Goal: Task Accomplishment & Management: Manage account settings

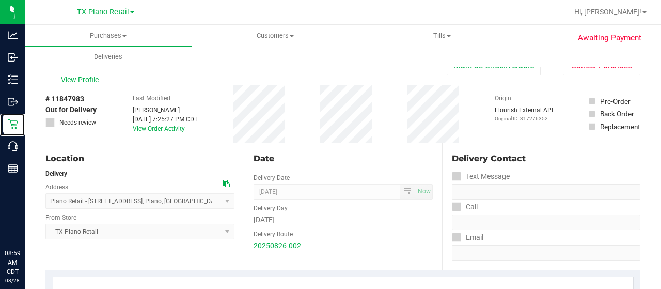
click at [16, 124] on icon at bounding box center [13, 124] width 10 height 10
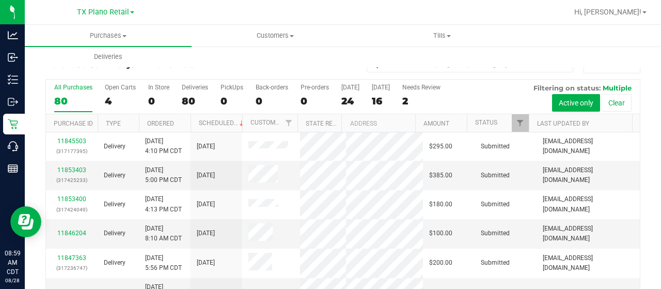
click at [343, 94] on label "[DATE] 24" at bounding box center [350, 98] width 18 height 28
click at [0, 0] on input "[DATE] 24" at bounding box center [0, 0] width 0 height 0
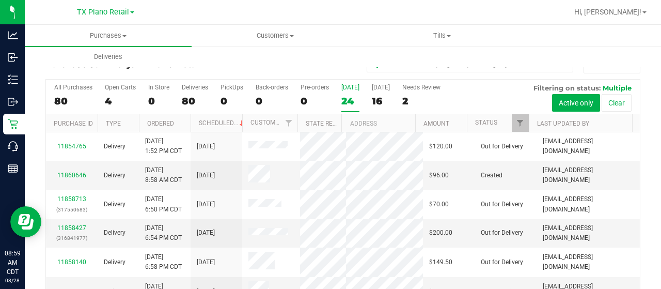
click at [343, 95] on div "24" at bounding box center [350, 101] width 18 height 12
click at [0, 0] on input "[DATE] 24" at bounding box center [0, 0] width 0 height 0
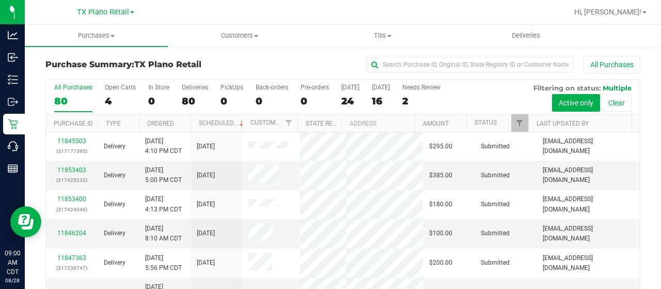
click at [345, 91] on label "Today 24" at bounding box center [350, 98] width 18 height 28
click at [0, 0] on input "Today 24" at bounding box center [0, 0] width 0 height 0
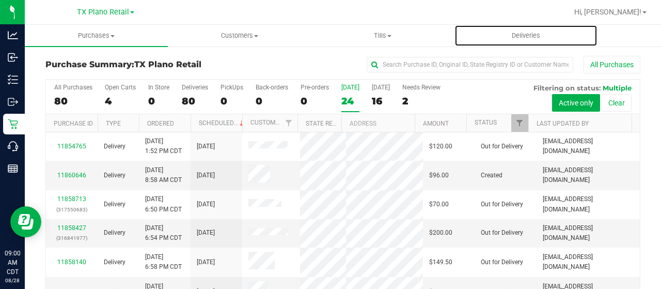
click at [526, 36] on span "Deliveries" at bounding box center [526, 35] width 56 height 9
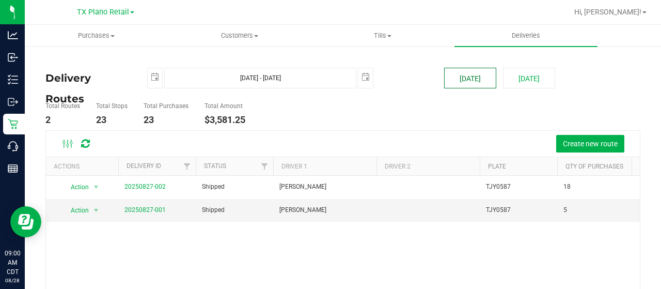
click at [459, 82] on button "[DATE]" at bounding box center [470, 78] width 52 height 21
click at [147, 183] on link "20250827-002" at bounding box center [144, 186] width 41 height 7
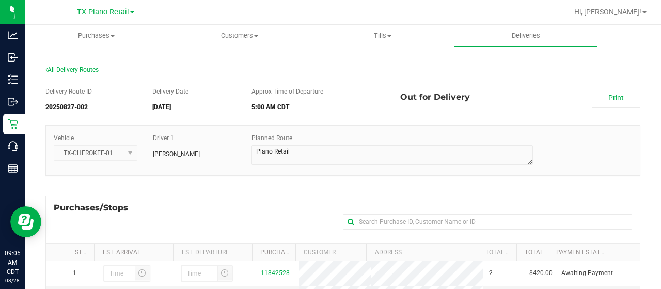
click at [603, 100] on link "Print" at bounding box center [616, 97] width 49 height 21
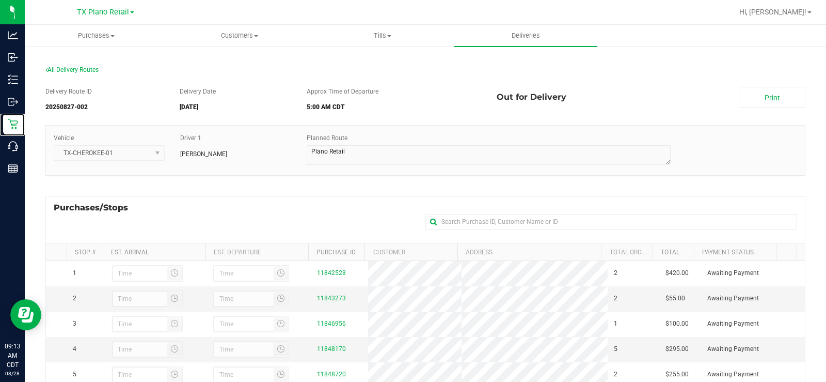
click at [0, 0] on p "Retail" at bounding box center [0, 0] width 0 height 0
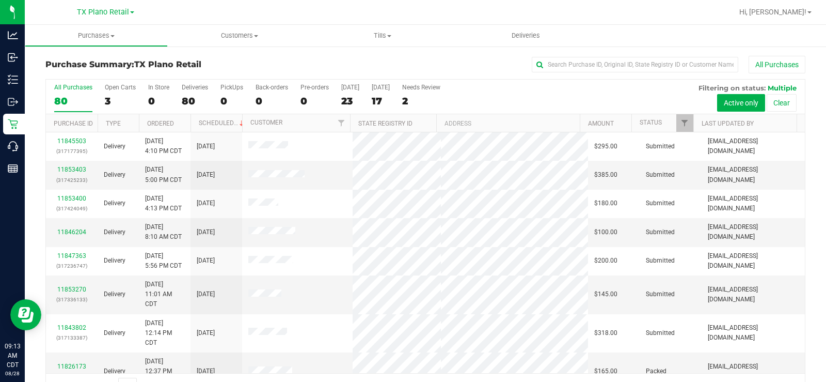
click at [116, 103] on div "3" at bounding box center [120, 101] width 31 height 12
click at [0, 0] on input "Open Carts 3" at bounding box center [0, 0] width 0 height 0
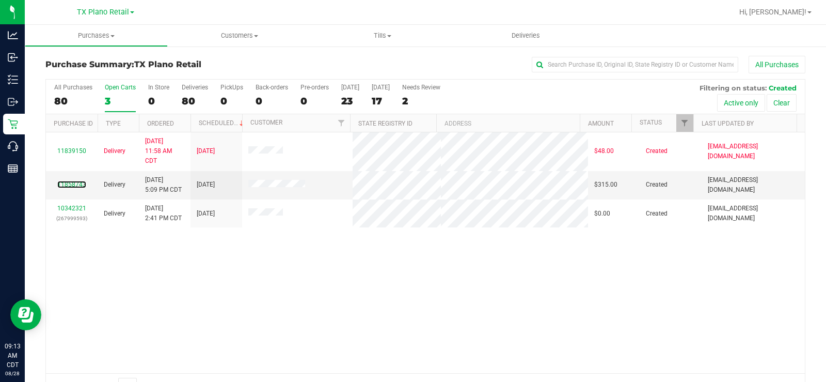
click at [60, 182] on link "11858743" at bounding box center [71, 184] width 29 height 7
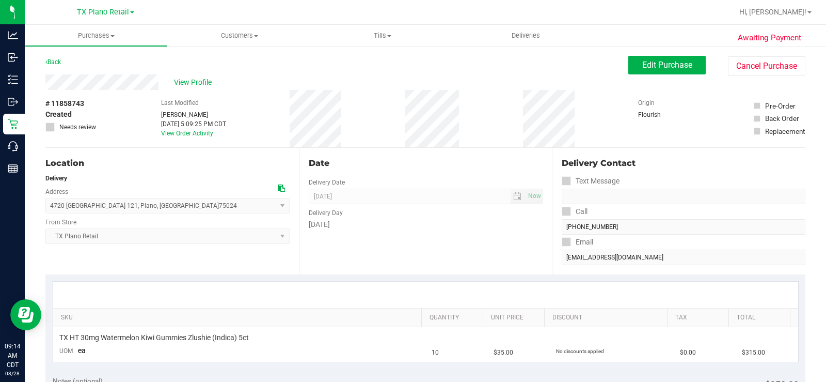
drag, startPoint x: 159, startPoint y: 79, endPoint x: 42, endPoint y: 81, distance: 116.7
click at [0, 0] on p "Retail" at bounding box center [0, 0] width 0 height 0
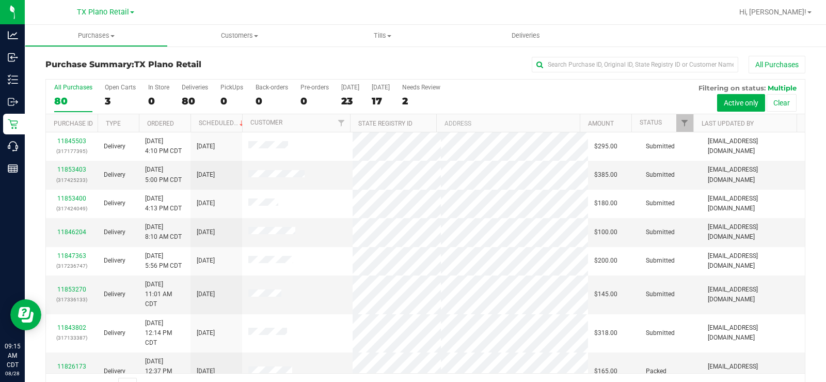
click at [349, 93] on label "Today 23" at bounding box center [350, 98] width 18 height 28
click at [0, 0] on input "Today 23" at bounding box center [0, 0] width 0 height 0
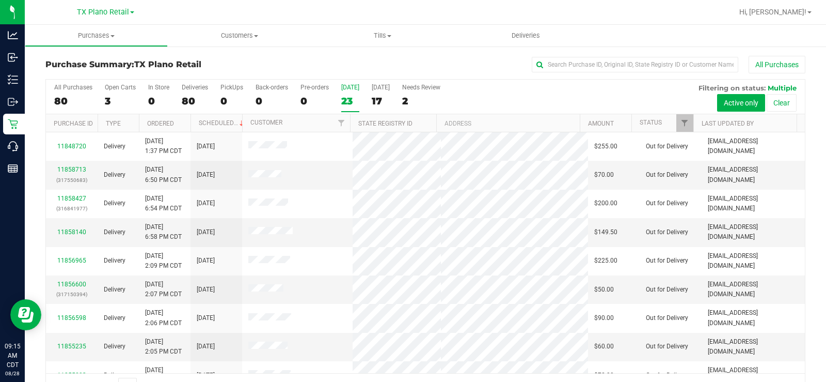
click at [106, 8] on span "TX Plano Retail" at bounding box center [103, 12] width 52 height 9
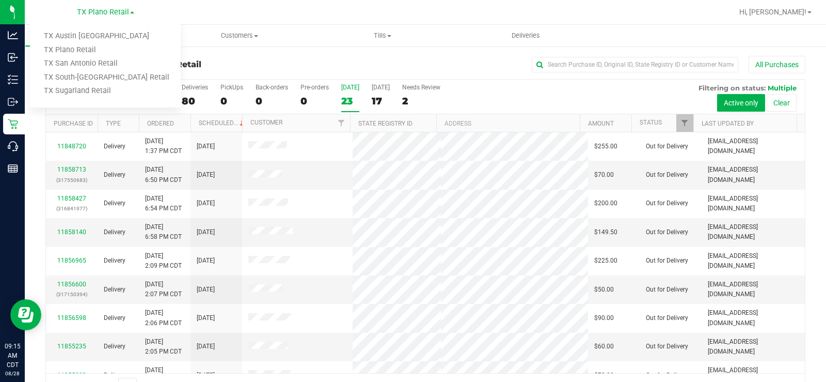
click at [93, 35] on link "TX Austin [GEOGRAPHIC_DATA]" at bounding box center [105, 36] width 151 height 14
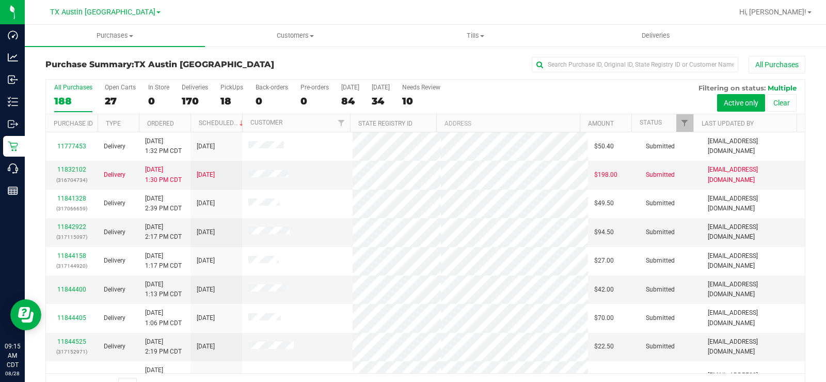
click at [114, 100] on div "27" at bounding box center [120, 101] width 31 height 12
click at [0, 0] on input "Open Carts 27" at bounding box center [0, 0] width 0 height 0
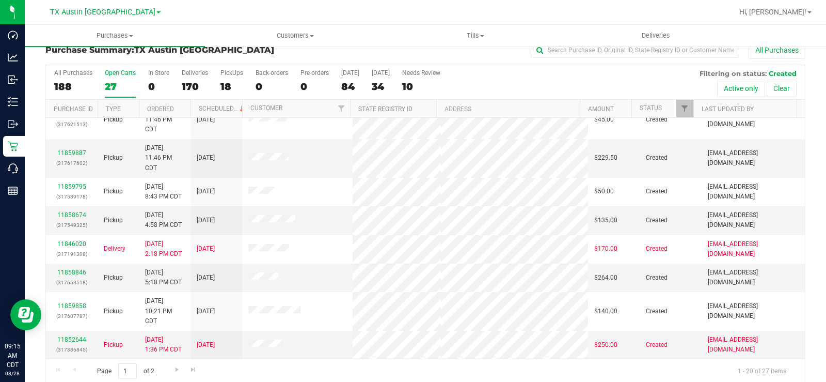
scroll to position [26, 0]
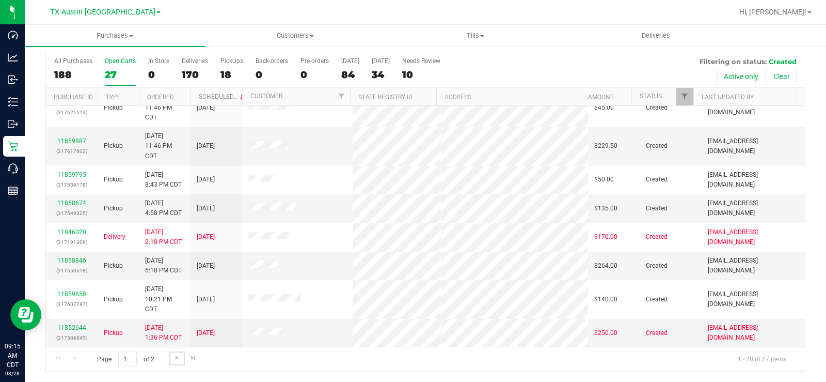
click at [173, 288] on span "Go to the next page" at bounding box center [177, 357] width 8 height 8
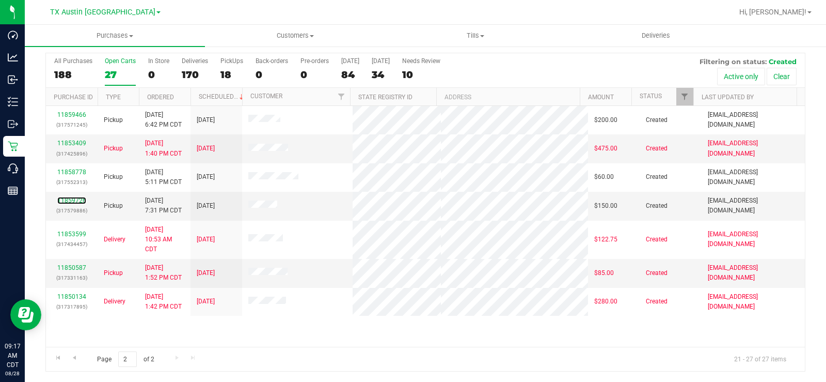
click at [81, 201] on link "11859726" at bounding box center [71, 200] width 29 height 7
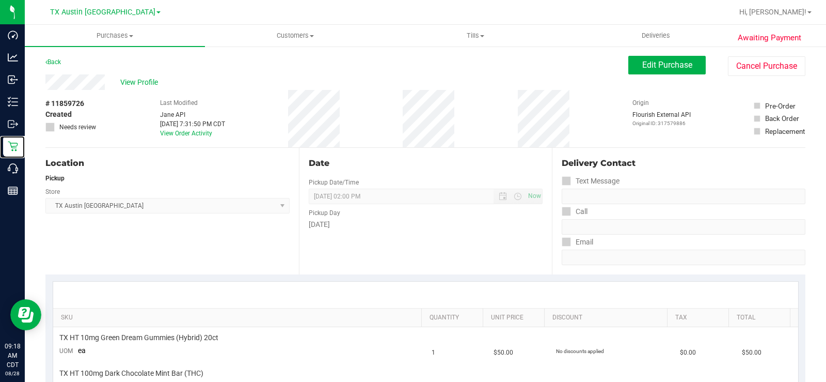
click at [8, 144] on icon at bounding box center [13, 146] width 10 height 10
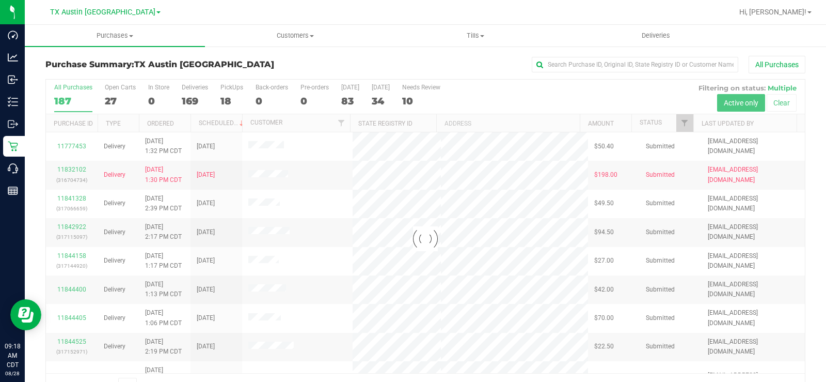
click at [107, 94] on div at bounding box center [425, 239] width 759 height 318
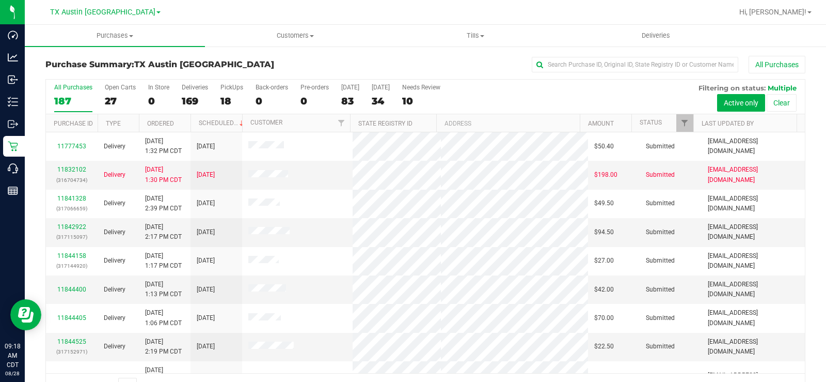
click at [113, 101] on div "27" at bounding box center [120, 101] width 31 height 12
click at [0, 0] on input "Open Carts 27" at bounding box center [0, 0] width 0 height 0
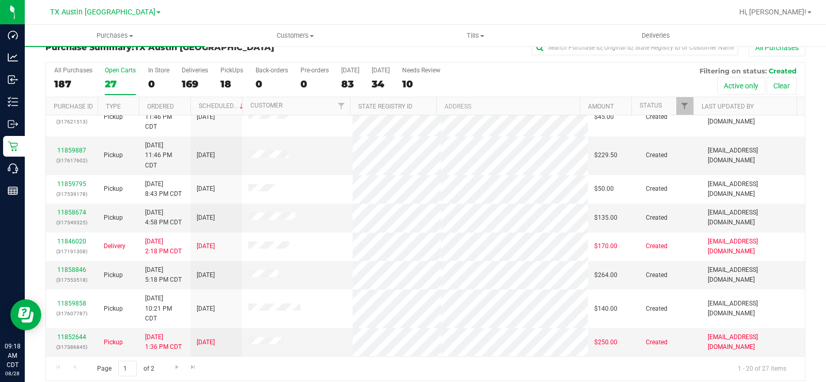
scroll to position [26, 0]
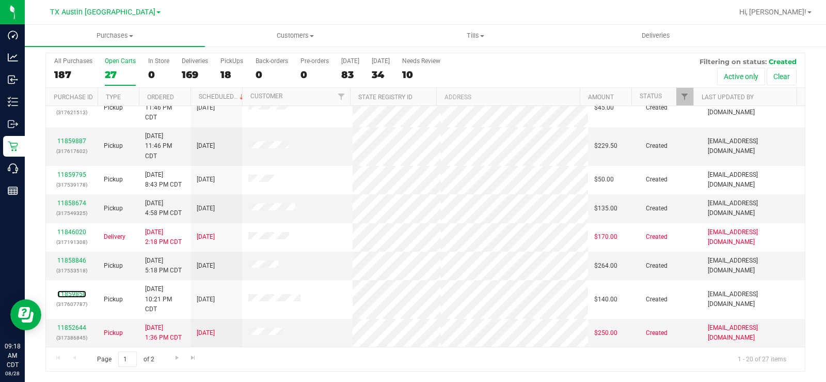
click at [74, 288] on link "11859858" at bounding box center [71, 293] width 29 height 7
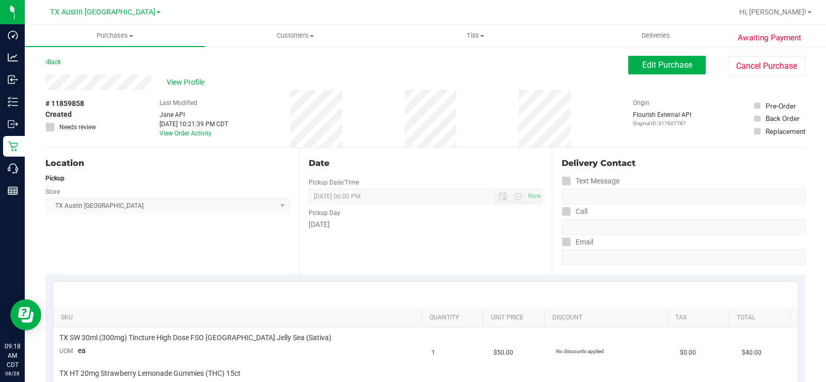
click at [189, 186] on div "Store" at bounding box center [167, 190] width 244 height 15
click at [102, 82] on div "View Profile" at bounding box center [336, 81] width 583 height 15
click at [661, 60] on span "Edit Purchase" at bounding box center [667, 65] width 50 height 10
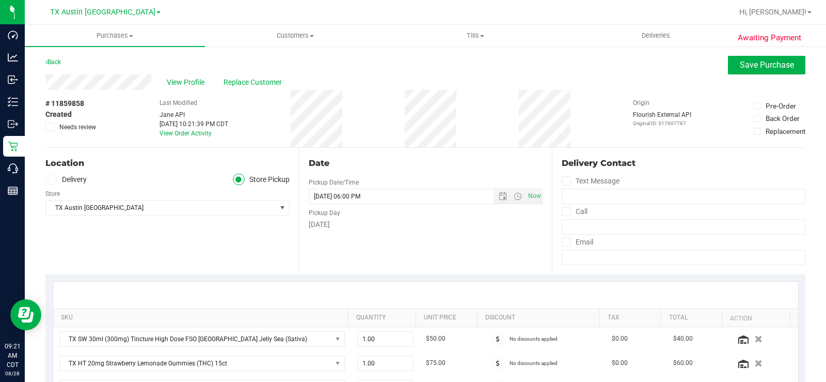
click at [48, 179] on icon at bounding box center [51, 179] width 6 height 0
click at [0, 0] on input "Delivery" at bounding box center [0, 0] width 0 height 0
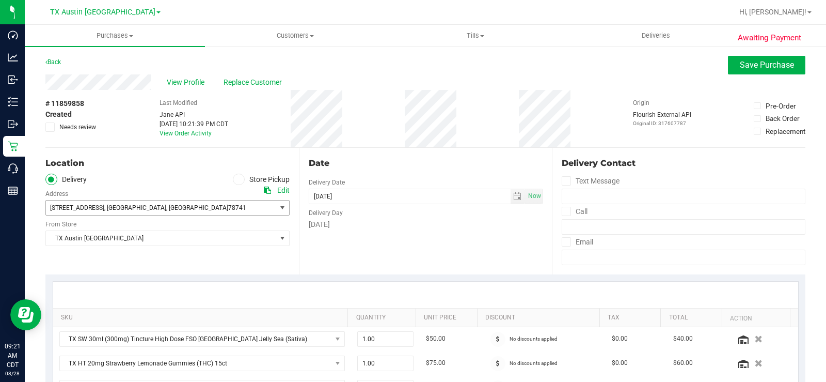
click at [90, 209] on span "[STREET_ADDRESS]" at bounding box center [77, 207] width 54 height 7
click at [112, 179] on ul "Delivery Store Pickup" at bounding box center [167, 180] width 244 height 12
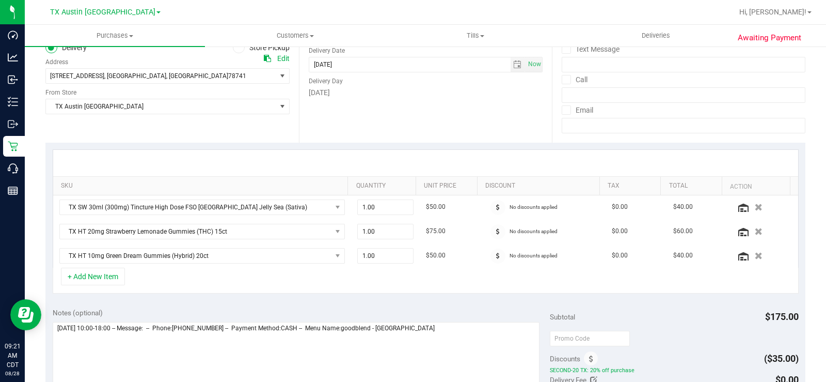
scroll to position [155, 0]
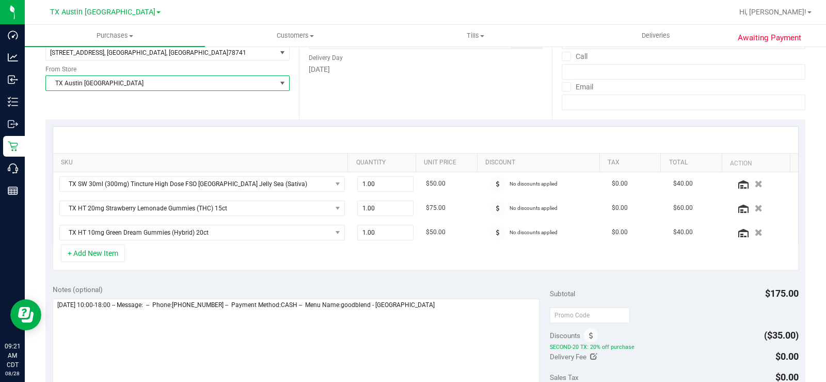
click at [110, 80] on span "TX Austin [GEOGRAPHIC_DATA]" at bounding box center [161, 83] width 230 height 14
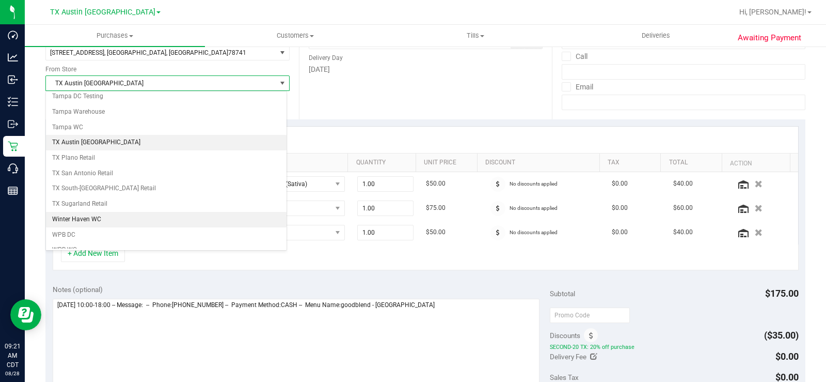
scroll to position [747, 0]
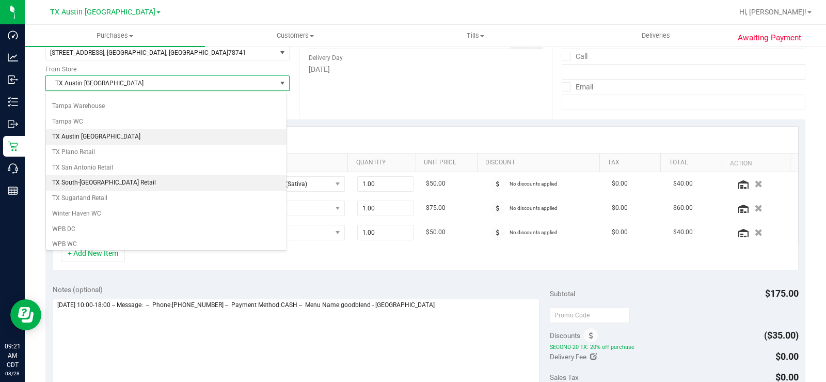
click at [105, 182] on li "TX South-[GEOGRAPHIC_DATA] Retail" at bounding box center [166, 182] width 241 height 15
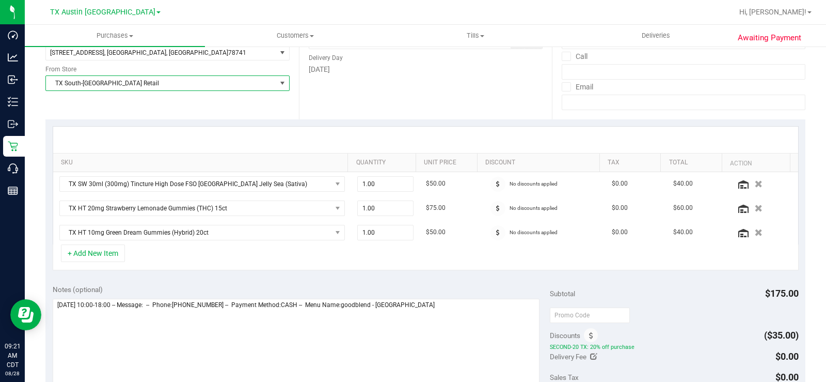
click at [274, 279] on div "Notes (optional) Subtotal $175.00 Discounts ($35.00) SECOND-20 TX: 20% off purc…" at bounding box center [425, 370] width 760 height 186
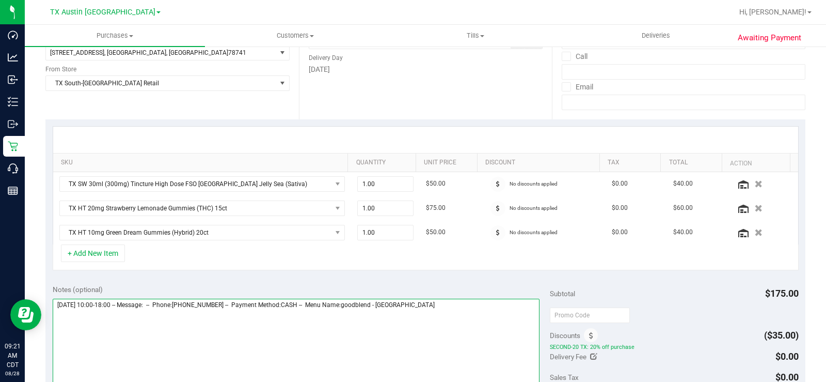
click at [453, 288] on textarea at bounding box center [296, 348] width 487 height 99
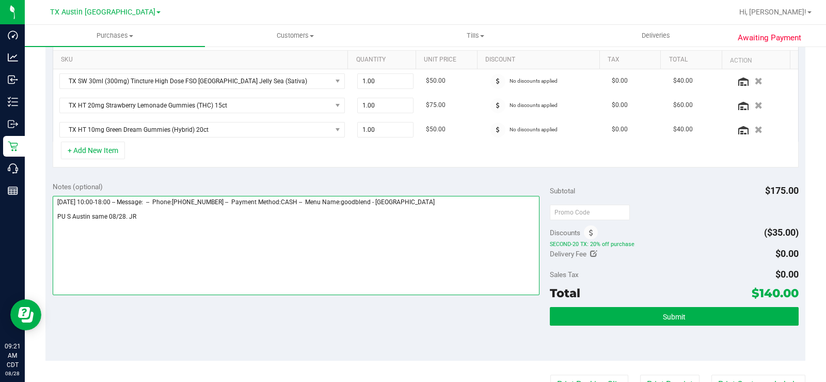
scroll to position [258, 0]
type textarea "Thursday 08/28/2025 10:00-18:00 -- Message: -- Phone:5126636422 -- Payment Meth…"
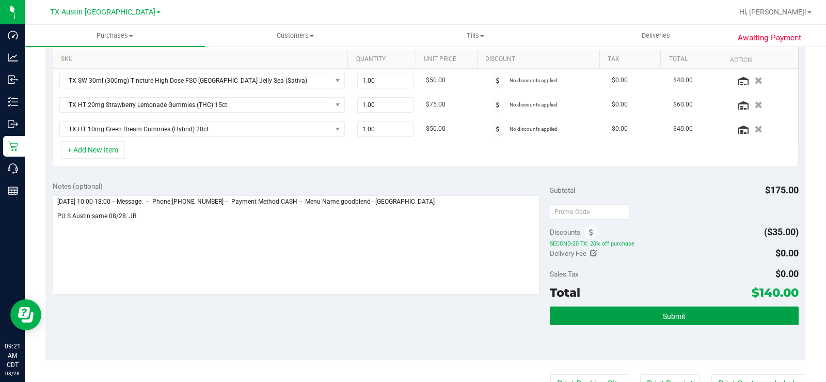
click at [579, 288] on button "Submit" at bounding box center [674, 315] width 249 height 19
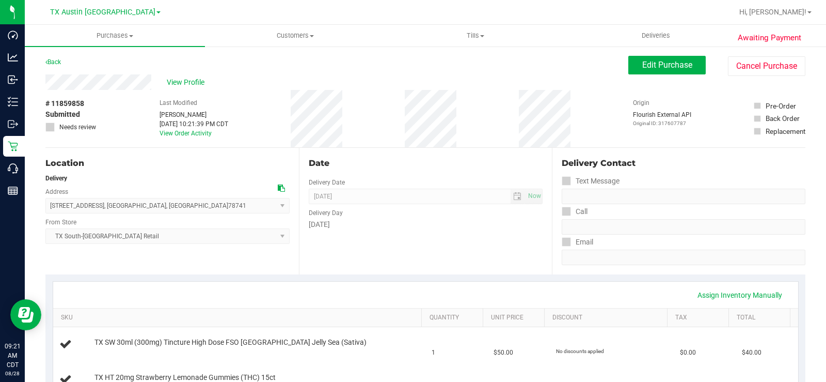
click at [176, 81] on span "View Profile" at bounding box center [187, 82] width 41 height 11
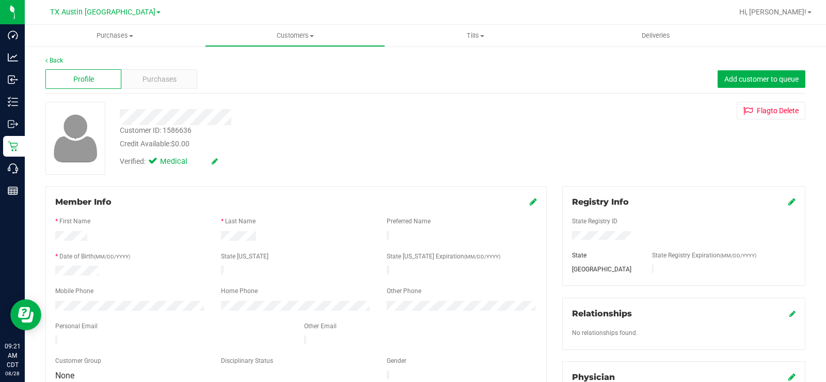
scroll to position [103, 0]
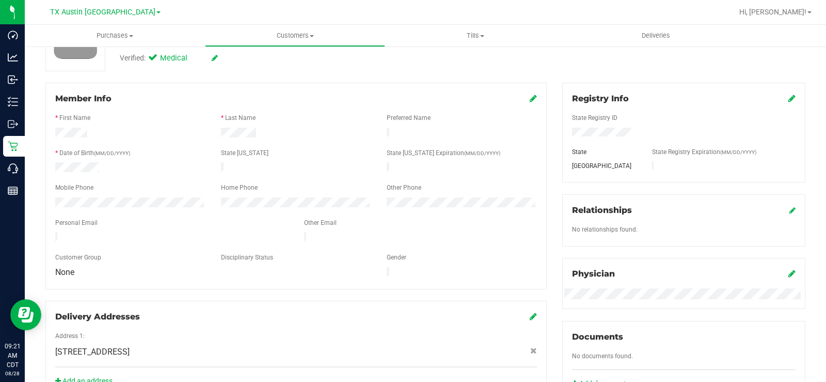
drag, startPoint x: 146, startPoint y: 232, endPoint x: 43, endPoint y: 232, distance: 103.3
click at [43, 232] on div "Member Info * First Name * Last Name Preferred Name * Date of Birth (MM/DD/YYYY…" at bounding box center [296, 241] width 517 height 316
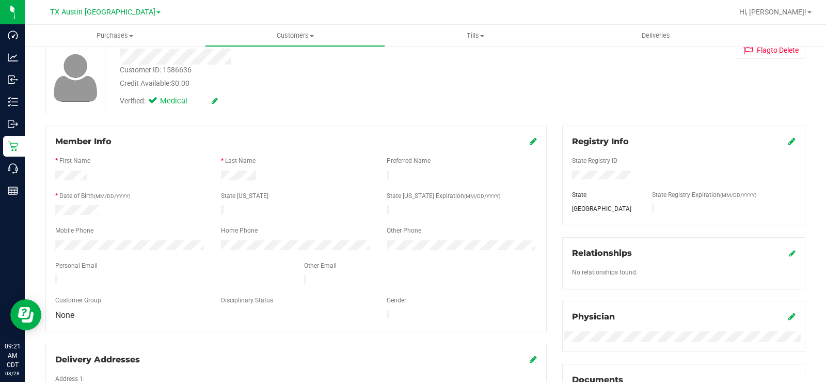
scroll to position [0, 0]
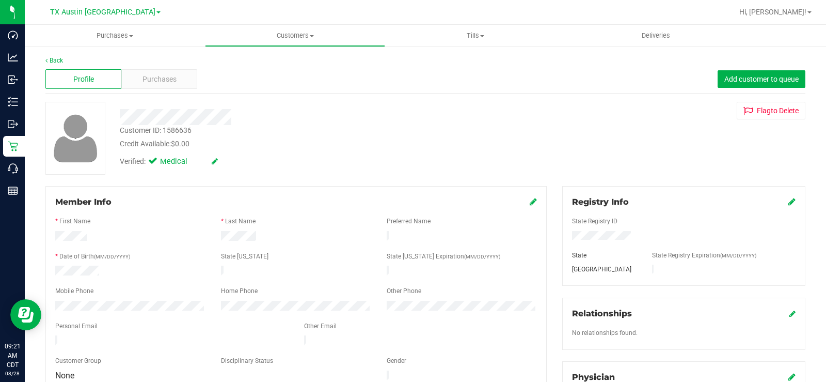
click at [160, 82] on span "Purchases" at bounding box center [160, 79] width 34 height 11
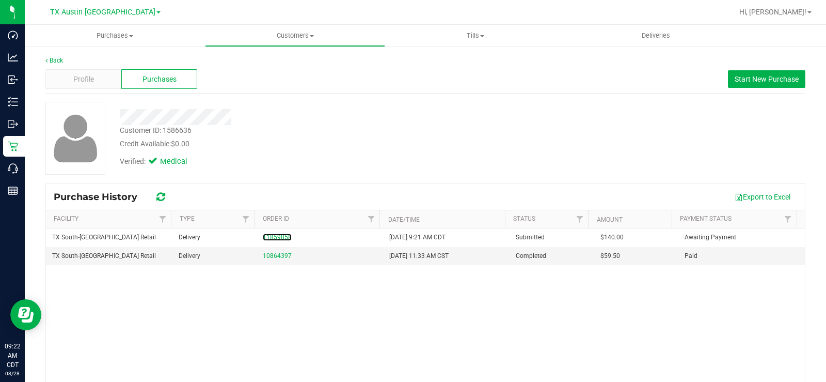
click at [268, 233] on div "11859858" at bounding box center [320, 237] width 114 height 10
click at [265, 234] on link "11859858" at bounding box center [277, 236] width 29 height 7
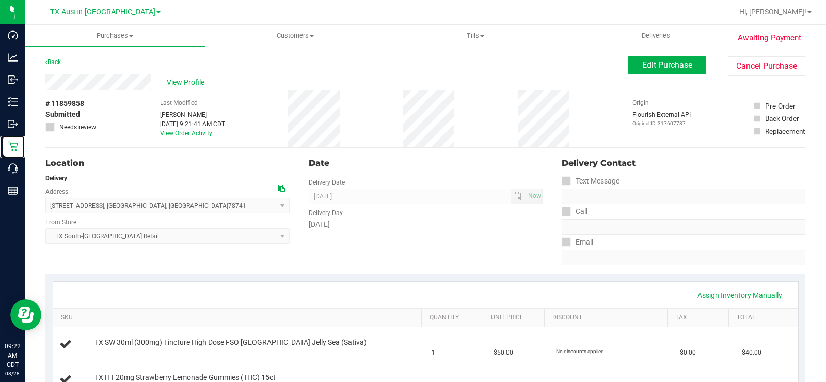
click at [17, 143] on icon at bounding box center [13, 147] width 10 height 10
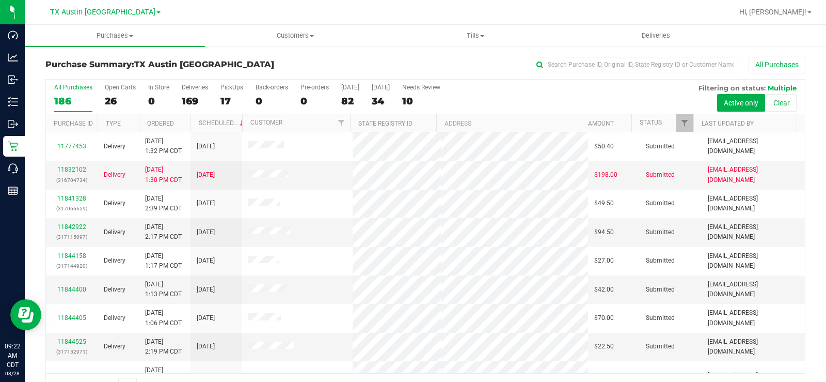
click at [110, 95] on div "26" at bounding box center [120, 101] width 31 height 12
click at [0, 0] on input "Open Carts 26" at bounding box center [0, 0] width 0 height 0
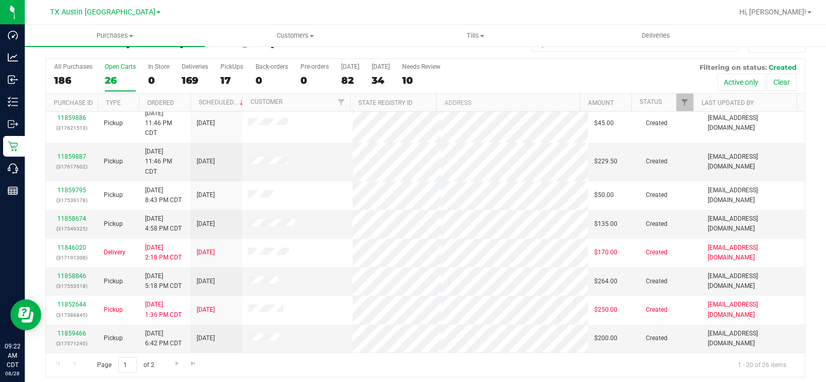
scroll to position [26, 0]
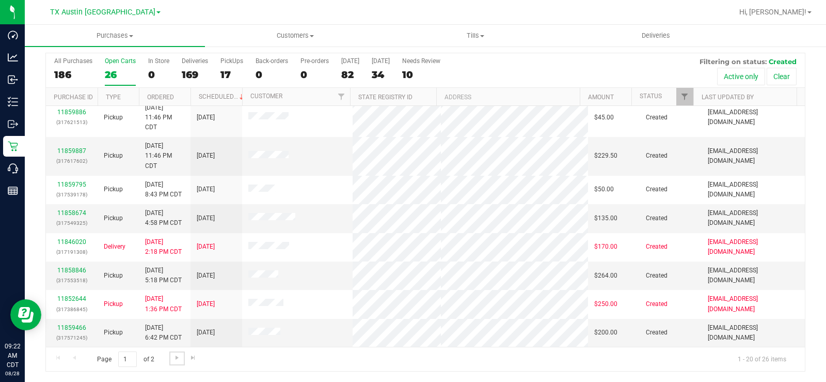
click at [173, 288] on span "Go to the next page" at bounding box center [177, 357] width 8 height 8
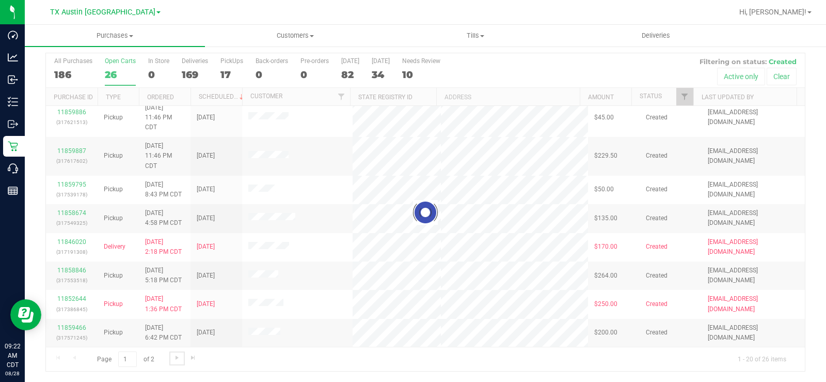
scroll to position [0, 0]
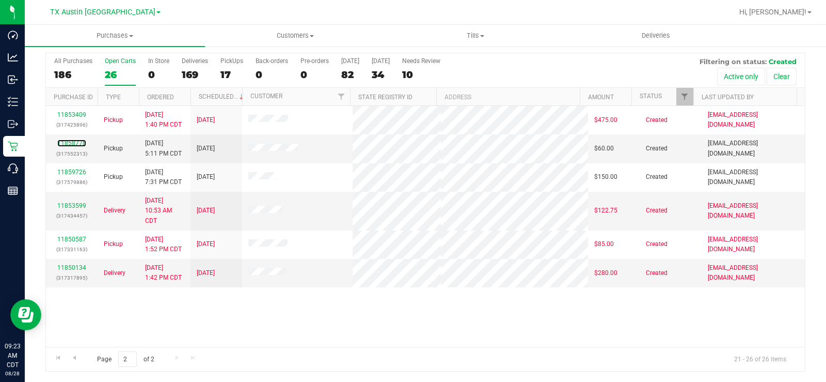
click at [69, 142] on link "11858778" at bounding box center [71, 142] width 29 height 7
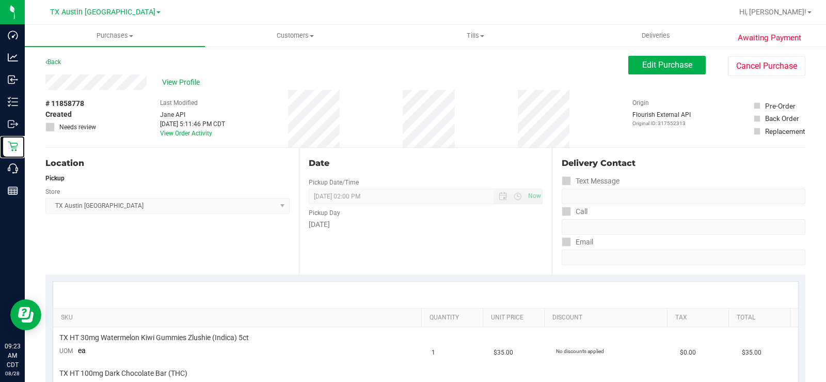
click at [0, 0] on p "Retail" at bounding box center [0, 0] width 0 height 0
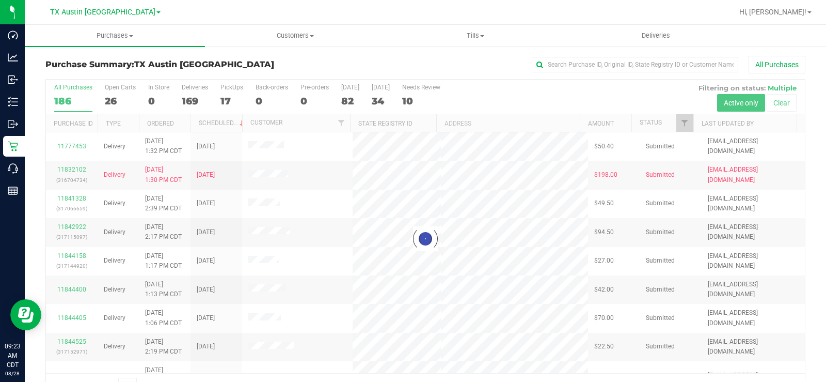
click at [111, 98] on div at bounding box center [425, 239] width 759 height 318
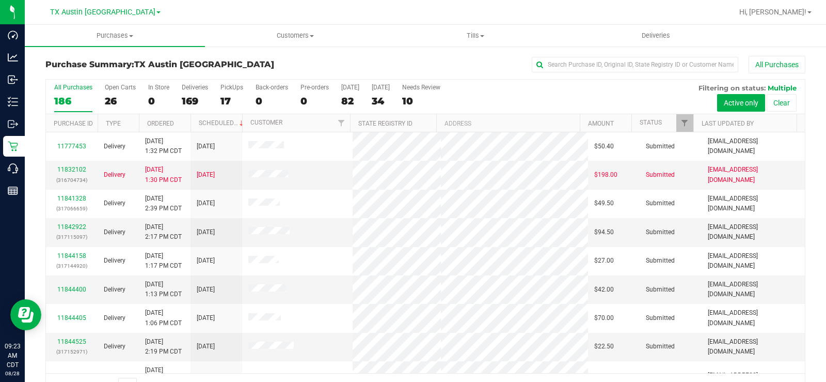
click at [111, 98] on div "26" at bounding box center [120, 101] width 31 height 12
click at [0, 0] on input "Open Carts 26" at bounding box center [0, 0] width 0 height 0
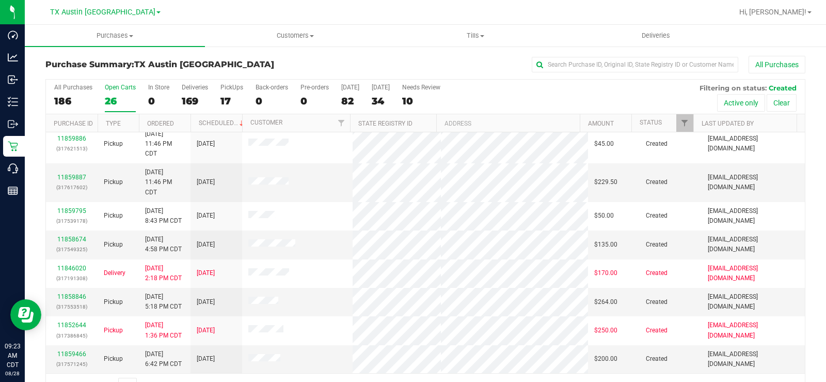
scroll to position [26, 0]
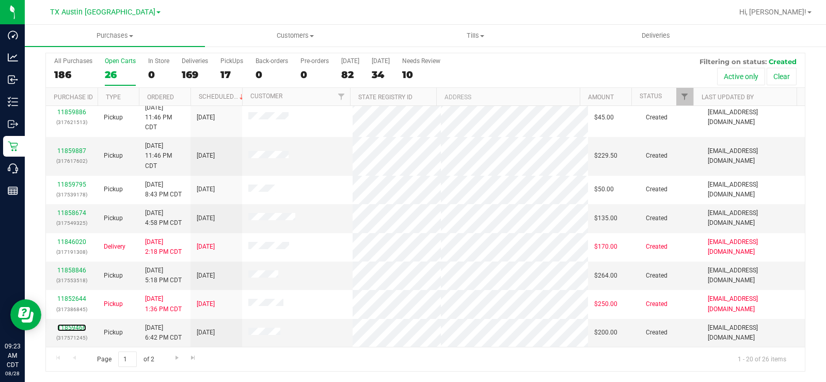
click at [76, 288] on link "11859466" at bounding box center [71, 327] width 29 height 7
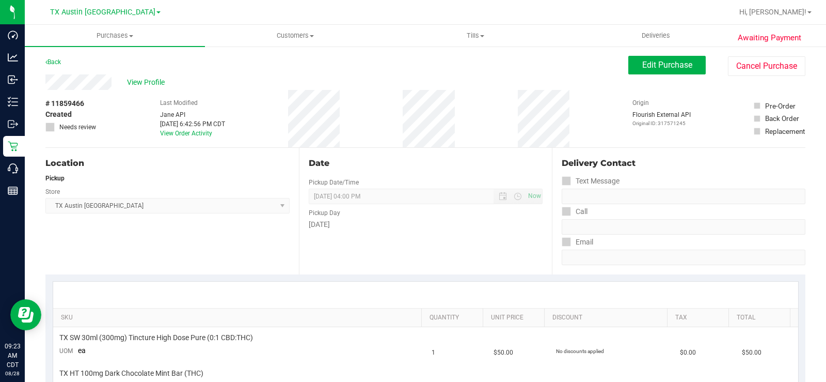
click at [115, 87] on div "View Profile" at bounding box center [336, 81] width 583 height 15
click at [79, 86] on div "View Profile" at bounding box center [336, 81] width 583 height 15
click at [154, 82] on span "View Profile" at bounding box center [147, 82] width 41 height 11
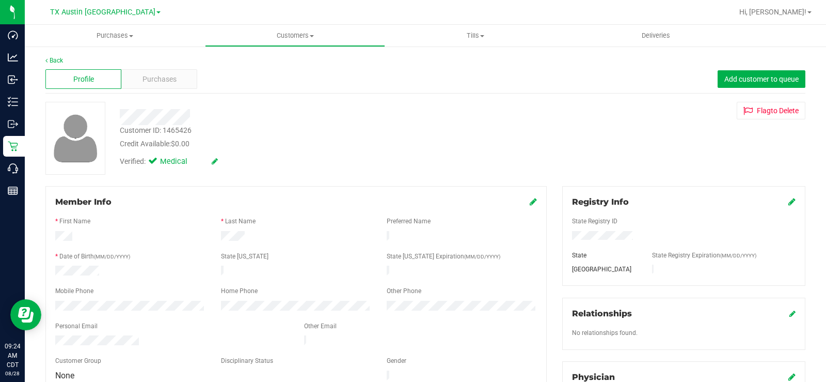
click at [168, 76] on span "Purchases" at bounding box center [160, 79] width 34 height 11
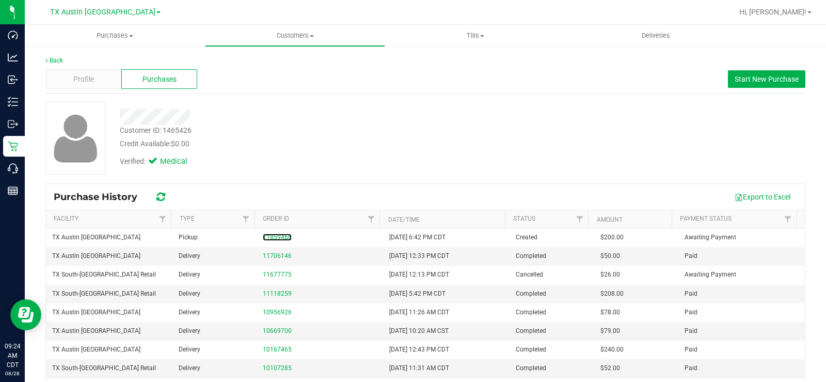
click at [273, 234] on link "11859466" at bounding box center [277, 236] width 29 height 7
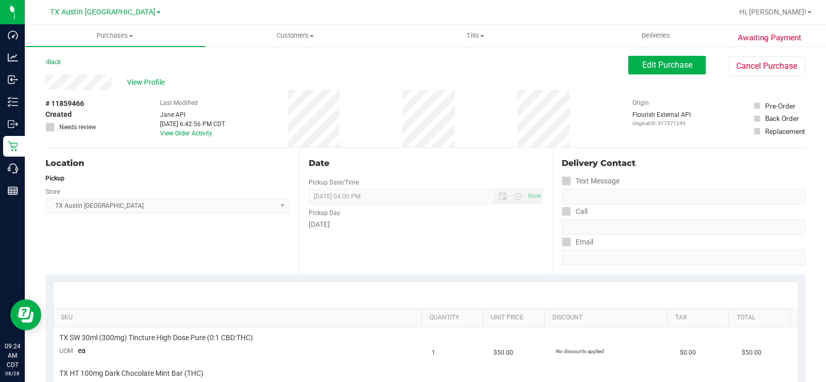
click at [139, 87] on span "View Profile" at bounding box center [147, 82] width 41 height 11
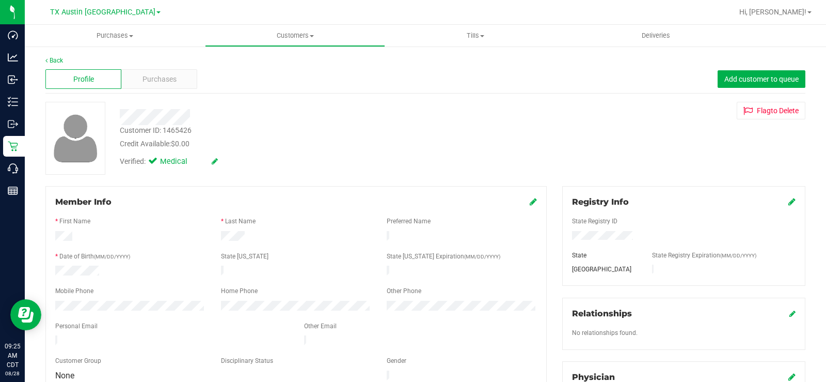
click at [156, 74] on span "Purchases" at bounding box center [160, 79] width 34 height 11
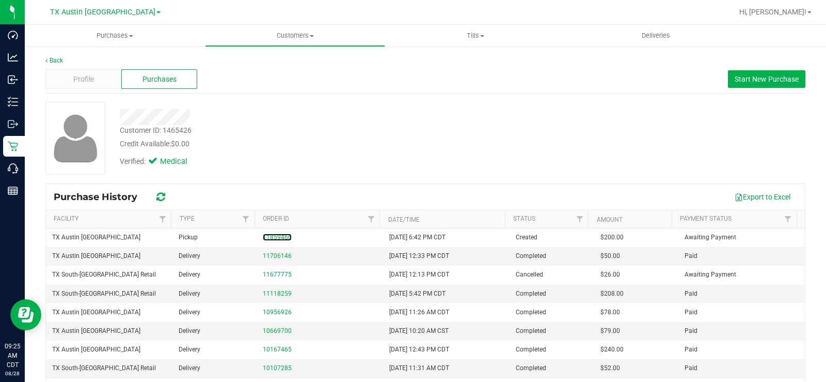
click at [263, 235] on link "11859466" at bounding box center [277, 236] width 29 height 7
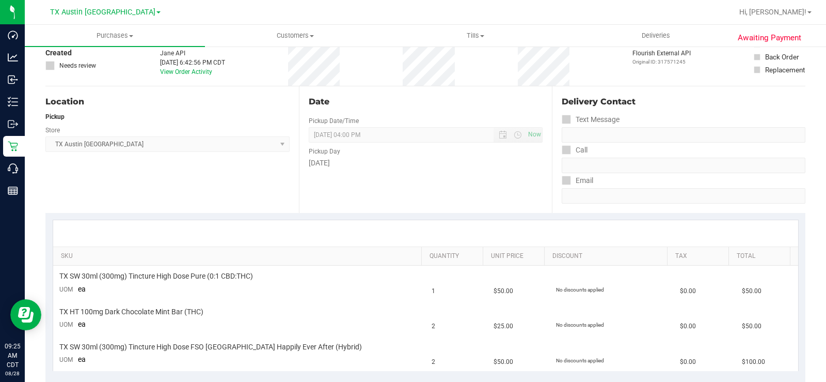
scroll to position [155, 0]
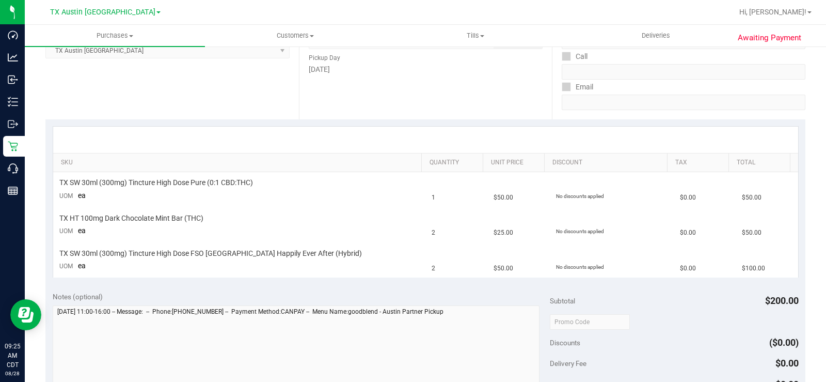
click at [276, 134] on div at bounding box center [425, 140] width 745 height 26
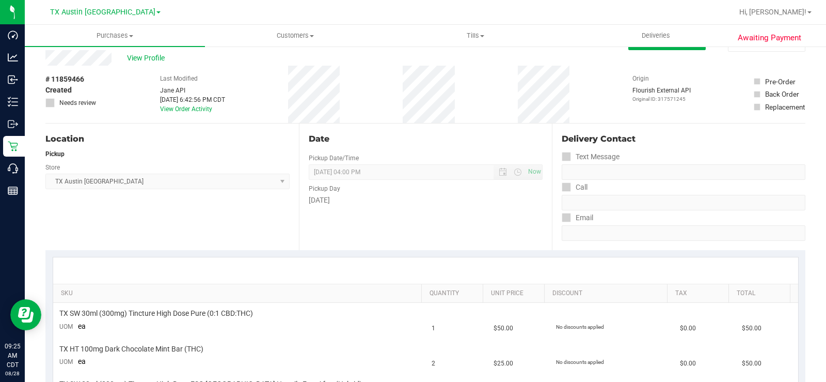
scroll to position [0, 0]
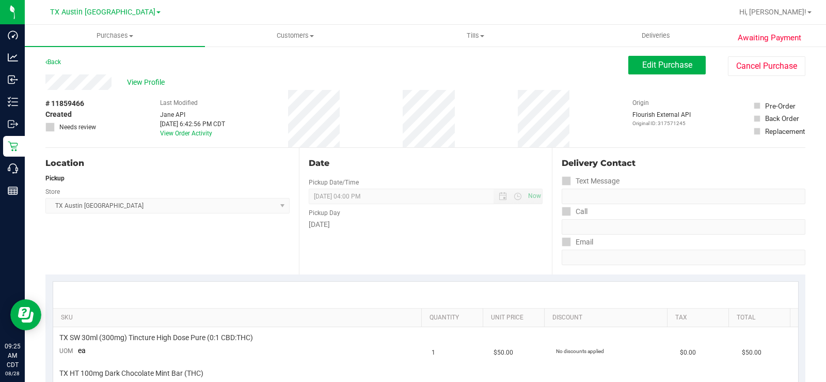
click at [332, 229] on div "[DATE]" at bounding box center [426, 224] width 234 height 11
click at [661, 63] on span "Edit Purchase" at bounding box center [667, 65] width 50 height 10
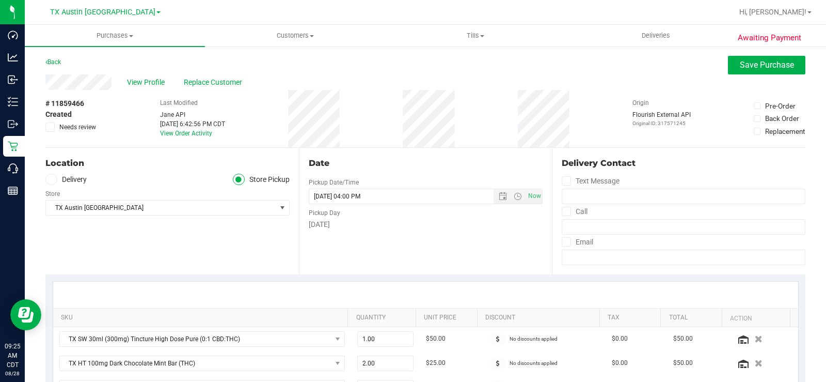
click at [50, 127] on icon at bounding box center [50, 127] width 7 height 0
click at [0, 0] on input "Needs review" at bounding box center [0, 0] width 0 height 0
click at [86, 148] on div "Location Delivery Store Pickup Store TX Austin DC Select Store Bonita Springs W…" at bounding box center [172, 211] width 254 height 127
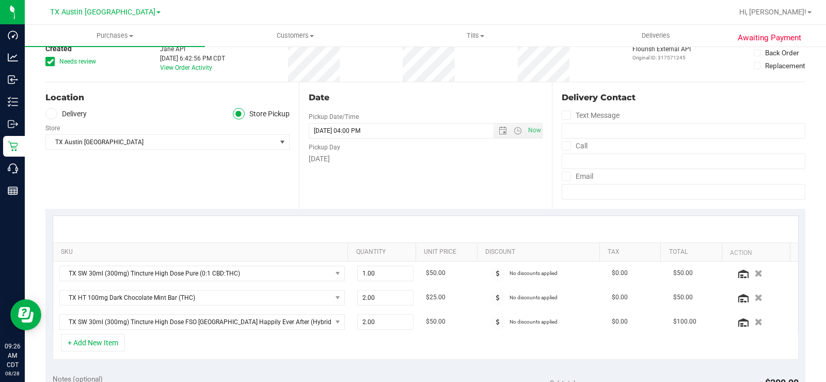
scroll to position [310, 0]
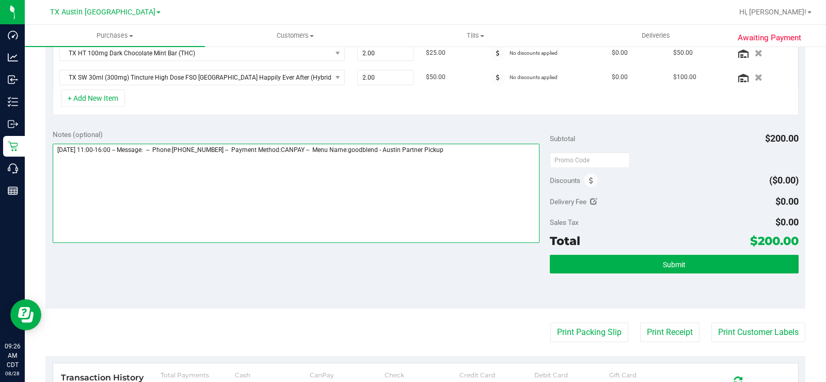
click at [483, 152] on textarea at bounding box center [296, 193] width 487 height 99
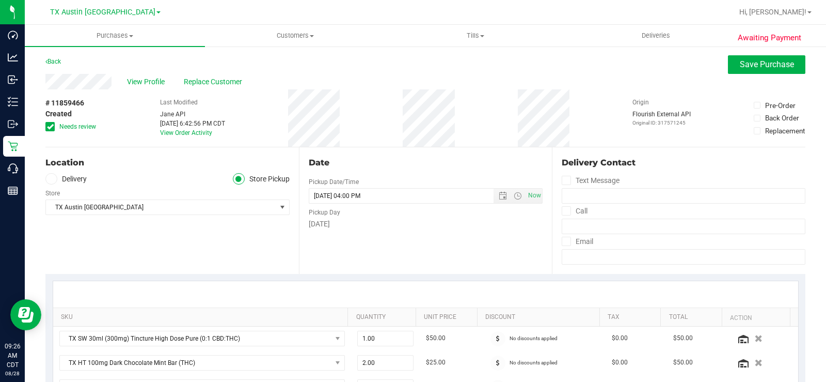
scroll to position [0, 0]
type textarea "Thursday 08/28/2025 11:00-16:00 -- Message: -- Phone:5123512525 -- Payment Meth…"
click at [661, 59] on button "Save Purchase" at bounding box center [766, 65] width 77 height 19
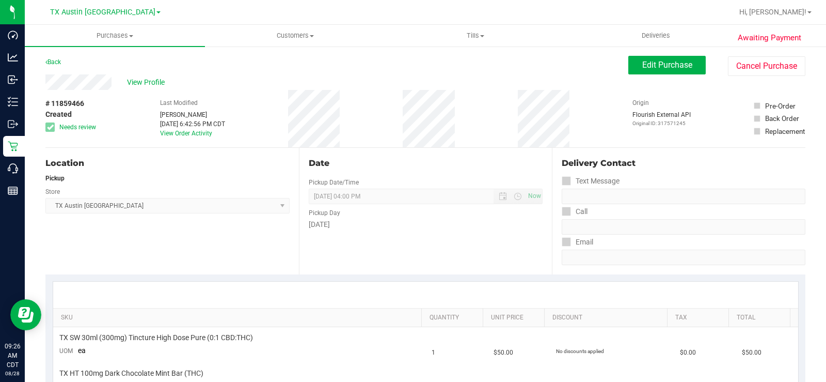
click at [143, 81] on span "View Profile" at bounding box center [147, 82] width 41 height 11
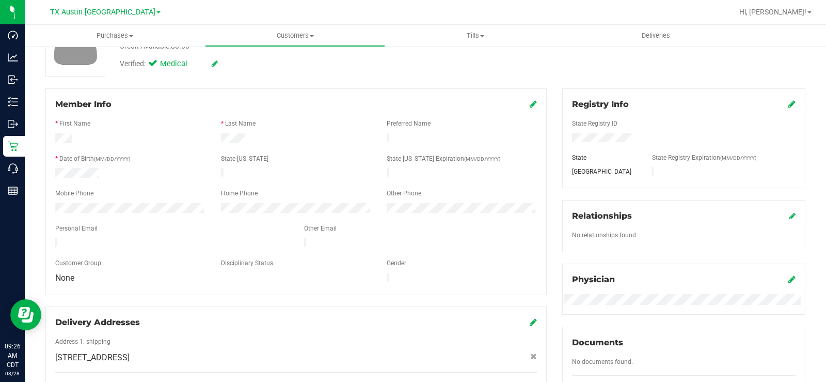
scroll to position [103, 0]
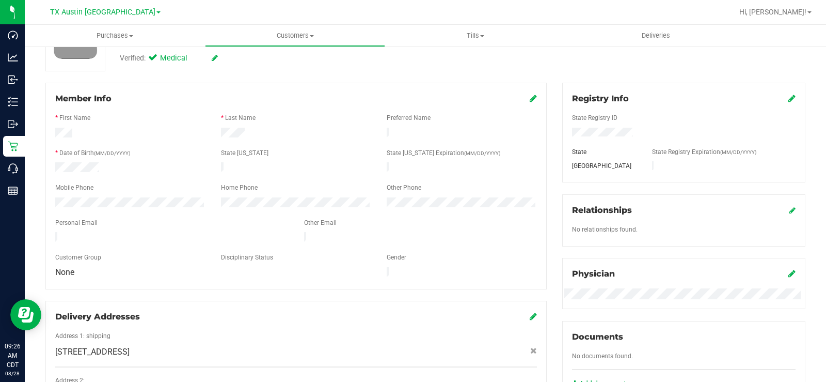
drag, startPoint x: 148, startPoint y: 231, endPoint x: 48, endPoint y: 229, distance: 99.7
click at [48, 232] on div at bounding box center [172, 238] width 249 height 12
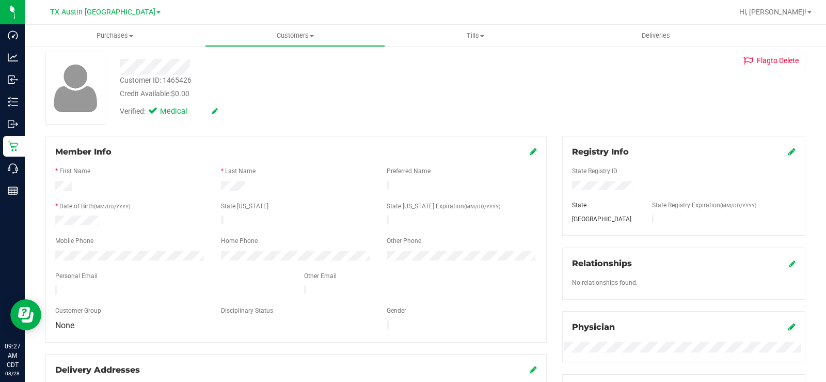
scroll to position [0, 0]
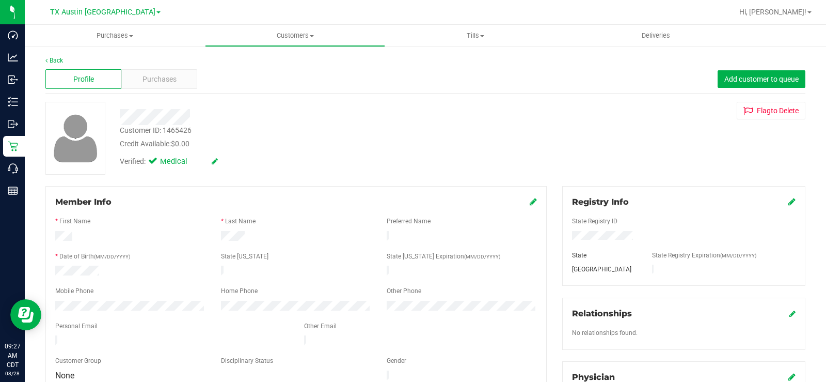
click at [169, 77] on span "Purchases" at bounding box center [160, 79] width 34 height 11
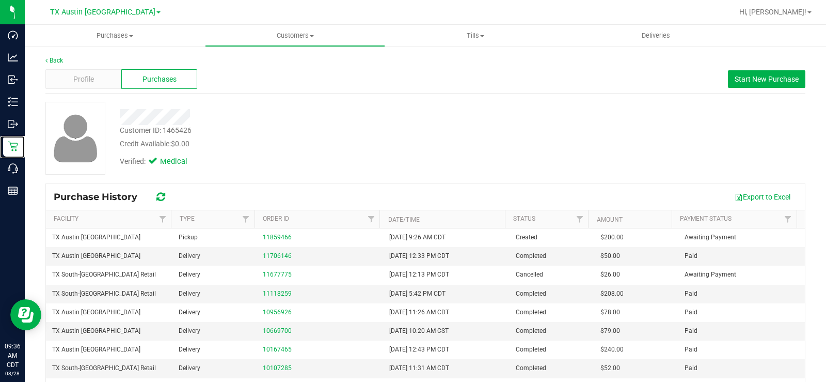
click at [0, 0] on p "Retail" at bounding box center [0, 0] width 0 height 0
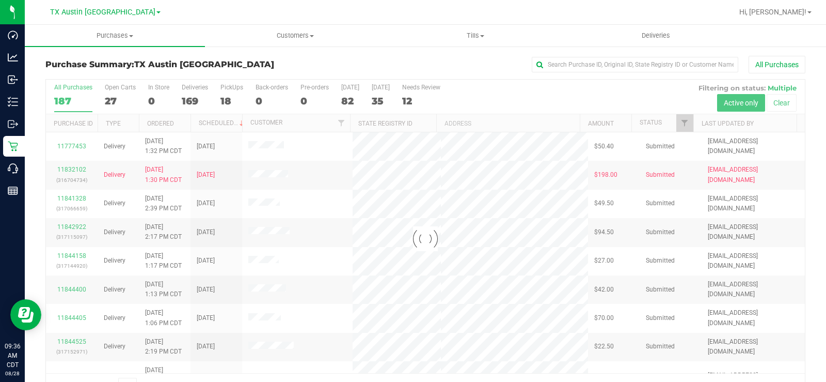
click at [110, 99] on div at bounding box center [425, 239] width 759 height 318
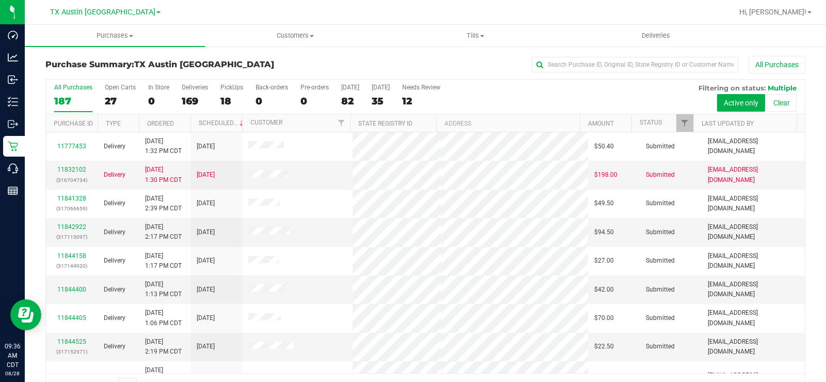
click at [110, 99] on div "27" at bounding box center [120, 101] width 31 height 12
click at [0, 0] on input "Open Carts 27" at bounding box center [0, 0] width 0 height 0
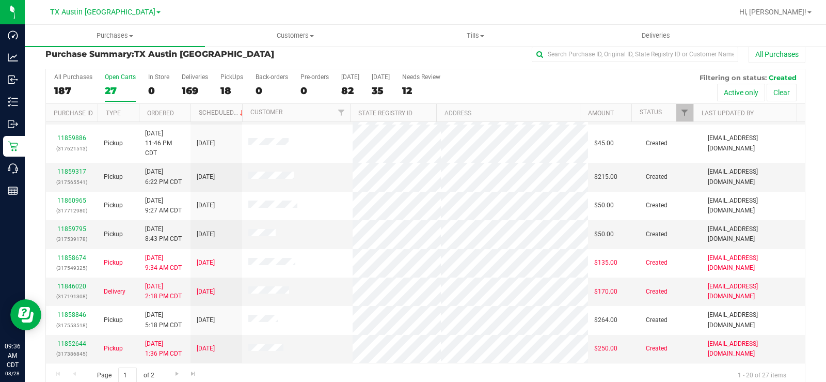
scroll to position [26, 0]
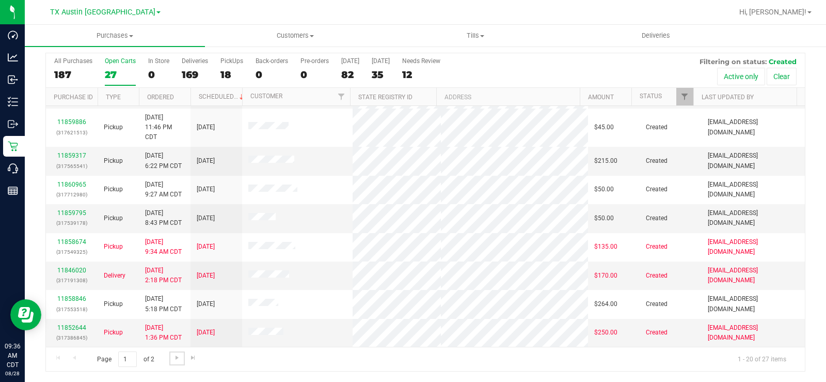
click at [175, 288] on span "Go to the next page" at bounding box center [177, 357] width 8 height 8
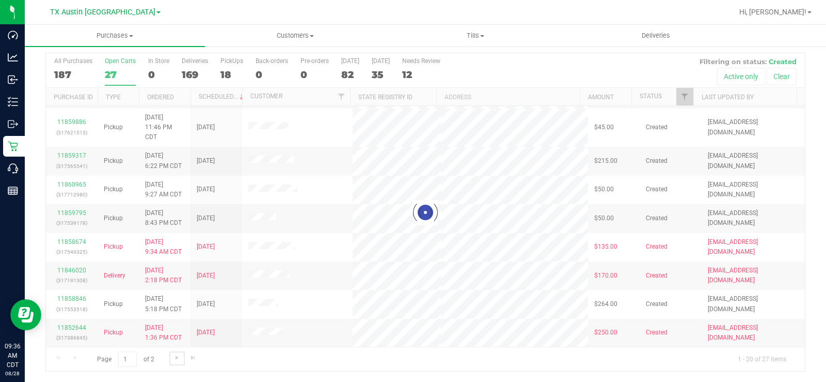
scroll to position [0, 0]
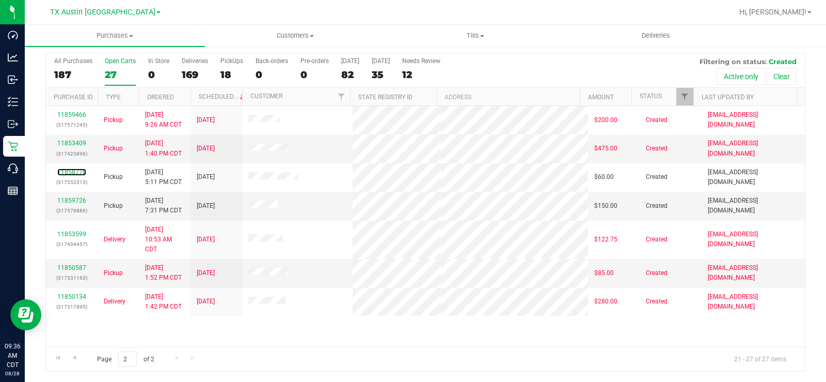
click at [69, 171] on link "11858778" at bounding box center [71, 171] width 29 height 7
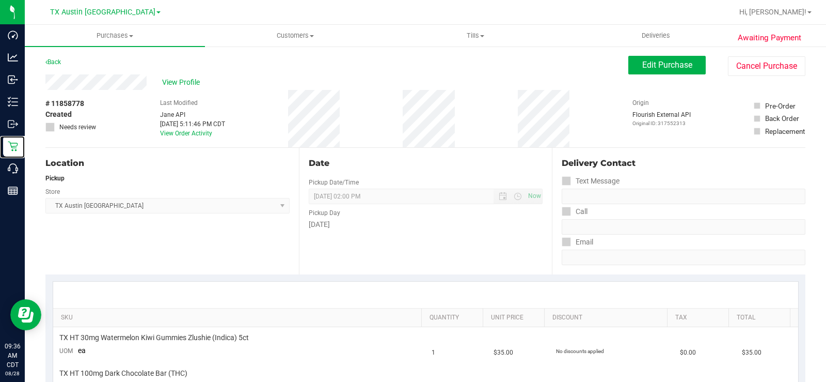
click at [0, 0] on p "Retail" at bounding box center [0, 0] width 0 height 0
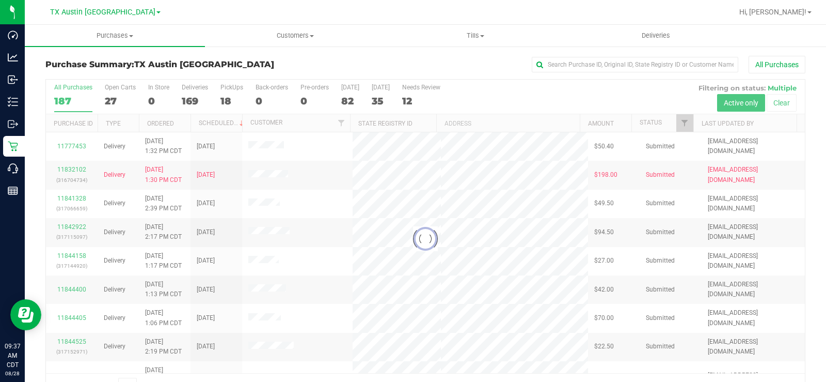
click at [112, 101] on div at bounding box center [425, 239] width 759 height 318
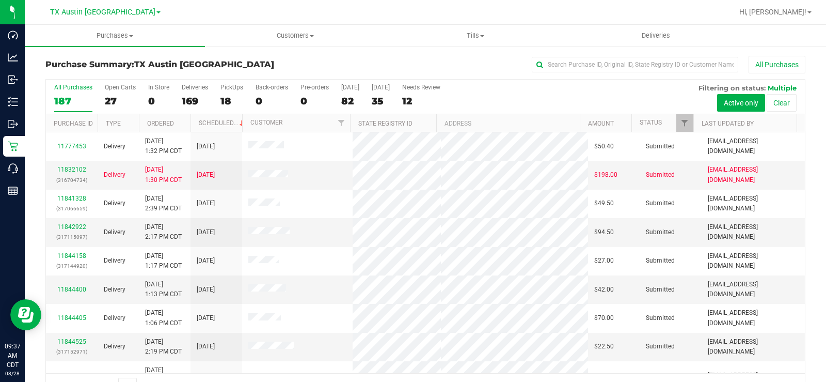
click at [111, 102] on div "27" at bounding box center [120, 101] width 31 height 12
click at [0, 0] on input "Open Carts 27" at bounding box center [0, 0] width 0 height 0
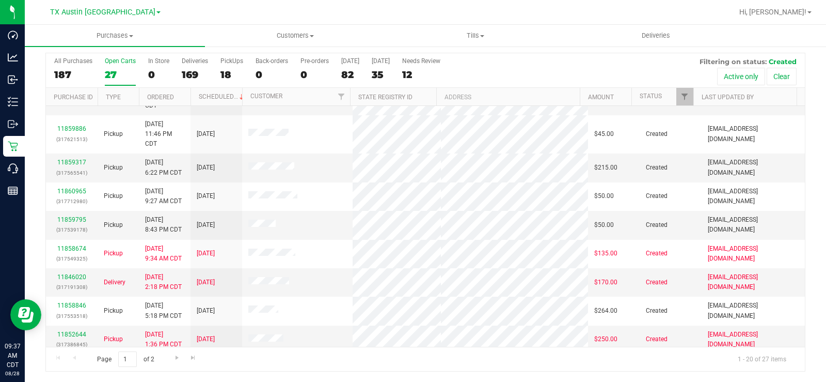
scroll to position [381, 0]
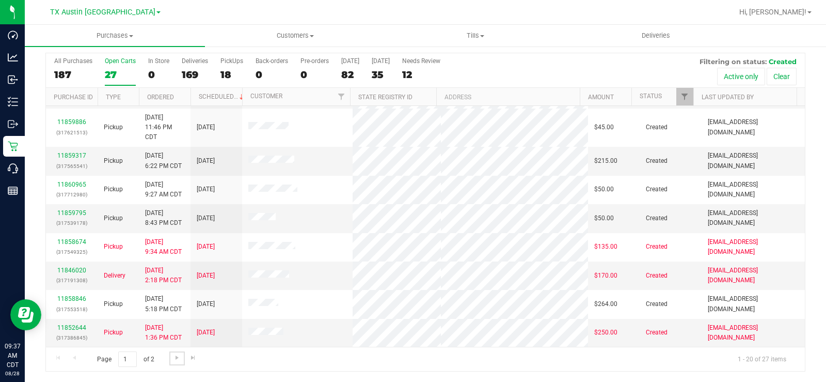
click at [174, 288] on span "Go to the next page" at bounding box center [177, 357] width 8 height 8
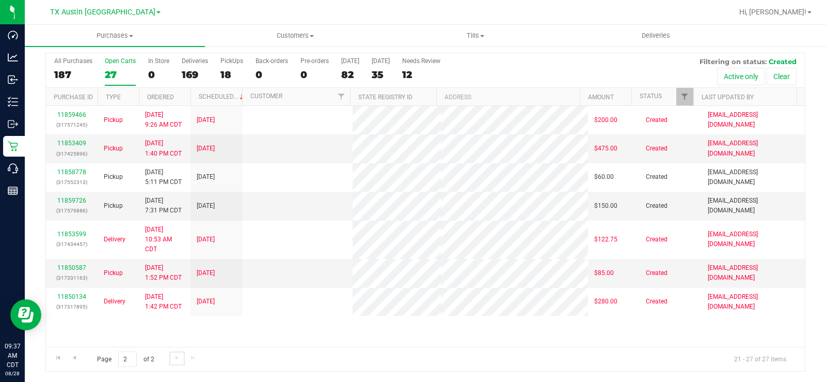
scroll to position [0, 0]
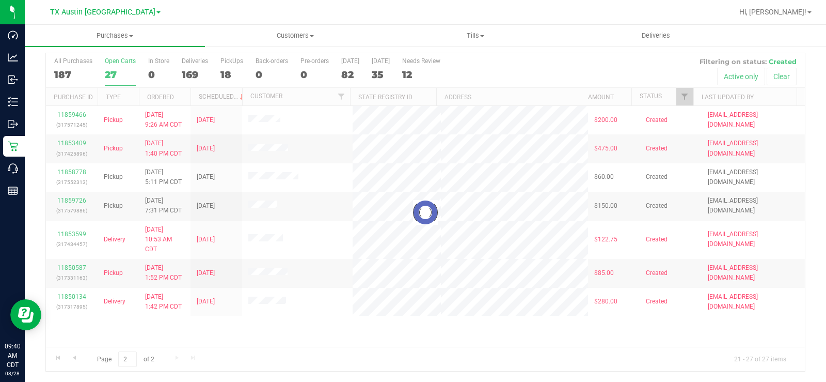
click at [113, 69] on div at bounding box center [425, 212] width 759 height 318
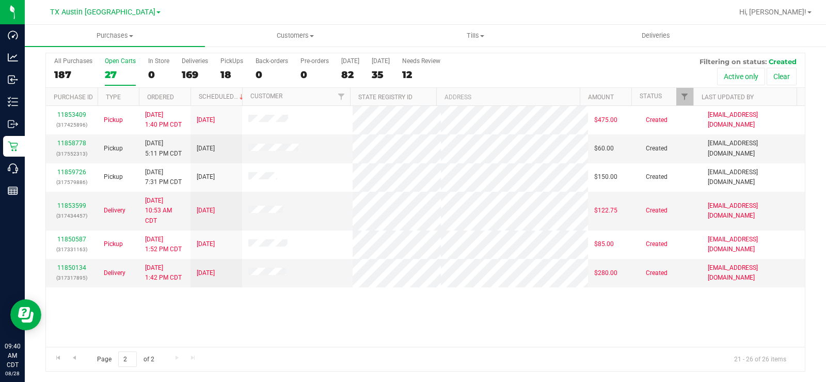
click at [113, 69] on div "27" at bounding box center [120, 75] width 31 height 12
click at [0, 0] on input "Open Carts 27" at bounding box center [0, 0] width 0 height 0
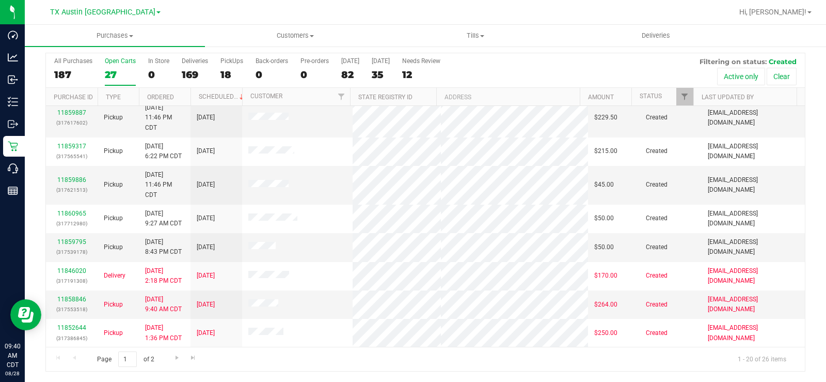
scroll to position [329, 0]
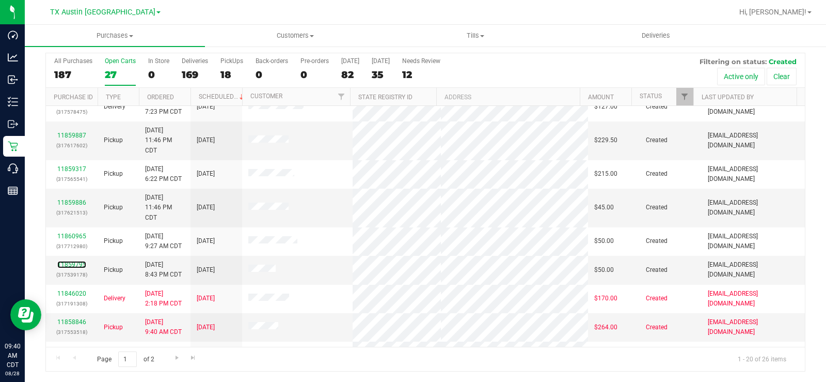
click at [71, 262] on link "11859795" at bounding box center [71, 264] width 29 height 7
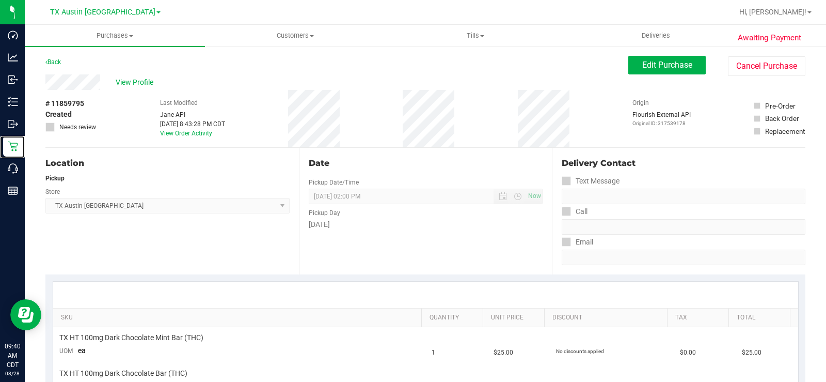
click at [0, 0] on p "Retail" at bounding box center [0, 0] width 0 height 0
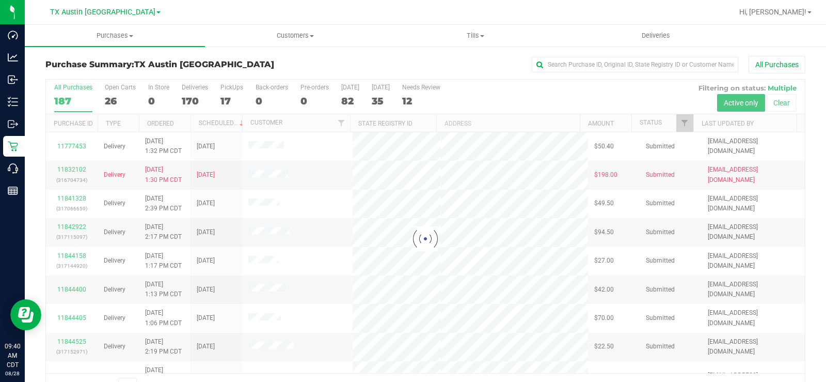
click at [108, 101] on div at bounding box center [425, 239] width 759 height 318
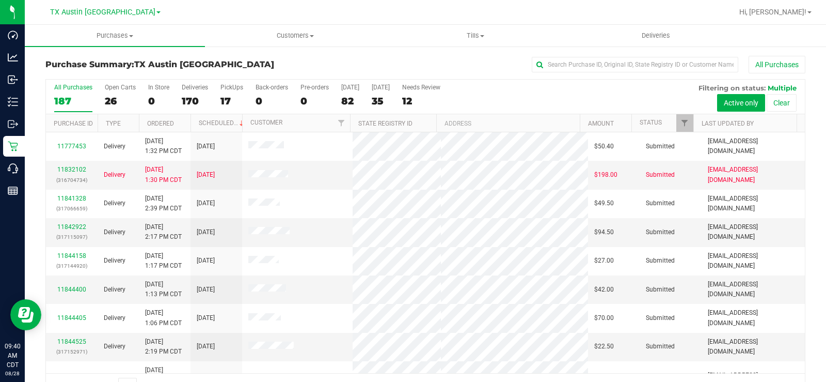
click at [107, 101] on div "26" at bounding box center [120, 101] width 31 height 12
click at [0, 0] on input "Open Carts 26" at bounding box center [0, 0] width 0 height 0
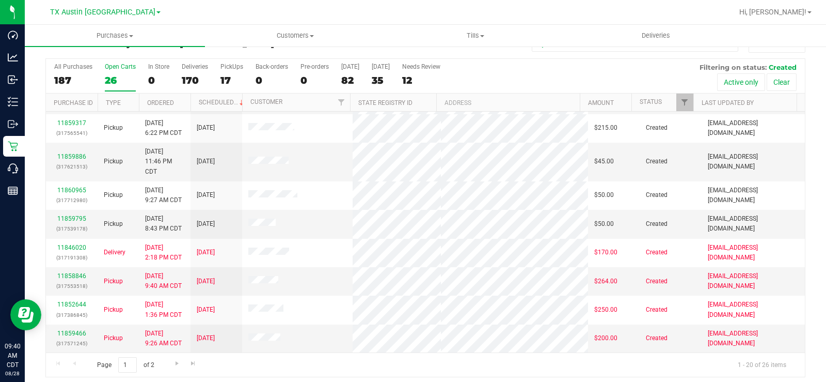
scroll to position [26, 0]
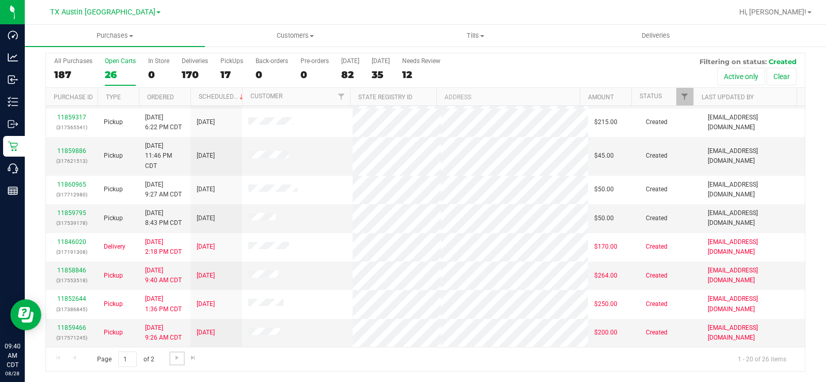
click at [177, 288] on span "Go to the next page" at bounding box center [177, 357] width 8 height 8
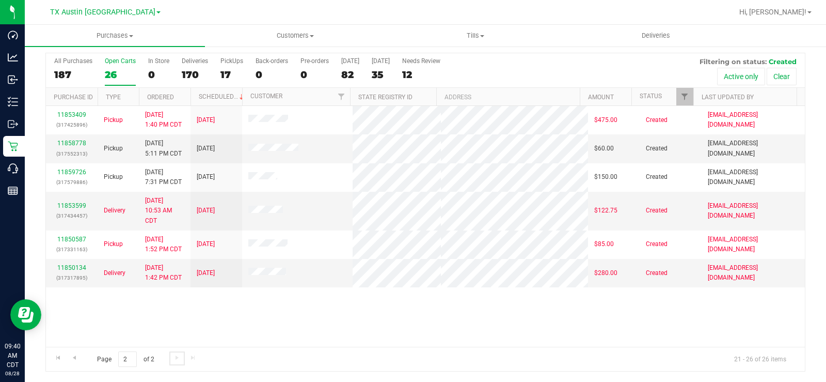
scroll to position [0, 0]
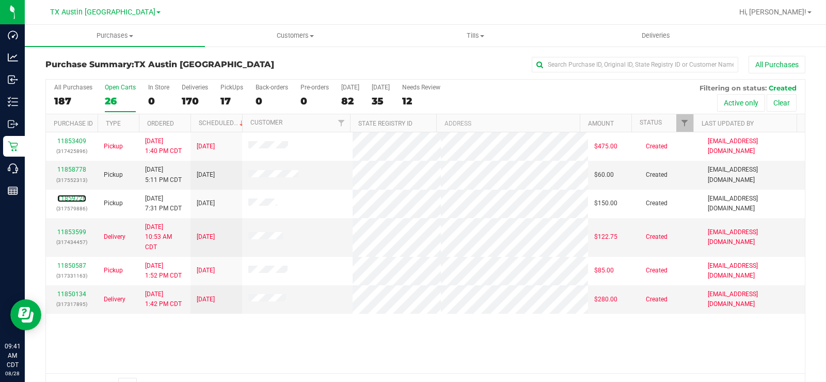
click at [71, 196] on link "11859726" at bounding box center [71, 198] width 29 height 7
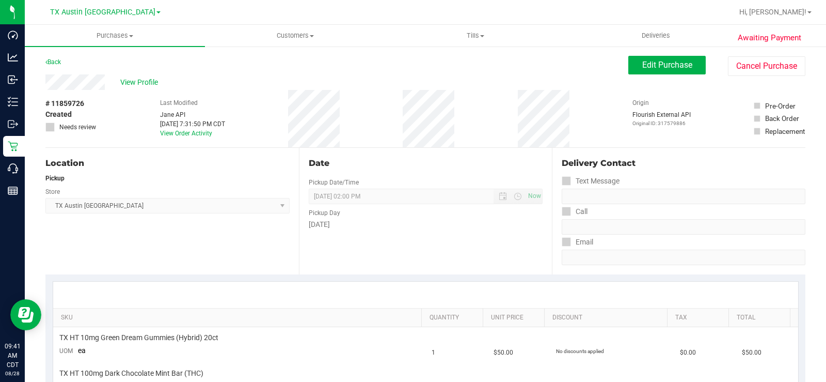
click at [134, 85] on span "View Profile" at bounding box center [140, 82] width 41 height 11
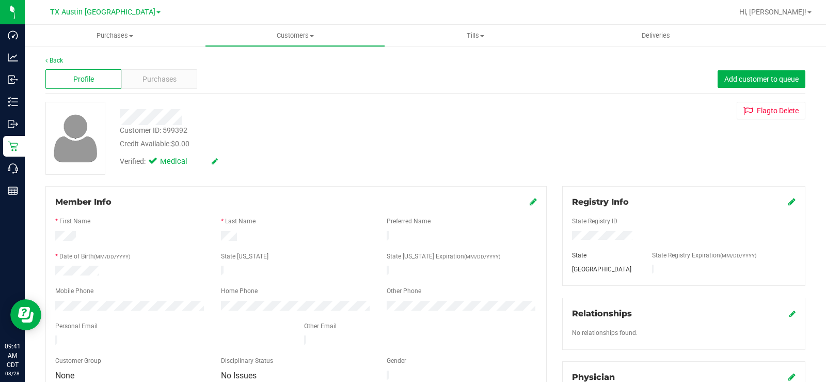
click at [150, 68] on div "Profile Purchases Add customer to queue" at bounding box center [425, 79] width 760 height 28
click at [152, 74] on span "Purchases" at bounding box center [160, 79] width 34 height 11
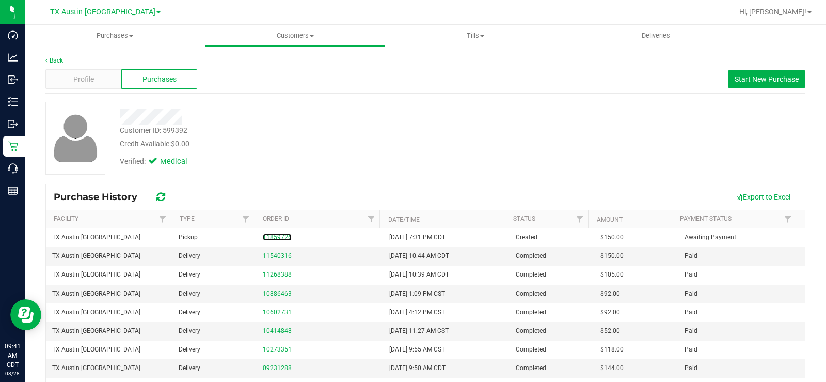
click at [266, 234] on link "11859726" at bounding box center [277, 236] width 29 height 7
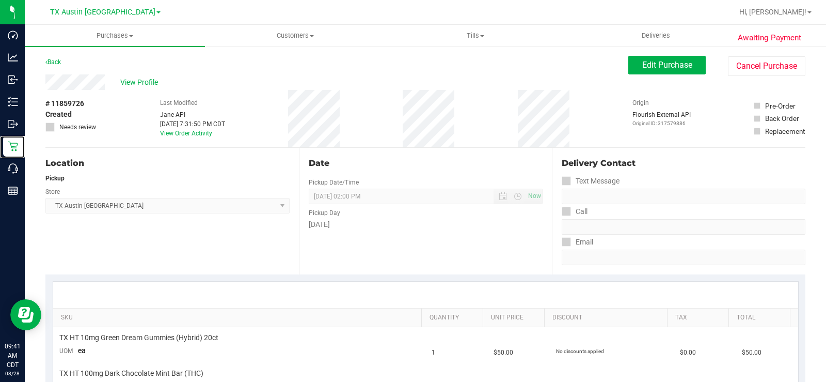
click at [0, 0] on p "Retail" at bounding box center [0, 0] width 0 height 0
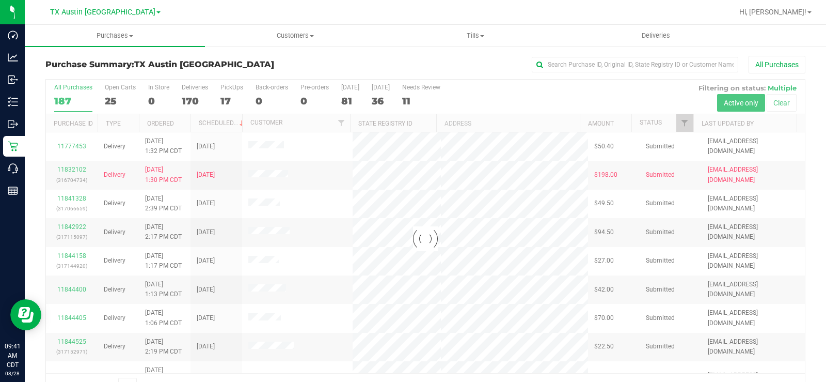
click at [113, 103] on div at bounding box center [425, 239] width 759 height 318
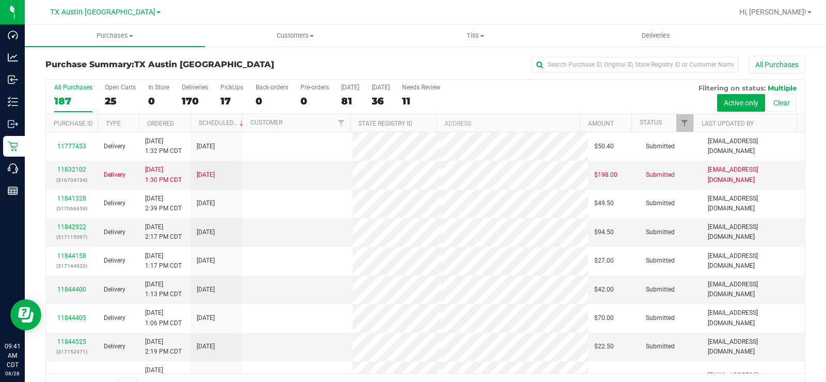
click at [112, 97] on div "25" at bounding box center [120, 101] width 31 height 12
click at [0, 0] on input "Open Carts 25" at bounding box center [0, 0] width 0 height 0
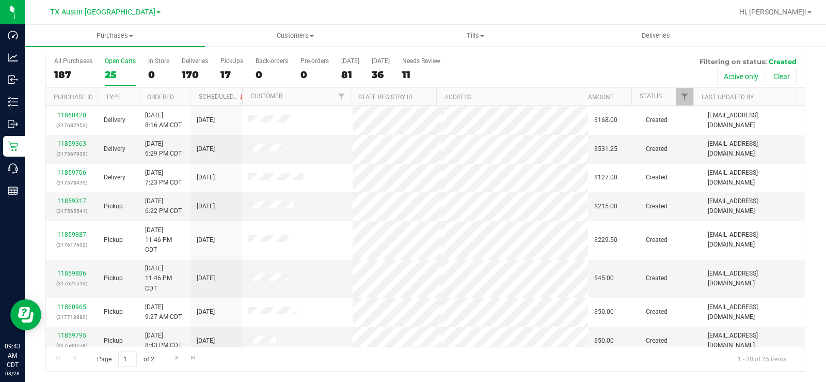
scroll to position [310, 0]
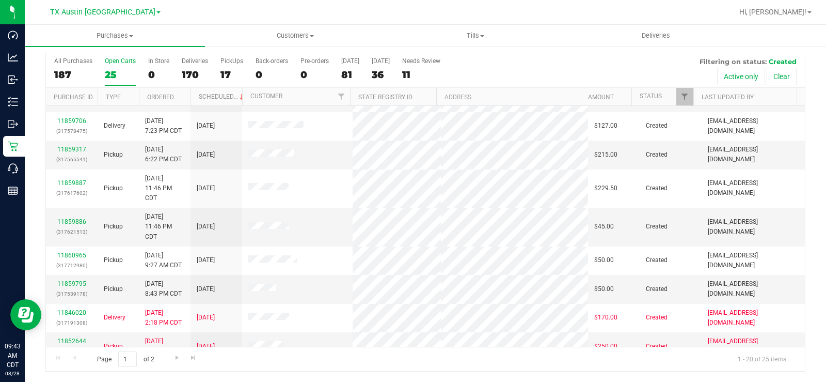
click at [114, 70] on div "25" at bounding box center [120, 75] width 31 height 12
click at [0, 0] on input "Open Carts 25" at bounding box center [0, 0] width 0 height 0
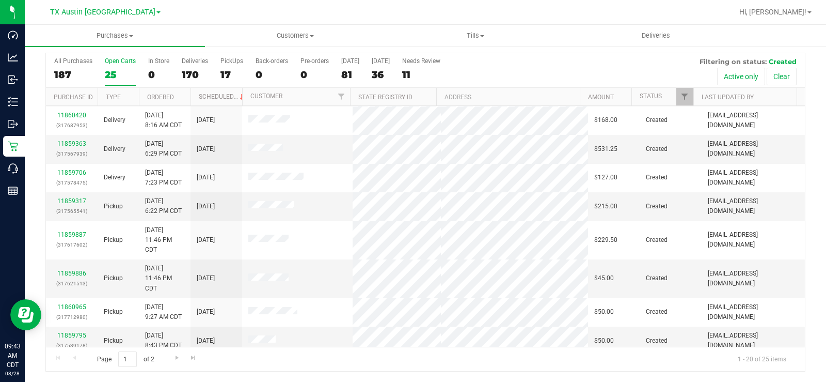
scroll to position [381, 0]
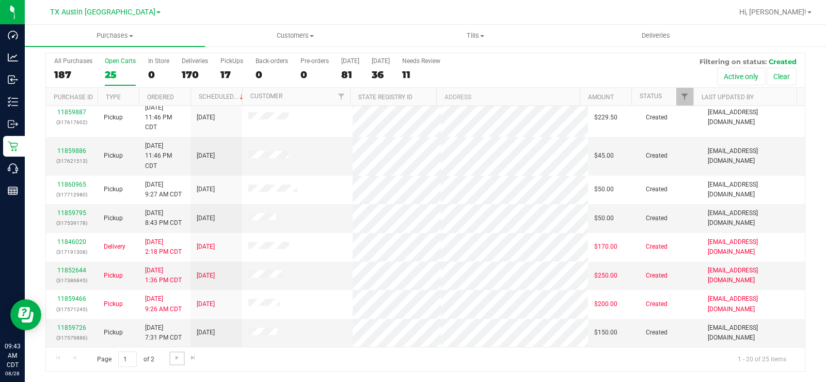
click at [178, 288] on span "Go to the next page" at bounding box center [177, 357] width 8 height 8
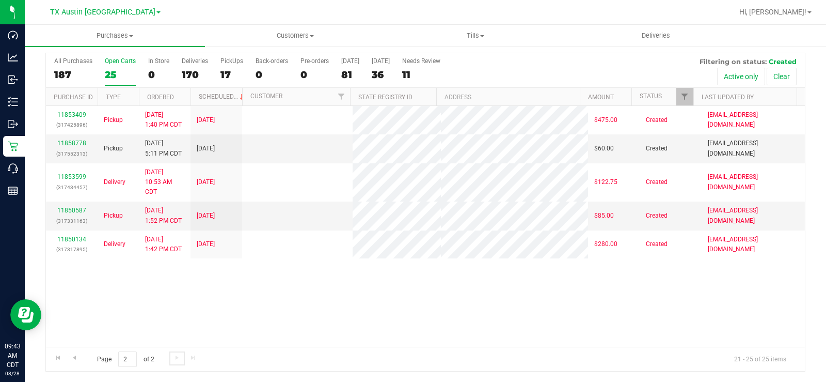
scroll to position [0, 0]
click at [72, 69] on div "187" at bounding box center [73, 75] width 38 height 12
click at [0, 0] on input "All Purchases 187" at bounding box center [0, 0] width 0 height 0
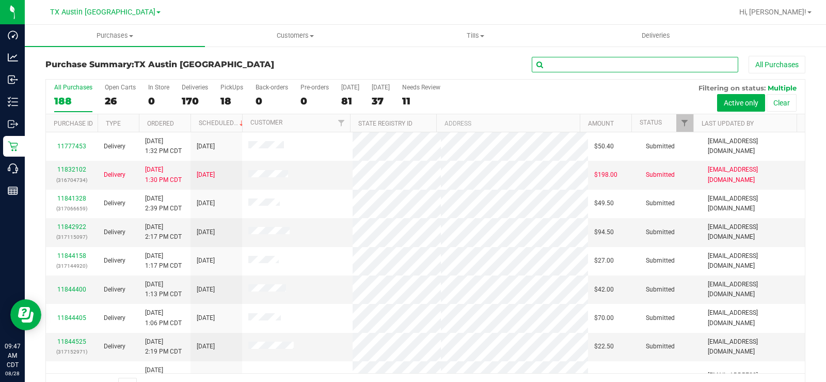
click at [587, 65] on input "text" at bounding box center [635, 64] width 207 height 15
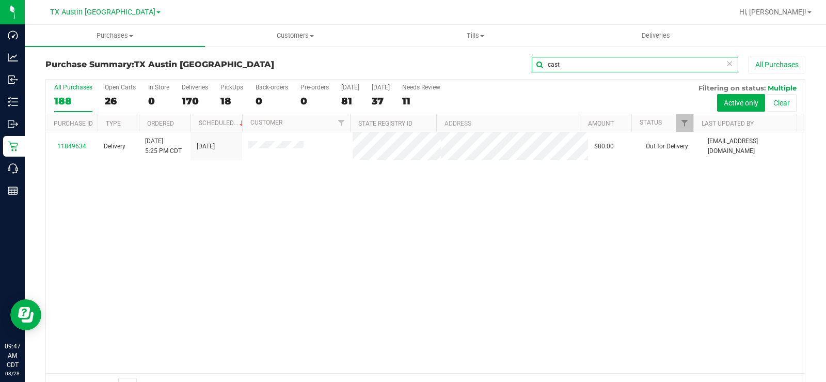
type input "cast"
click at [65, 150] on link "11849634" at bounding box center [71, 146] width 29 height 7
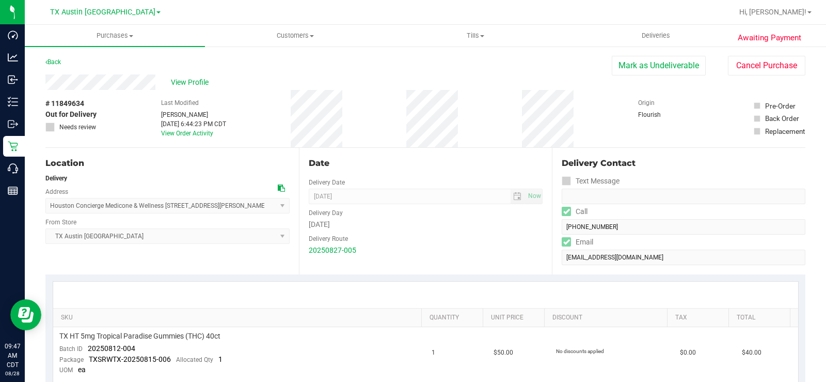
click at [185, 85] on span "View Profile" at bounding box center [191, 82] width 41 height 11
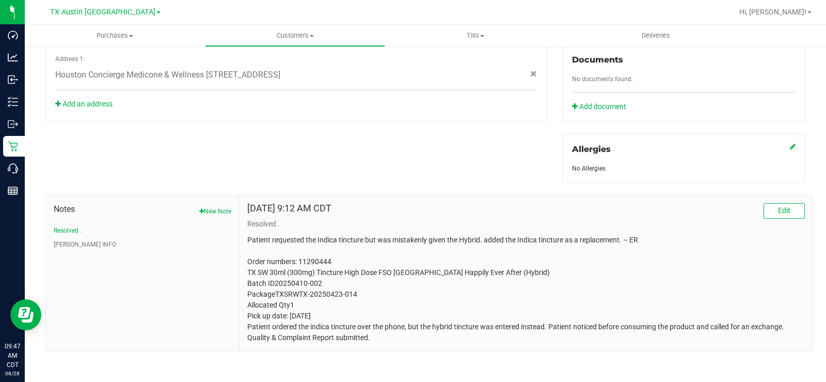
scroll to position [382, 0]
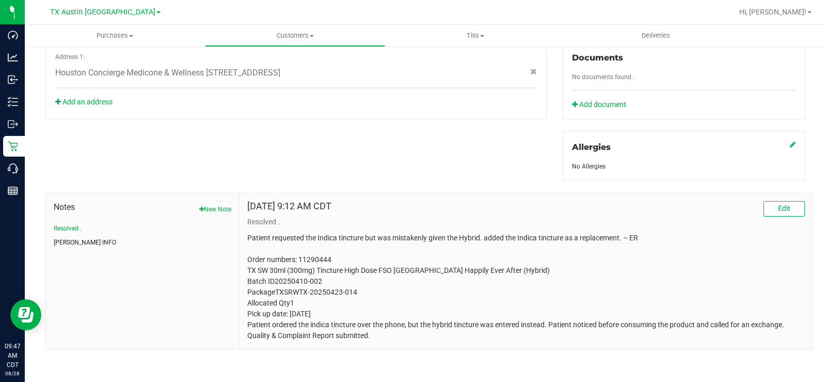
click at [81, 242] on button "CURT INFO" at bounding box center [85, 242] width 62 height 9
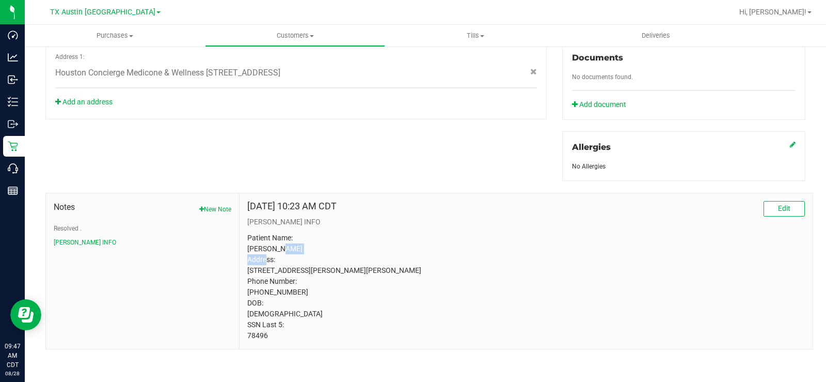
drag, startPoint x: 314, startPoint y: 250, endPoint x: 275, endPoint y: 247, distance: 38.9
click at [275, 247] on p "Patient Name: Nicholas Castelberg Address: 826 Comstock Springs Dr Katy, TX, 77…" at bounding box center [526, 286] width 558 height 108
copy p "Castelberg"
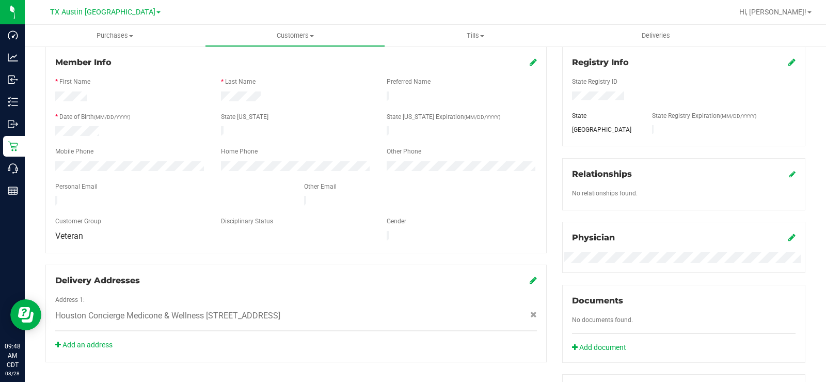
scroll to position [124, 0]
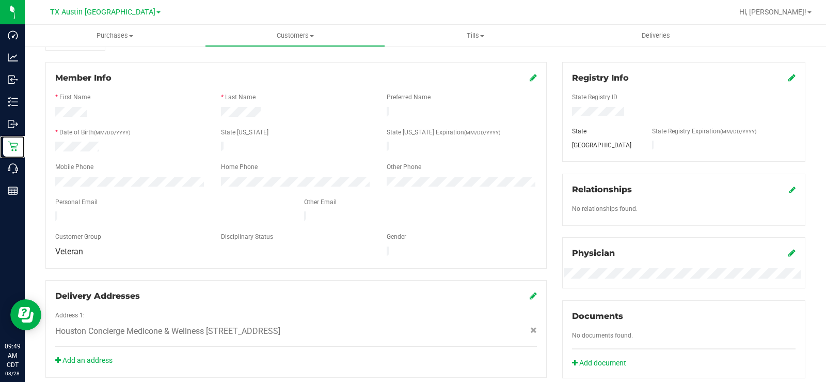
click at [0, 0] on p "Retail" at bounding box center [0, 0] width 0 height 0
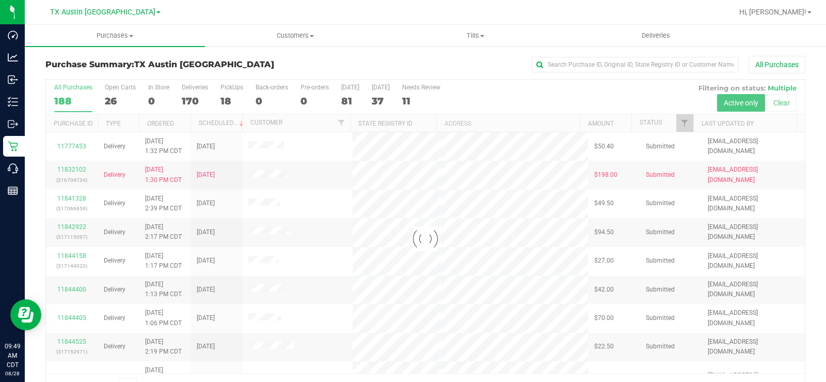
click at [117, 95] on div at bounding box center [425, 239] width 759 height 318
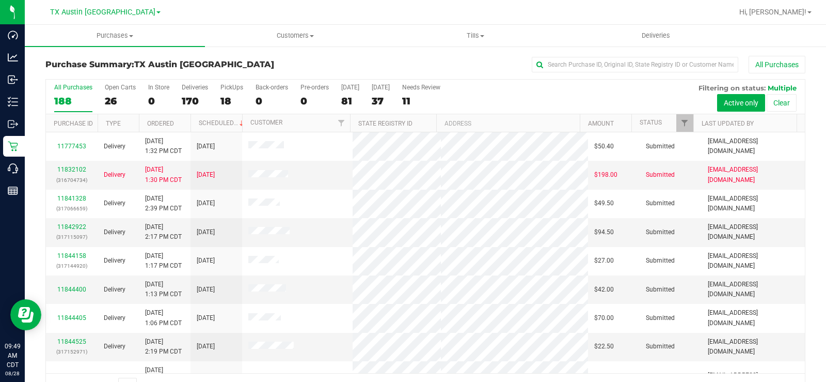
click at [113, 92] on label "Open Carts 26" at bounding box center [120, 98] width 31 height 28
click at [0, 0] on input "Open Carts 26" at bounding box center [0, 0] width 0 height 0
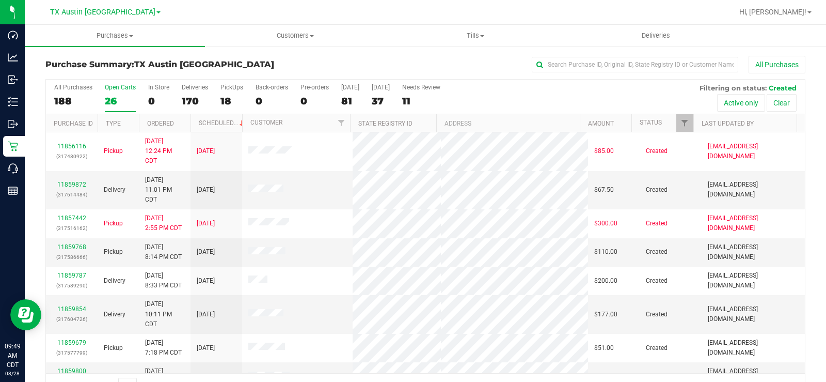
click at [114, 106] on div "26" at bounding box center [120, 101] width 31 height 12
click at [0, 0] on input "Open Carts 26" at bounding box center [0, 0] width 0 height 0
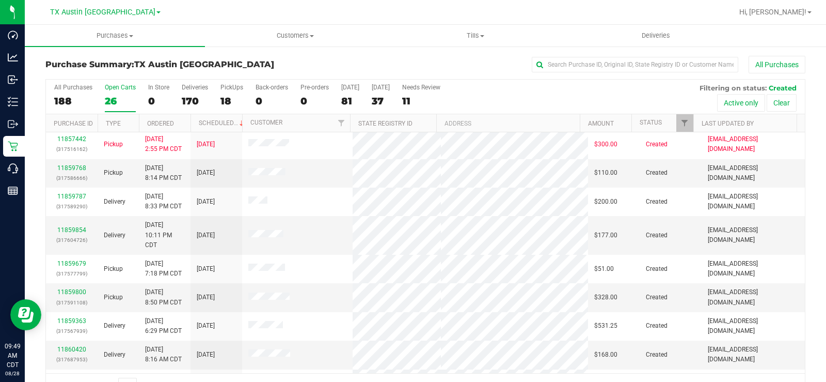
scroll to position [52, 0]
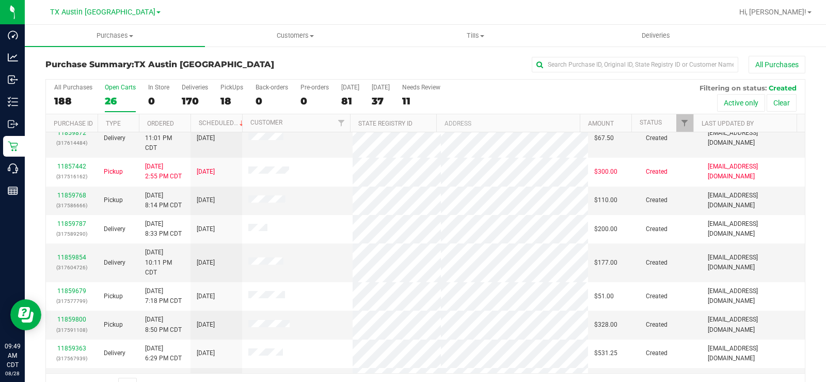
click at [118, 96] on div "26" at bounding box center [120, 101] width 31 height 12
click at [0, 0] on input "Open Carts 26" at bounding box center [0, 0] width 0 height 0
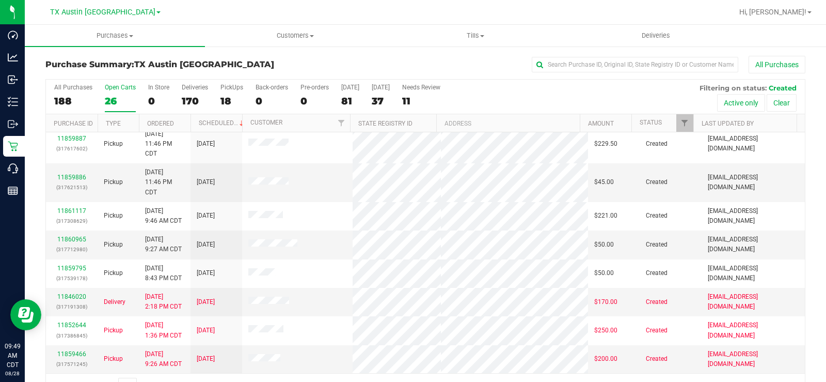
scroll to position [26, 0]
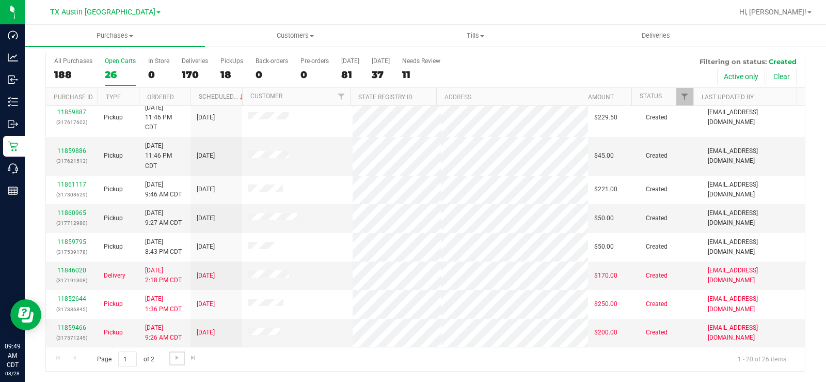
click at [179, 288] on span "Go to the next page" at bounding box center [177, 357] width 8 height 8
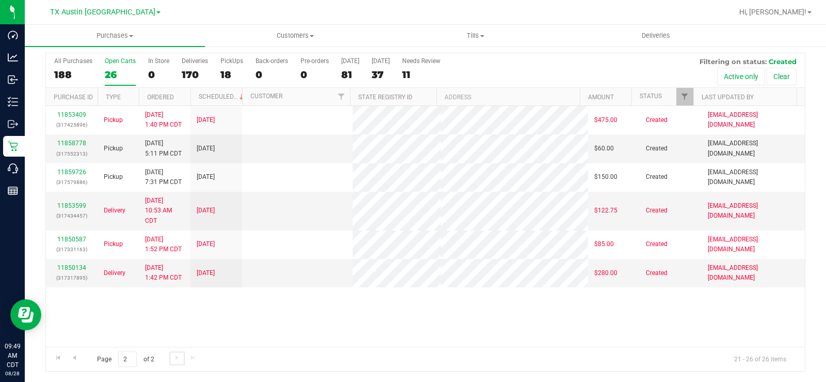
scroll to position [0, 0]
click at [73, 170] on link "11859726" at bounding box center [71, 171] width 29 height 7
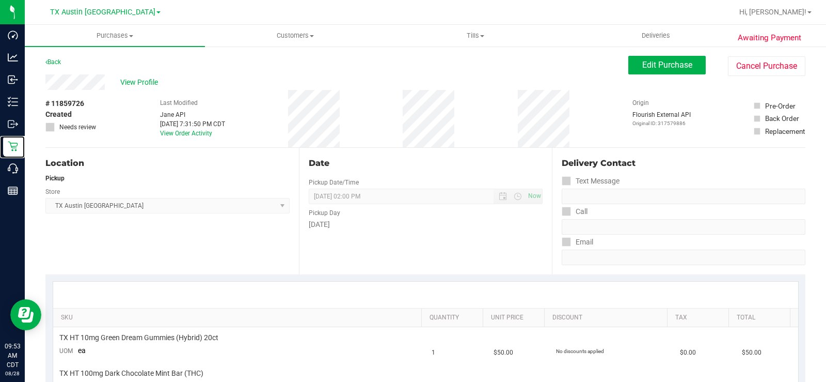
click at [14, 152] on div "Retail" at bounding box center [14, 146] width 22 height 21
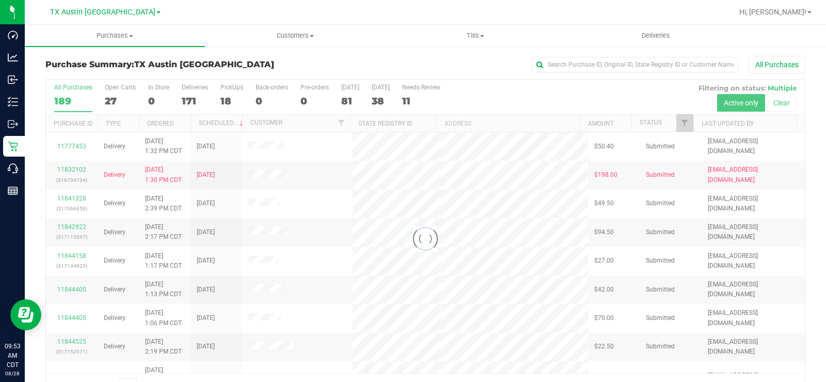
click at [112, 93] on div at bounding box center [425, 239] width 759 height 318
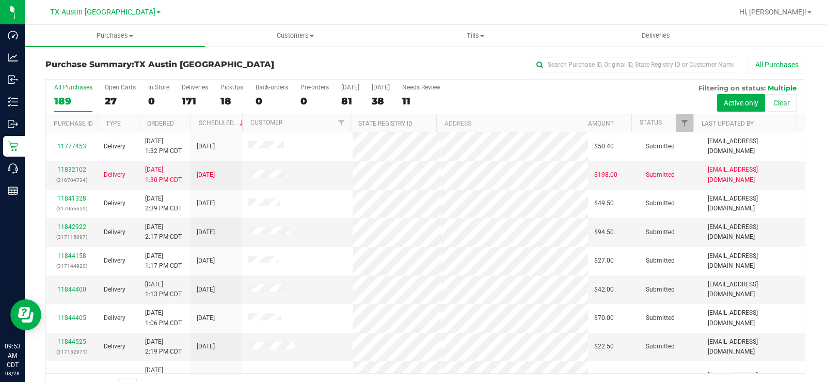
click at [112, 99] on div "27" at bounding box center [120, 101] width 31 height 12
click at [0, 0] on input "Open Carts 27" at bounding box center [0, 0] width 0 height 0
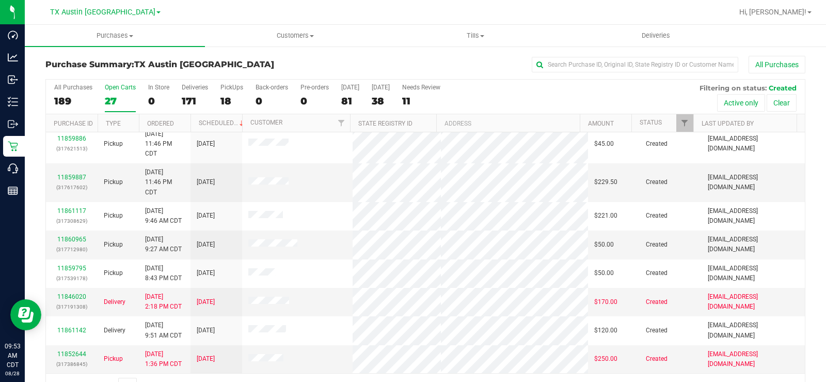
scroll to position [26, 0]
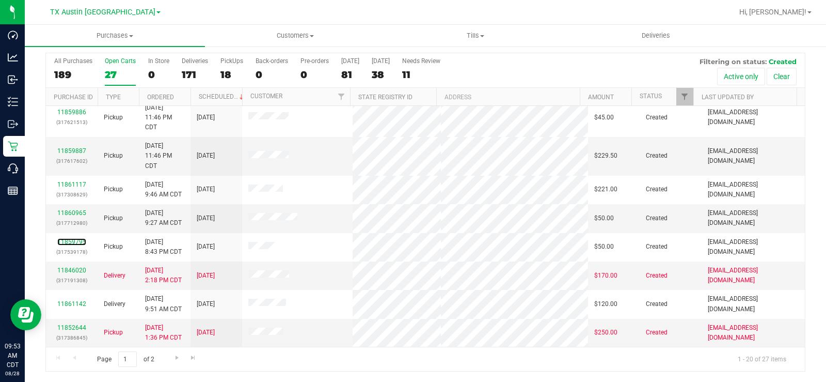
click at [76, 243] on link "11859795" at bounding box center [71, 241] width 29 height 7
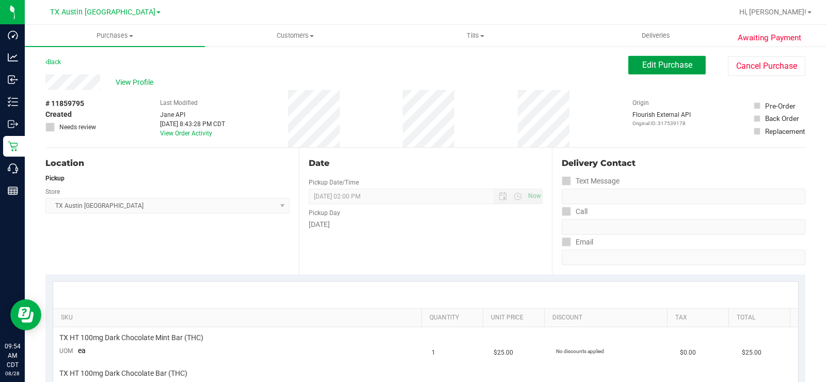
click at [661, 67] on span "Edit Purchase" at bounding box center [667, 65] width 50 height 10
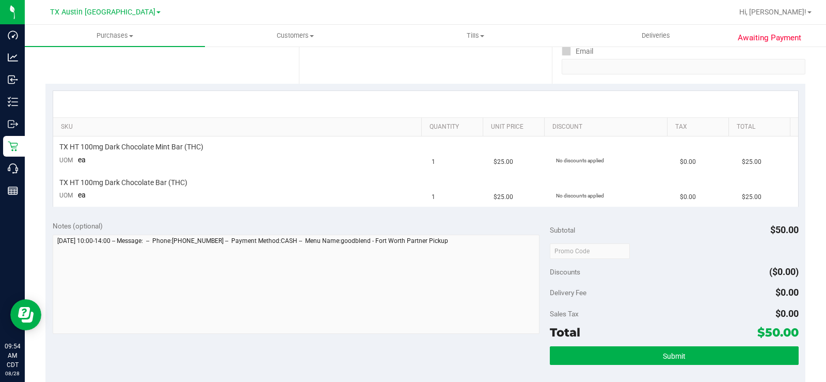
scroll to position [207, 0]
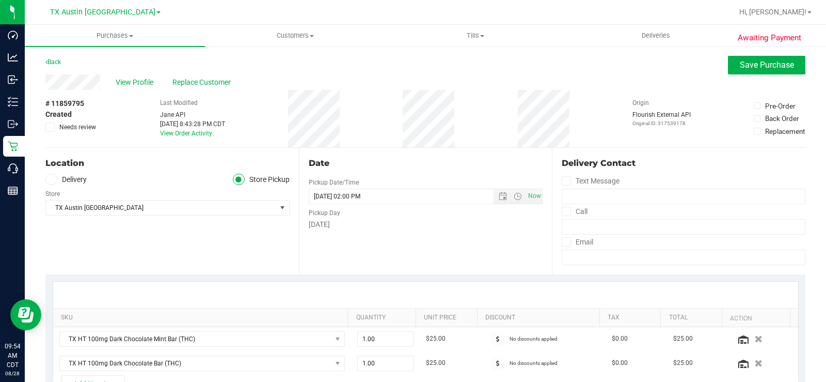
click at [52, 179] on icon at bounding box center [51, 179] width 6 height 0
click at [0, 0] on input "Delivery" at bounding box center [0, 0] width 0 height 0
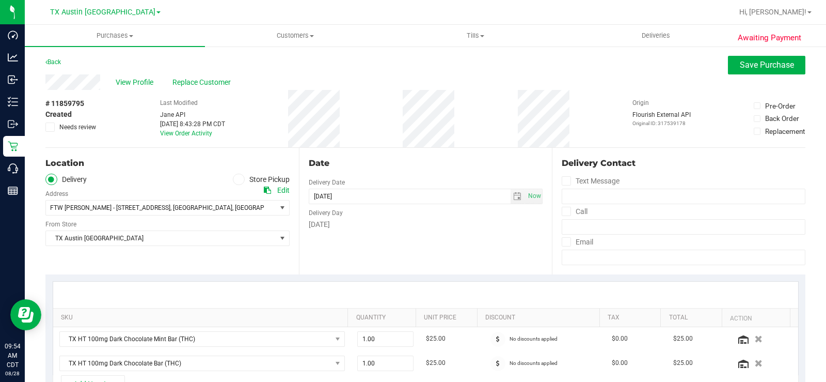
click at [110, 248] on div "Location Delivery Store Pickup Address Edit FTW CLARKE - 1307 8TH AVE #603 , FO…" at bounding box center [172, 211] width 254 height 127
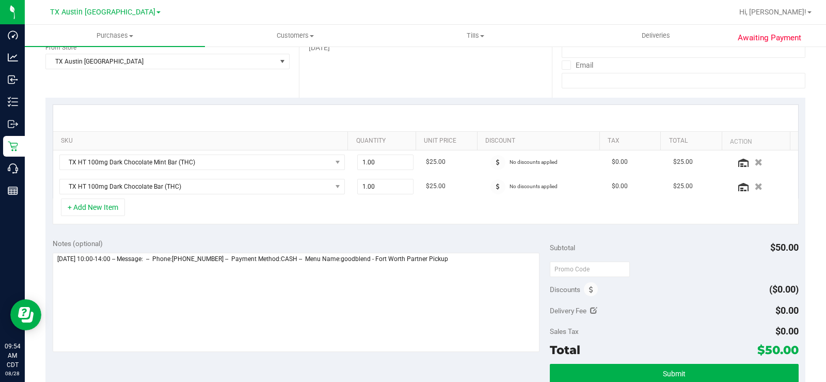
scroll to position [207, 0]
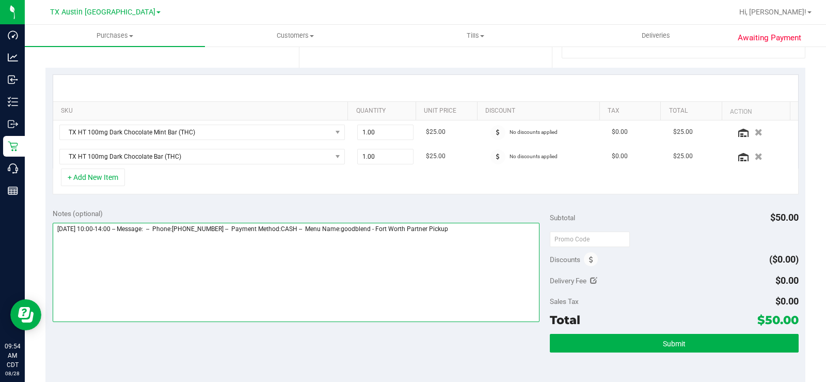
click at [468, 223] on textarea at bounding box center [296, 272] width 487 height 99
type textarea "Friday 08/29/2025 10:00-14:00 -- Message: -- Phone:6822498742 -- Payment Method…"
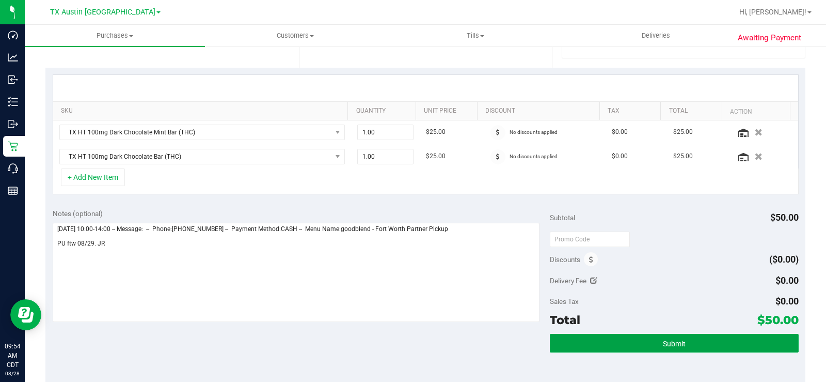
click at [615, 288] on button "Submit" at bounding box center [674, 343] width 249 height 19
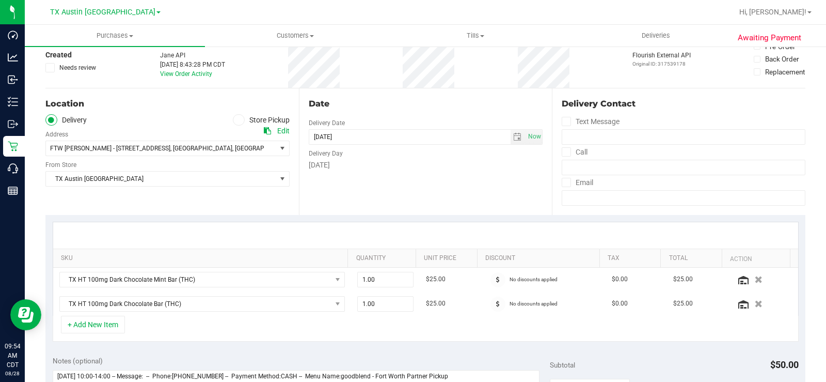
scroll to position [52, 0]
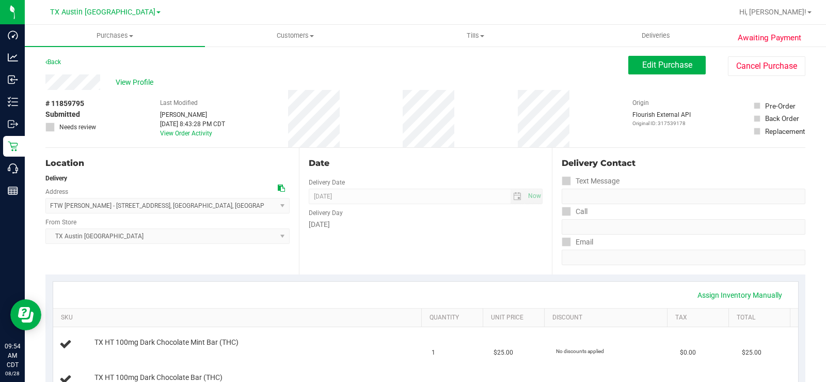
drag, startPoint x: 100, startPoint y: 84, endPoint x: 42, endPoint y: 88, distance: 58.0
click at [131, 79] on span "View Profile" at bounding box center [136, 82] width 41 height 11
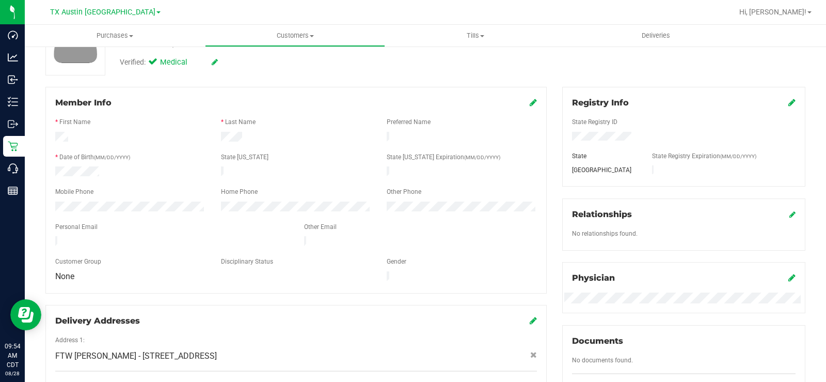
scroll to position [103, 0]
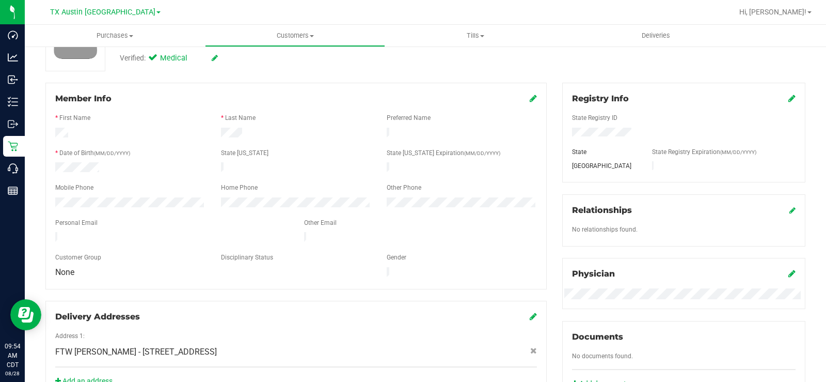
drag, startPoint x: 146, startPoint y: 236, endPoint x: 46, endPoint y: 232, distance: 99.2
click at [46, 232] on div "Member Info * First Name * Last Name Preferred Name * Date of Birth (MM/DD/YYYY…" at bounding box center [295, 186] width 501 height 207
click at [53, 232] on div at bounding box center [172, 238] width 249 height 12
drag, startPoint x: 138, startPoint y: 233, endPoint x: 54, endPoint y: 234, distance: 84.2
click at [54, 234] on div at bounding box center [172, 238] width 249 height 12
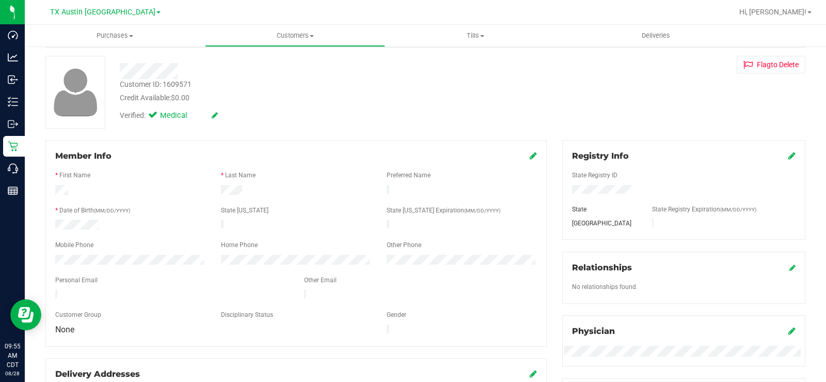
scroll to position [0, 0]
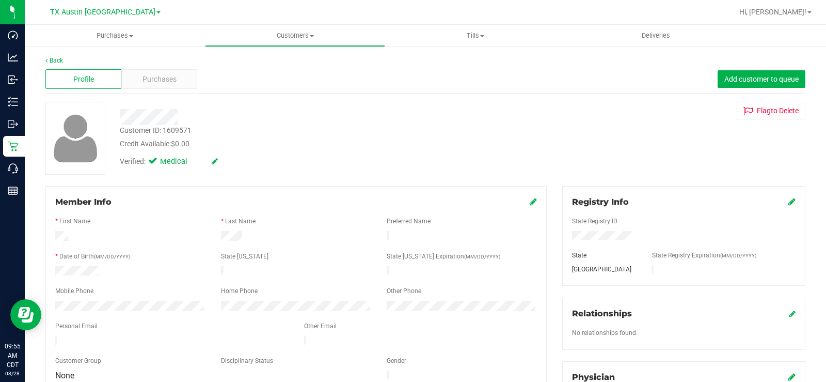
click at [151, 80] on span "Purchases" at bounding box center [160, 79] width 34 height 11
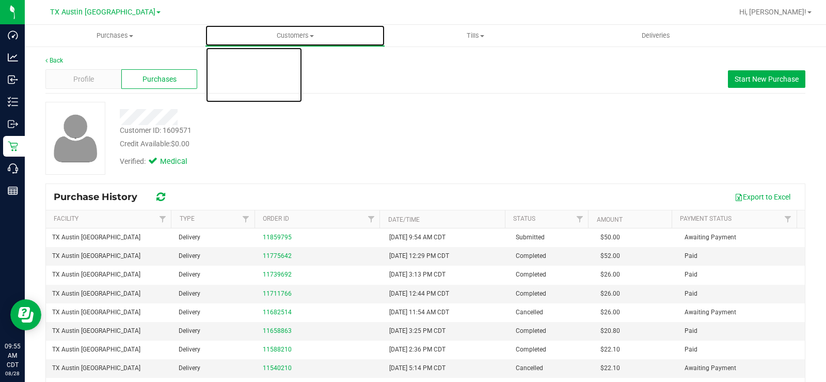
click at [289, 37] on span "Customers" at bounding box center [295, 35] width 179 height 9
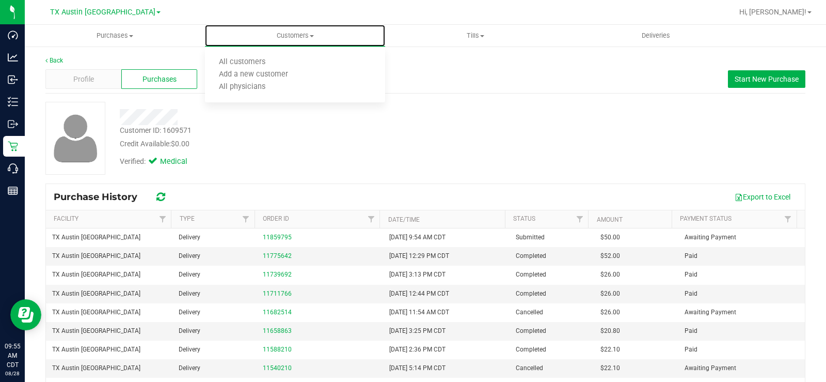
click at [271, 65] on span "All customers" at bounding box center [242, 62] width 74 height 9
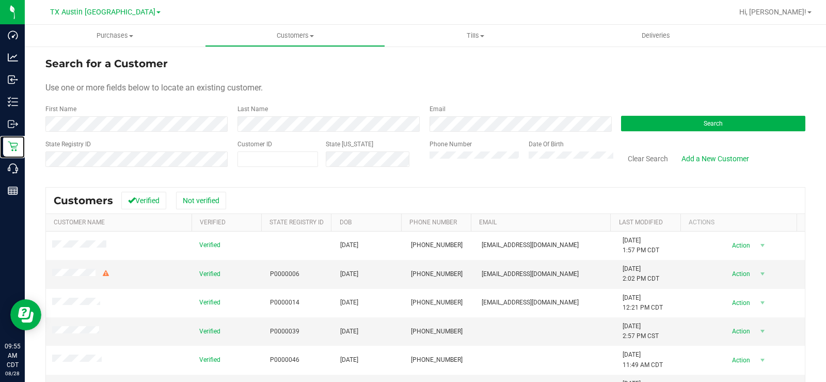
click at [0, 0] on p "Retail" at bounding box center [0, 0] width 0 height 0
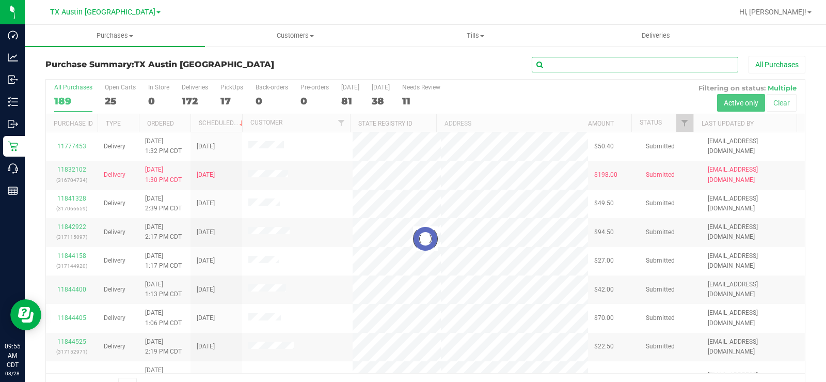
click at [571, 64] on input "text" at bounding box center [635, 64] width 207 height 15
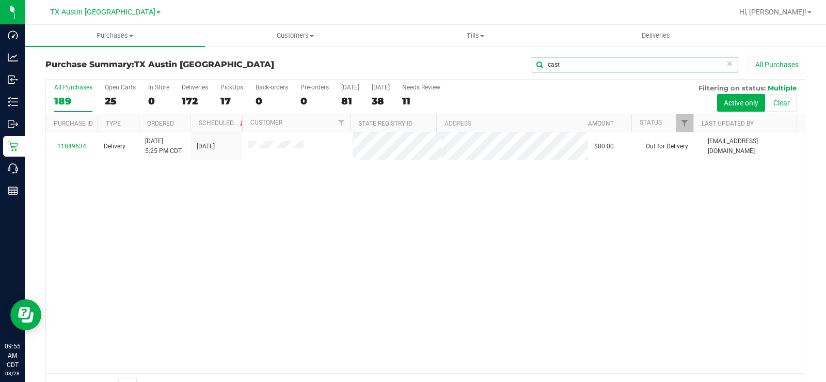
type input "cast"
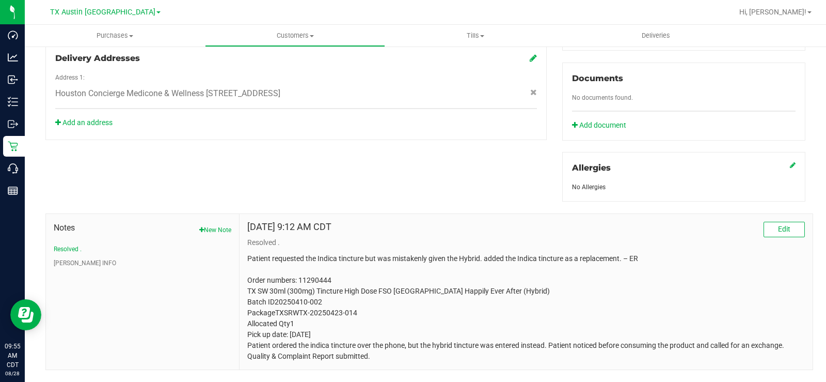
scroll to position [382, 0]
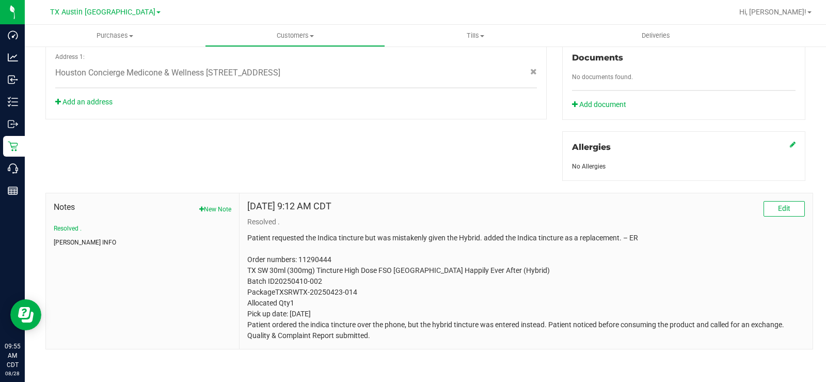
click at [56, 241] on button "CURT INFO" at bounding box center [85, 242] width 62 height 9
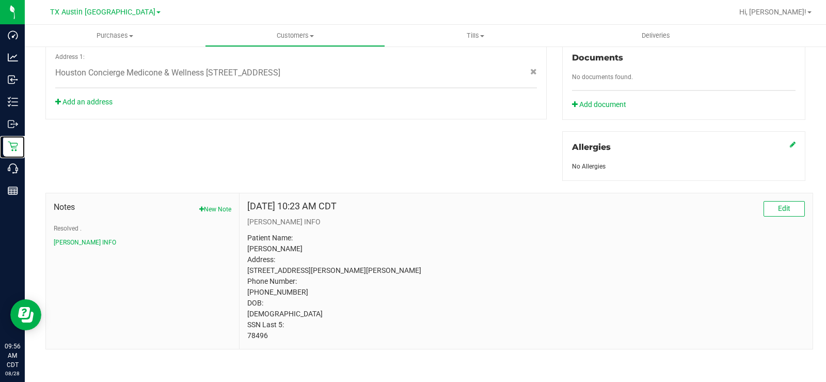
click at [0, 0] on p "Retail" at bounding box center [0, 0] width 0 height 0
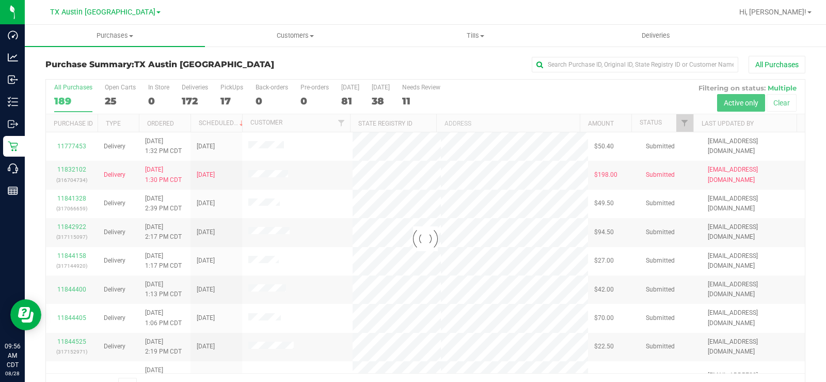
click at [112, 94] on div at bounding box center [425, 239] width 759 height 318
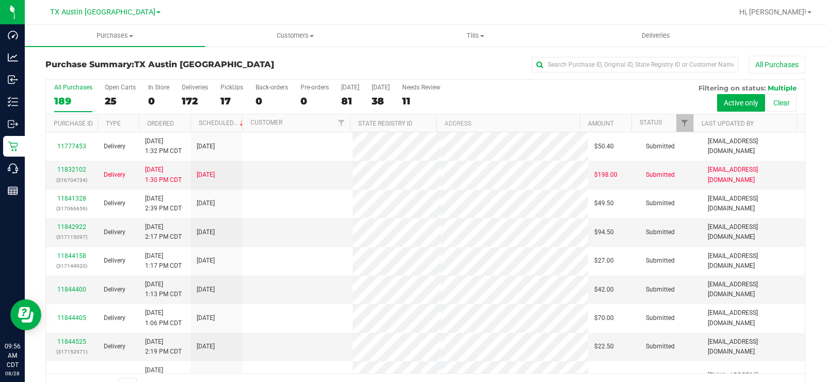
click at [112, 94] on label "Open Carts 25" at bounding box center [120, 98] width 31 height 28
click at [0, 0] on input "Open Carts 25" at bounding box center [0, 0] width 0 height 0
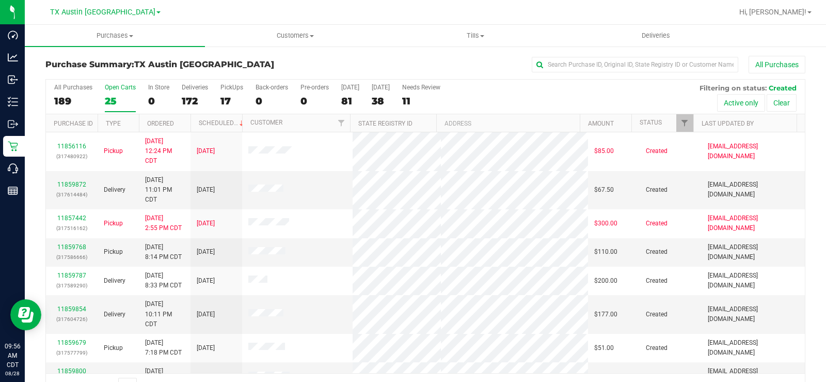
click at [112, 91] on label "Open Carts 25" at bounding box center [120, 98] width 31 height 28
click at [0, 0] on input "Open Carts 25" at bounding box center [0, 0] width 0 height 0
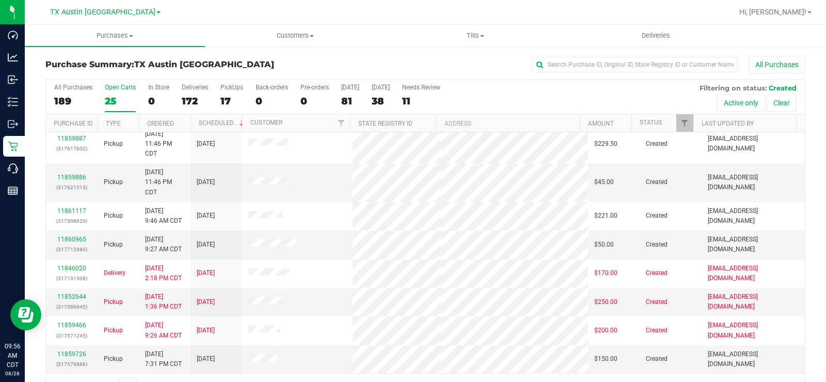
scroll to position [26, 0]
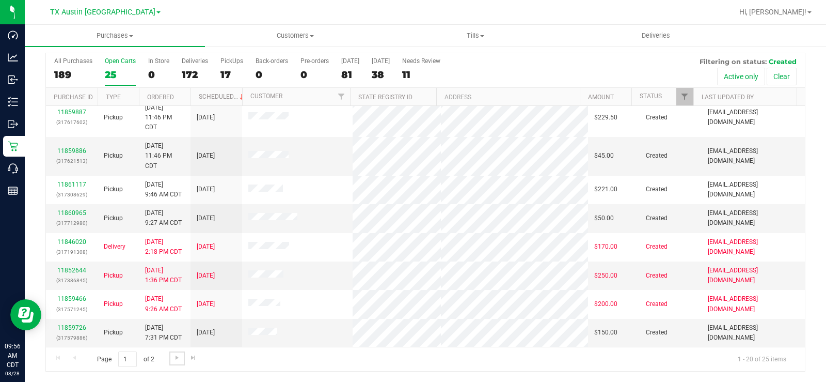
click at [177, 288] on span "Go to the next page" at bounding box center [177, 357] width 8 height 8
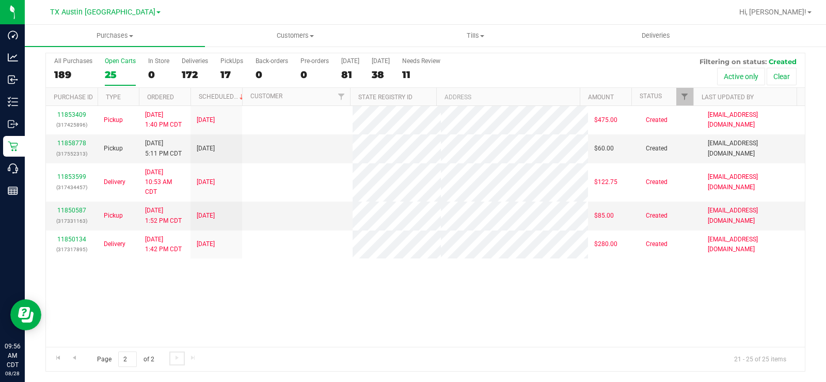
scroll to position [0, 0]
click at [76, 288] on span "Go to the previous page" at bounding box center [74, 357] width 8 height 8
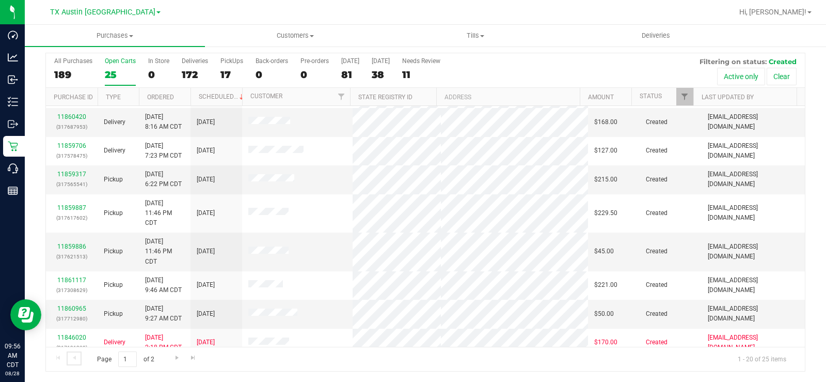
scroll to position [381, 0]
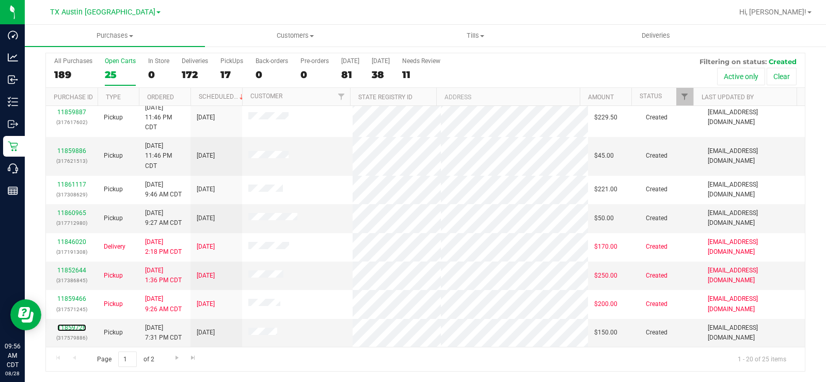
click at [74, 288] on link "11859726" at bounding box center [71, 327] width 29 height 7
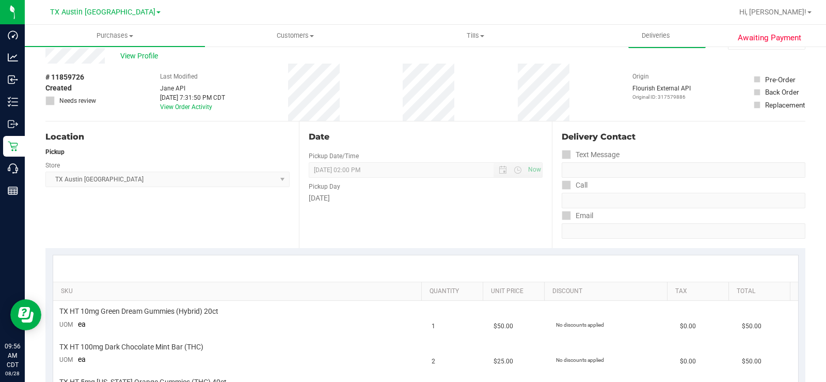
scroll to position [233, 0]
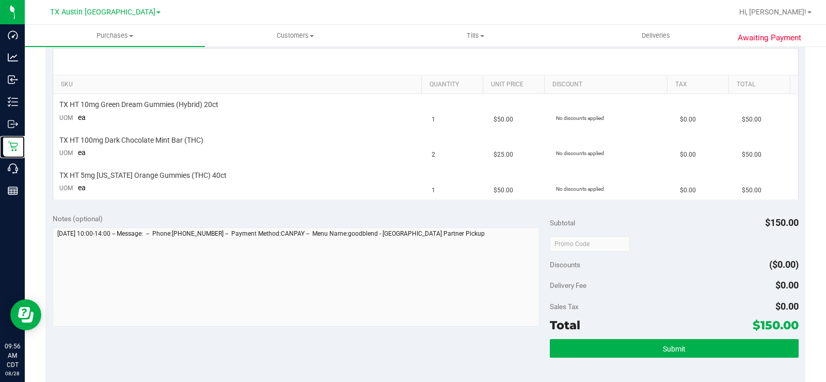
click at [0, 0] on p "Retail" at bounding box center [0, 0] width 0 height 0
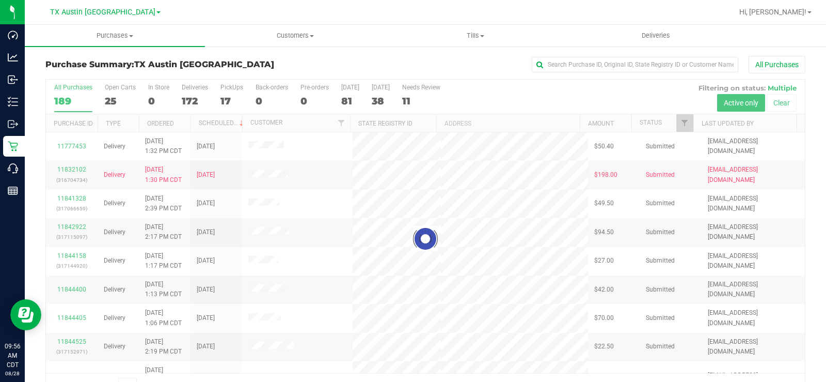
click at [110, 100] on div at bounding box center [425, 239] width 759 height 318
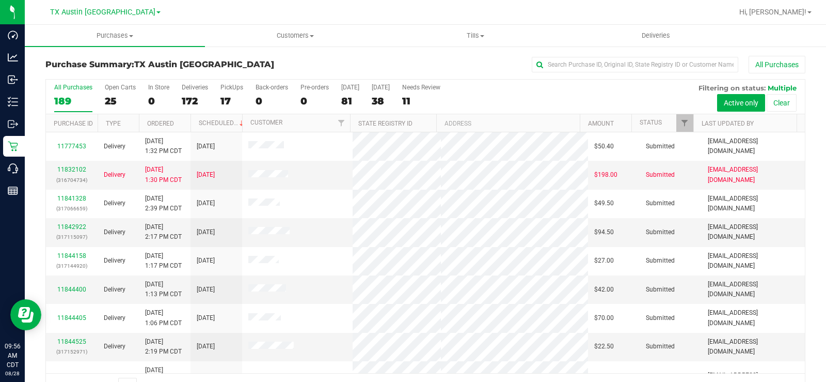
click at [110, 100] on div "25" at bounding box center [120, 101] width 31 height 12
click at [0, 0] on input "Open Carts 25" at bounding box center [0, 0] width 0 height 0
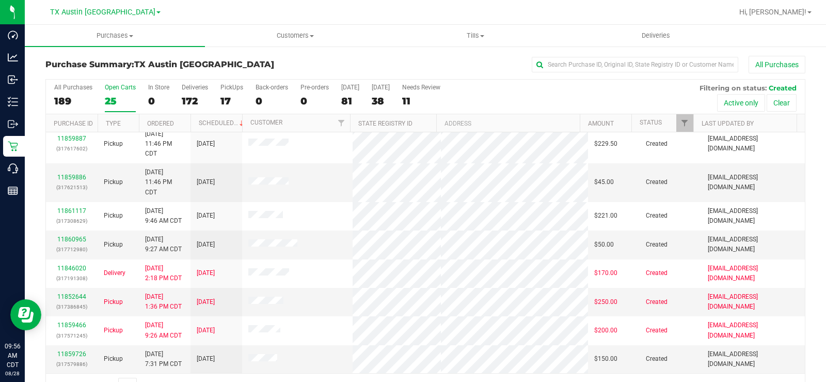
scroll to position [26, 0]
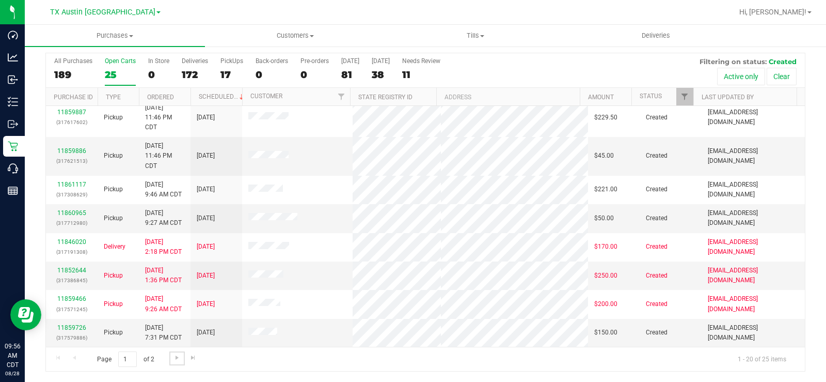
click at [177, 288] on span "Go to the next page" at bounding box center [177, 357] width 8 height 8
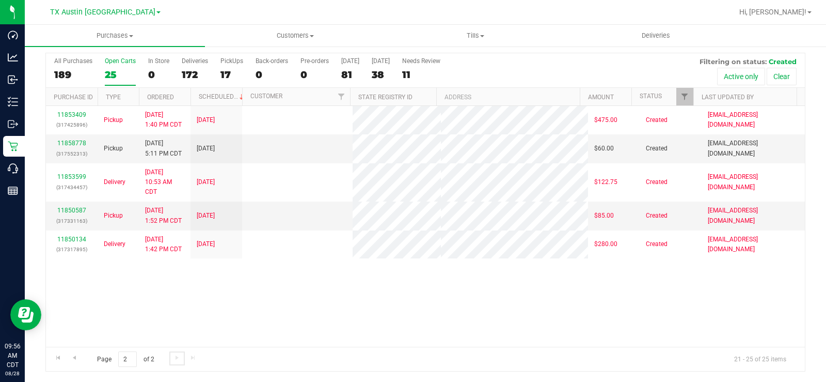
scroll to position [0, 0]
click at [64, 145] on link "11858778" at bounding box center [71, 142] width 29 height 7
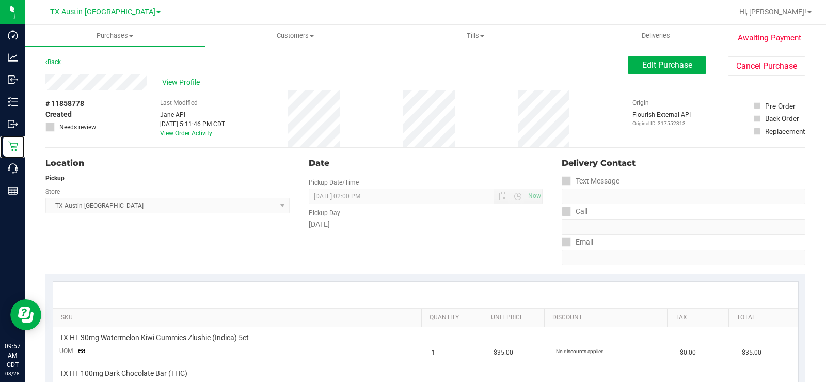
drag, startPoint x: 17, startPoint y: 144, endPoint x: 22, endPoint y: 142, distance: 5.6
click at [18, 144] on div "Retail" at bounding box center [14, 146] width 22 height 21
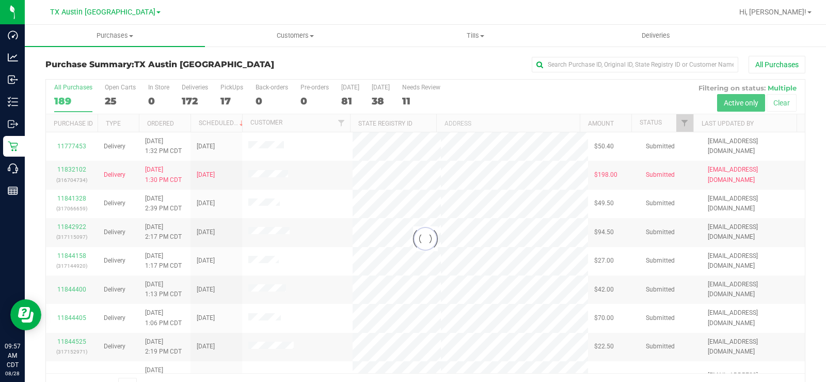
click at [112, 101] on div at bounding box center [425, 239] width 759 height 318
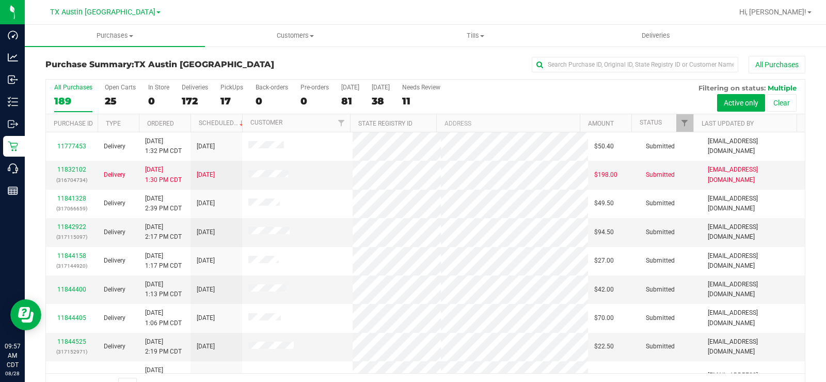
click at [112, 102] on div "25" at bounding box center [120, 101] width 31 height 12
click at [0, 0] on input "Open Carts 25" at bounding box center [0, 0] width 0 height 0
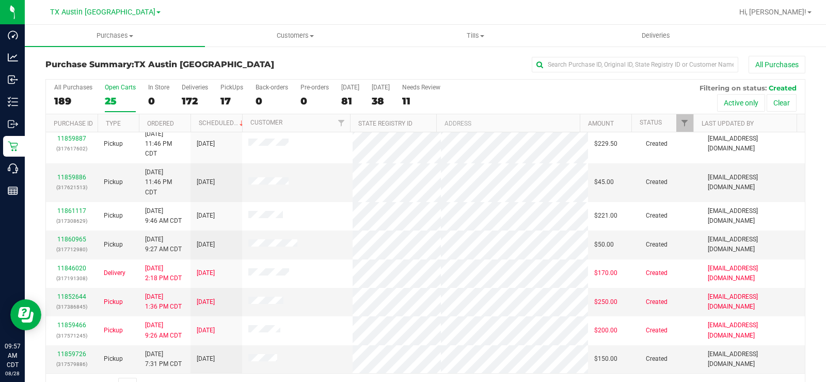
scroll to position [26, 0]
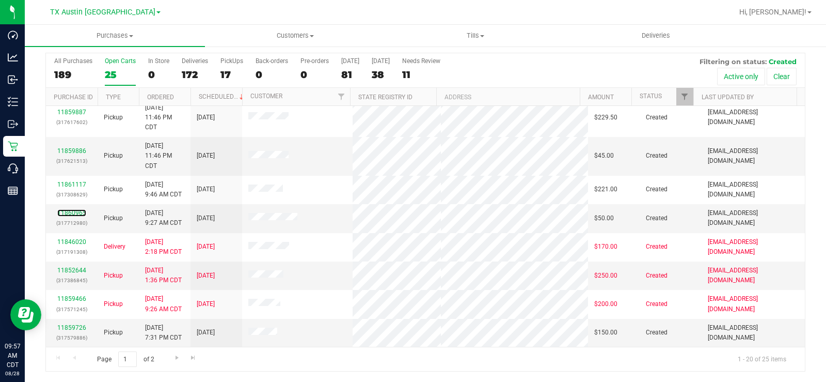
click at [70, 213] on link "11860965" at bounding box center [71, 212] width 29 height 7
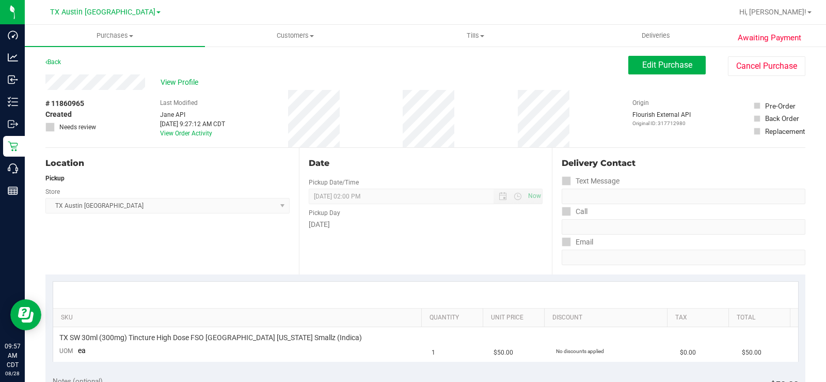
click at [93, 83] on div "View Profile" at bounding box center [336, 81] width 583 height 15
click at [654, 67] on span "Edit Purchase" at bounding box center [667, 65] width 50 height 10
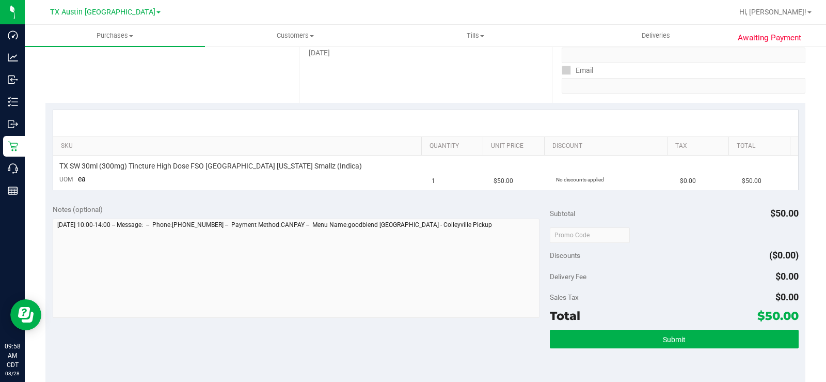
scroll to position [207, 0]
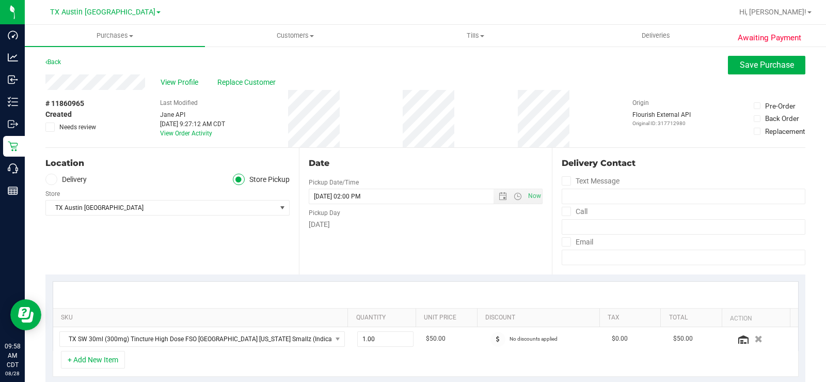
click at [52, 179] on icon at bounding box center [51, 179] width 6 height 0
click at [0, 0] on input "Delivery" at bounding box center [0, 0] width 0 height 0
click at [104, 254] on div "Location Delivery Store Pickup Address Edit 6213 Colleyville Blvd suite 100, , …" at bounding box center [172, 211] width 254 height 127
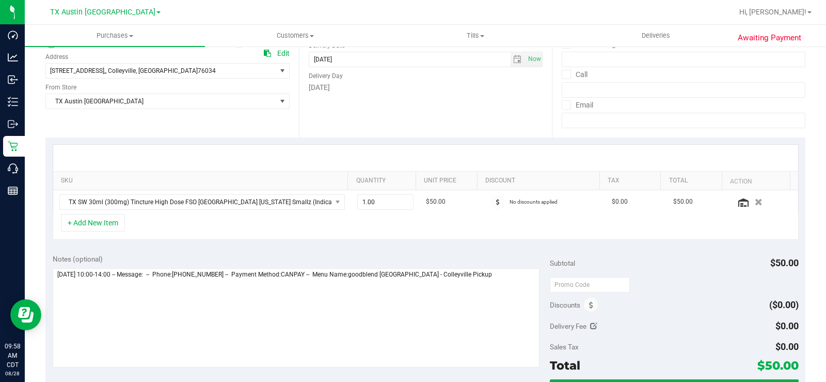
scroll to position [155, 0]
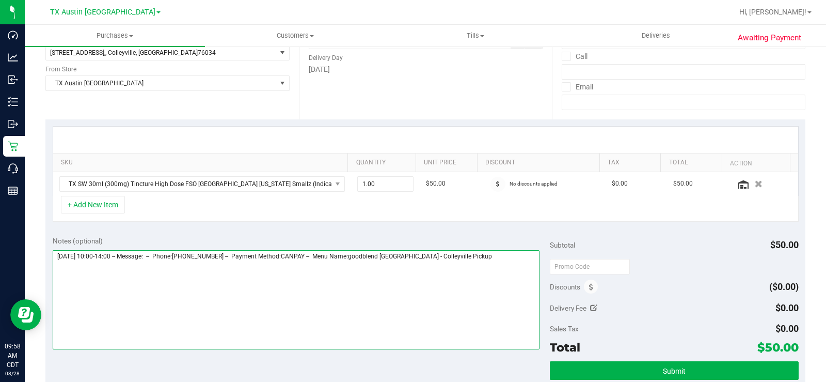
click at [470, 255] on textarea at bounding box center [296, 299] width 487 height 99
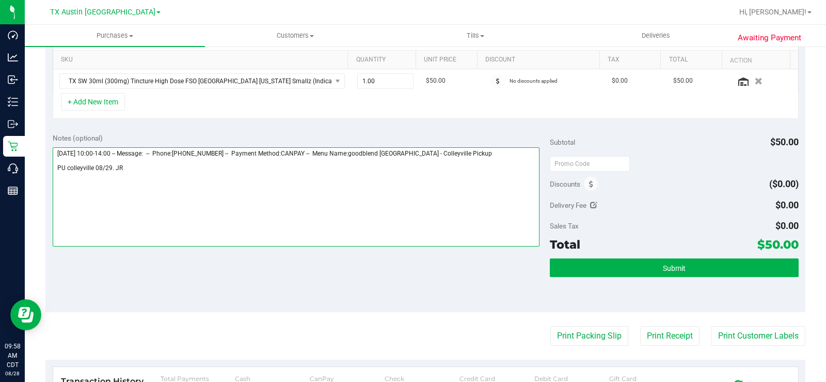
scroll to position [258, 0]
type textarea "Friday 08/29/2025 10:00-14:00 -- Message: -- Phone:8178995132 -- Payment Method…"
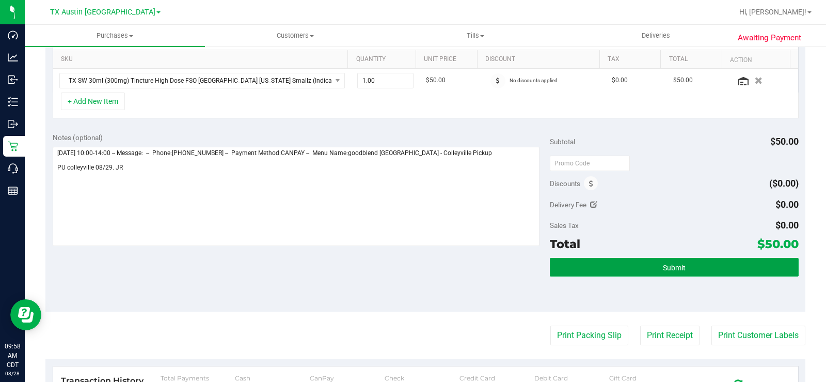
click at [642, 265] on button "Submit" at bounding box center [674, 267] width 249 height 19
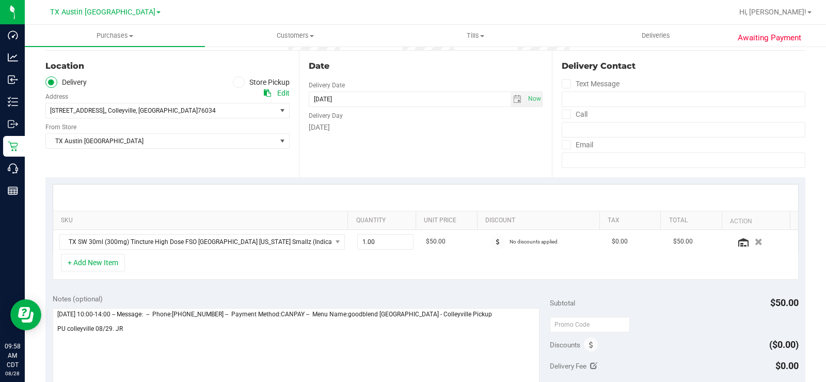
scroll to position [0, 0]
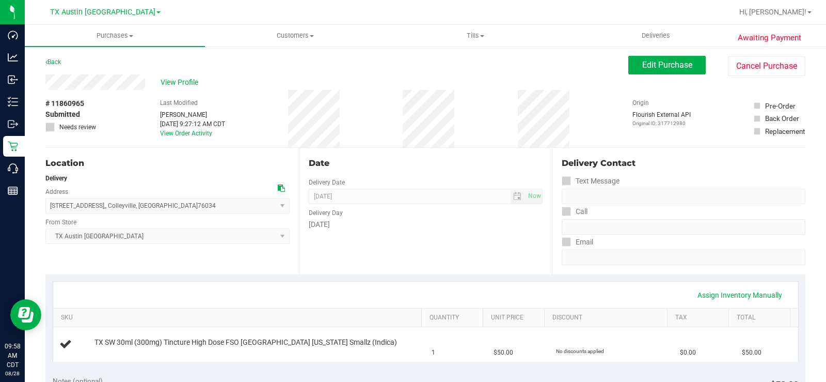
click at [48, 87] on div "View Profile" at bounding box center [336, 81] width 583 height 15
click at [172, 75] on div "View Profile" at bounding box center [336, 81] width 583 height 15
click at [172, 81] on span "View Profile" at bounding box center [181, 82] width 41 height 11
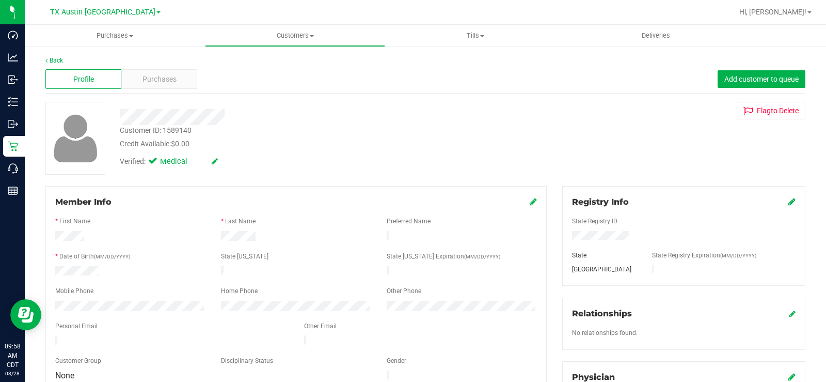
scroll to position [103, 0]
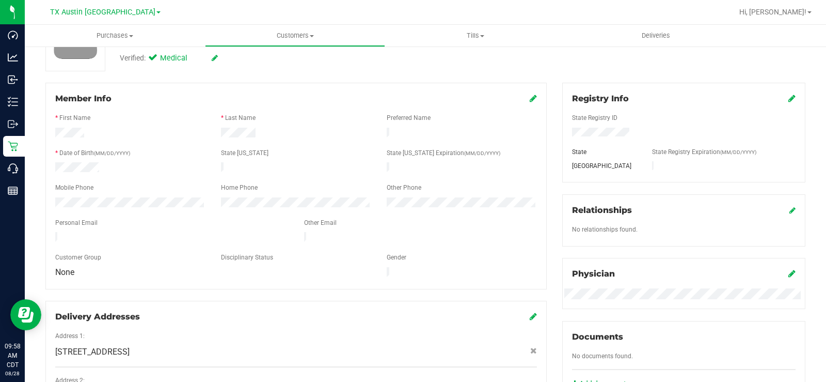
drag, startPoint x: 169, startPoint y: 231, endPoint x: 53, endPoint y: 230, distance: 115.7
click at [53, 232] on div at bounding box center [172, 238] width 249 height 12
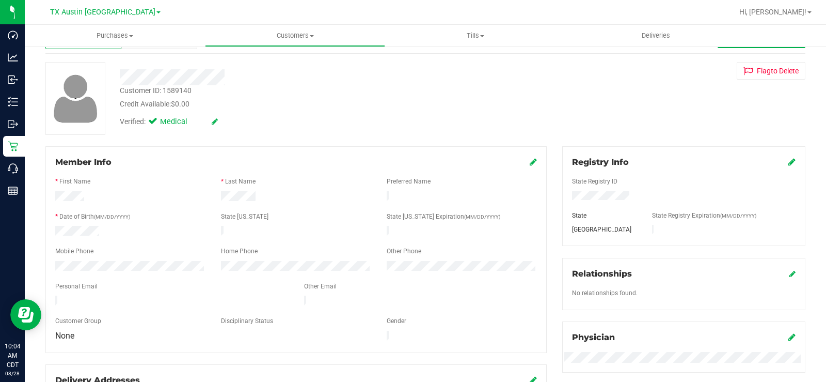
scroll to position [0, 0]
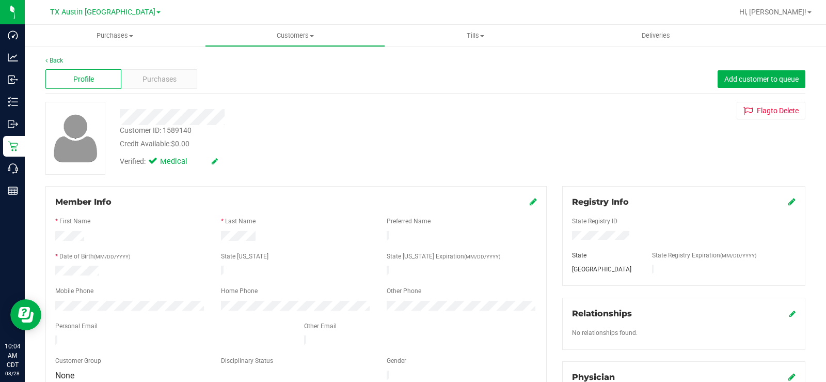
click at [166, 80] on span "Purchases" at bounding box center [160, 79] width 34 height 11
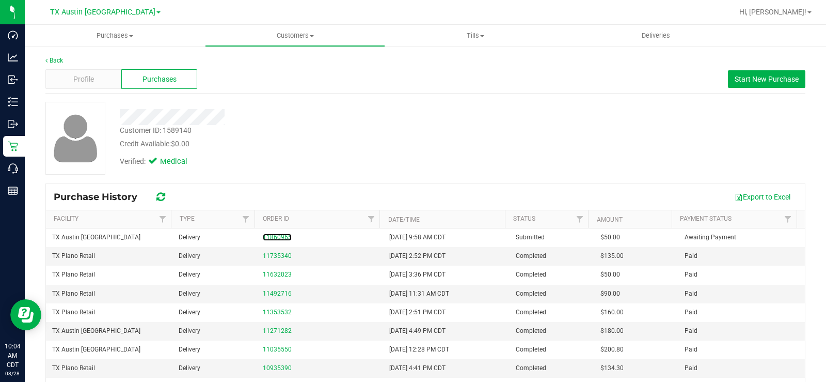
click at [271, 234] on link "11860965" at bounding box center [277, 236] width 29 height 7
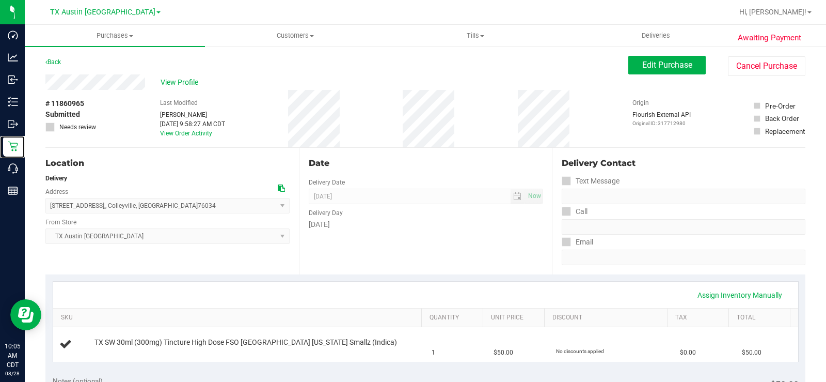
click at [0, 0] on p "Retail" at bounding box center [0, 0] width 0 height 0
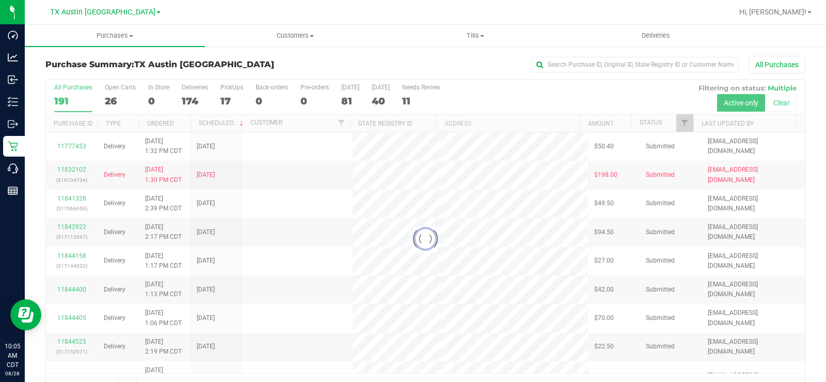
click at [113, 95] on div at bounding box center [425, 239] width 759 height 318
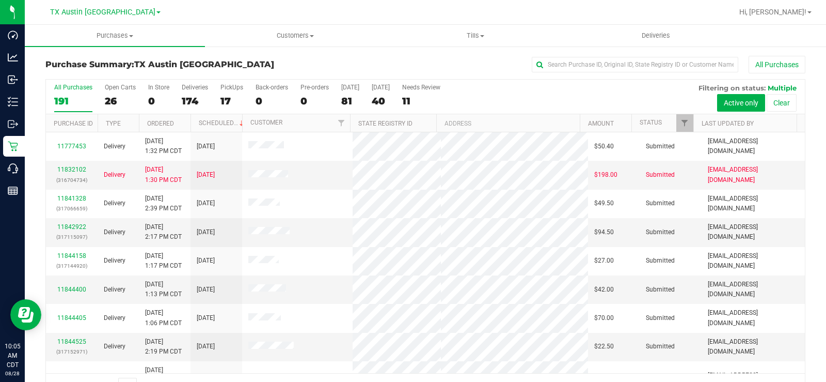
click at [110, 98] on div "26" at bounding box center [120, 101] width 31 height 12
click at [0, 0] on input "Open Carts 26" at bounding box center [0, 0] width 0 height 0
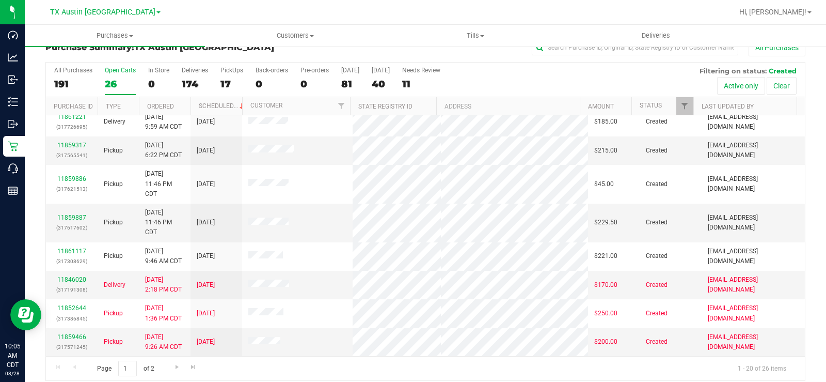
scroll to position [26, 0]
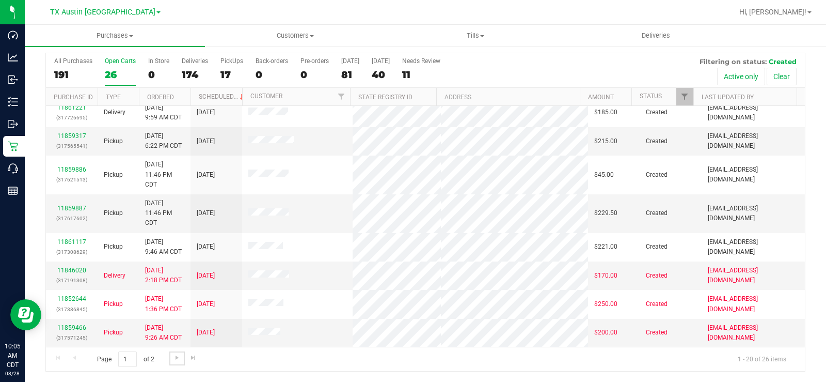
click at [180, 288] on span "Go to the next page" at bounding box center [177, 357] width 8 height 8
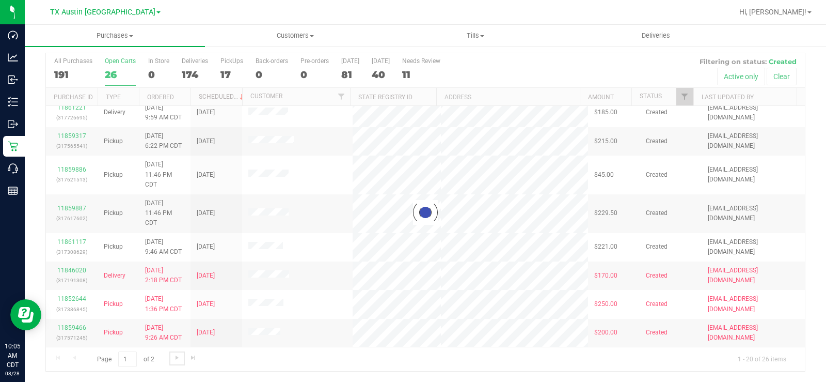
scroll to position [0, 0]
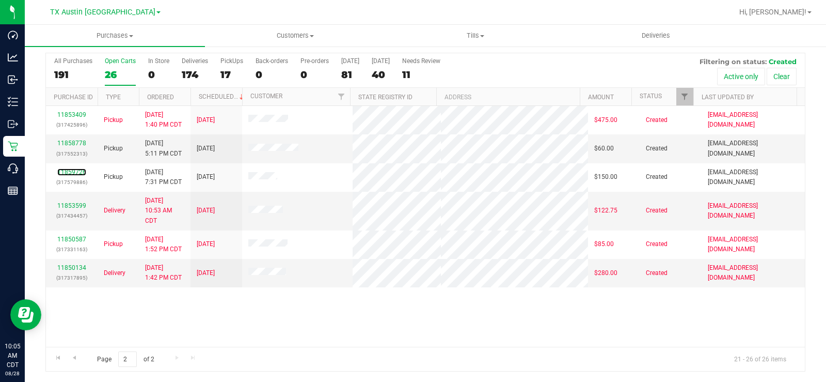
click at [72, 172] on link "11859726" at bounding box center [71, 171] width 29 height 7
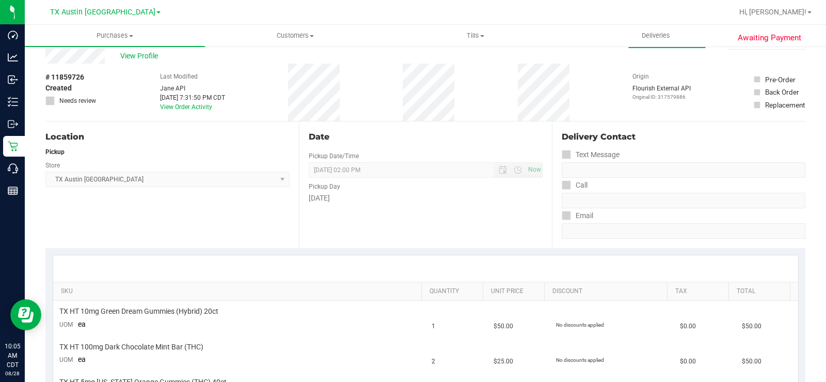
click at [144, 55] on span "View Profile" at bounding box center [140, 56] width 41 height 11
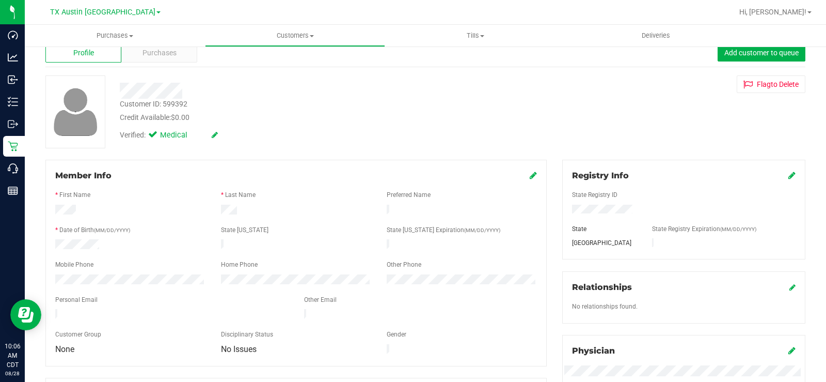
click at [165, 50] on span "Purchases" at bounding box center [160, 53] width 34 height 11
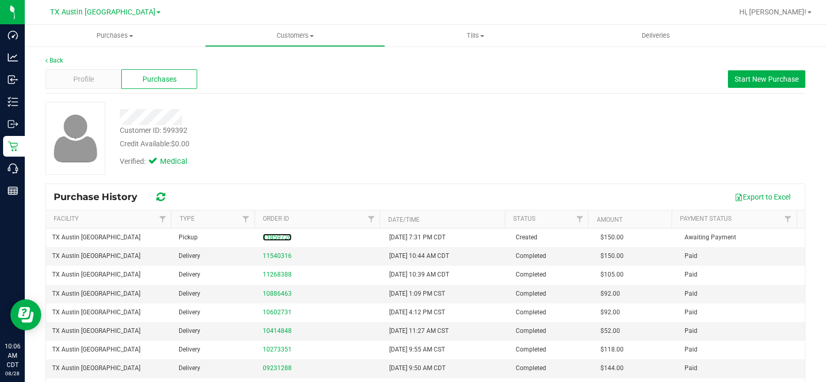
click at [275, 236] on link "11859726" at bounding box center [277, 236] width 29 height 7
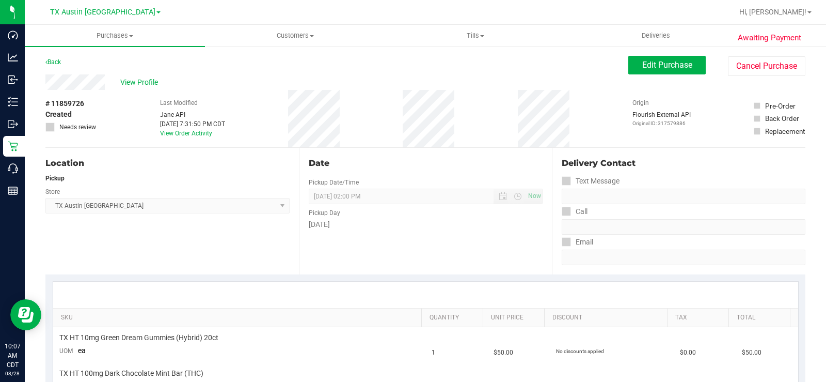
drag, startPoint x: 105, startPoint y: 81, endPoint x: 40, endPoint y: 84, distance: 64.6
click at [134, 84] on span "View Profile" at bounding box center [140, 82] width 41 height 11
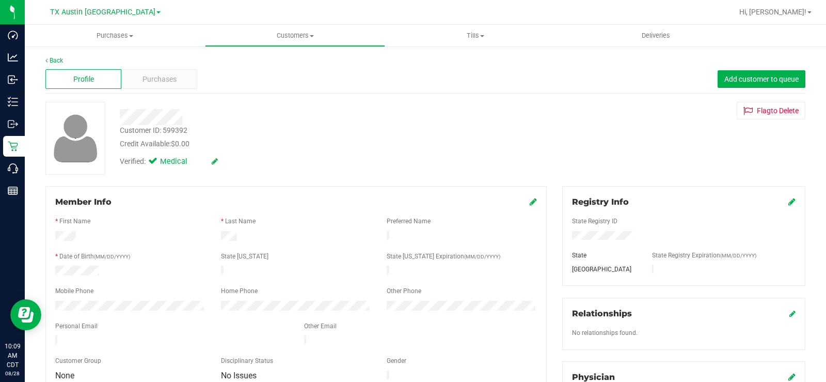
click at [151, 84] on span "Purchases" at bounding box center [160, 79] width 34 height 11
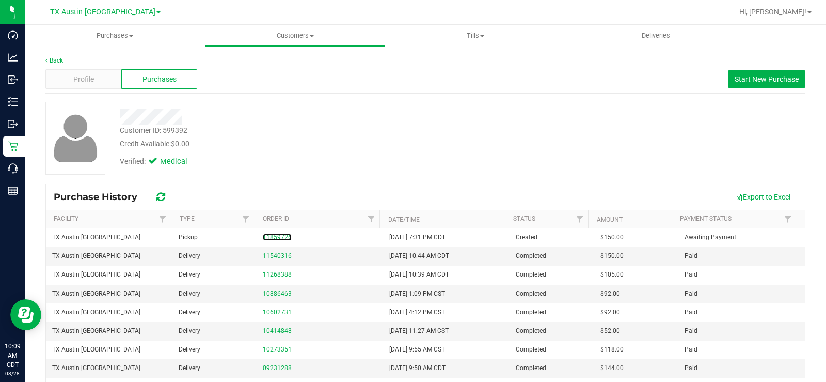
click at [263, 233] on link "11859726" at bounding box center [277, 236] width 29 height 7
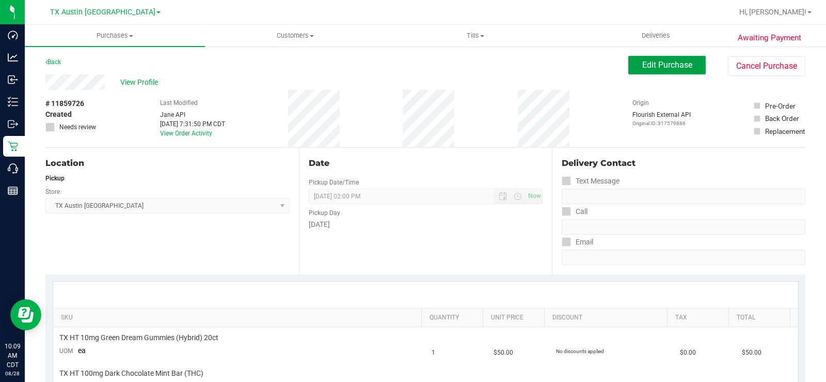
drag, startPoint x: 662, startPoint y: 62, endPoint x: 654, endPoint y: 66, distance: 8.5
click at [661, 62] on span "Edit Purchase" at bounding box center [667, 65] width 50 height 10
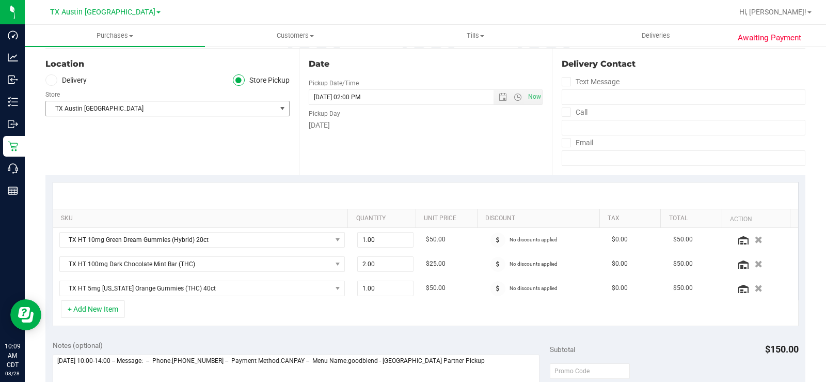
scroll to position [155, 0]
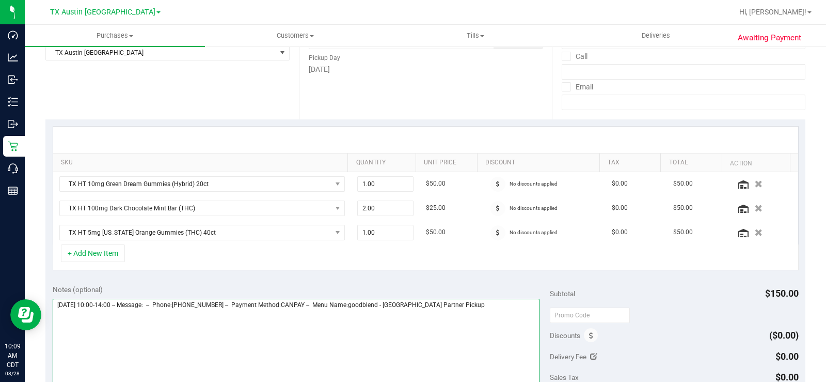
click at [483, 288] on textarea at bounding box center [296, 348] width 487 height 99
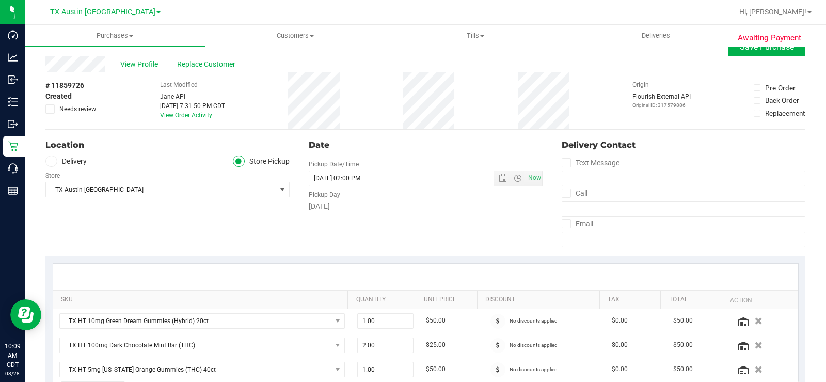
scroll to position [0, 0]
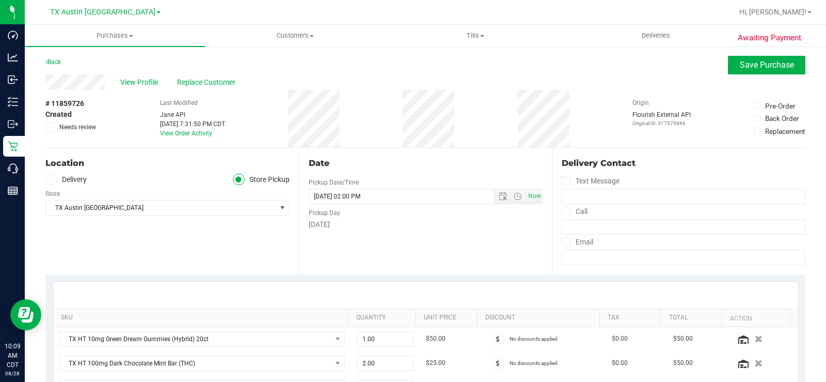
type textarea "Thursday 08/28/2025 10:00-14:00 -- Message: -- Phone:8323127619 -- Payment Meth…"
click at [52, 127] on icon at bounding box center [50, 127] width 7 height 0
click at [0, 0] on input "Needs review" at bounding box center [0, 0] width 0 height 0
click at [661, 65] on span "Save Purchase" at bounding box center [767, 65] width 54 height 10
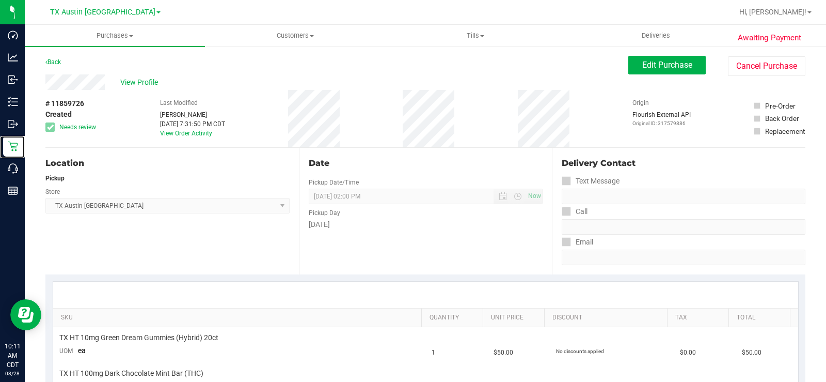
click at [18, 141] on icon at bounding box center [13, 146] width 10 height 10
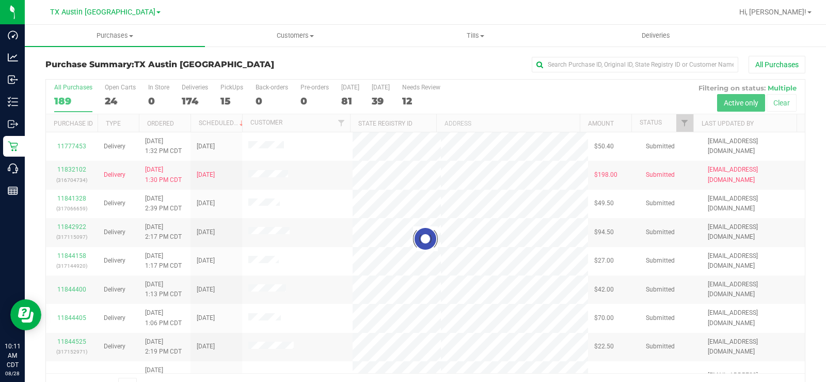
click at [111, 95] on div at bounding box center [425, 239] width 759 height 318
click at [111, 95] on div "24" at bounding box center [120, 101] width 31 height 12
click at [0, 0] on input "Open Carts 24" at bounding box center [0, 0] width 0 height 0
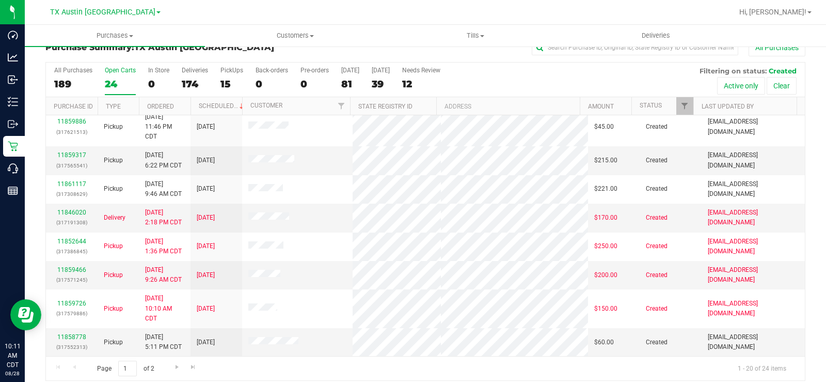
scroll to position [26, 0]
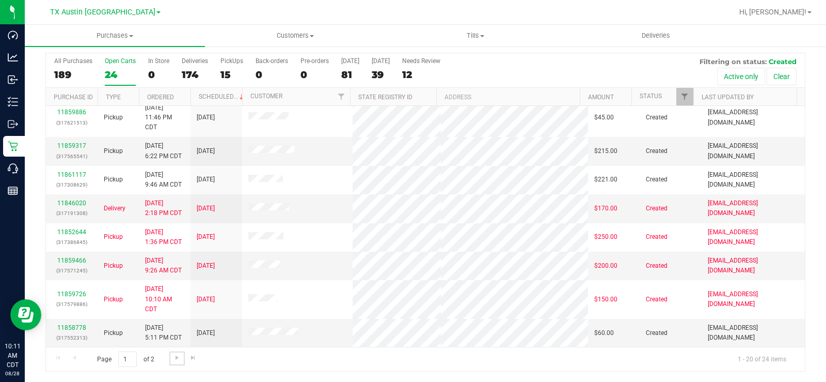
click at [178, 288] on span "Go to the next page" at bounding box center [177, 357] width 8 height 8
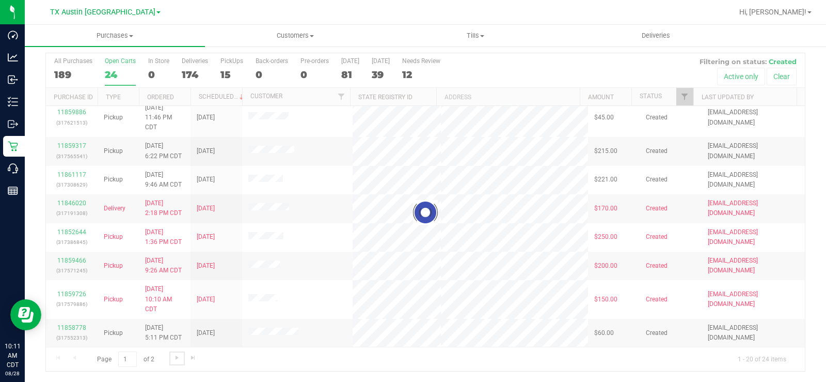
scroll to position [0, 0]
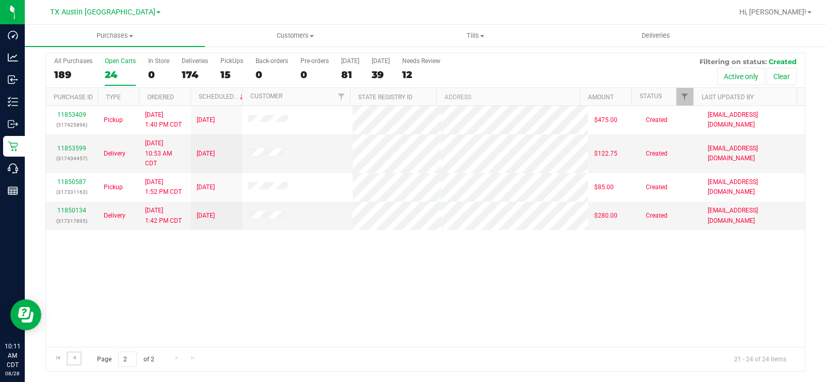
click at [74, 288] on span "Go to the previous page" at bounding box center [74, 357] width 8 height 8
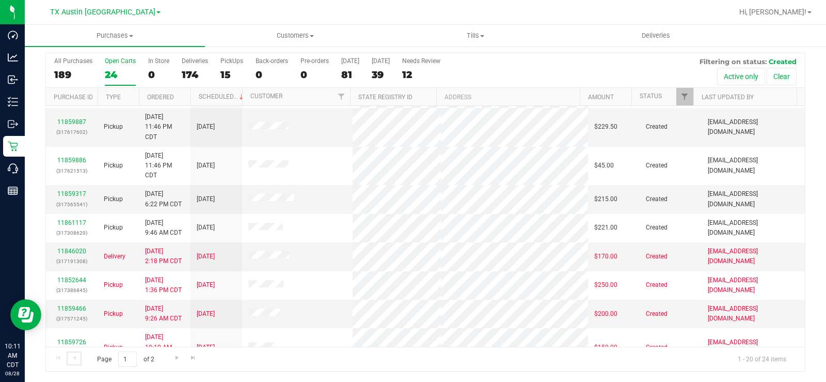
scroll to position [390, 0]
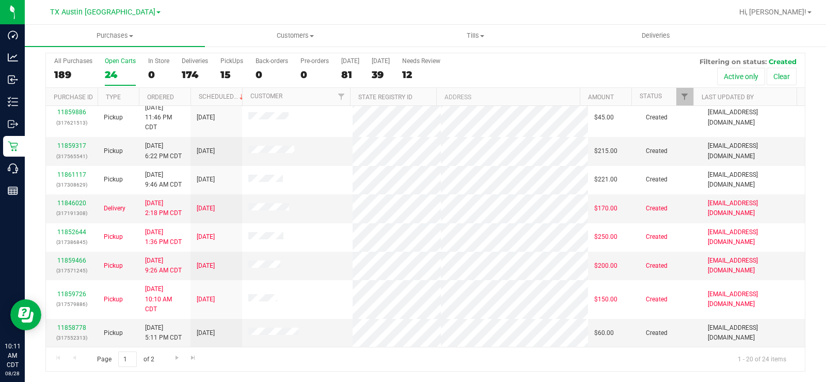
click at [75, 288] on div "11858778 (317552313)" at bounding box center [71, 333] width 39 height 20
click at [72, 288] on link "11858778" at bounding box center [71, 327] width 29 height 7
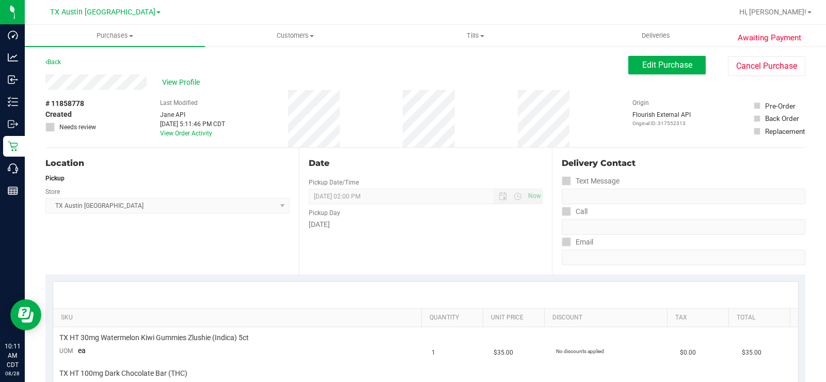
click at [193, 79] on span "View Profile" at bounding box center [182, 82] width 41 height 11
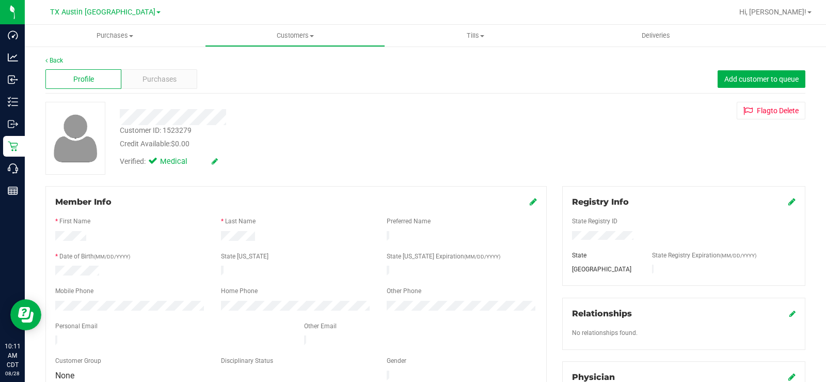
click at [180, 83] on div "Purchases" at bounding box center [159, 79] width 76 height 20
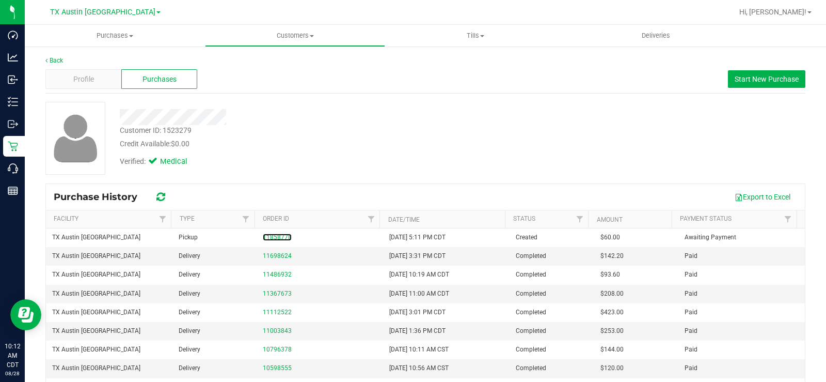
click at [274, 234] on link "11858778" at bounding box center [277, 236] width 29 height 7
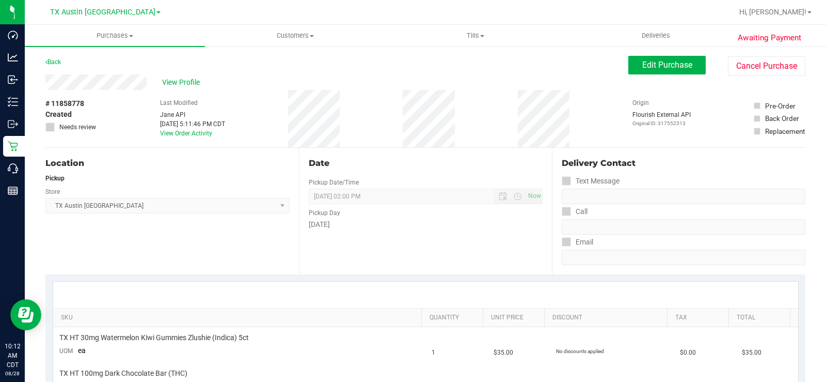
click at [174, 82] on span "View Profile" at bounding box center [182, 82] width 41 height 11
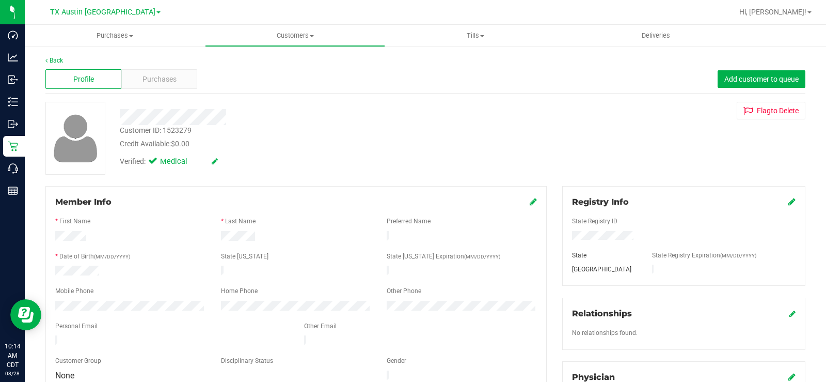
click at [160, 70] on div "Purchases" at bounding box center [159, 79] width 76 height 20
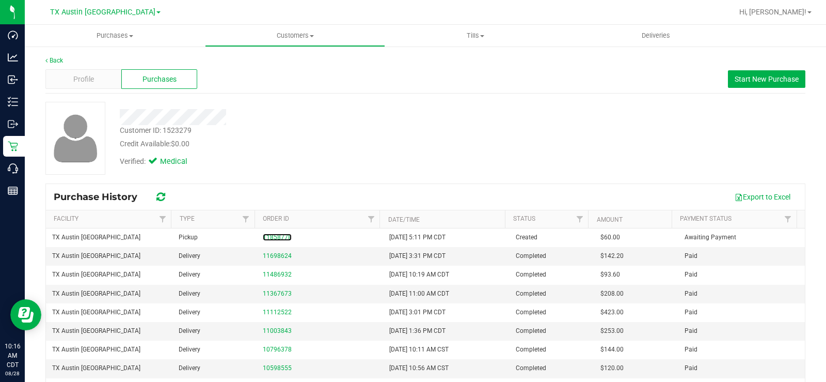
click at [275, 235] on link "11858778" at bounding box center [277, 236] width 29 height 7
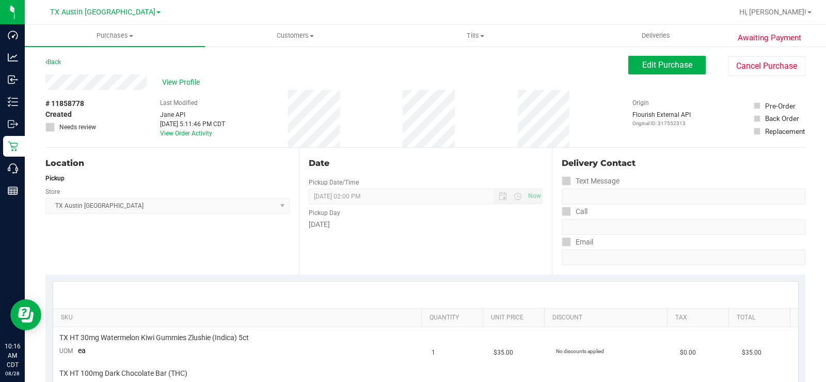
click at [635, 59] on button "Edit Purchase" at bounding box center [667, 65] width 77 height 19
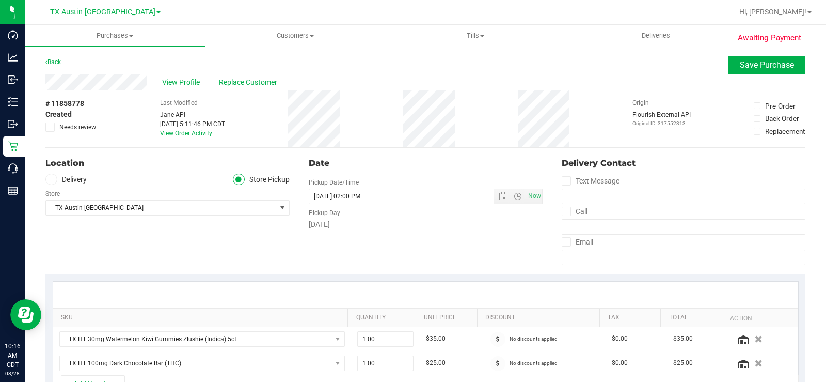
click at [53, 127] on icon at bounding box center [50, 127] width 7 height 0
click at [0, 0] on input "Needs review" at bounding box center [0, 0] width 0 height 0
click at [106, 163] on div "Location" at bounding box center [167, 163] width 244 height 12
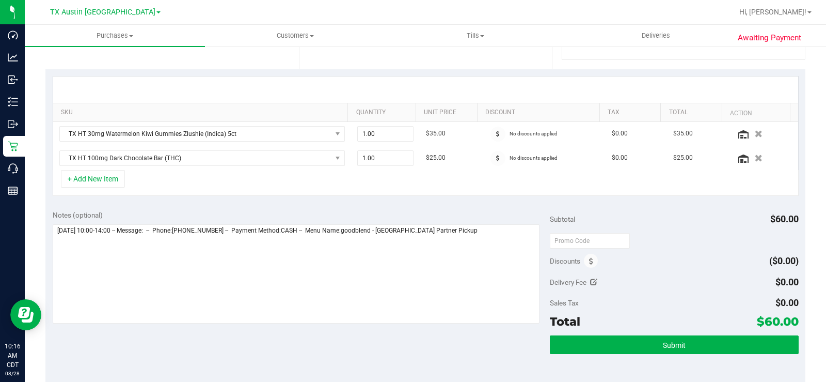
scroll to position [258, 0]
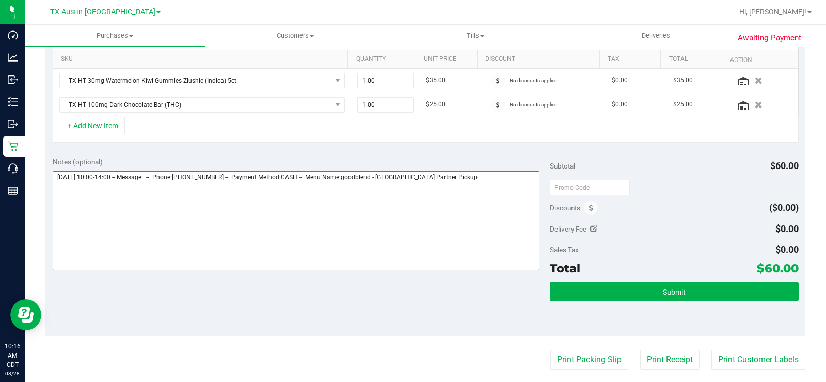
click at [469, 174] on textarea at bounding box center [296, 220] width 487 height 99
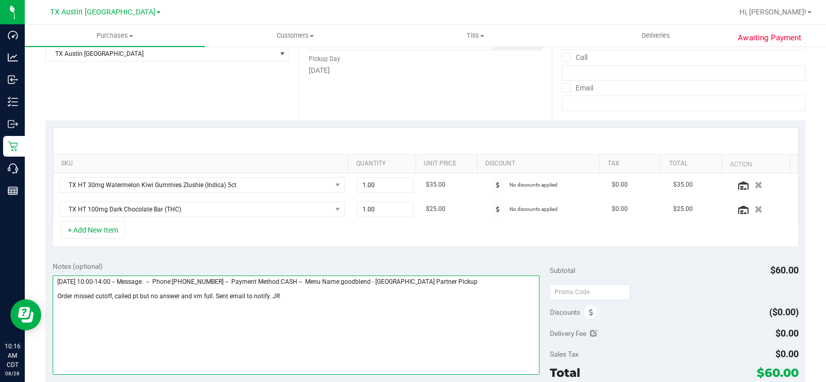
scroll to position [0, 0]
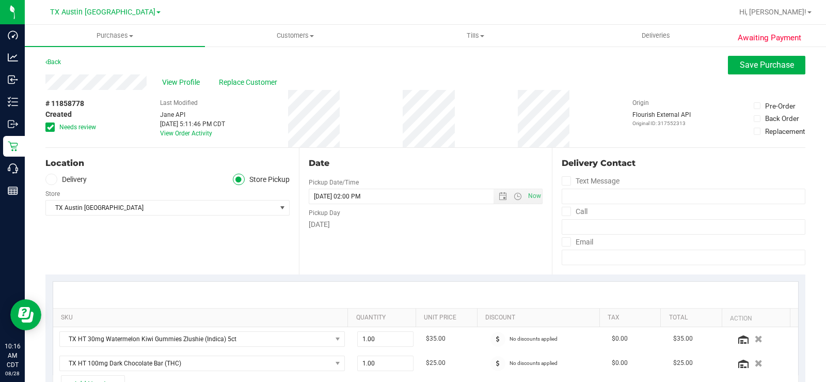
type textarea "Thursday 08/28/2025 10:00-14:00 -- Message: -- Phone:8326104642 -- Payment Meth…"
click at [661, 66] on span "Save Purchase" at bounding box center [767, 65] width 54 height 10
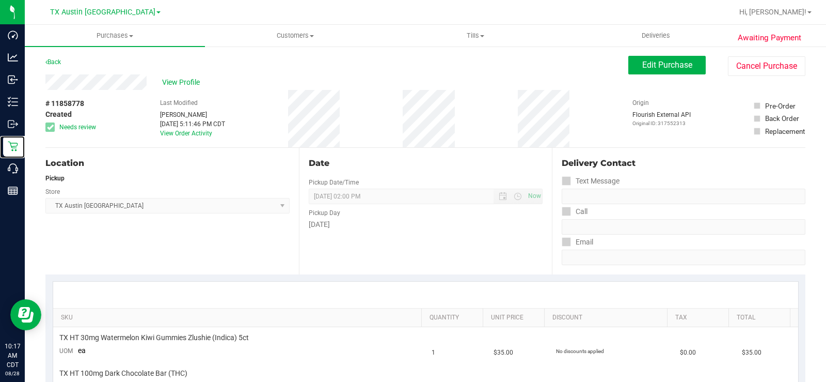
click at [17, 144] on icon at bounding box center [13, 146] width 10 height 10
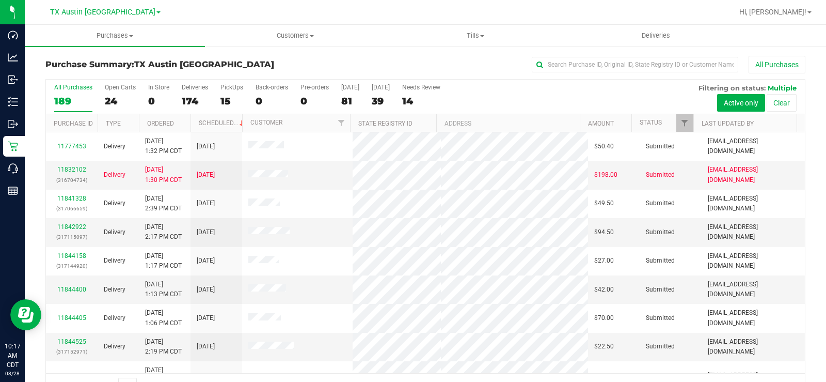
click at [113, 91] on label "Open Carts 24" at bounding box center [120, 98] width 31 height 28
click at [0, 0] on input "Open Carts 24" at bounding box center [0, 0] width 0 height 0
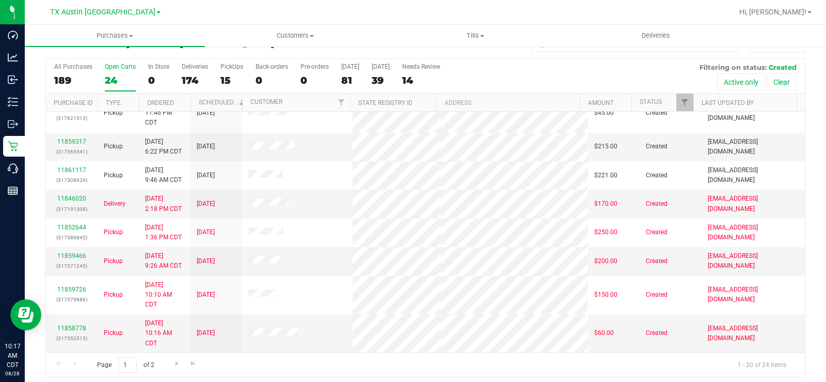
scroll to position [26, 0]
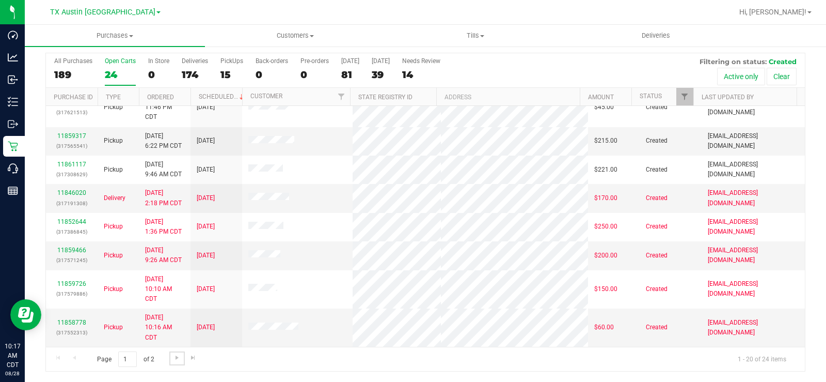
click at [176, 288] on span "Go to the next page" at bounding box center [177, 357] width 8 height 8
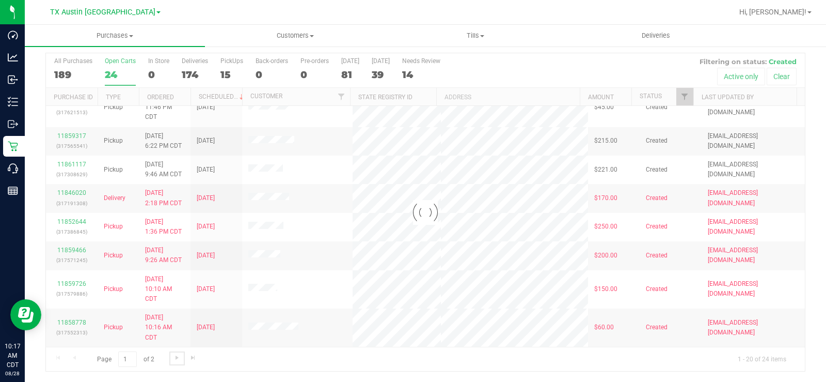
scroll to position [0, 0]
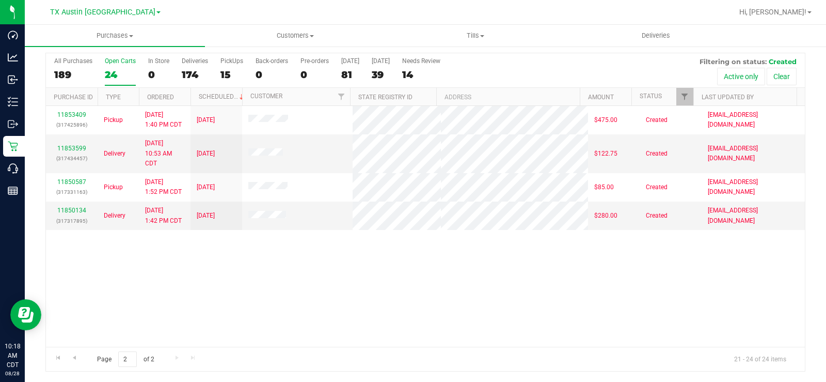
click at [113, 75] on div "24" at bounding box center [120, 75] width 31 height 12
click at [0, 0] on input "Open Carts 24" at bounding box center [0, 0] width 0 height 0
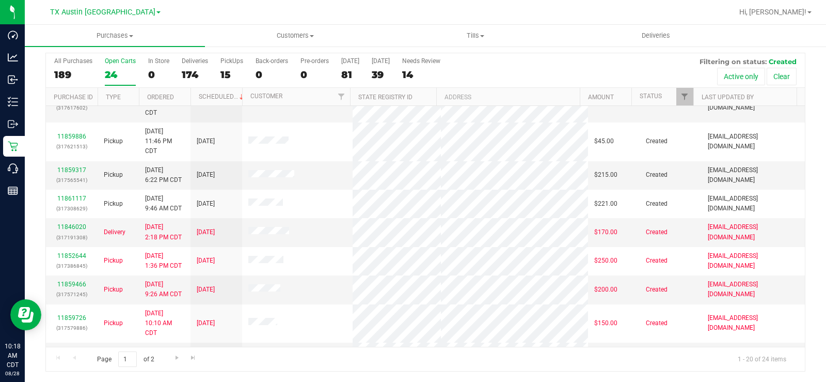
scroll to position [359, 0]
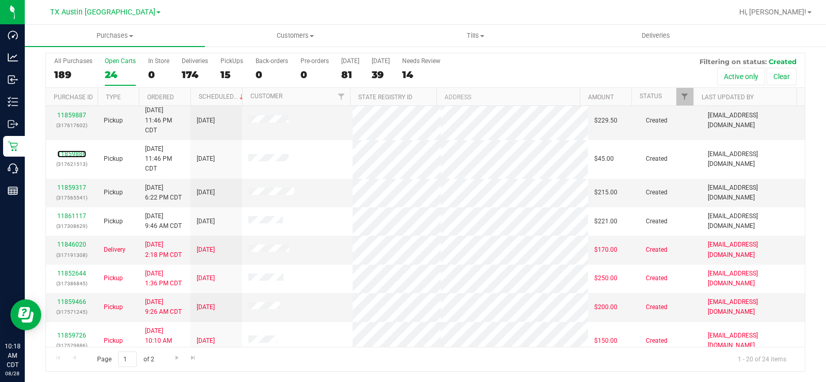
click at [75, 155] on link "11859886" at bounding box center [71, 153] width 29 height 7
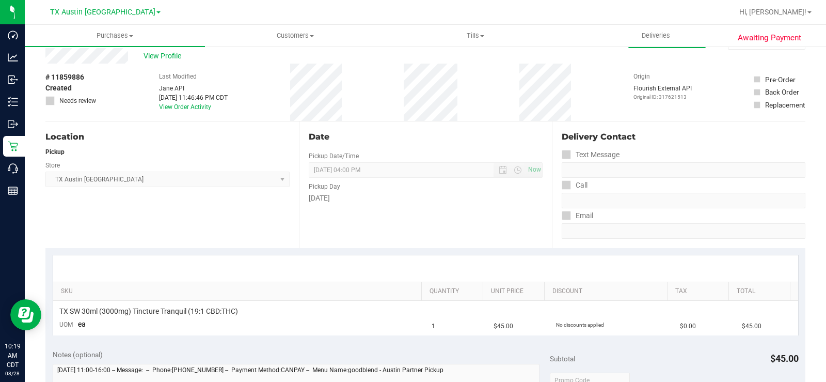
click at [81, 54] on div "View Profile" at bounding box center [336, 55] width 583 height 15
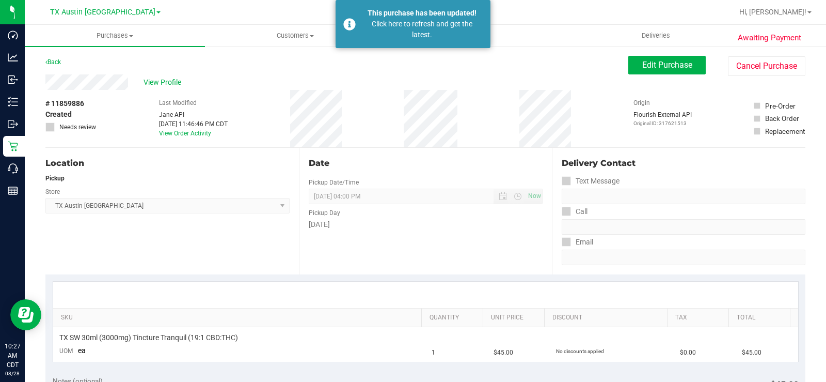
click at [255, 239] on div "Location Pickup Store TX Austin DC Select Store Bonita Springs WC Boynton Beach…" at bounding box center [172, 211] width 254 height 127
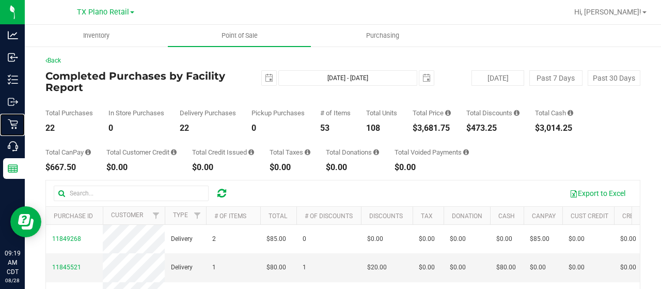
click at [0, 0] on p "Retail" at bounding box center [0, 0] width 0 height 0
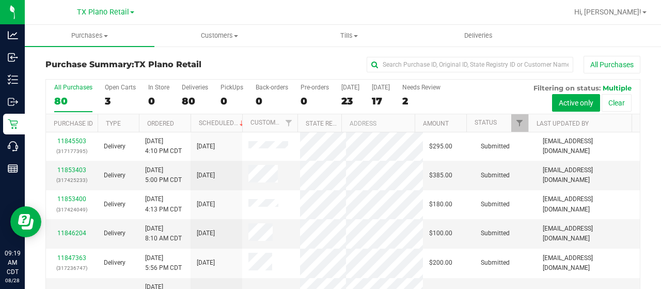
click at [343, 103] on div "23" at bounding box center [350, 101] width 18 height 12
click at [0, 0] on input "Today 23" at bounding box center [0, 0] width 0 height 0
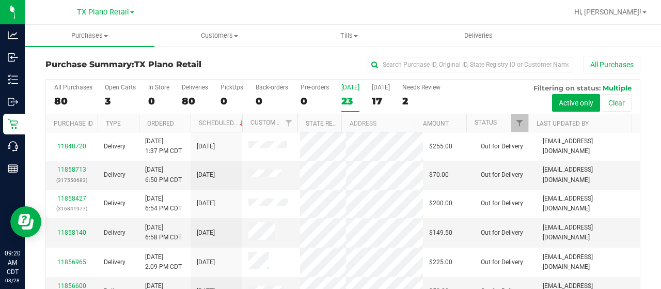
click at [300, 64] on div "All Purchases" at bounding box center [442, 65] width 397 height 18
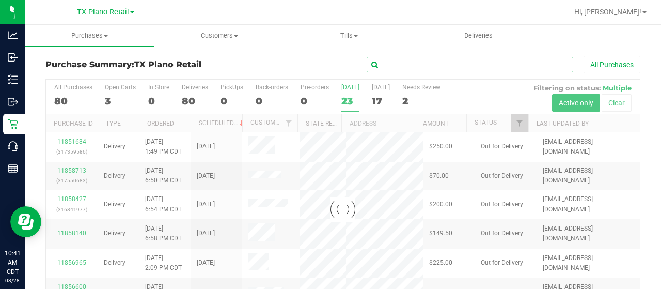
click at [388, 65] on input "text" at bounding box center [470, 64] width 207 height 15
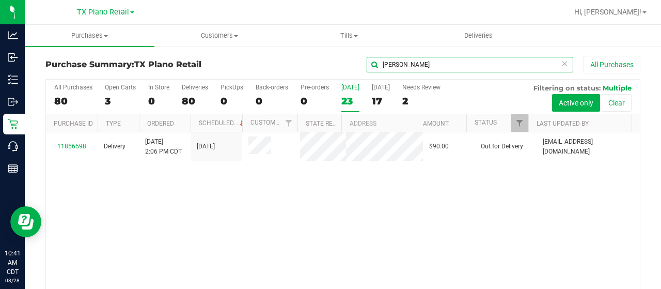
type input "winburn"
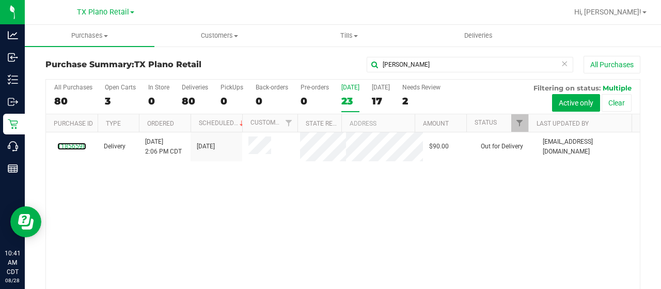
click at [76, 150] on link "11856598" at bounding box center [71, 146] width 29 height 7
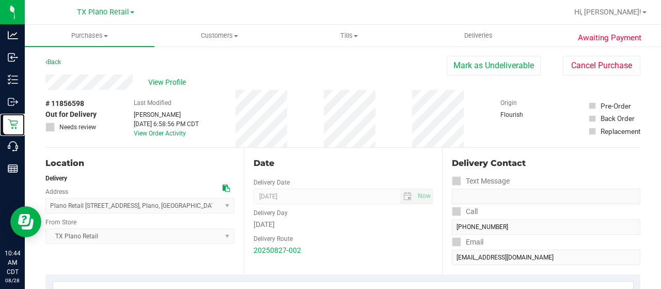
click at [0, 0] on p "Retail" at bounding box center [0, 0] width 0 height 0
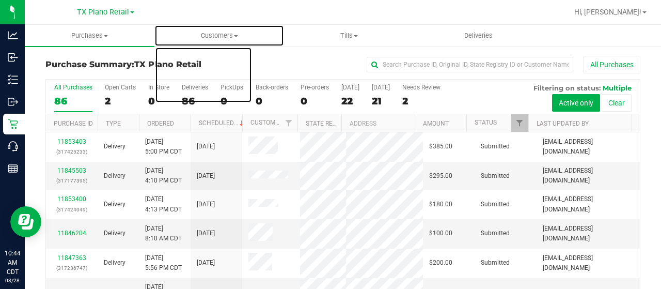
click at [214, 35] on span "Customers" at bounding box center [219, 35] width 129 height 9
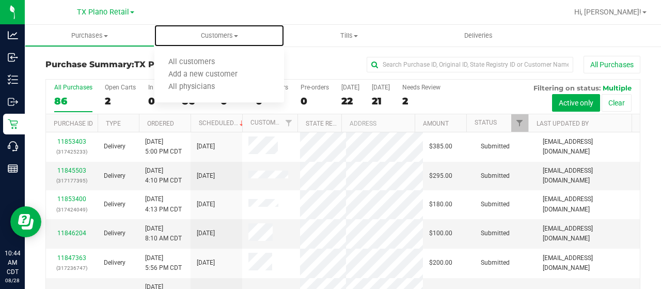
click at [195, 61] on span "All customers" at bounding box center [191, 62] width 74 height 9
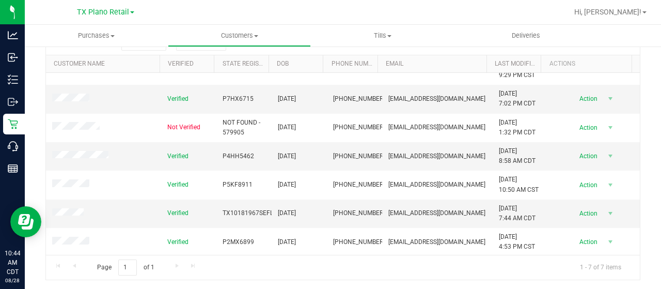
scroll to position [159, 0]
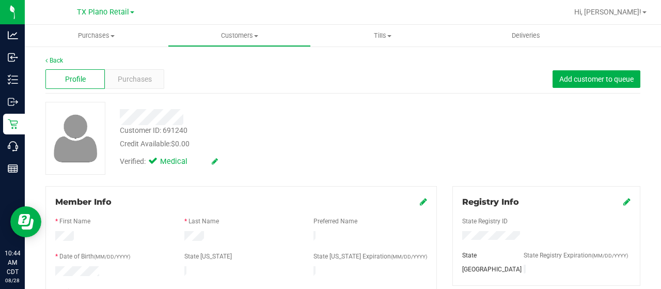
click at [131, 75] on div "Purchases" at bounding box center [134, 79] width 59 height 20
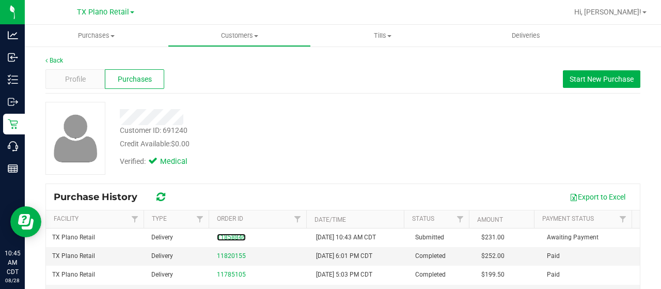
click at [237, 233] on link "11858846" at bounding box center [231, 236] width 29 height 7
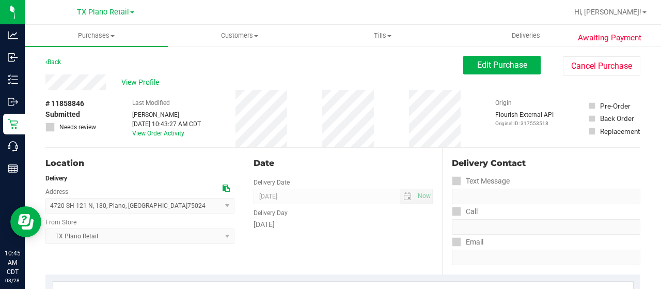
click at [139, 136] on link "View Order Activity" at bounding box center [158, 133] width 52 height 7
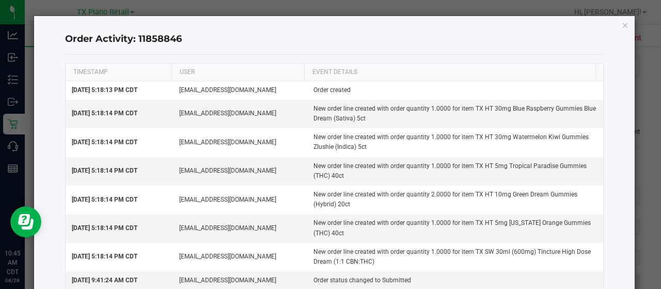
click at [622, 26] on icon "button" at bounding box center [625, 25] width 7 height 12
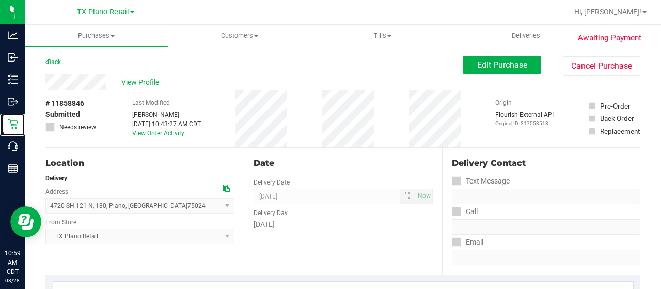
click at [0, 0] on p "Retail" at bounding box center [0, 0] width 0 height 0
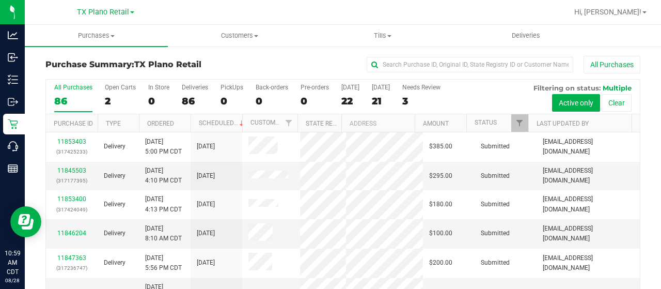
click at [348, 99] on div "22" at bounding box center [350, 101] width 18 height 12
click at [0, 0] on input "Today 22" at bounding box center [0, 0] width 0 height 0
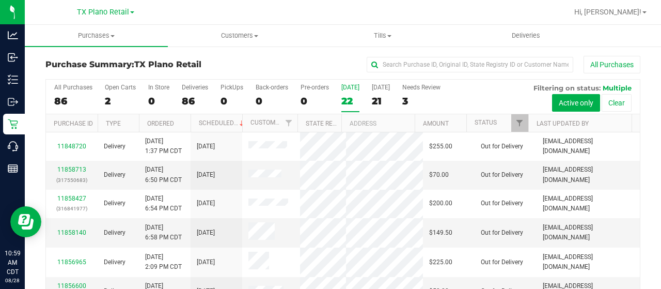
click at [103, 16] on span "TX Plano Retail" at bounding box center [103, 12] width 52 height 9
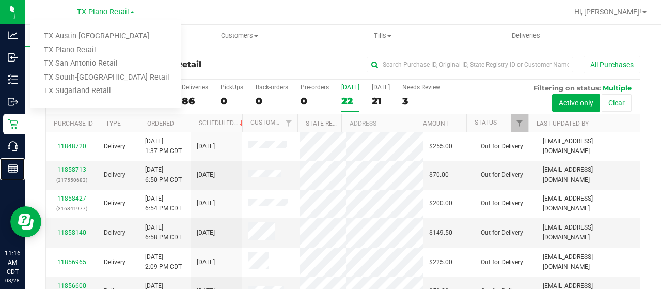
click at [0, 0] on p "Reports" at bounding box center [0, 0] width 0 height 0
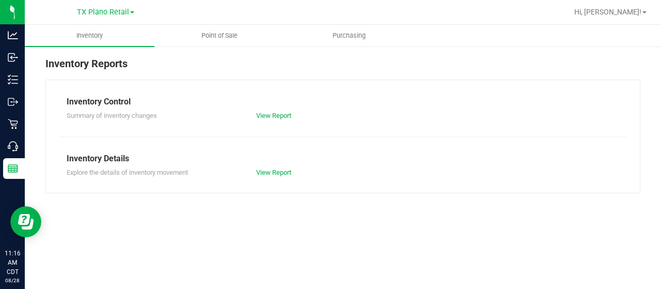
click at [91, 14] on span "TX Plano Retail" at bounding box center [103, 12] width 52 height 9
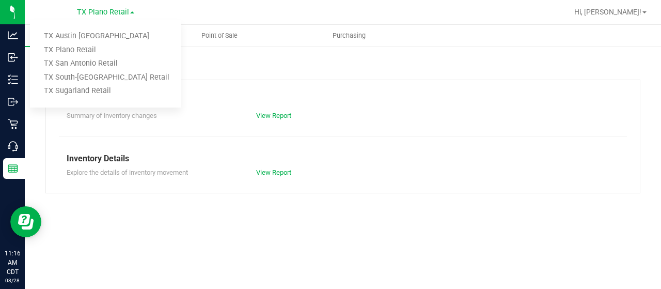
click at [89, 39] on link "TX Austin [GEOGRAPHIC_DATA]" at bounding box center [105, 36] width 151 height 14
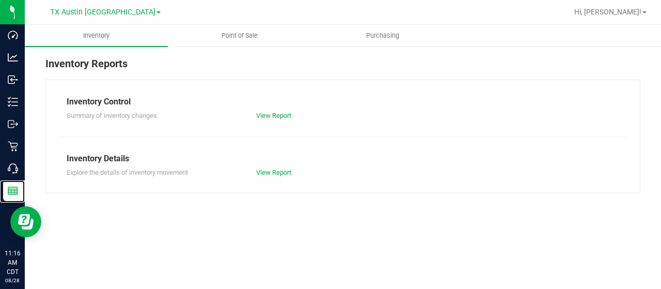
click at [0, 0] on p "Reports" at bounding box center [0, 0] width 0 height 0
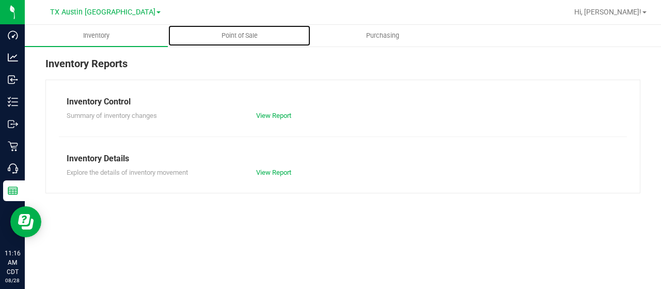
click at [249, 42] on uib-tab-heading "Point of Sale" at bounding box center [239, 35] width 142 height 21
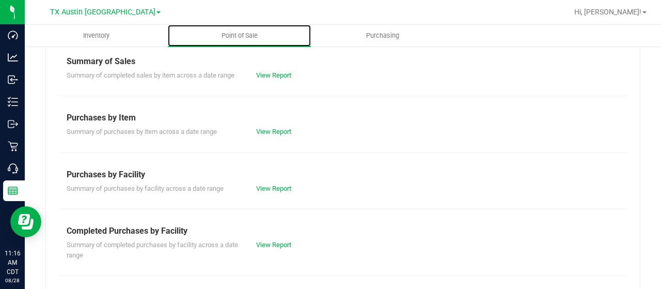
scroll to position [103, 0]
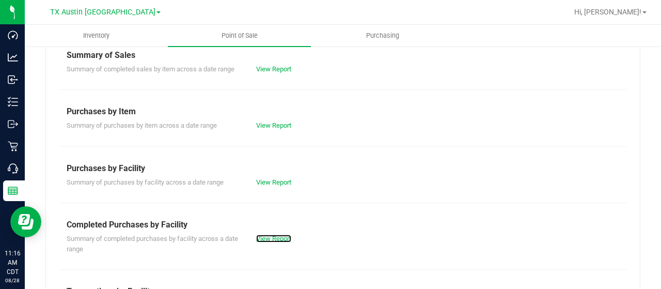
click at [260, 240] on link "View Report" at bounding box center [273, 238] width 35 height 8
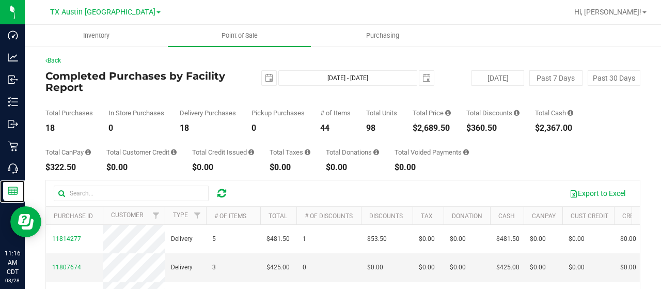
click at [9, 189] on line at bounding box center [12, 189] width 9 height 0
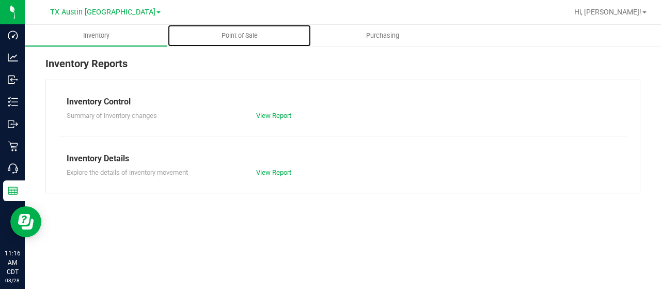
click at [238, 38] on span "Point of Sale" at bounding box center [240, 35] width 64 height 9
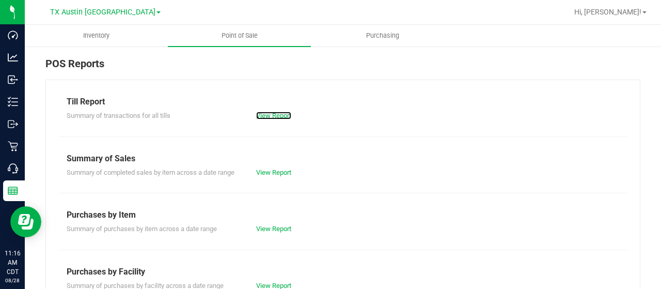
click at [262, 112] on link "View Report" at bounding box center [273, 116] width 35 height 8
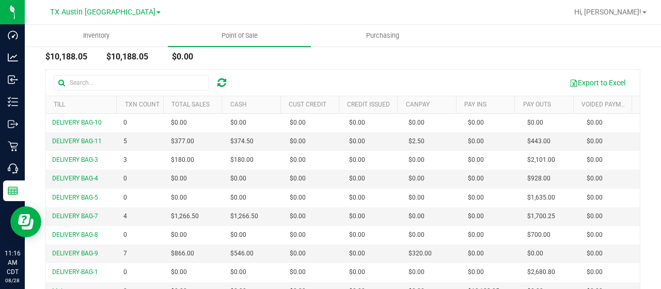
scroll to position [145, 0]
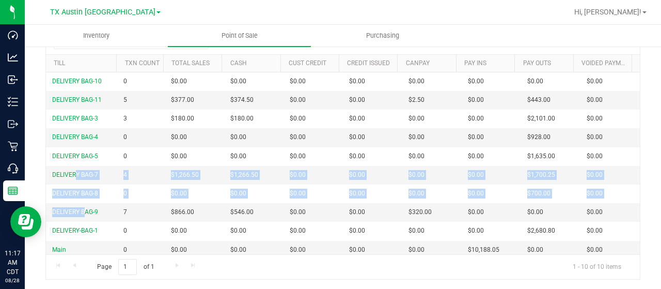
drag, startPoint x: 86, startPoint y: 209, endPoint x: 74, endPoint y: 172, distance: 39.0
click at [74, 172] on tbody "DELIVERY BAG-10 0 $0.00 $0.00 $0.00 $0.00 $0.00 $0.00 $0.00 $0.00 $0.00 $0.00 $…" at bounding box center [343, 165] width 594 height 186
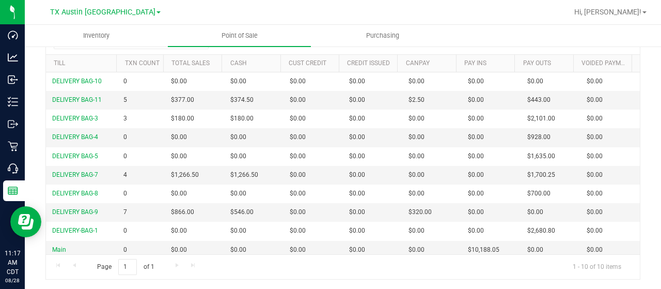
click at [70, 171] on span "DELIVERY BAG-7" at bounding box center [75, 174] width 46 height 7
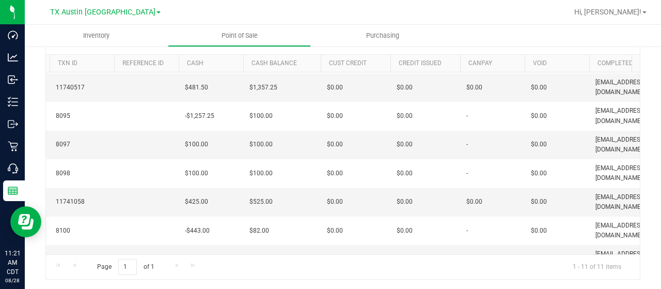
scroll to position [0, 177]
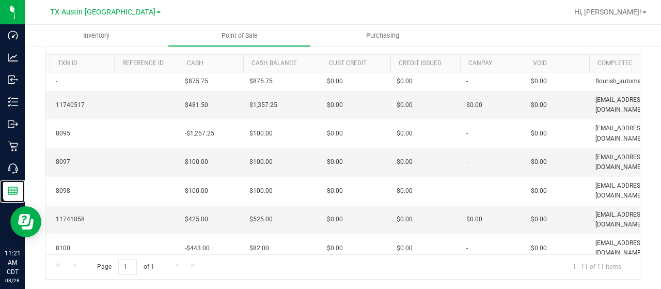
click at [0, 0] on p "Reports" at bounding box center [0, 0] width 0 height 0
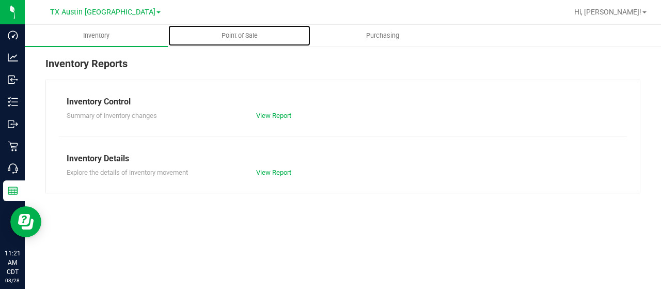
click at [246, 37] on span "Point of Sale" at bounding box center [240, 35] width 64 height 9
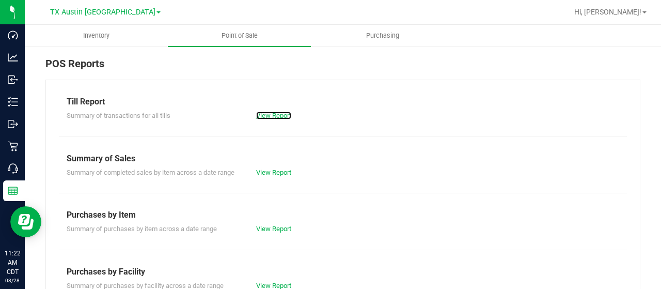
click at [273, 116] on link "View Report" at bounding box center [273, 116] width 35 height 8
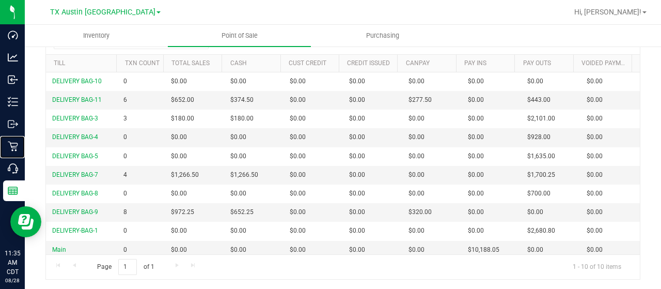
click at [14, 148] on icon at bounding box center [13, 146] width 10 height 10
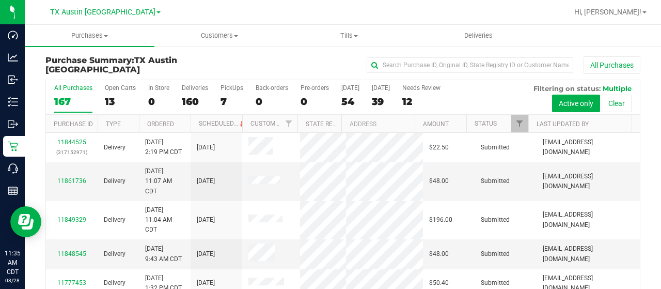
click at [112, 8] on span "TX Austin [GEOGRAPHIC_DATA]" at bounding box center [102, 12] width 105 height 9
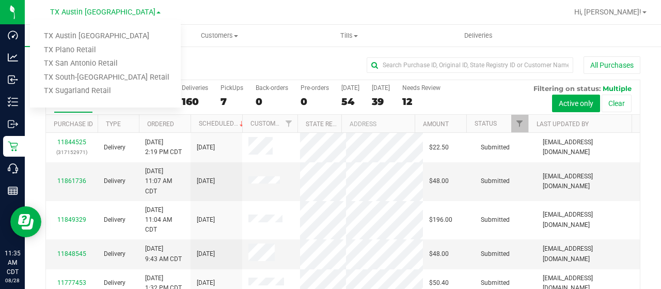
click at [96, 48] on link "TX Plano Retail" at bounding box center [105, 50] width 151 height 14
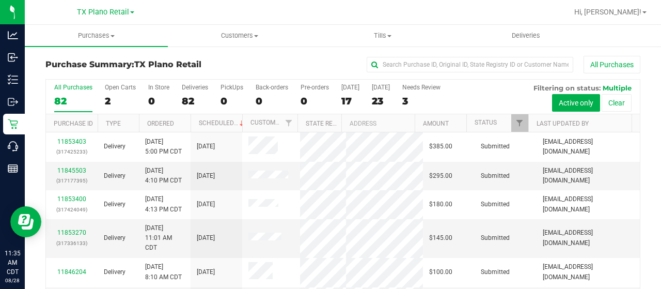
click at [346, 97] on div "17" at bounding box center [350, 101] width 18 height 12
click at [0, 0] on input "Today 17" at bounding box center [0, 0] width 0 height 0
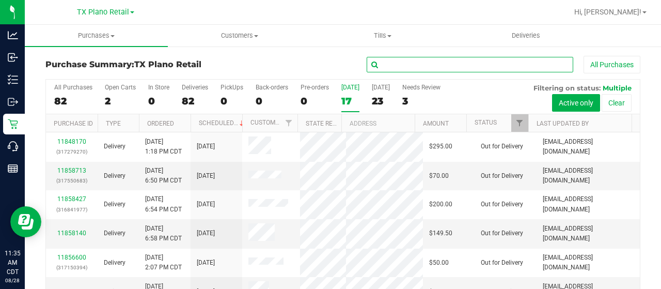
click at [398, 68] on input "text" at bounding box center [470, 64] width 207 height 15
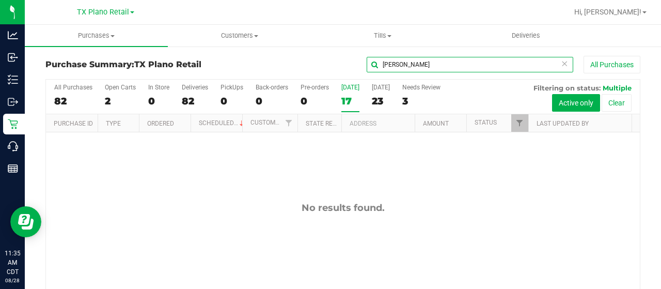
type input "amy"
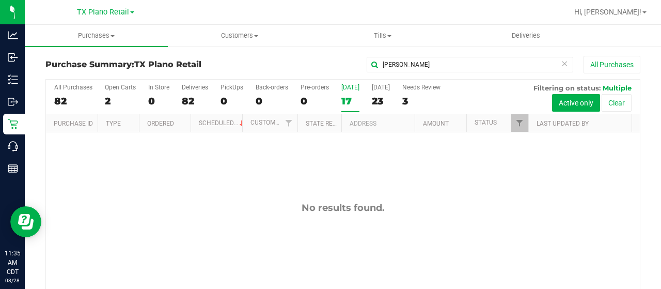
click at [345, 90] on div "[DATE]" at bounding box center [350, 87] width 18 height 7
click at [0, 0] on input "Today 17" at bounding box center [0, 0] width 0 height 0
click at [351, 97] on div "17" at bounding box center [350, 101] width 18 height 12
click at [0, 0] on input "Today 17" at bounding box center [0, 0] width 0 height 0
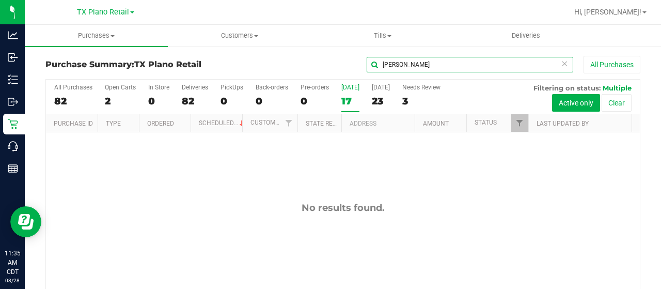
drag, startPoint x: 394, startPoint y: 66, endPoint x: 348, endPoint y: 62, distance: 46.1
click at [348, 62] on div "amy All Purchases" at bounding box center [442, 65] width 397 height 18
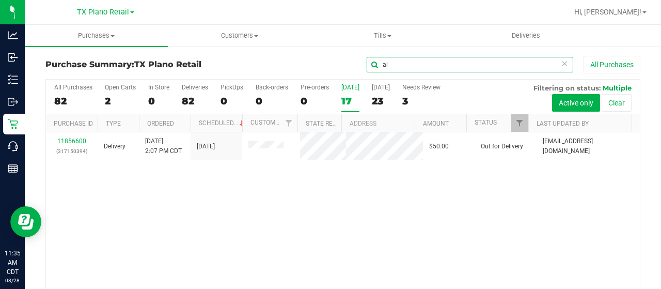
type input "ai"
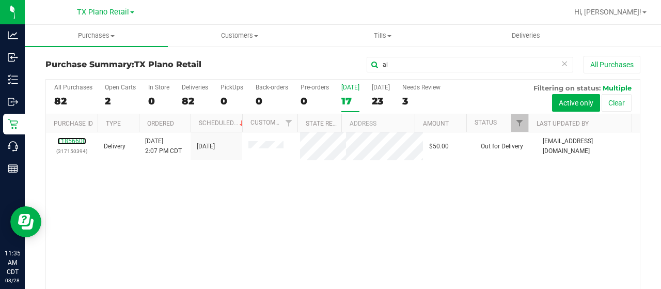
click at [73, 145] on link "11856600" at bounding box center [71, 140] width 29 height 7
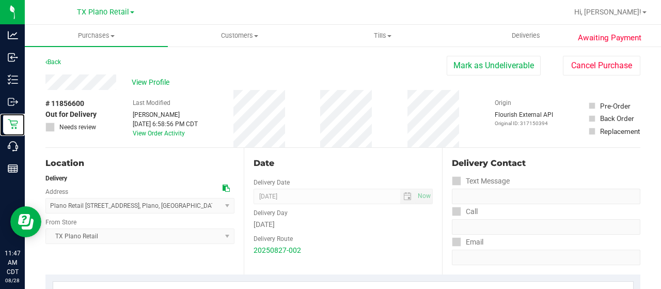
click at [14, 124] on icon at bounding box center [13, 124] width 10 height 10
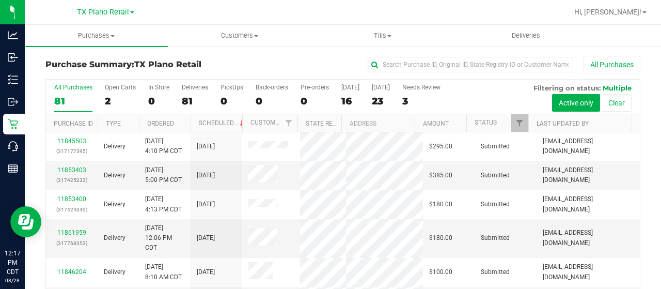
click at [343, 97] on div "16" at bounding box center [350, 101] width 18 height 12
click at [0, 0] on input "Today 16" at bounding box center [0, 0] width 0 height 0
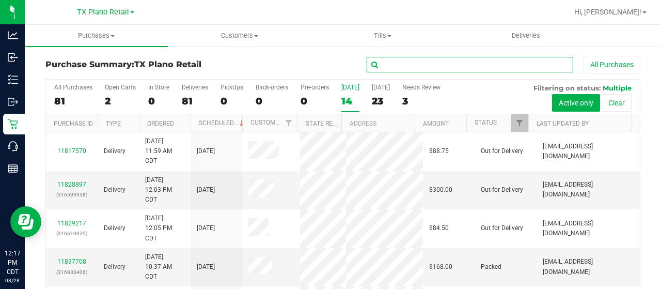
click at [389, 61] on input "text" at bounding box center [470, 64] width 207 height 15
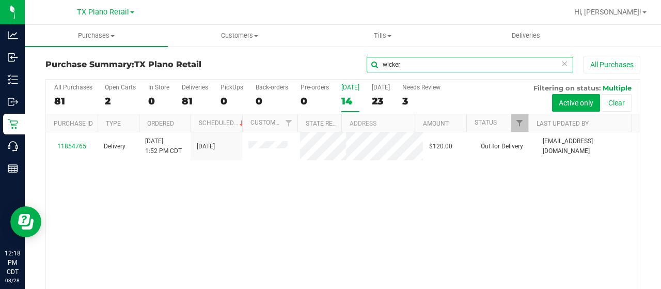
type input "wicker"
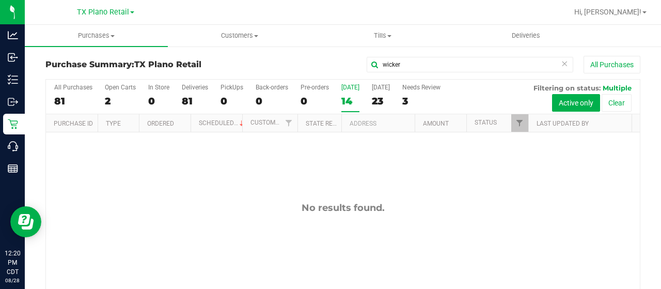
click at [348, 86] on div "[DATE]" at bounding box center [350, 87] width 18 height 7
click at [0, 0] on input "Today 14" at bounding box center [0, 0] width 0 height 0
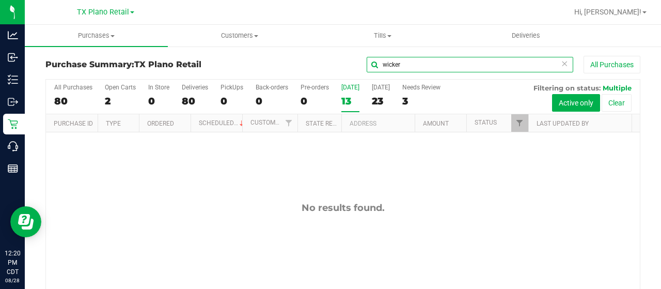
drag, startPoint x: 409, startPoint y: 69, endPoint x: 216, endPoint y: 70, distance: 193.2
click at [216, 70] on div "Purchase Summary: TX Plano Retail wicker All Purchases" at bounding box center [342, 67] width 595 height 23
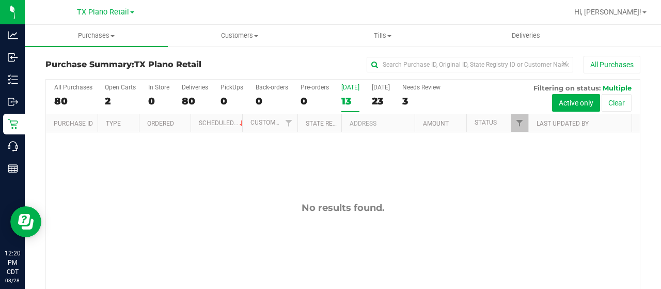
click at [344, 90] on div "[DATE]" at bounding box center [350, 87] width 18 height 7
click at [0, 0] on input "Today 13" at bounding box center [0, 0] width 0 height 0
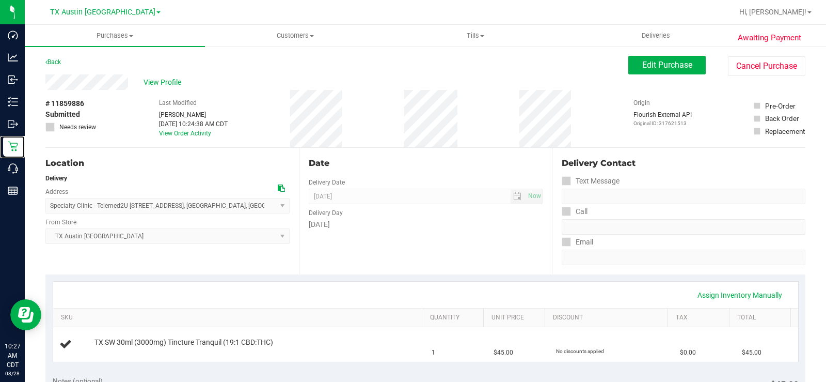
click at [0, 0] on p "Retail" at bounding box center [0, 0] width 0 height 0
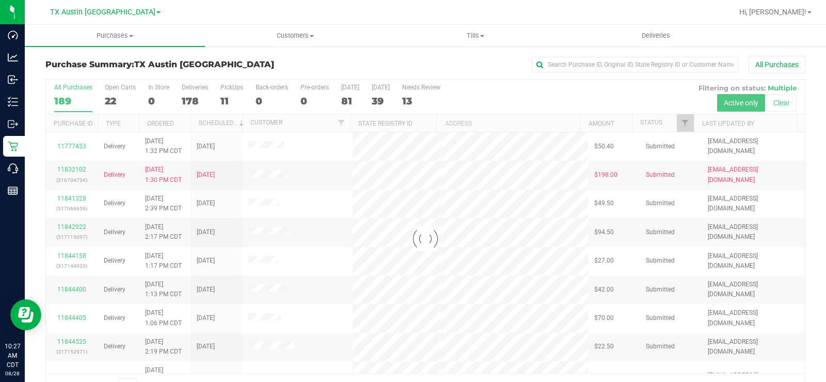
click at [112, 90] on div at bounding box center [425, 239] width 759 height 318
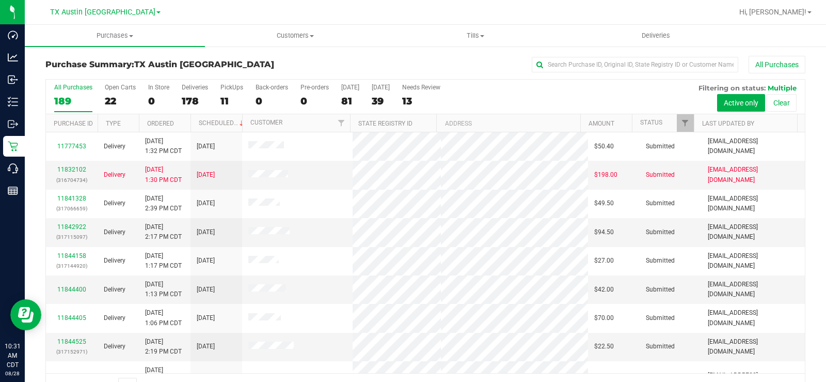
click at [110, 105] on div "22" at bounding box center [120, 101] width 31 height 12
click at [0, 0] on input "Open Carts 22" at bounding box center [0, 0] width 0 height 0
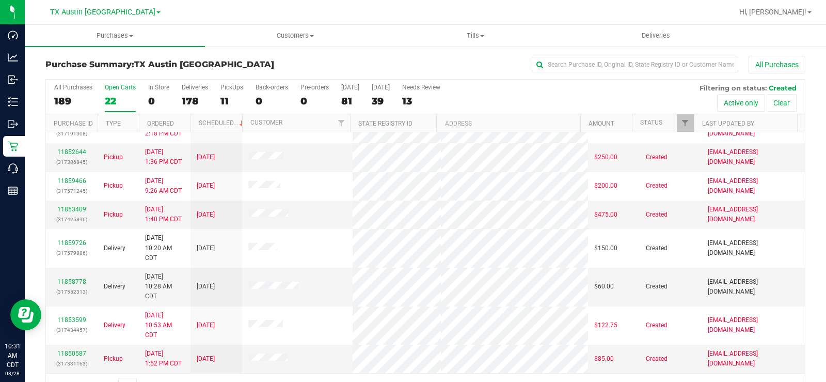
scroll to position [26, 0]
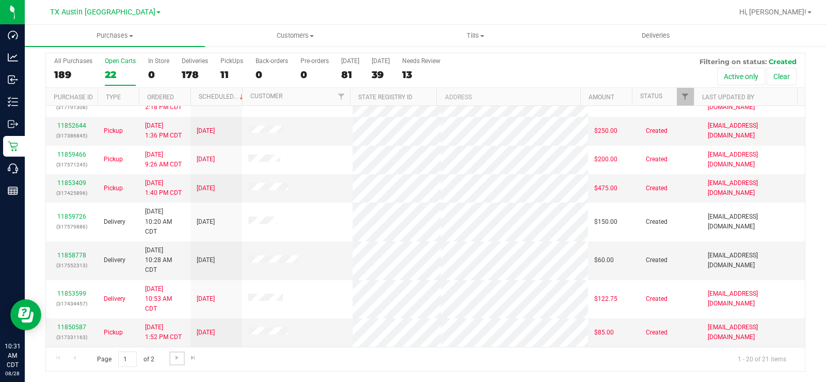
click at [178, 356] on span "Go to the next page" at bounding box center [177, 357] width 8 height 8
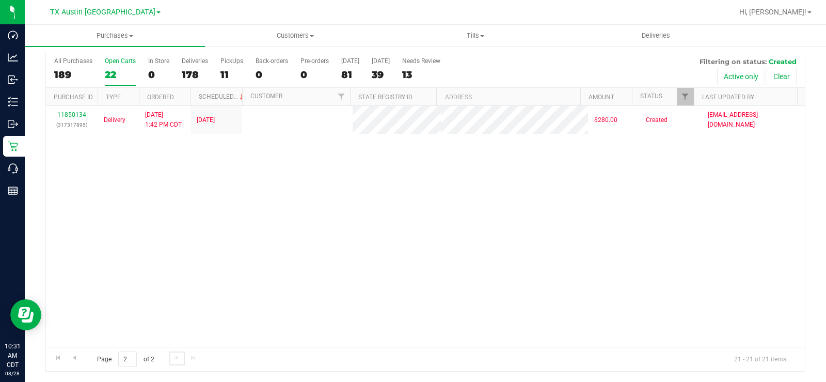
scroll to position [0, 0]
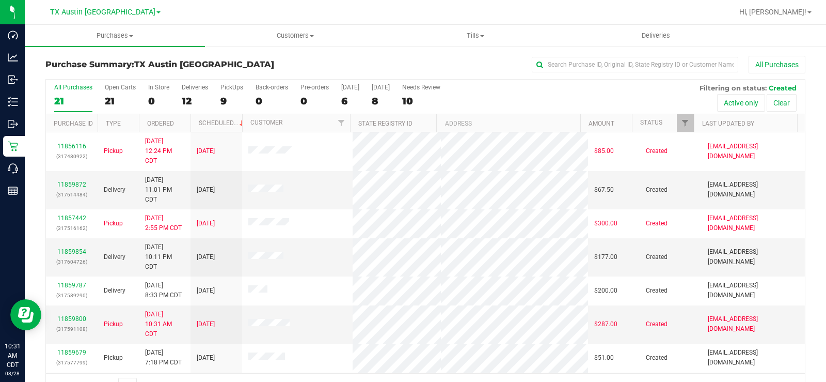
click at [106, 104] on div "21" at bounding box center [120, 101] width 31 height 12
click at [0, 0] on input "Open Carts 21" at bounding box center [0, 0] width 0 height 0
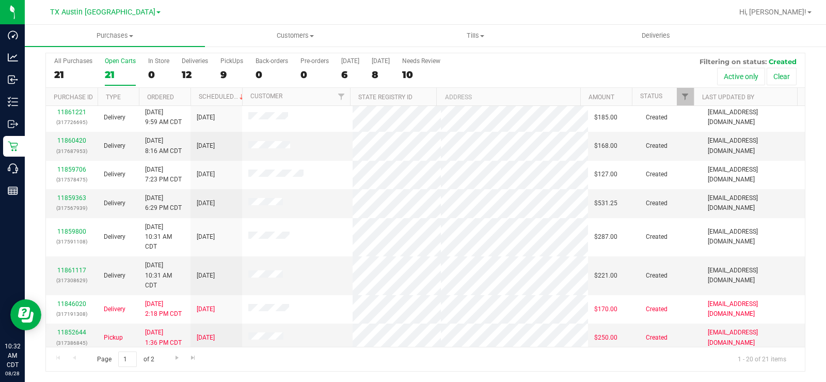
scroll to position [152, 0]
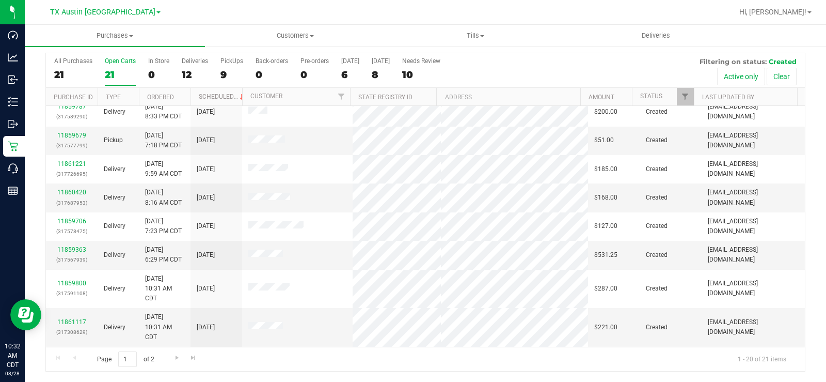
click at [111, 72] on div "21" at bounding box center [120, 75] width 31 height 12
click at [0, 0] on input "Open Carts 21" at bounding box center [0, 0] width 0 height 0
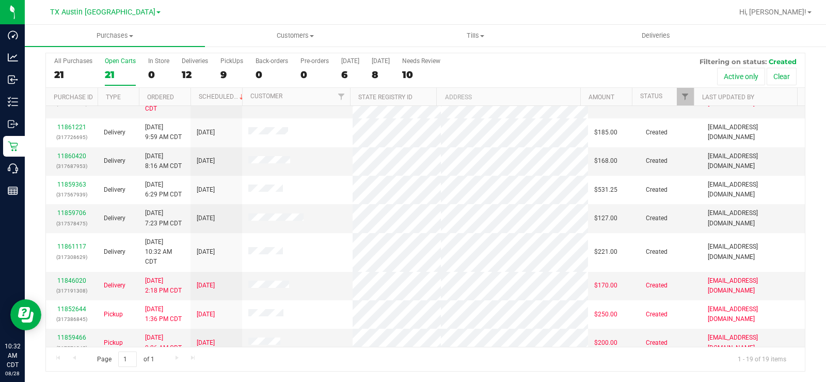
scroll to position [207, 0]
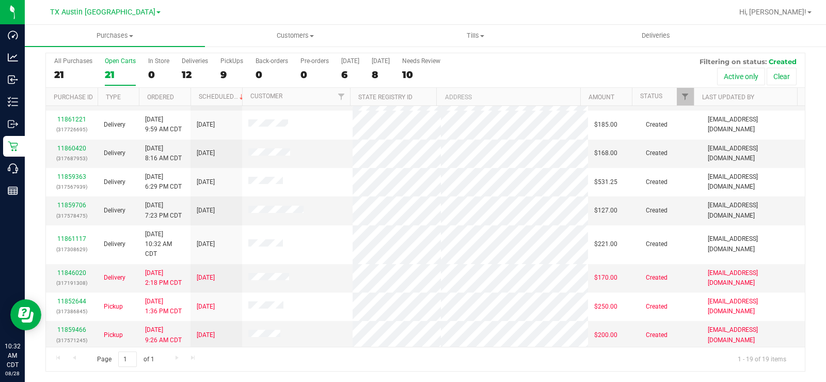
click at [115, 65] on label "Open Carts 21" at bounding box center [120, 71] width 31 height 28
click at [0, 0] on input "Open Carts 21" at bounding box center [0, 0] width 0 height 0
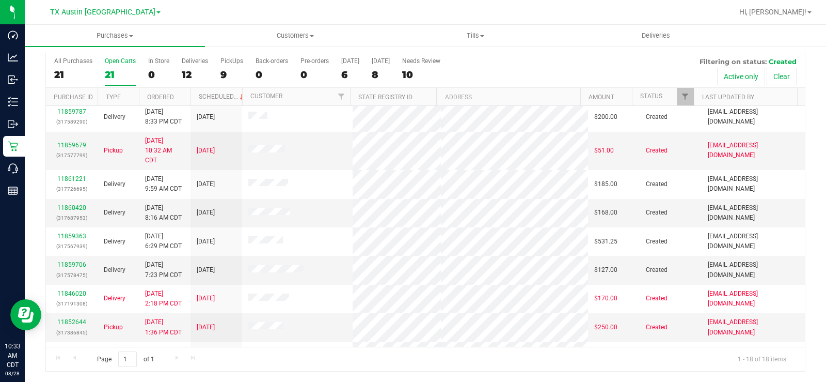
scroll to position [127, 0]
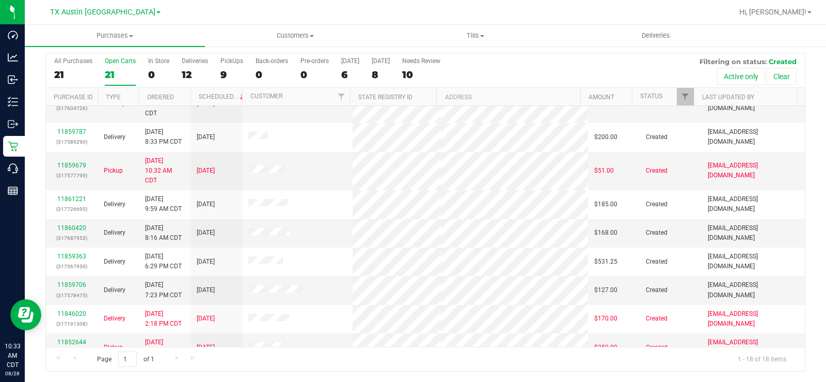
click at [111, 69] on div "21" at bounding box center [120, 75] width 31 height 12
click at [0, 0] on input "Open Carts 21" at bounding box center [0, 0] width 0 height 0
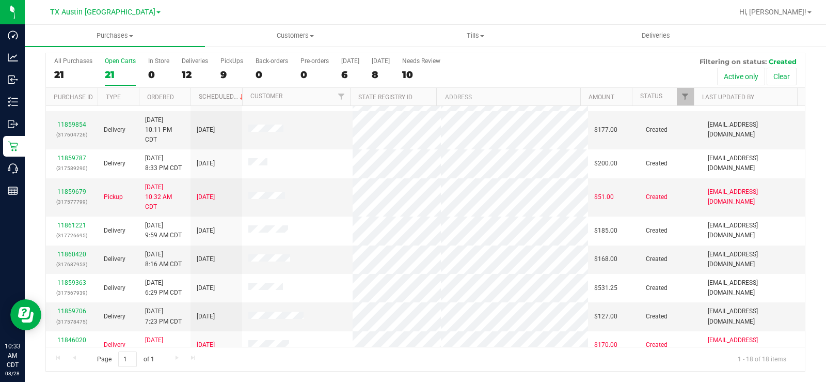
scroll to position [103, 0]
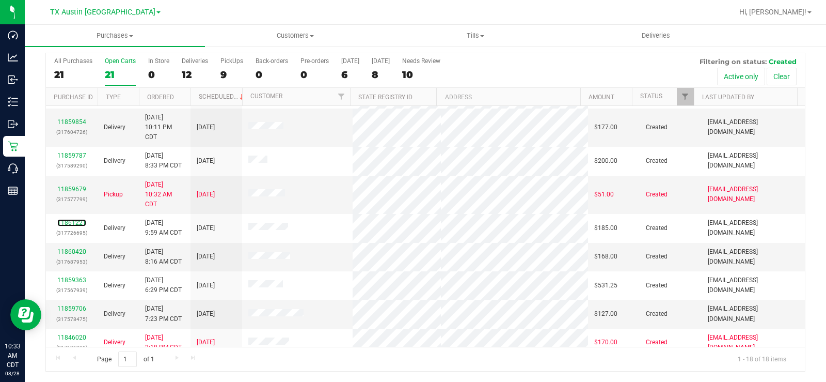
click at [66, 225] on link "11861221" at bounding box center [71, 222] width 29 height 7
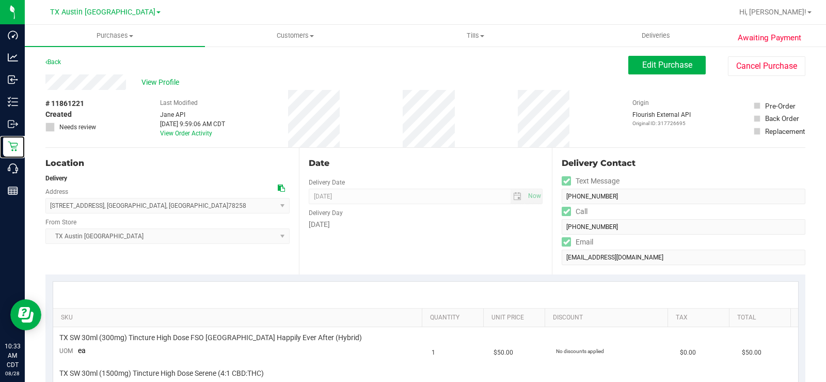
click at [16, 146] on icon at bounding box center [13, 146] width 10 height 10
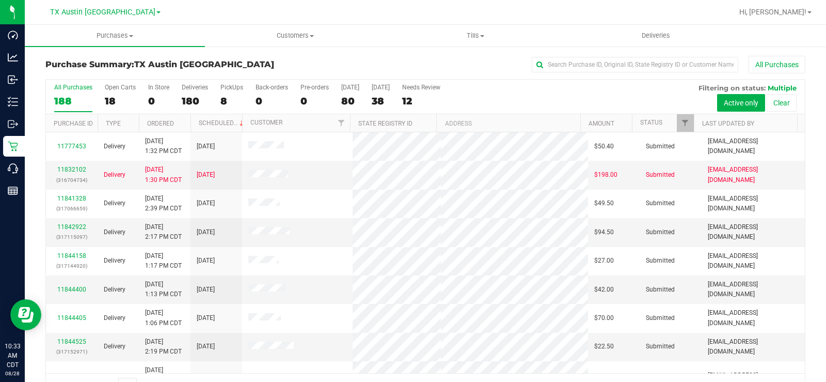
click at [107, 103] on div "18" at bounding box center [120, 101] width 31 height 12
click at [0, 0] on input "Open Carts 18" at bounding box center [0, 0] width 0 height 0
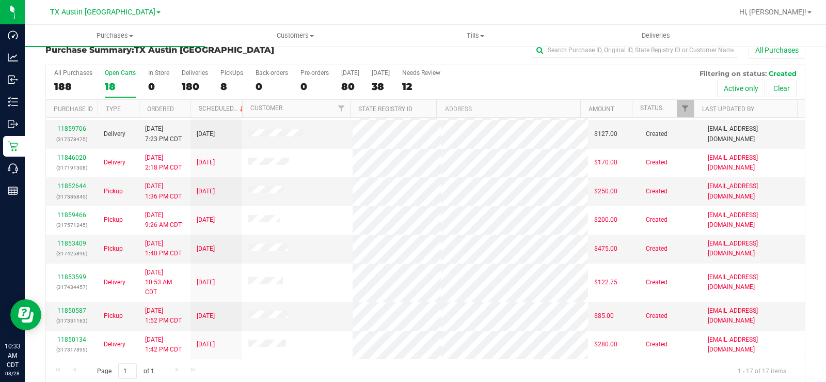
scroll to position [26, 0]
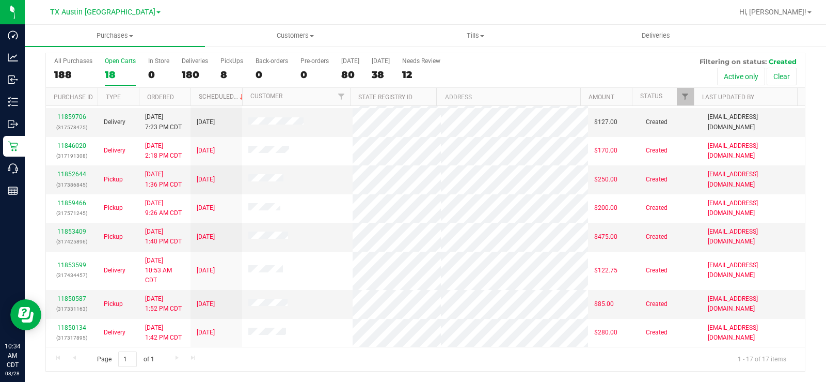
click at [77, 170] on div "11852644 (317386845)" at bounding box center [71, 179] width 39 height 20
click at [74, 171] on link "11852644" at bounding box center [71, 173] width 29 height 7
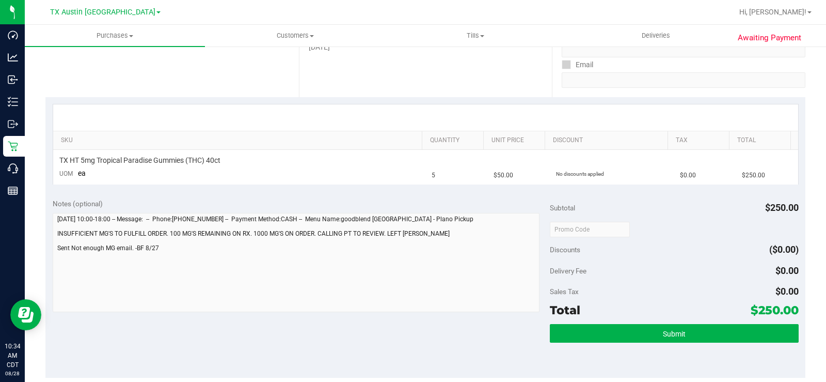
scroll to position [181, 0]
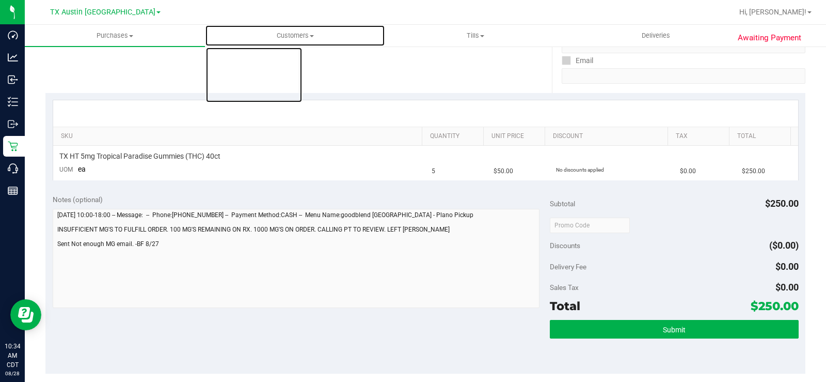
click at [287, 38] on span "Customers" at bounding box center [295, 35] width 179 height 9
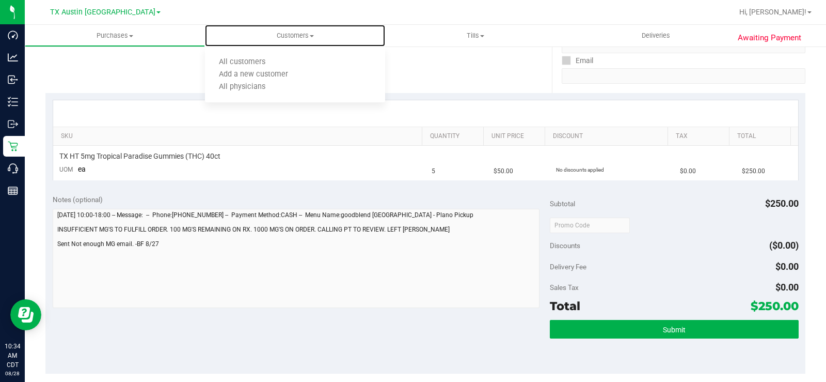
click at [270, 60] on span "All customers" at bounding box center [242, 62] width 74 height 9
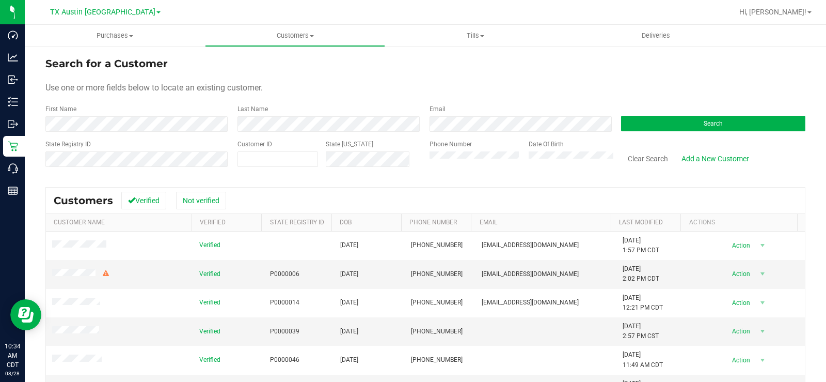
click at [267, 133] on form "Search for a Customer Use one or more fields below to locate an existing custom…" at bounding box center [425, 116] width 760 height 120
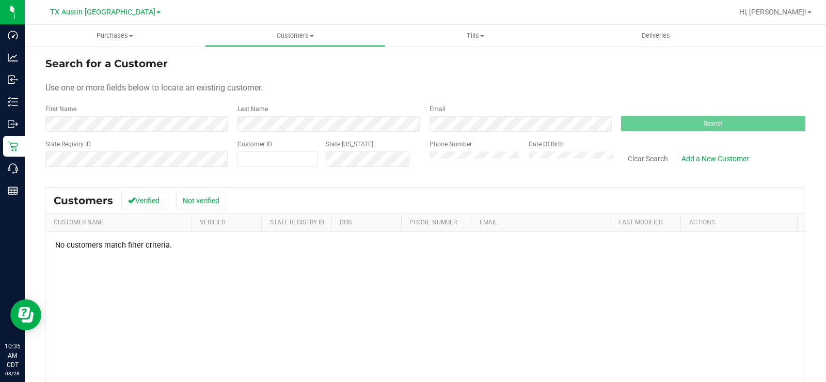
click at [100, 14] on span "TX Austin [GEOGRAPHIC_DATA]" at bounding box center [102, 12] width 105 height 9
click at [99, 48] on link "TX Plano Retail" at bounding box center [105, 50] width 151 height 14
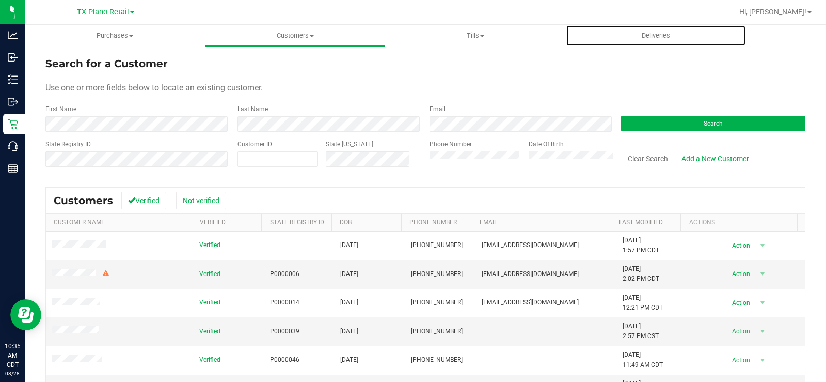
click at [658, 35] on span "Deliveries" at bounding box center [656, 35] width 56 height 9
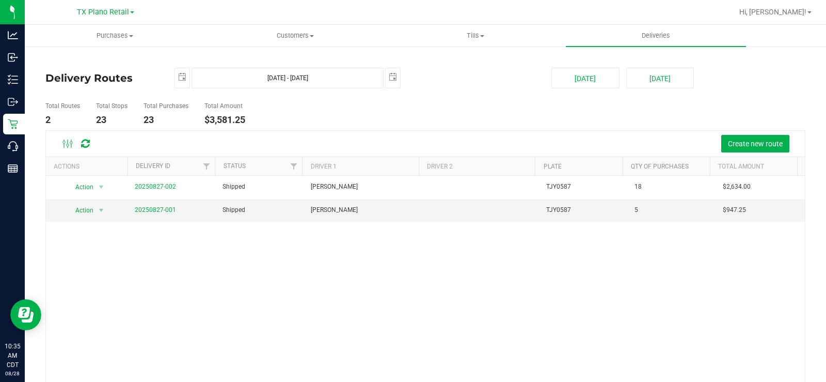
click at [138, 210] on link "20250827-001" at bounding box center [155, 209] width 41 height 7
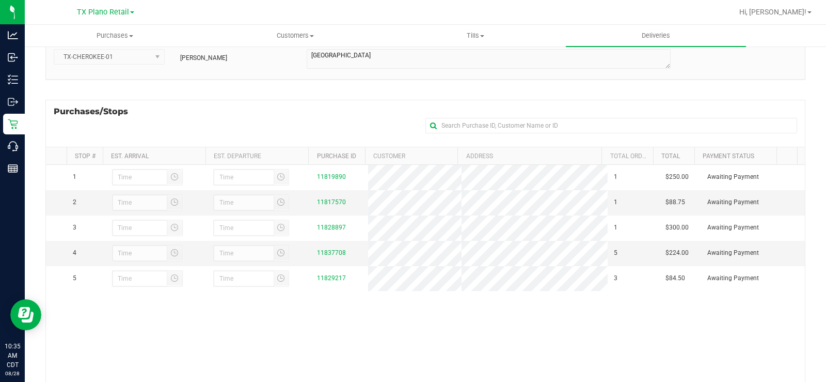
scroll to position [103, 0]
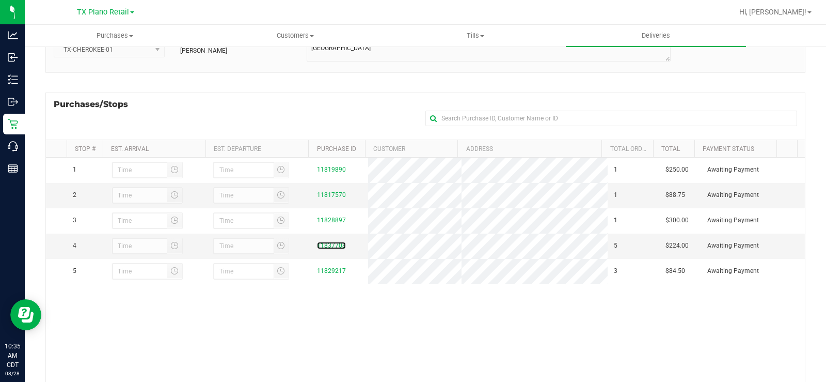
click at [332, 249] on link "11837708" at bounding box center [331, 245] width 29 height 7
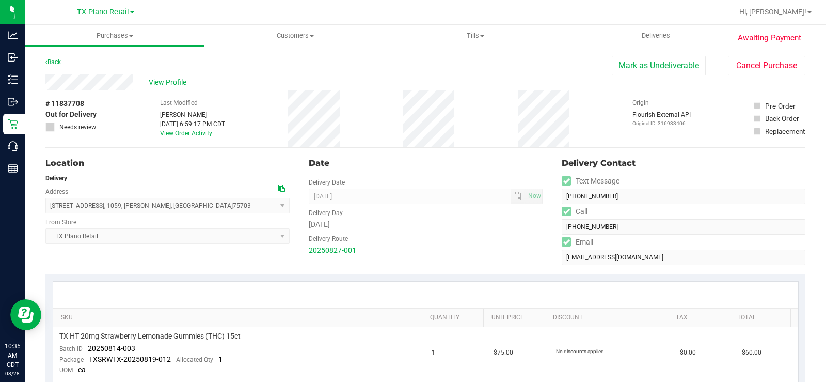
click at [173, 81] on span "View Profile" at bounding box center [169, 82] width 41 height 11
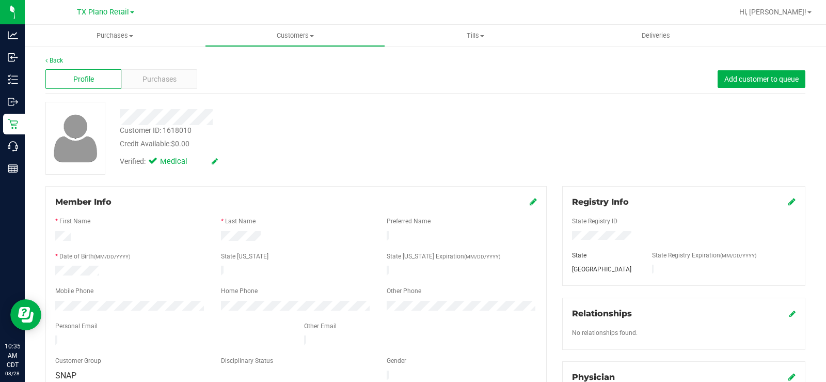
click at [154, 70] on div "Purchases" at bounding box center [159, 79] width 76 height 20
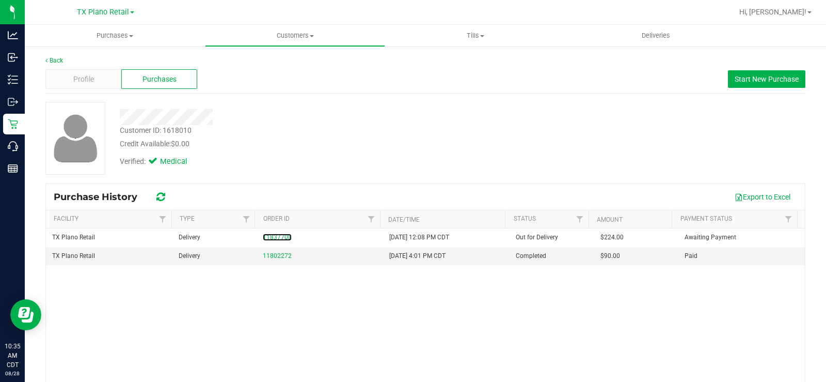
click at [268, 236] on link "11837708" at bounding box center [277, 236] width 29 height 7
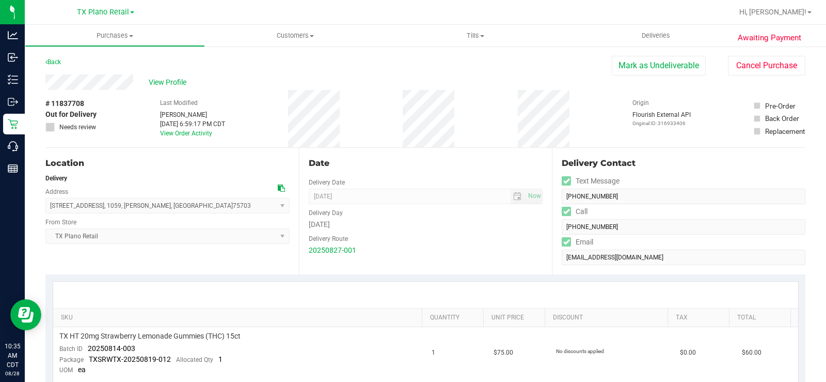
click at [169, 87] on span "View Profile" at bounding box center [169, 82] width 41 height 11
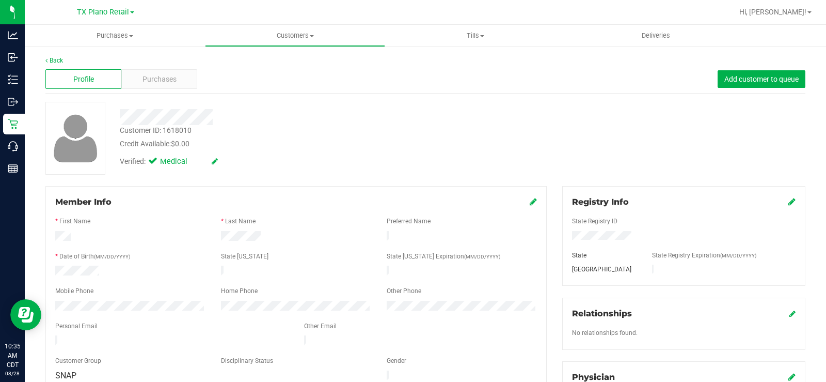
click at [162, 73] on div "Purchases" at bounding box center [159, 79] width 76 height 20
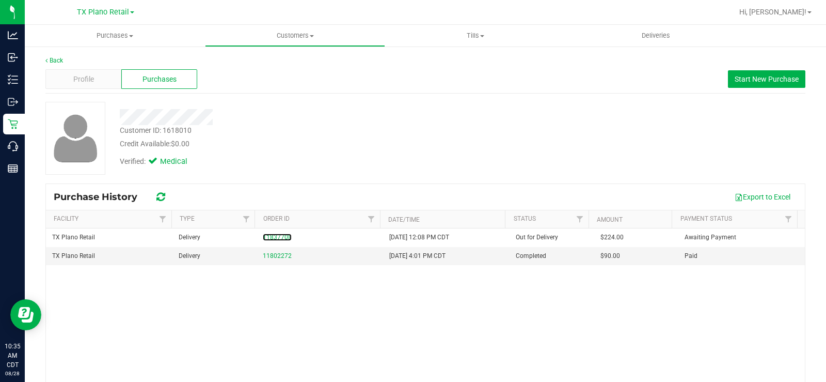
click at [279, 236] on link "11837708" at bounding box center [277, 236] width 29 height 7
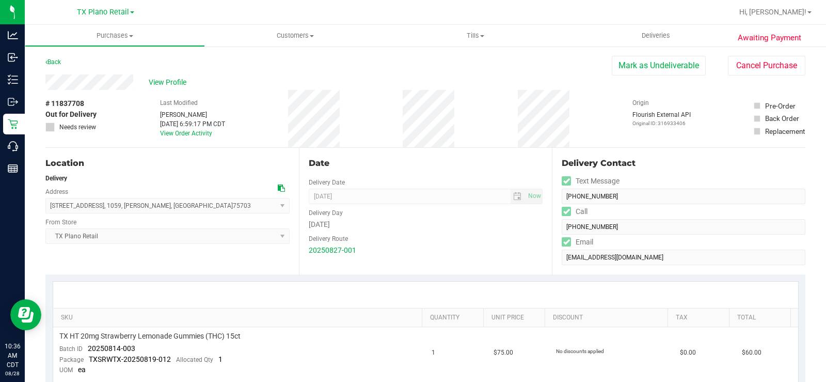
click at [631, 73] on button "Mark as Undeliverable" at bounding box center [659, 66] width 94 height 20
click at [659, 66] on button "Mark as Packed" at bounding box center [667, 66] width 77 height 20
click at [659, 65] on button "Send Back to Created" at bounding box center [660, 66] width 91 height 20
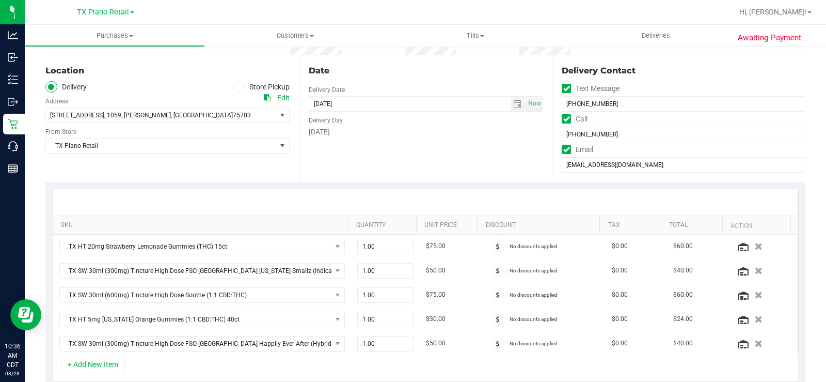
scroll to position [103, 0]
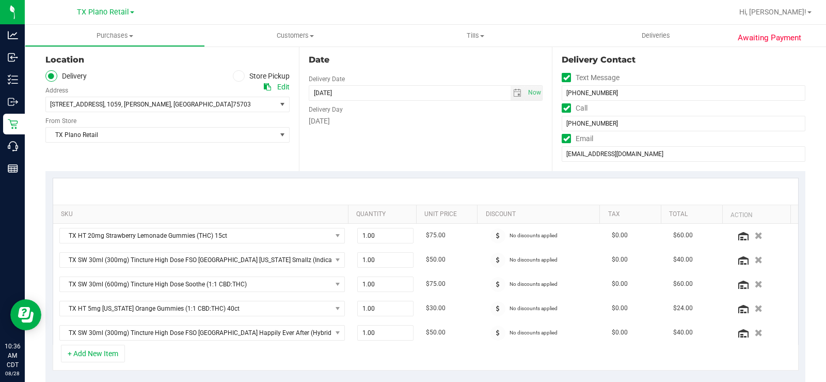
click at [496, 232] on icon at bounding box center [498, 235] width 4 height 6
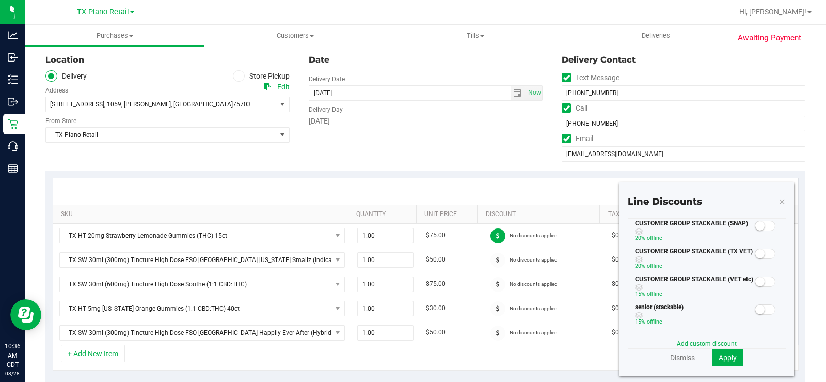
click at [756, 229] on small at bounding box center [760, 225] width 9 height 9
click at [718, 363] on button "Apply" at bounding box center [728, 358] width 32 height 18
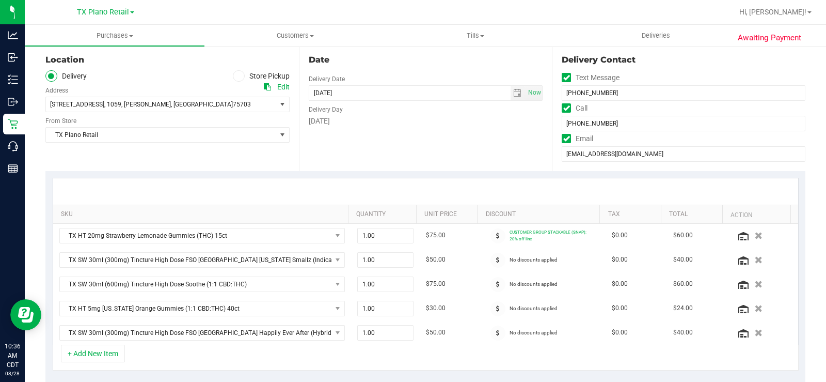
click at [496, 259] on icon at bounding box center [498, 260] width 4 height 6
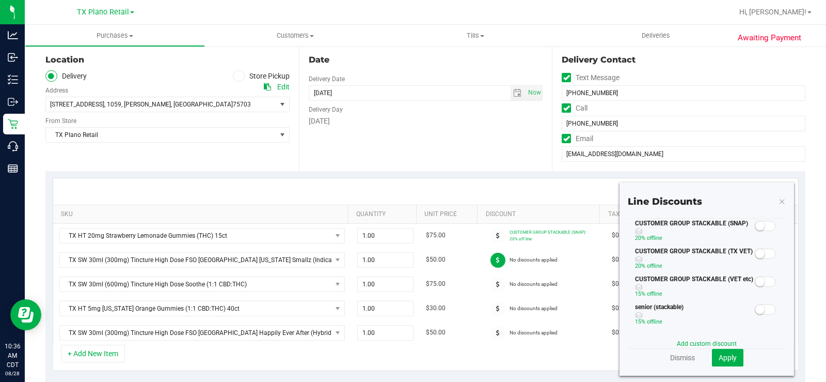
click at [756, 225] on small at bounding box center [760, 225] width 9 height 9
click at [719, 360] on span "Apply" at bounding box center [728, 357] width 18 height 8
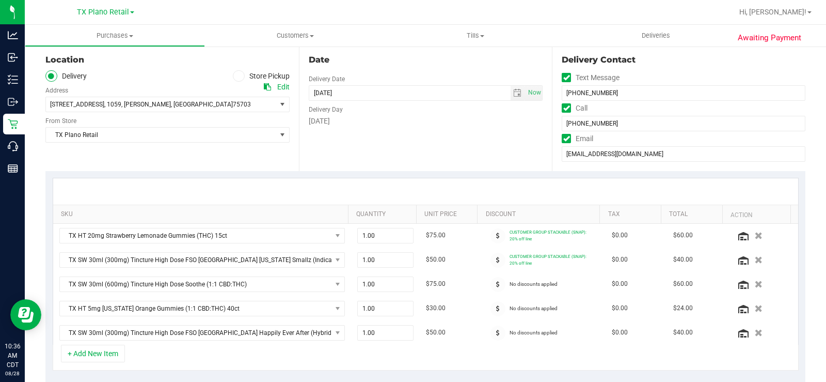
click at [496, 282] on icon at bounding box center [498, 284] width 4 height 6
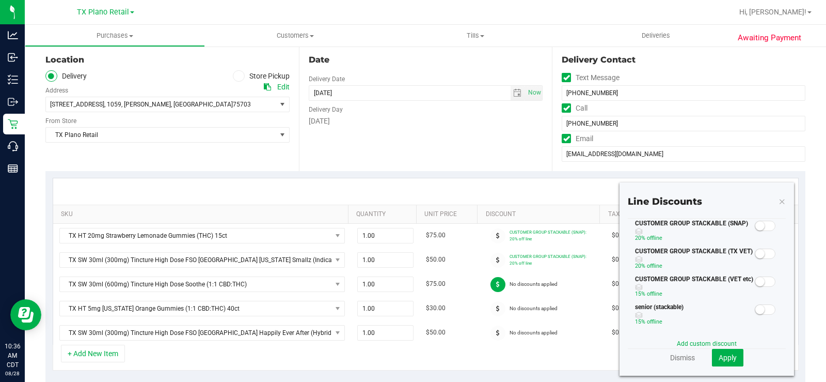
click at [756, 227] on small at bounding box center [760, 225] width 9 height 9
click at [716, 352] on button "Apply" at bounding box center [728, 358] width 32 height 18
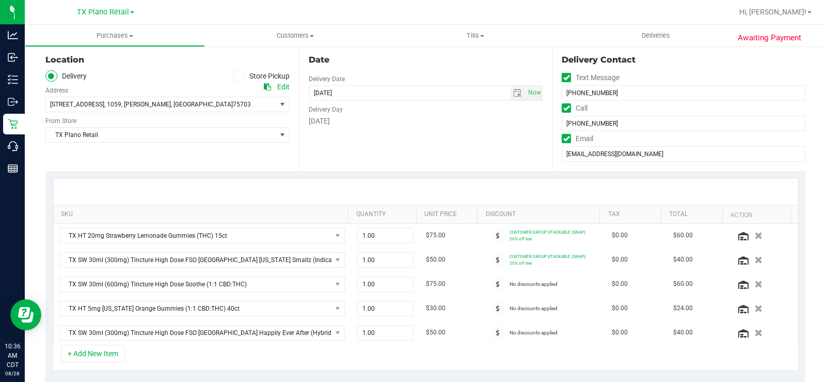
scroll to position [155, 0]
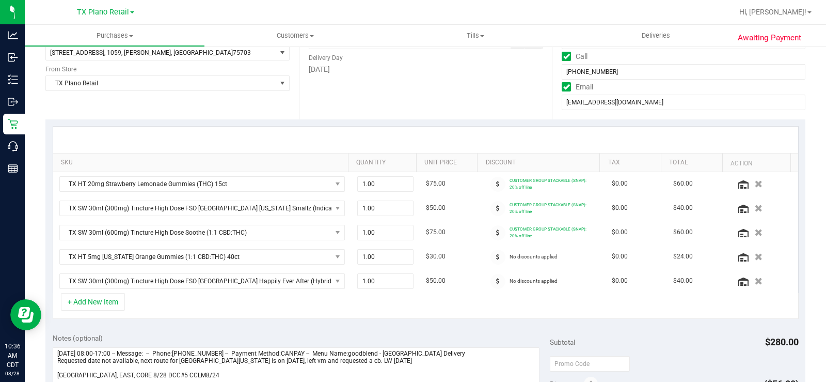
click at [496, 258] on icon at bounding box center [498, 257] width 4 height 6
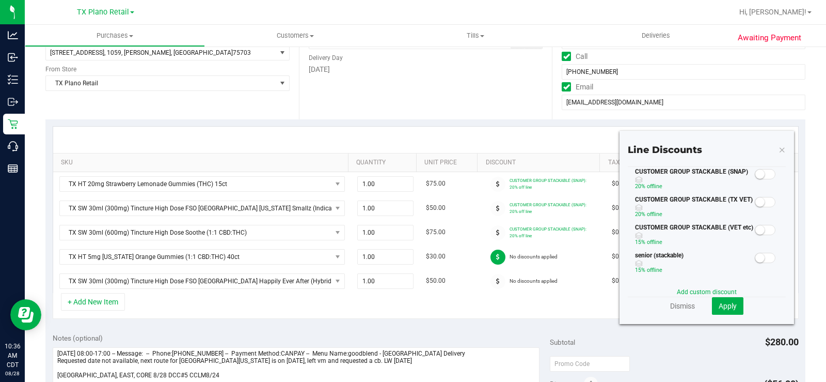
click at [756, 177] on span at bounding box center [765, 174] width 21 height 10
click at [719, 308] on span "Apply" at bounding box center [728, 306] width 18 height 8
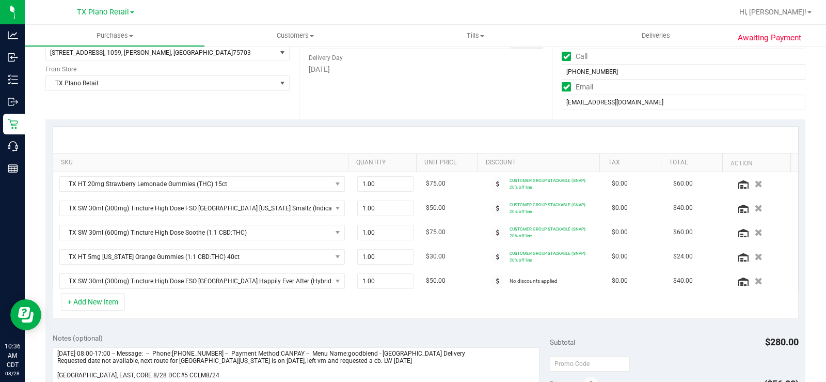
click at [491, 284] on span at bounding box center [498, 281] width 15 height 15
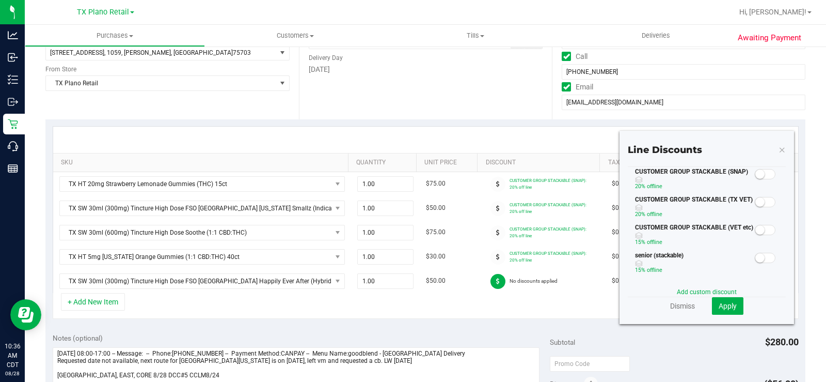
click at [744, 177] on span at bounding box center [694, 179] width 119 height 7
click at [756, 179] on span at bounding box center [765, 174] width 21 height 10
click at [723, 306] on span "Apply" at bounding box center [728, 306] width 18 height 8
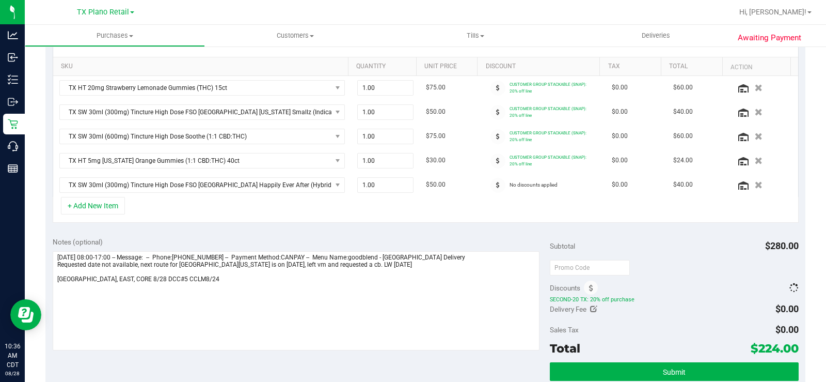
scroll to position [258, 0]
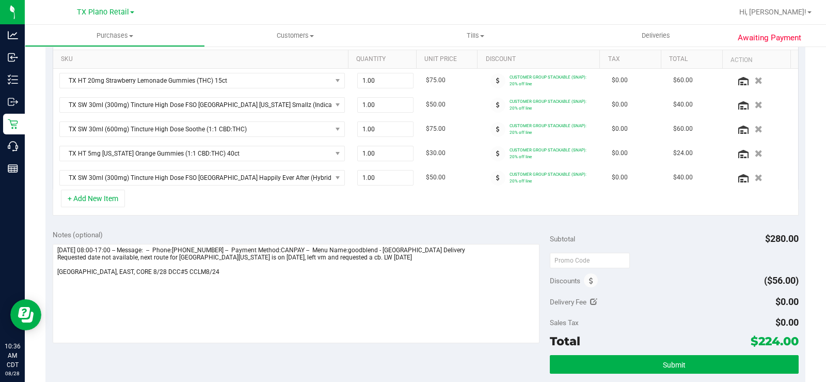
click at [589, 276] on span at bounding box center [591, 280] width 14 height 14
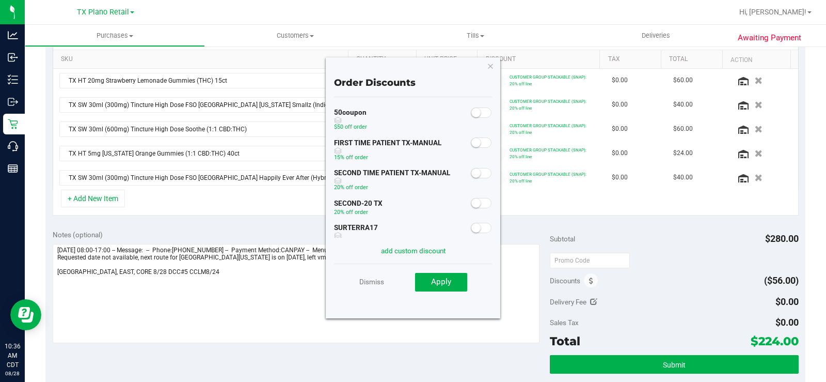
click at [474, 169] on span at bounding box center [481, 173] width 21 height 10
click at [438, 284] on span "Apply" at bounding box center [441, 281] width 20 height 9
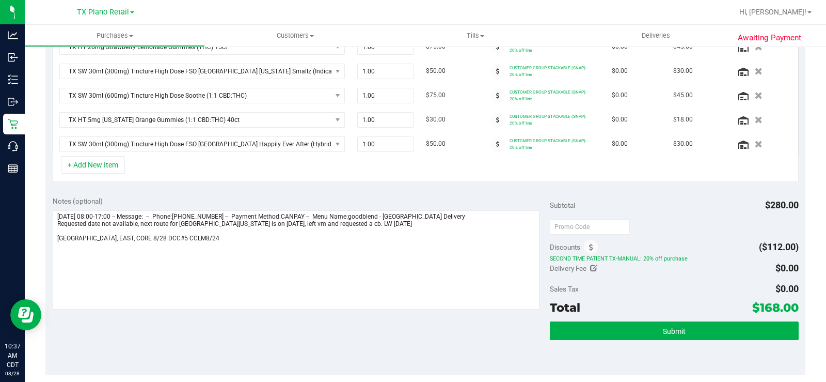
scroll to position [310, 0]
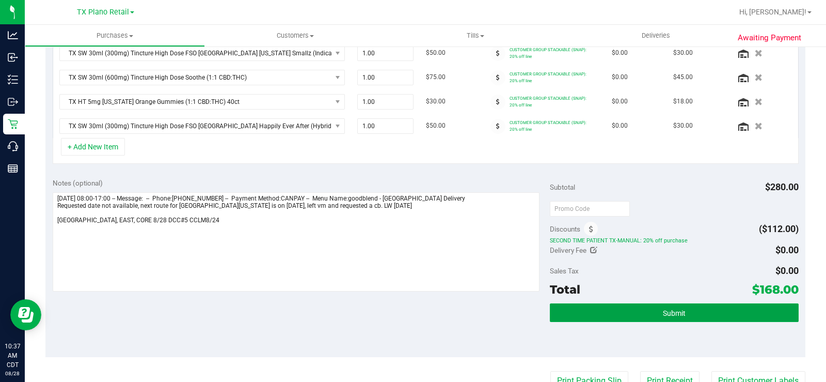
click at [644, 308] on button "Submit" at bounding box center [674, 312] width 249 height 19
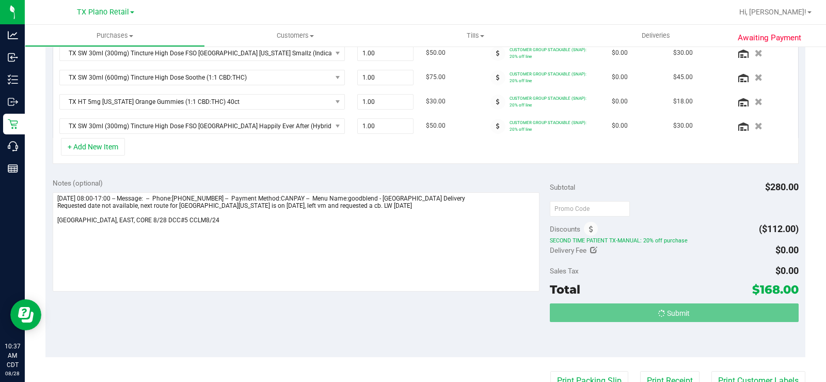
scroll to position [294, 0]
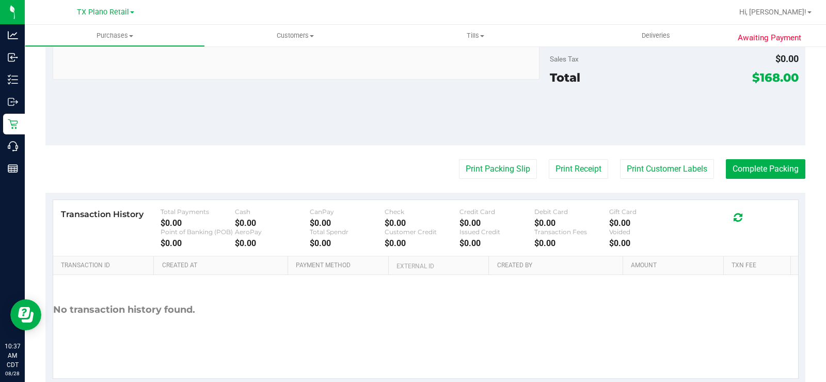
scroll to position [697, 0]
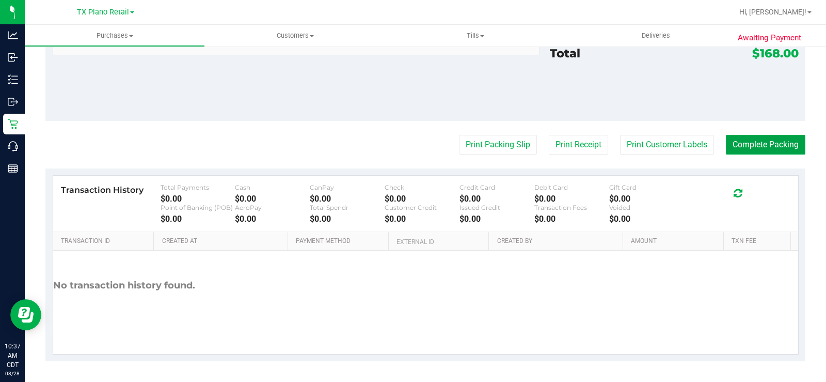
click at [738, 149] on button "Complete Packing" at bounding box center [766, 145] width 80 height 20
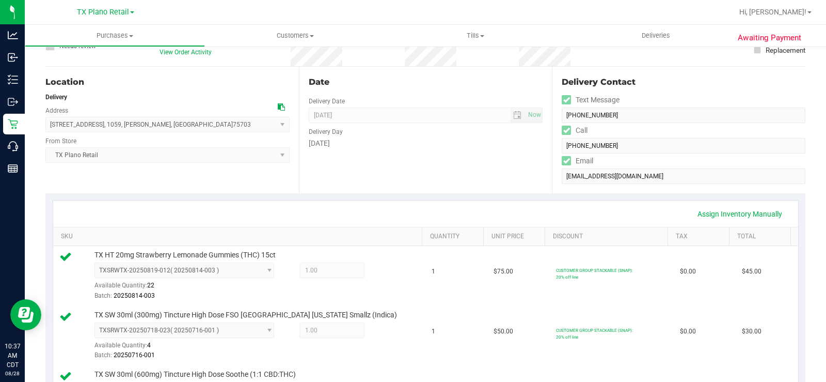
scroll to position [0, 0]
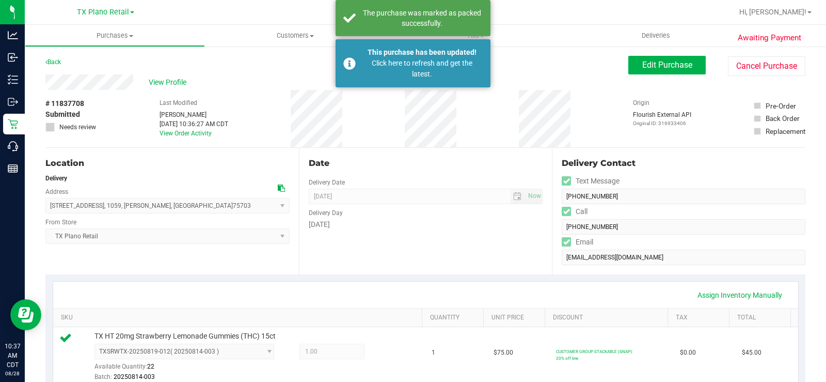
click at [165, 80] on span "View Profile" at bounding box center [169, 82] width 41 height 11
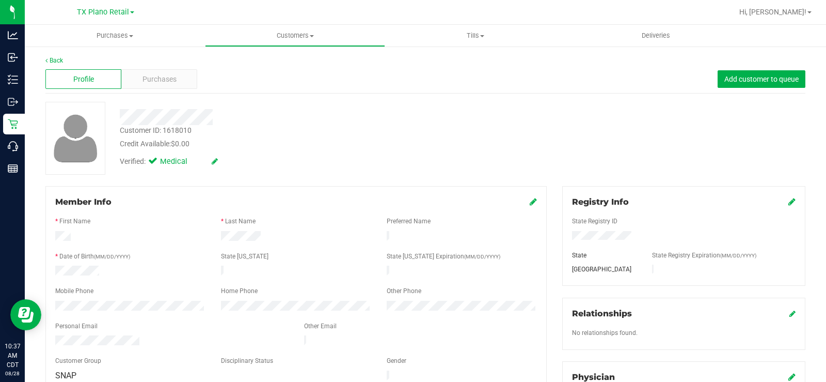
click at [150, 86] on div "Purchases" at bounding box center [159, 79] width 76 height 20
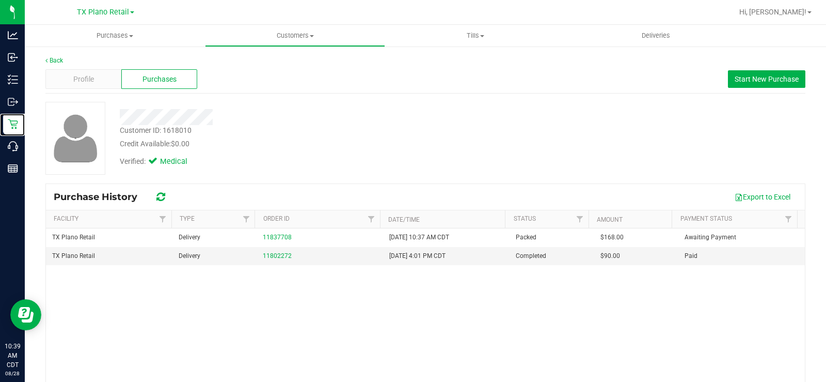
click at [0, 0] on p "Retail" at bounding box center [0, 0] width 0 height 0
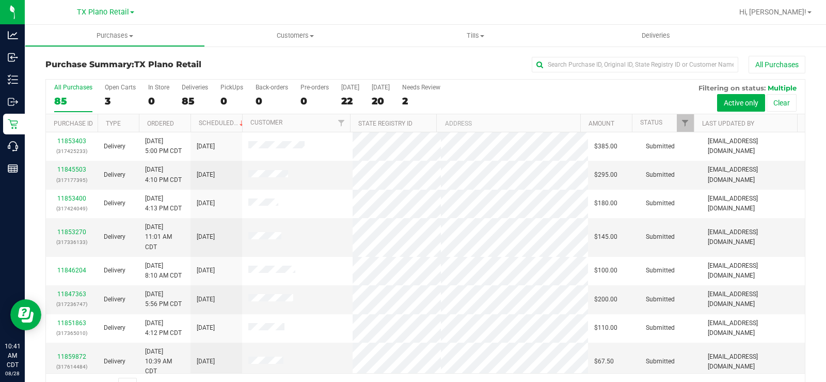
click at [110, 91] on label "Open Carts 3" at bounding box center [120, 98] width 31 height 28
click at [0, 0] on input "Open Carts 3" at bounding box center [0, 0] width 0 height 0
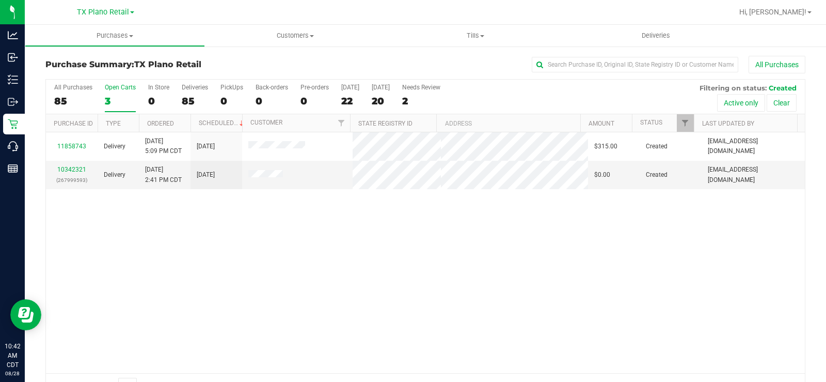
click at [112, 97] on div "3" at bounding box center [120, 101] width 31 height 12
click at [0, 0] on input "Open Carts 3" at bounding box center [0, 0] width 0 height 0
click at [107, 13] on span "TX Plano Retail" at bounding box center [103, 12] width 52 height 9
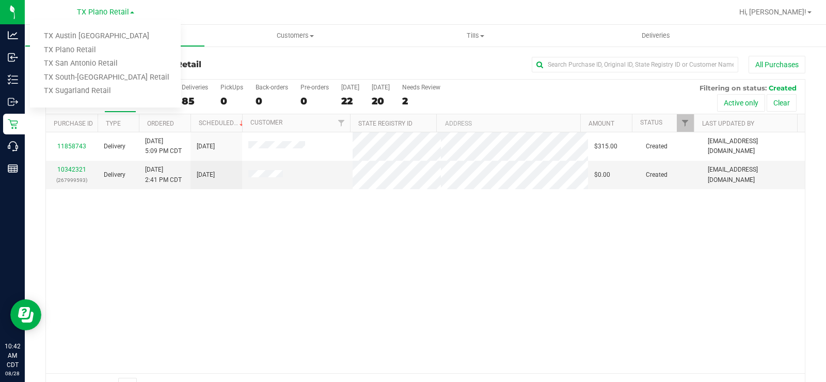
click at [95, 38] on link "TX Austin [GEOGRAPHIC_DATA]" at bounding box center [105, 36] width 151 height 14
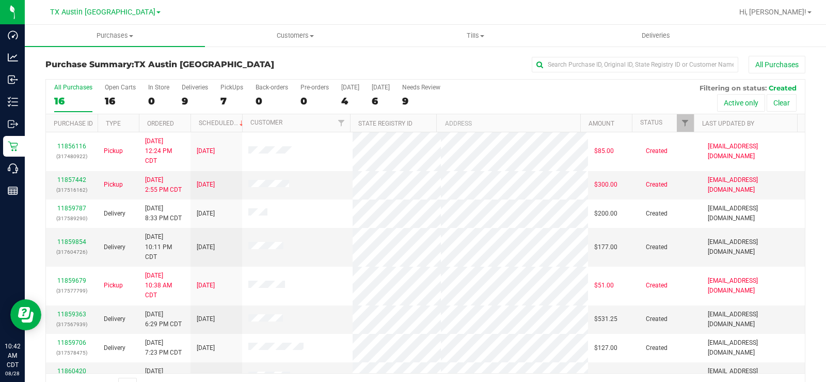
click at [112, 93] on label "Open Carts 16" at bounding box center [120, 98] width 31 height 28
click at [0, 0] on input "Open Carts 16" at bounding box center [0, 0] width 0 height 0
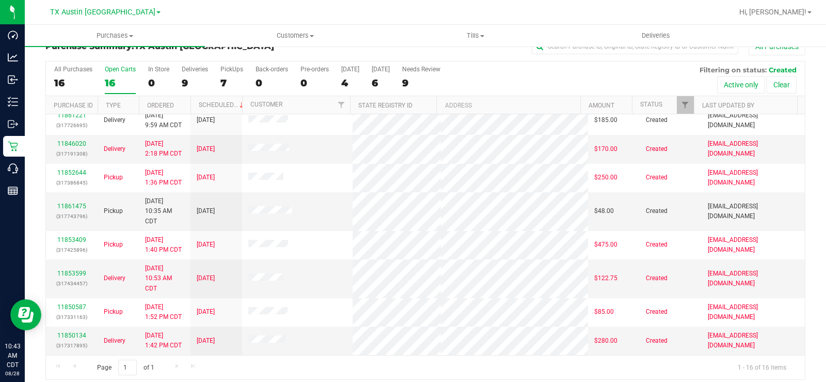
scroll to position [26, 0]
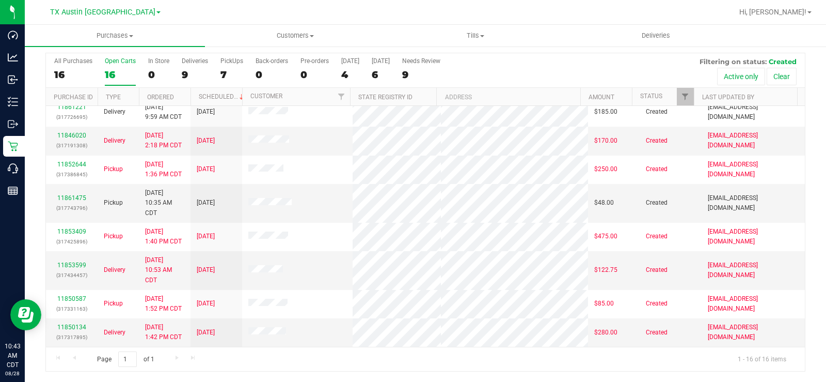
click at [111, 65] on label "Open Carts 16" at bounding box center [120, 71] width 31 height 28
click at [0, 0] on input "Open Carts 16" at bounding box center [0, 0] width 0 height 0
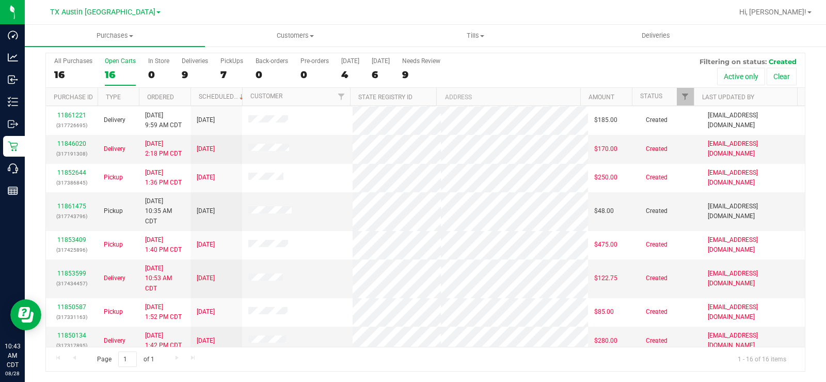
scroll to position [266, 0]
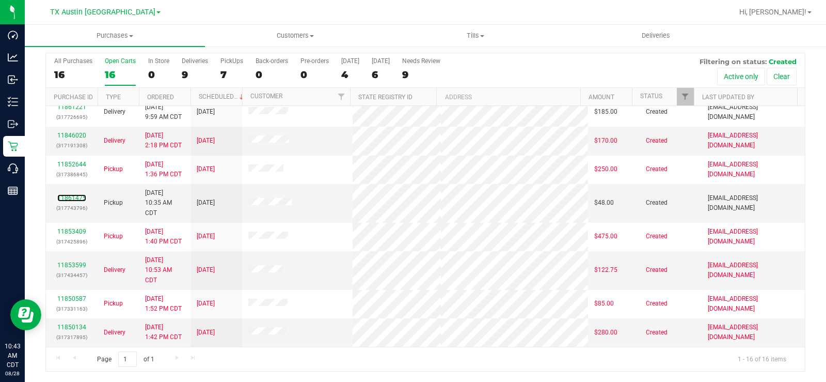
click at [66, 196] on link "11861475" at bounding box center [71, 197] width 29 height 7
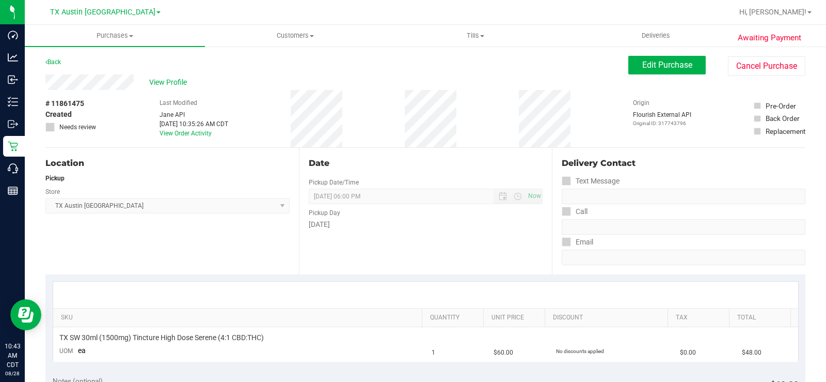
click at [96, 82] on div "View Profile" at bounding box center [336, 81] width 583 height 15
drag, startPoint x: 658, startPoint y: 70, endPoint x: 653, endPoint y: 75, distance: 7.3
click at [658, 69] on button "Edit Purchase" at bounding box center [667, 65] width 77 height 19
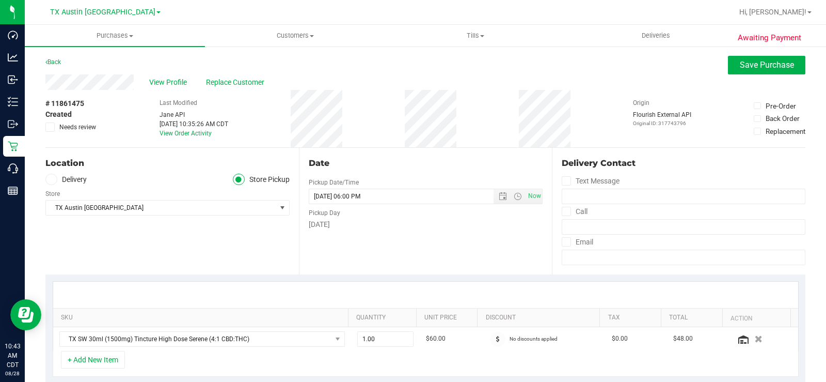
click at [53, 179] on icon at bounding box center [51, 179] width 6 height 0
click at [0, 0] on input "Delivery" at bounding box center [0, 0] width 0 height 0
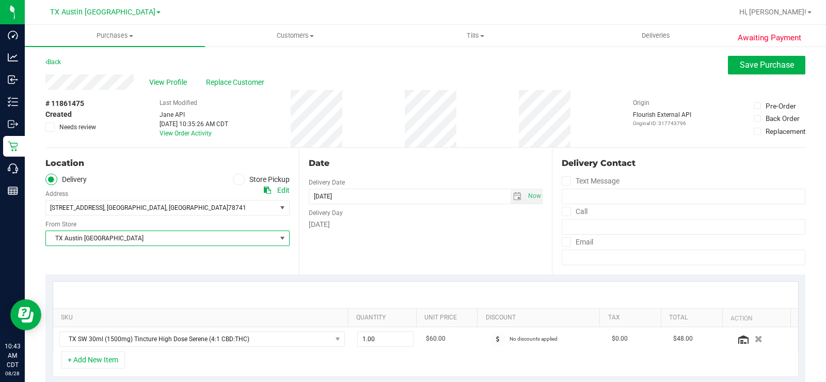
click at [96, 237] on span "TX Austin [GEOGRAPHIC_DATA]" at bounding box center [161, 238] width 230 height 14
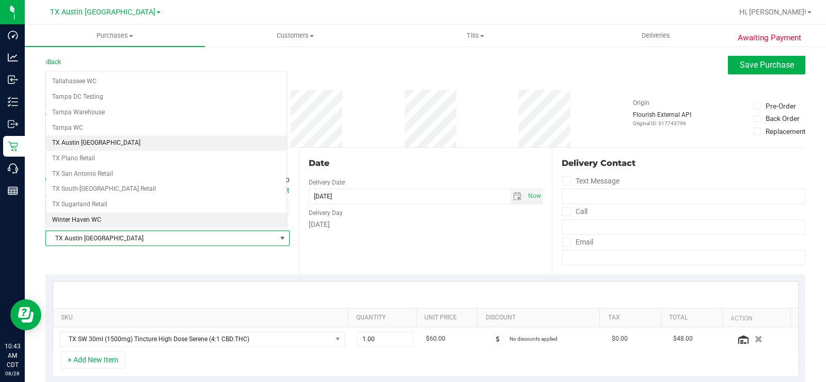
scroll to position [747, 0]
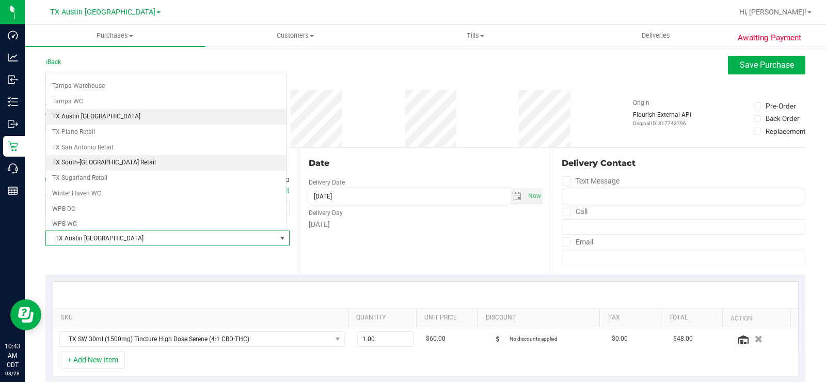
click at [94, 161] on li "TX South-[GEOGRAPHIC_DATA] Retail" at bounding box center [166, 162] width 241 height 15
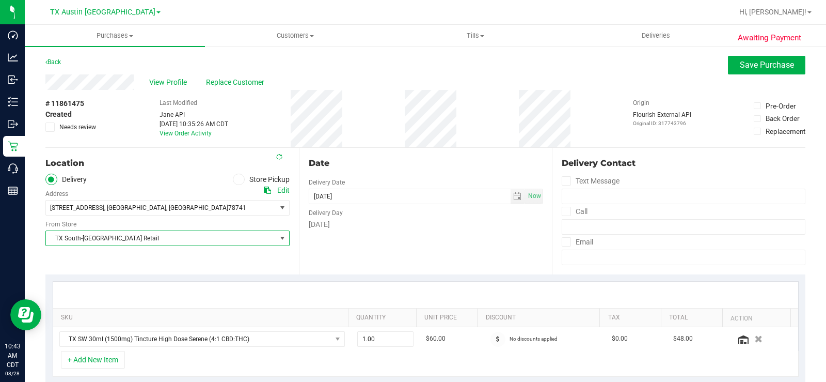
click at [390, 254] on div "Date Delivery Date [DATE] Now [DATE] 06:00 PM Now Delivery Day [DATE]" at bounding box center [426, 211] width 254 height 127
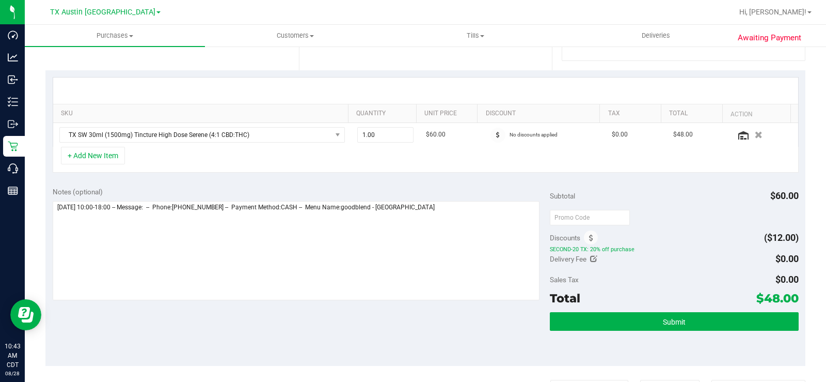
scroll to position [207, 0]
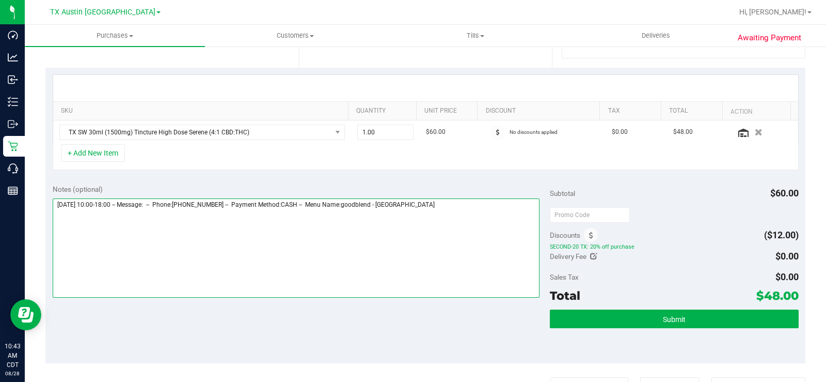
click at [452, 211] on textarea at bounding box center [296, 247] width 487 height 99
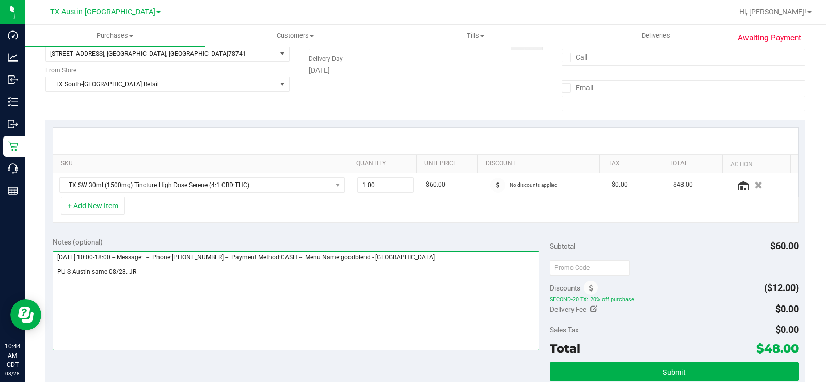
scroll to position [155, 0]
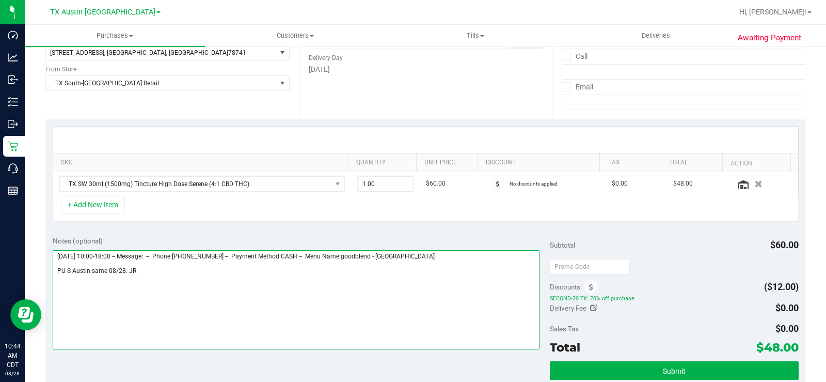
type textarea "[DATE] 10:00-18:00 -- Message: -- Phone:[PHONE_NUMBER] -- Payment Method:CASH -…"
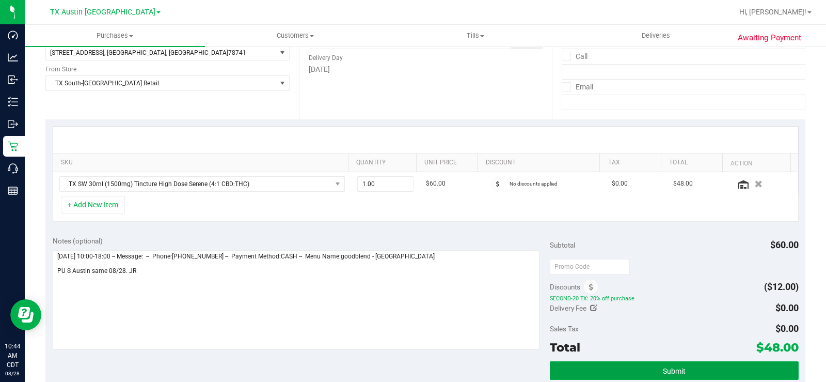
click at [651, 366] on button "Submit" at bounding box center [674, 370] width 249 height 19
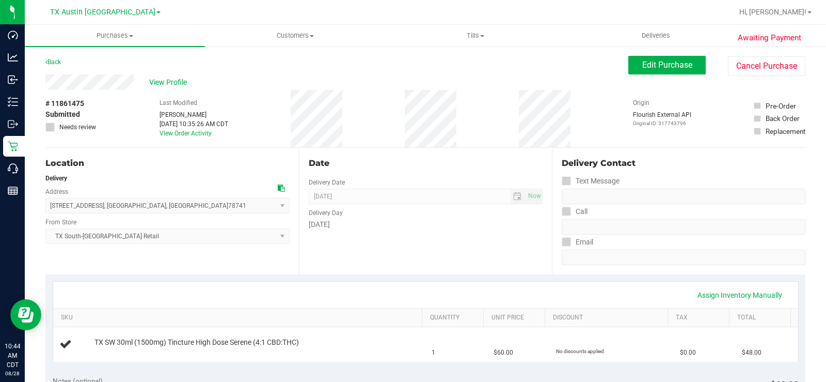
click at [46, 79] on div "View Profile" at bounding box center [336, 81] width 583 height 15
click at [169, 79] on span "View Profile" at bounding box center [169, 82] width 41 height 11
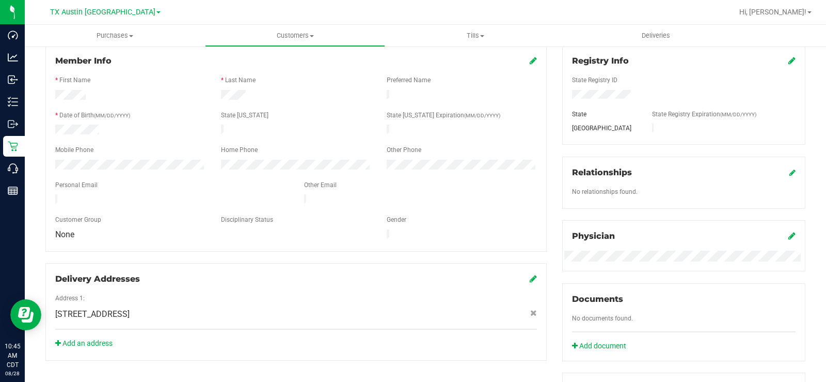
scroll to position [155, 0]
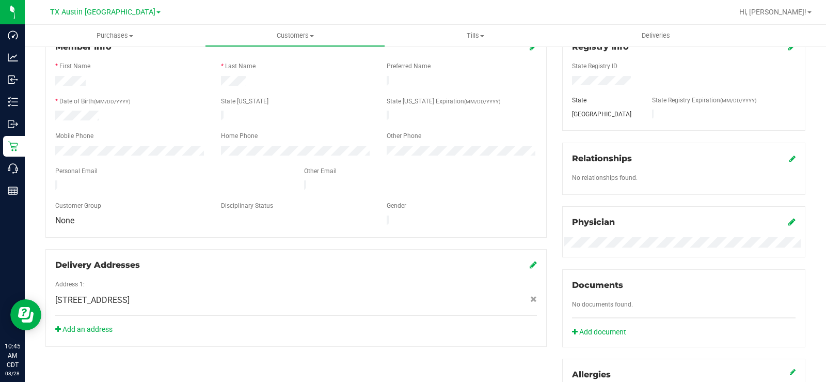
drag, startPoint x: 152, startPoint y: 177, endPoint x: 54, endPoint y: 177, distance: 98.1
click at [54, 180] on div at bounding box center [172, 186] width 249 height 12
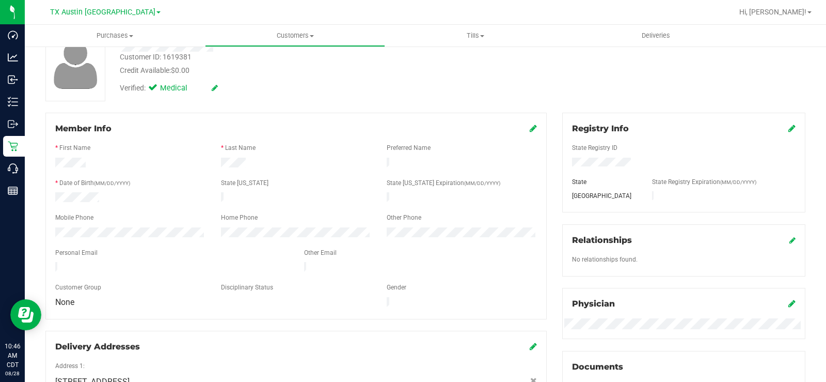
scroll to position [0, 0]
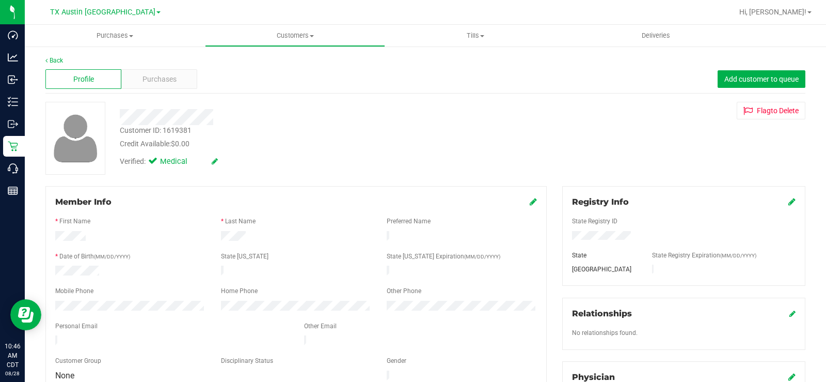
click at [153, 81] on span "Purchases" at bounding box center [160, 79] width 34 height 11
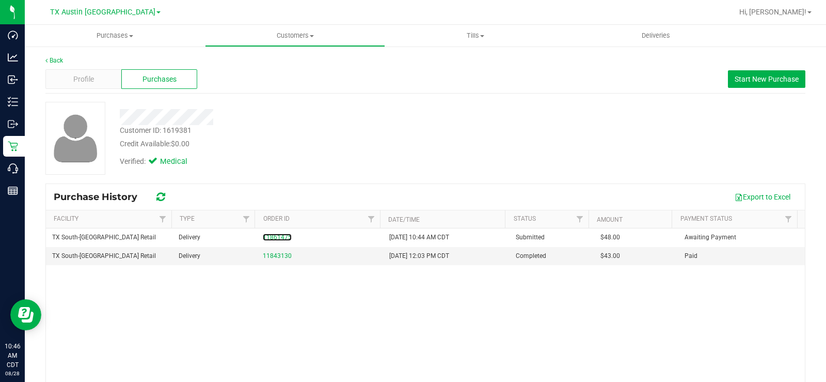
click at [272, 238] on link "11861475" at bounding box center [277, 236] width 29 height 7
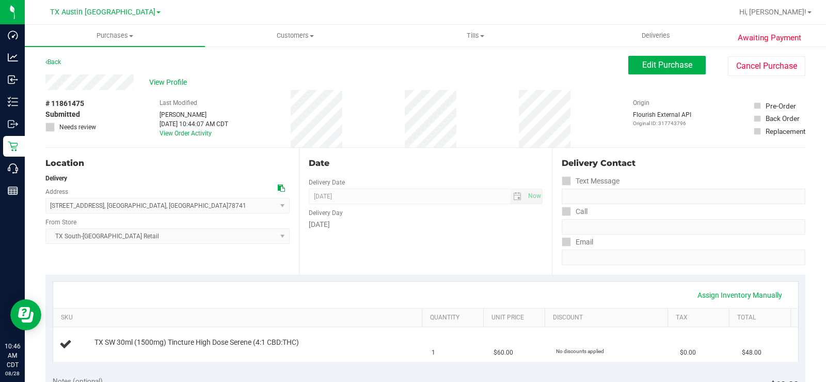
drag, startPoint x: 135, startPoint y: 81, endPoint x: 38, endPoint y: 81, distance: 97.1
click at [6, 142] on div "Retail" at bounding box center [14, 146] width 22 height 21
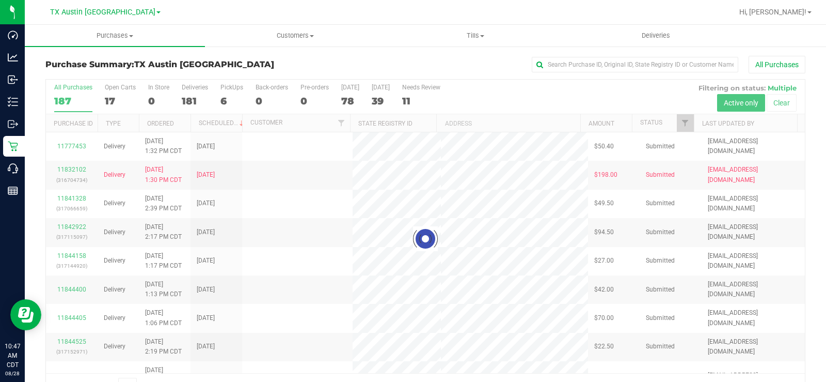
click at [109, 93] on div at bounding box center [425, 239] width 759 height 318
click at [109, 95] on div at bounding box center [425, 239] width 759 height 318
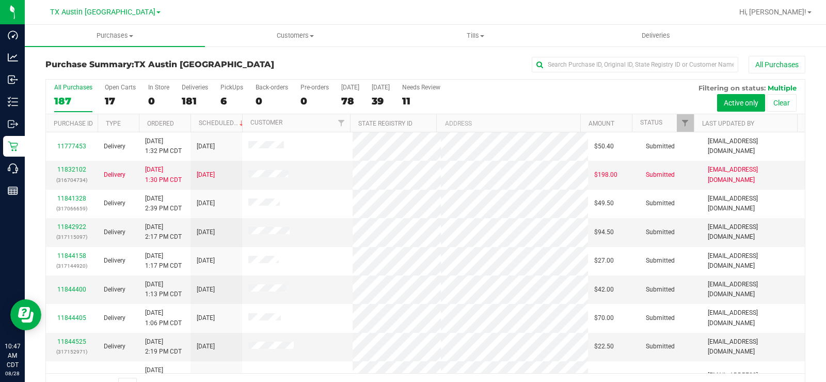
click at [109, 106] on div "17" at bounding box center [120, 101] width 31 height 12
click at [0, 0] on input "Open Carts 17" at bounding box center [0, 0] width 0 height 0
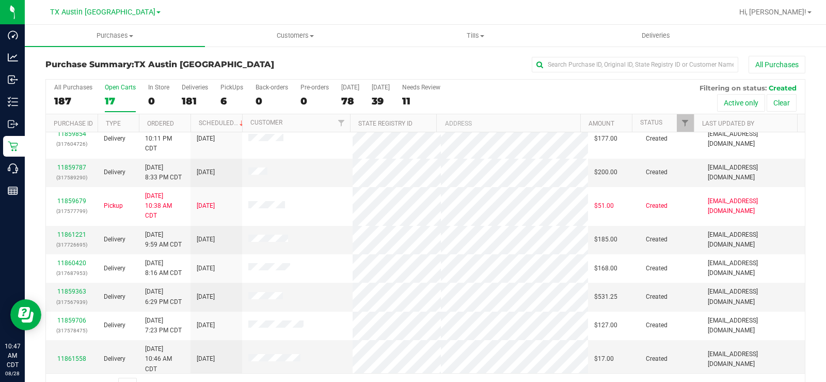
scroll to position [103, 0]
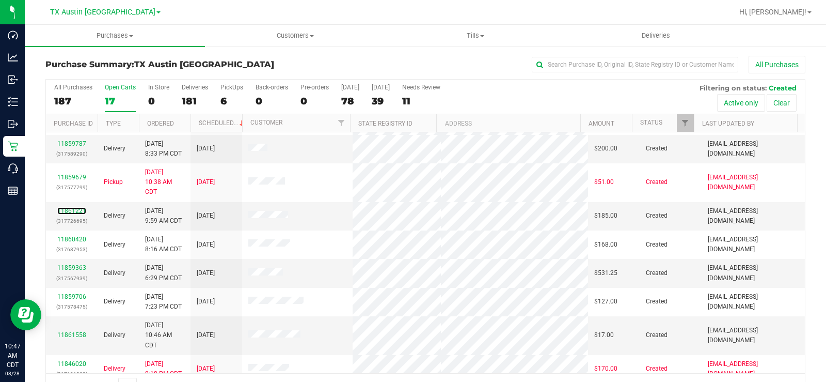
click at [69, 210] on link "11861221" at bounding box center [71, 210] width 29 height 7
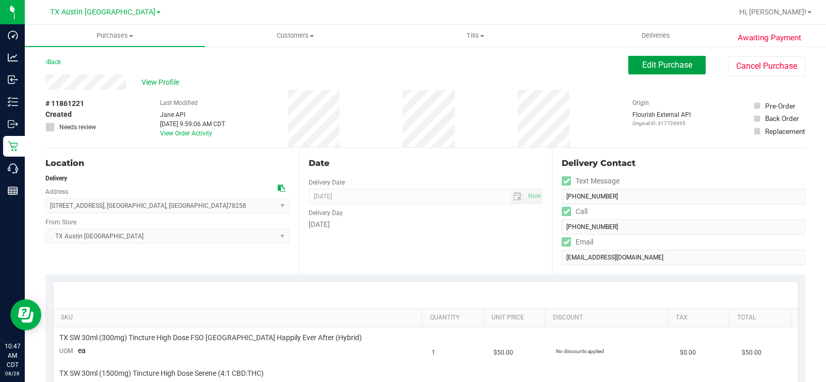
click at [629, 67] on button "Edit Purchase" at bounding box center [667, 65] width 77 height 19
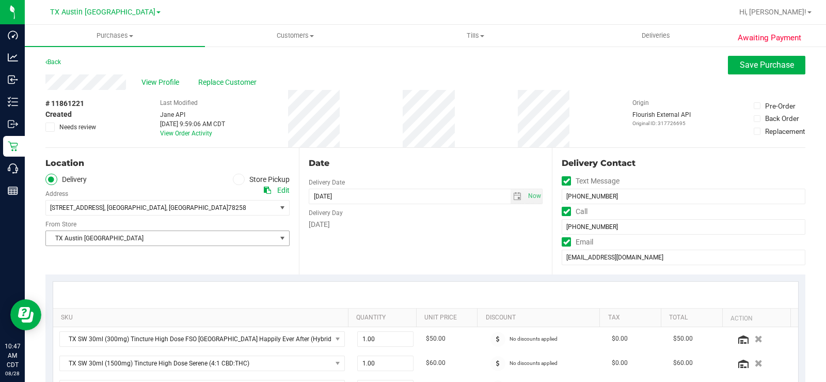
click at [86, 239] on span "TX Austin [GEOGRAPHIC_DATA]" at bounding box center [161, 238] width 230 height 14
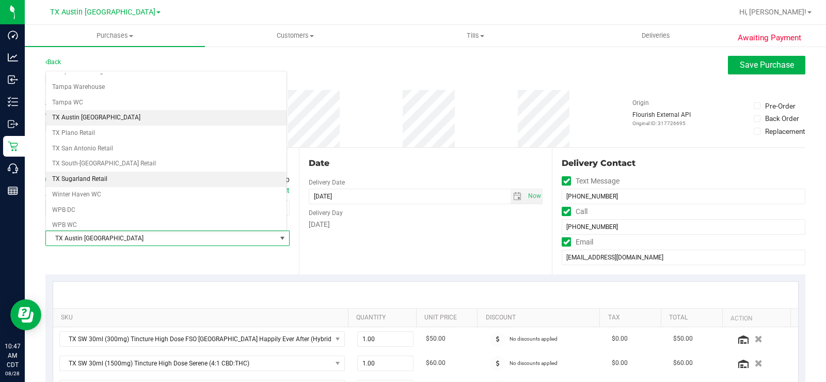
scroll to position [747, 0]
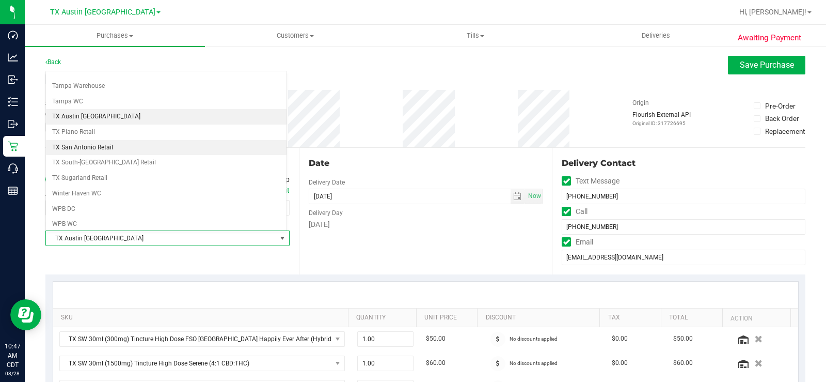
click at [87, 148] on li "TX San Antonio Retail" at bounding box center [166, 147] width 241 height 15
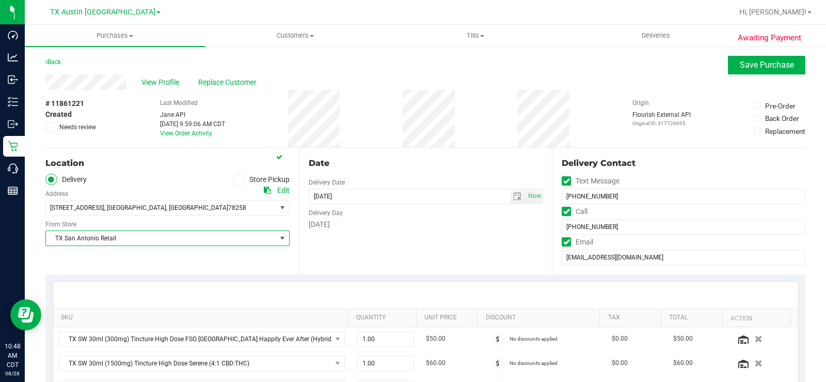
click at [344, 247] on div "Date Delivery Date [DATE] Now [DATE] 05:00 PM Now Delivery Day [DATE]" at bounding box center [426, 211] width 254 height 127
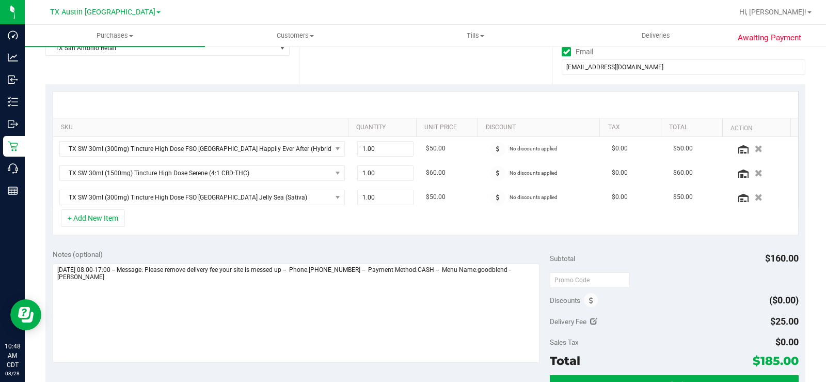
scroll to position [207, 0]
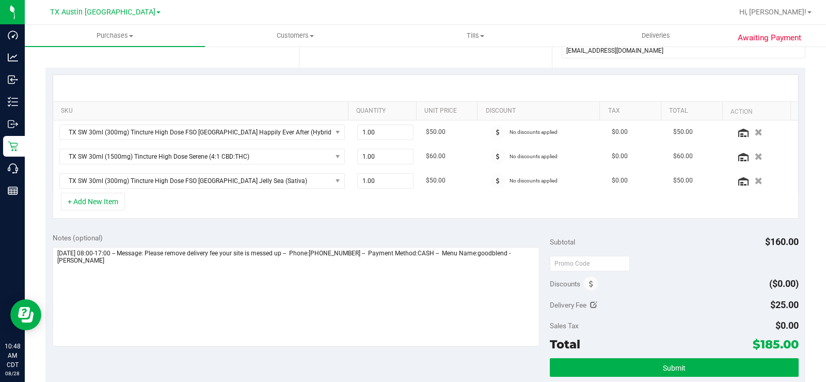
click at [590, 304] on icon at bounding box center [593, 304] width 7 height 7
type input "$25.00"
drag, startPoint x: 744, startPoint y: 305, endPoint x: 704, endPoint y: 301, distance: 40.0
click at [704, 301] on div "$25.00 25" at bounding box center [745, 305] width 108 height 20
type input "0"
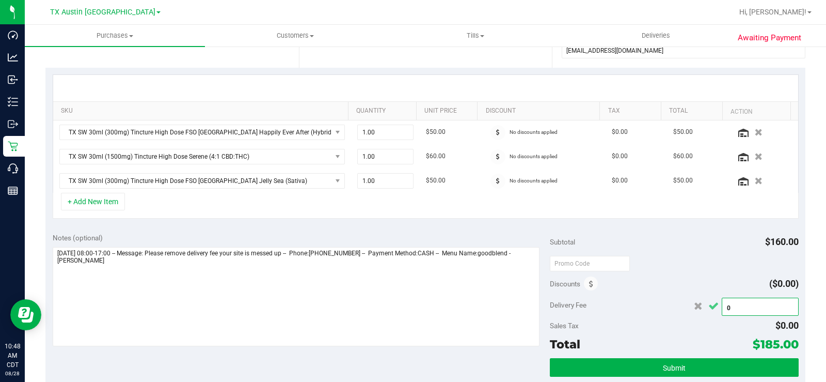
type input "$0.00"
click at [709, 307] on icon "Cancel button" at bounding box center [714, 306] width 10 height 8
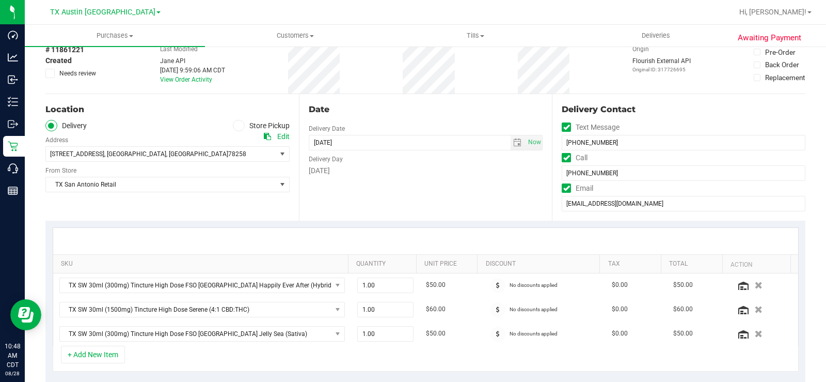
scroll to position [0, 0]
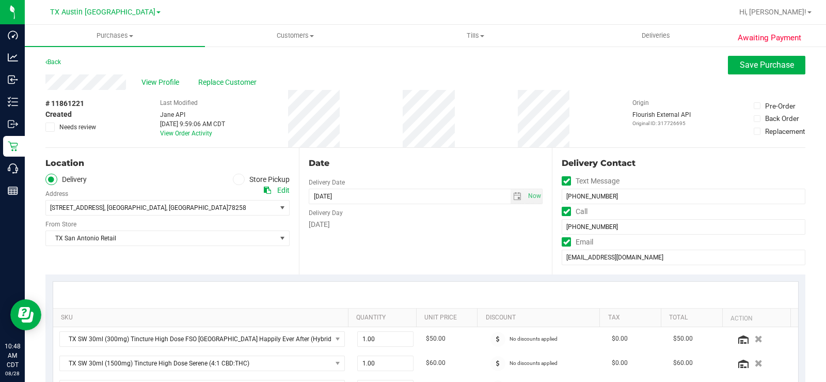
click at [320, 248] on div "Date Delivery Date [DATE] Now [DATE] 05:00 PM Now Delivery Day [DATE]" at bounding box center [426, 211] width 254 height 127
click at [93, 79] on div "View Profile Replace Customer" at bounding box center [425, 81] width 760 height 15
click at [156, 82] on span "View Profile" at bounding box center [162, 82] width 41 height 11
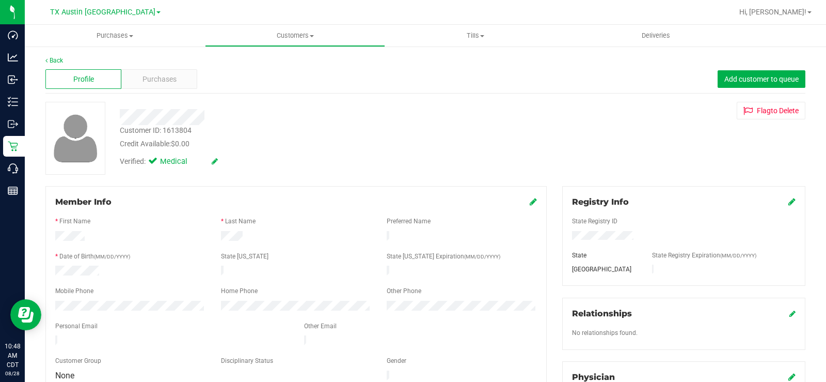
click at [156, 82] on span "Purchases" at bounding box center [160, 79] width 34 height 11
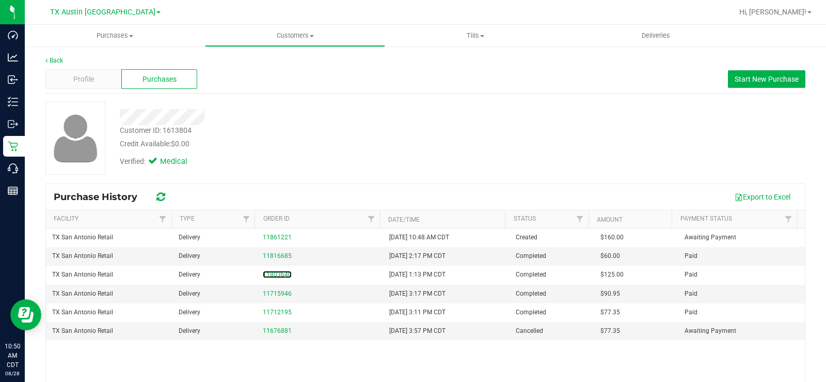
click at [275, 276] on link "11803640" at bounding box center [277, 274] width 29 height 7
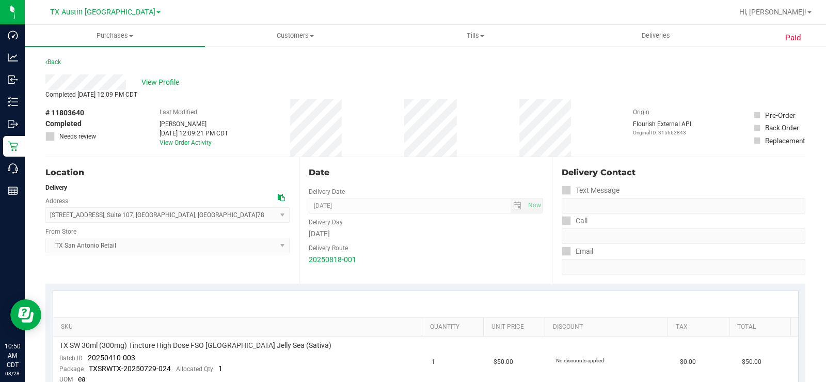
click at [170, 81] on span "View Profile" at bounding box center [162, 82] width 41 height 11
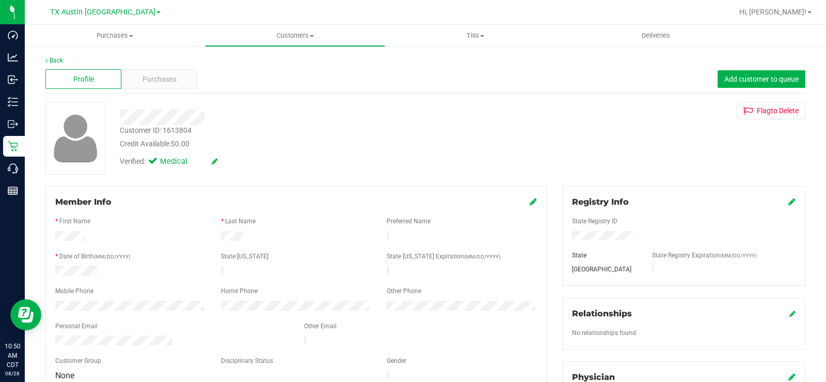
click at [144, 81] on span "Purchases" at bounding box center [160, 79] width 34 height 11
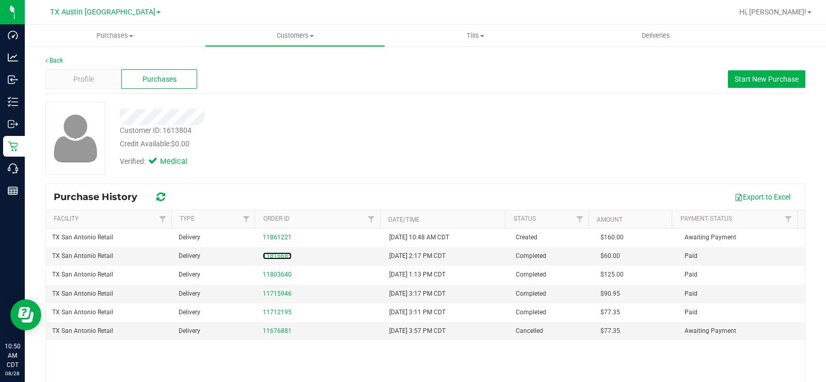
click at [271, 258] on link "11816685" at bounding box center [277, 255] width 29 height 7
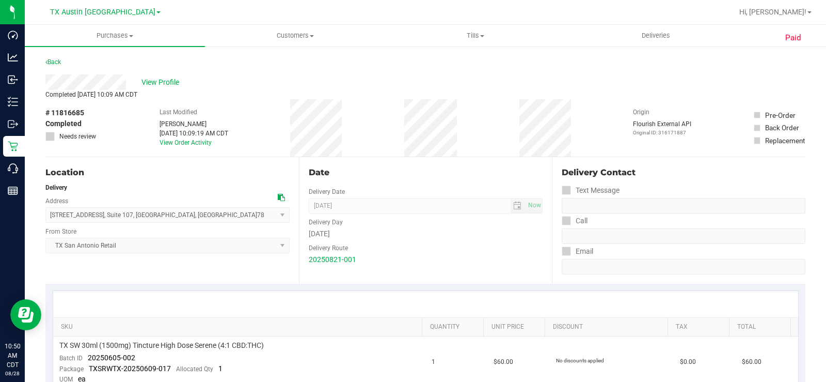
click at [169, 80] on span "View Profile" at bounding box center [162, 82] width 41 height 11
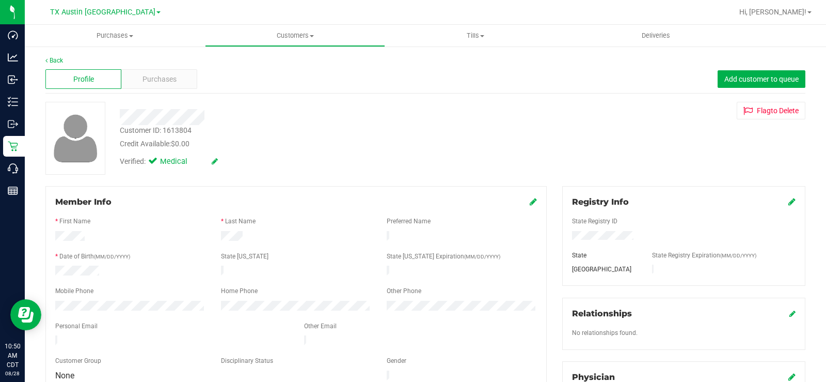
click at [160, 89] on div "Profile Purchases Add customer to queue" at bounding box center [425, 79] width 760 height 28
click at [169, 79] on span "Purchases" at bounding box center [160, 79] width 34 height 11
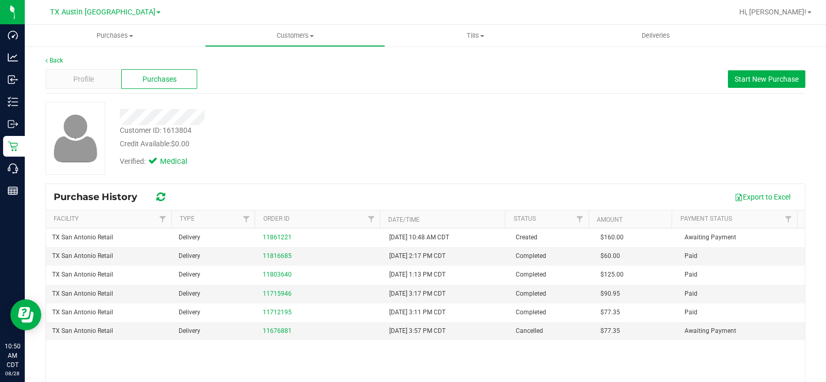
click at [280, 233] on div "11861221" at bounding box center [320, 237] width 114 height 10
click at [274, 238] on link "11861221" at bounding box center [277, 236] width 29 height 7
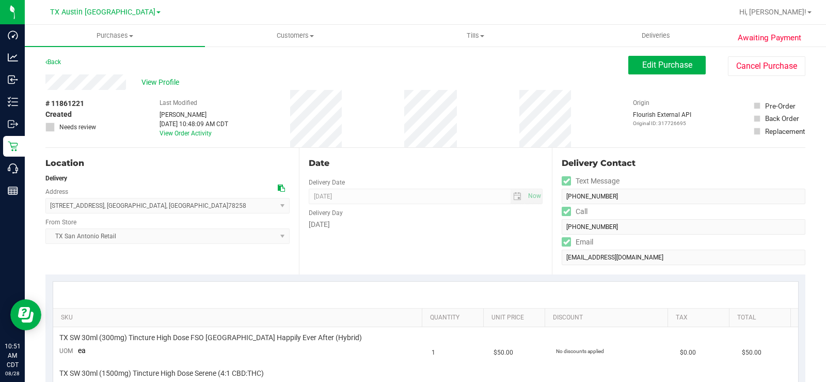
click at [167, 85] on span "View Profile" at bounding box center [162, 82] width 41 height 11
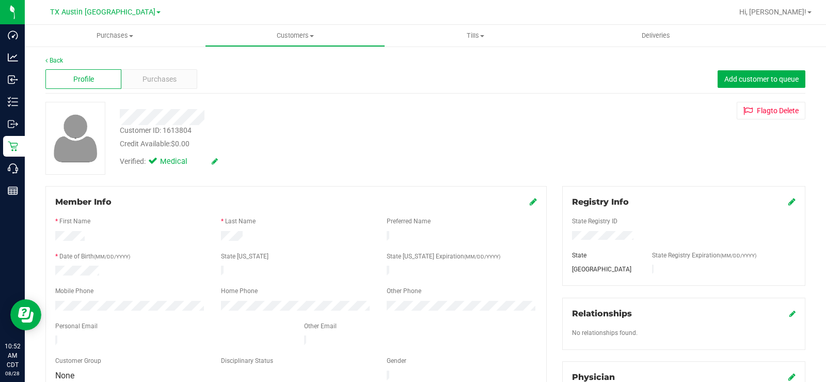
click at [164, 69] on div "Purchases" at bounding box center [159, 79] width 76 height 20
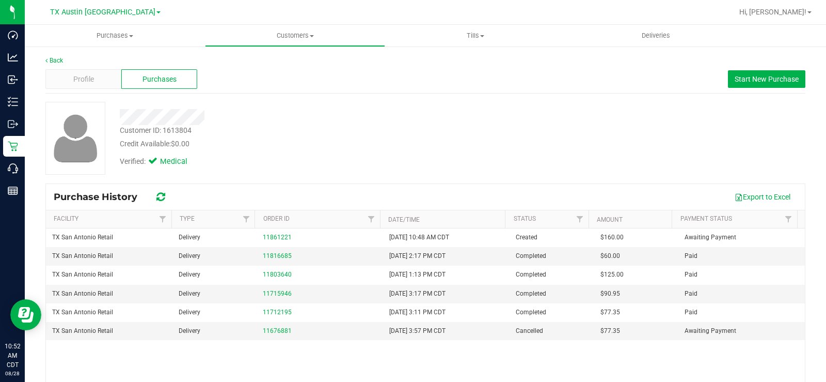
click at [258, 237] on td "11861221" at bounding box center [320, 237] width 127 height 19
click at [264, 236] on link "11861221" at bounding box center [277, 236] width 29 height 7
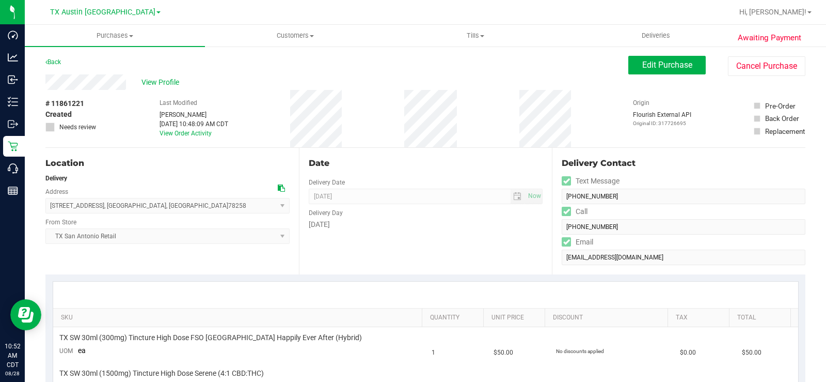
click at [321, 256] on div "Date Delivery Date [DATE] Now [DATE] 07:00 AM Now Delivery Day [DATE]" at bounding box center [426, 211] width 254 height 127
click at [629, 67] on button "Edit Purchase" at bounding box center [667, 65] width 77 height 19
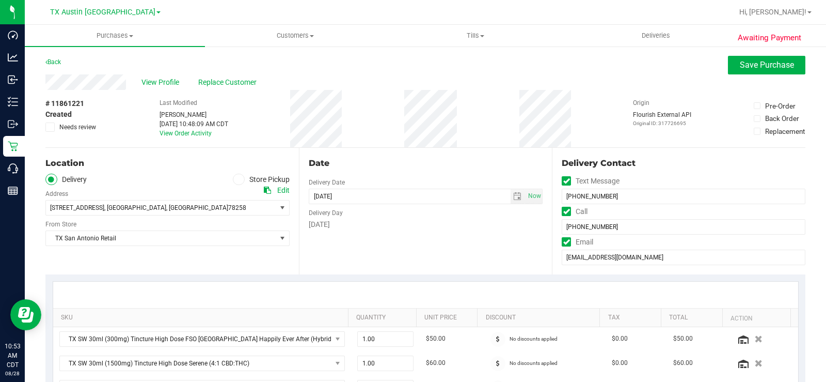
click at [51, 127] on icon at bounding box center [50, 127] width 7 height 0
click at [0, 0] on input "Needs review" at bounding box center [0, 0] width 0 height 0
click at [116, 161] on div "Location" at bounding box center [167, 163] width 244 height 12
click at [381, 231] on div "Date Delivery Date [DATE] Now [DATE] 07:00 AM Now Delivery Day [DATE]" at bounding box center [426, 211] width 254 height 127
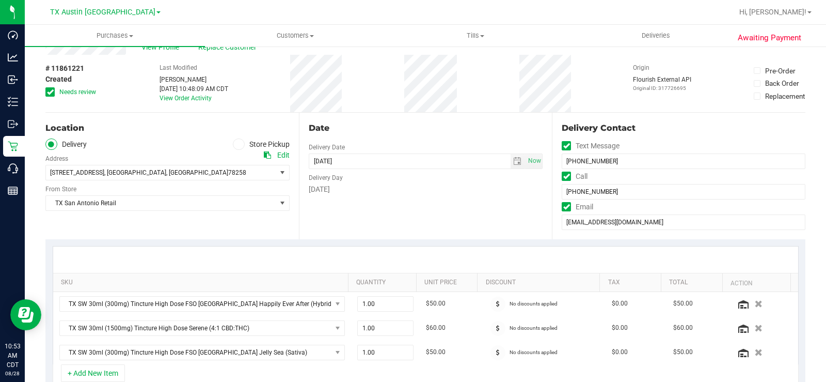
scroll to position [103, 0]
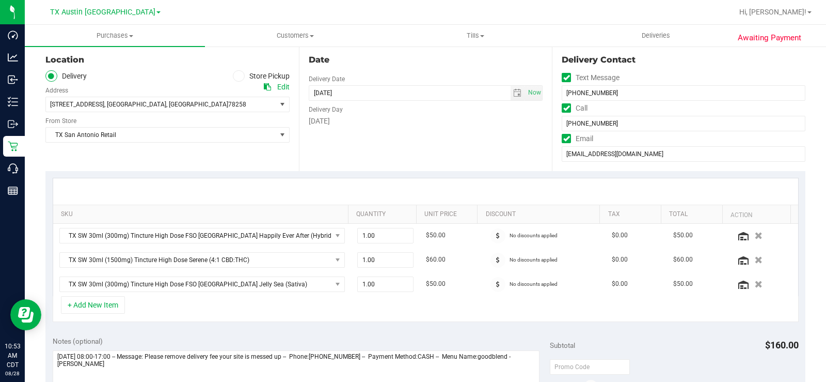
click at [394, 317] on div "+ Add New Item" at bounding box center [426, 309] width 746 height 26
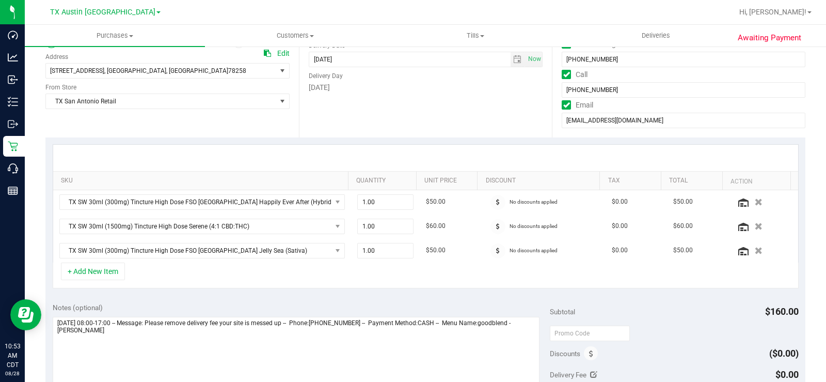
scroll to position [155, 0]
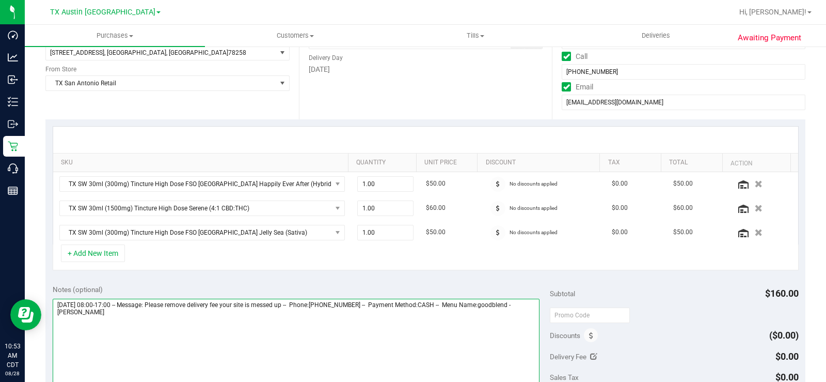
click at [142, 321] on textarea at bounding box center [296, 348] width 487 height 99
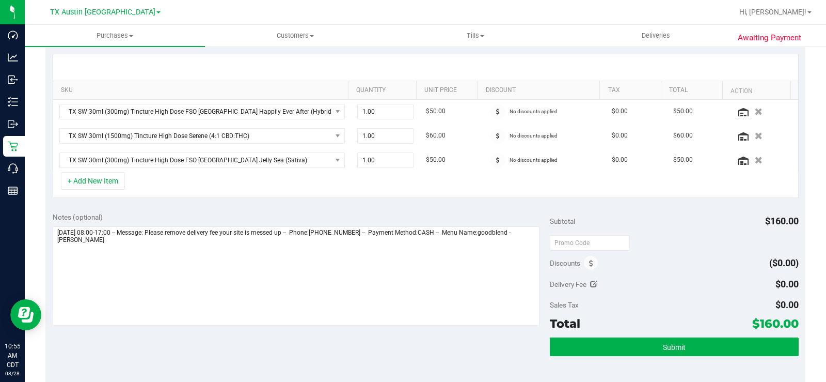
scroll to position [258, 0]
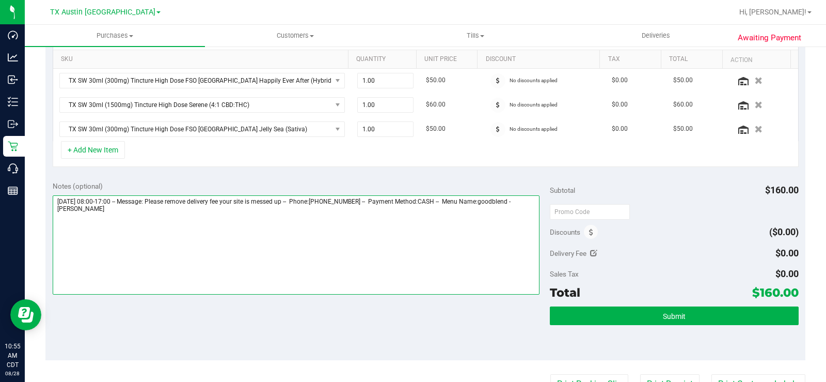
click at [129, 211] on textarea at bounding box center [296, 244] width 487 height 99
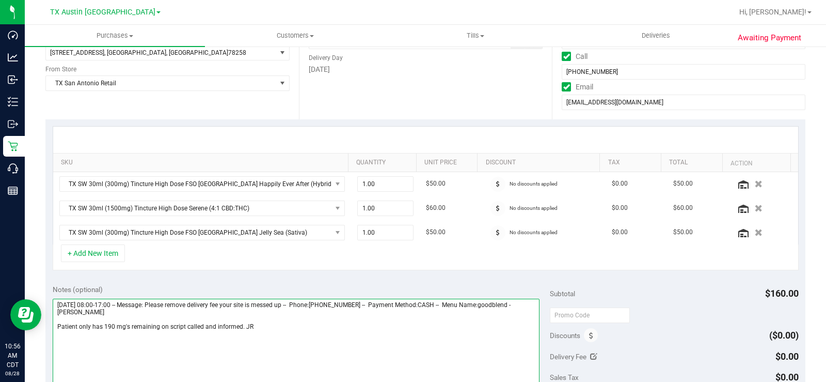
scroll to position [52, 0]
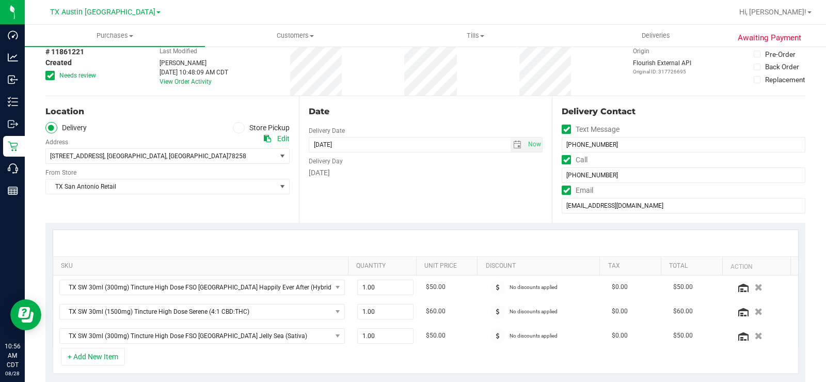
type textarea "[DATE] 08:00-17:00 -- Message: Please remove delivery fee your site is messed u…"
click at [376, 214] on div "Date Delivery Date [DATE] Now [DATE] 07:00 AM Now Delivery Day [DATE]" at bounding box center [426, 159] width 254 height 127
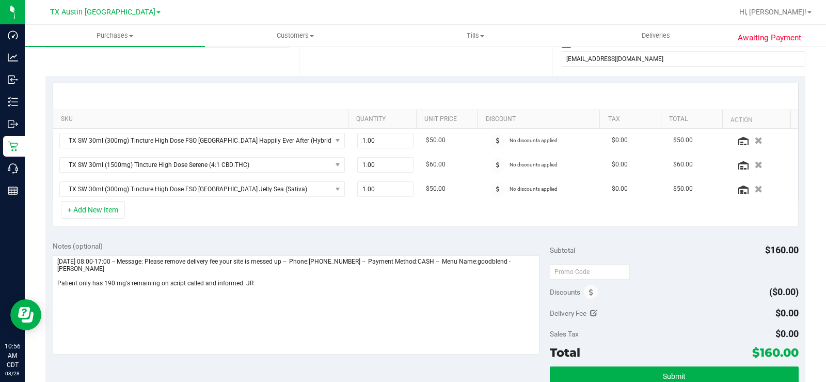
scroll to position [207, 0]
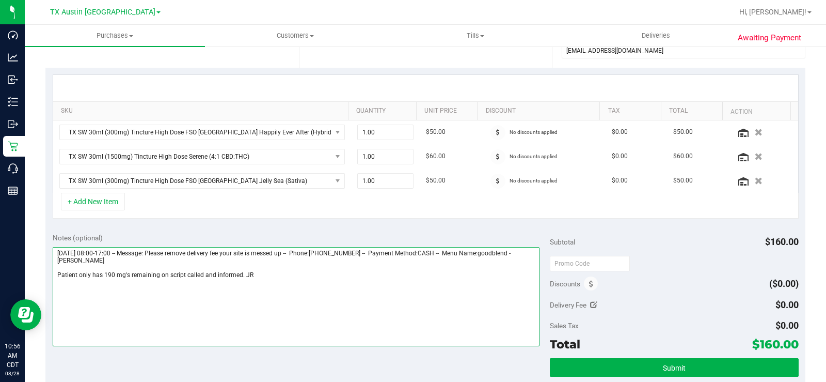
click at [237, 276] on textarea at bounding box center [296, 296] width 487 height 99
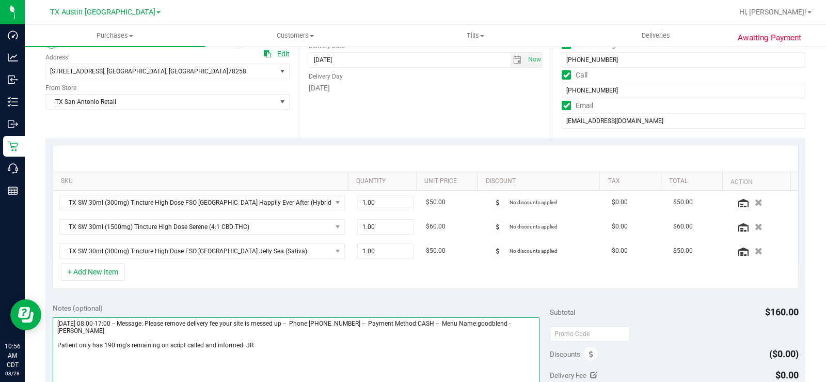
scroll to position [0, 0]
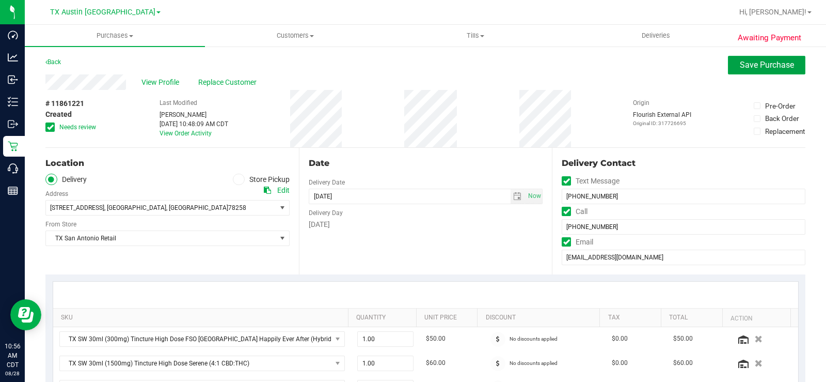
click at [748, 64] on span "Save Purchase" at bounding box center [767, 65] width 54 height 10
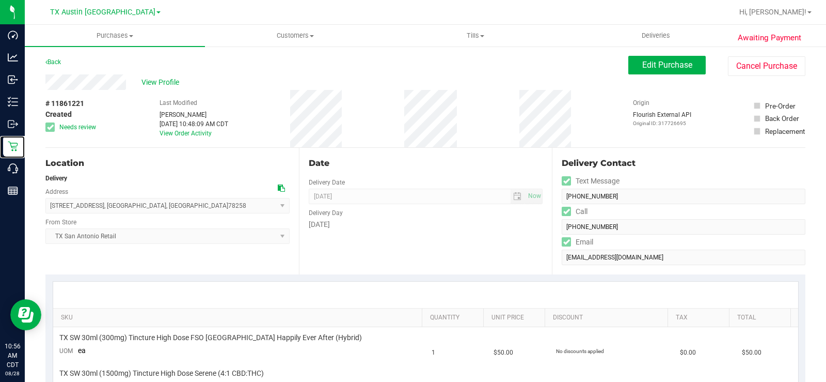
click at [0, 0] on p "Retail" at bounding box center [0, 0] width 0 height 0
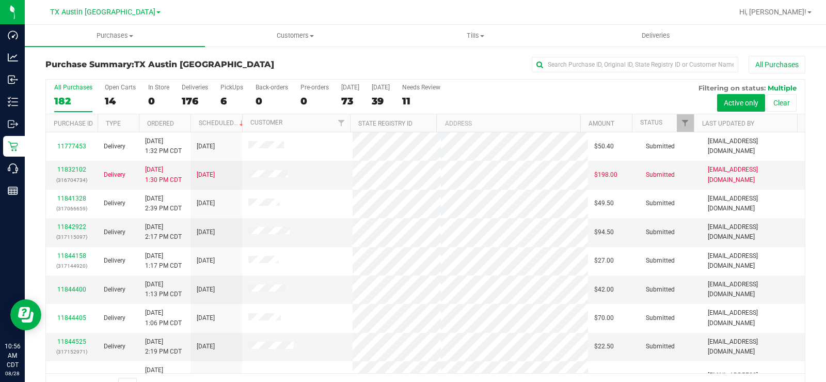
click at [109, 99] on div "14" at bounding box center [120, 101] width 31 height 12
click at [0, 0] on input "Open Carts 14" at bounding box center [0, 0] width 0 height 0
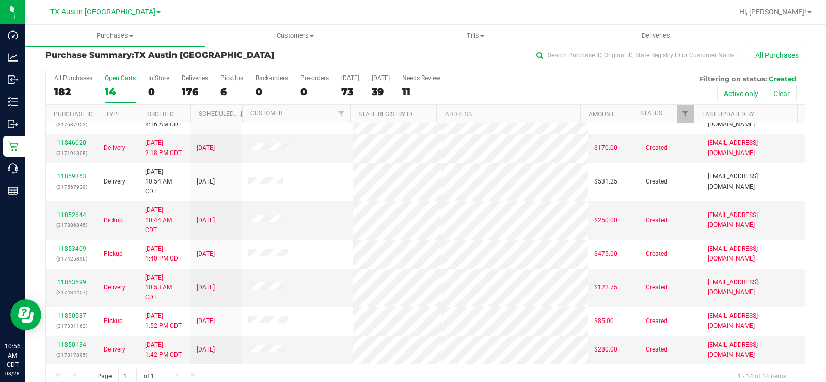
scroll to position [26, 0]
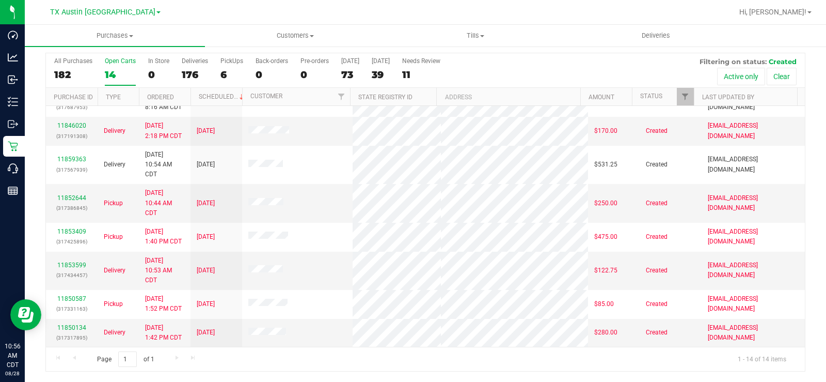
click at [102, 69] on div "All Purchases 182 Open Carts 14 In Store 0 Deliveries 176 PickUps 6 Back-orders…" at bounding box center [425, 70] width 759 height 35
click at [107, 69] on div "14" at bounding box center [120, 75] width 31 height 12
click at [0, 0] on input "Open Carts 14" at bounding box center [0, 0] width 0 height 0
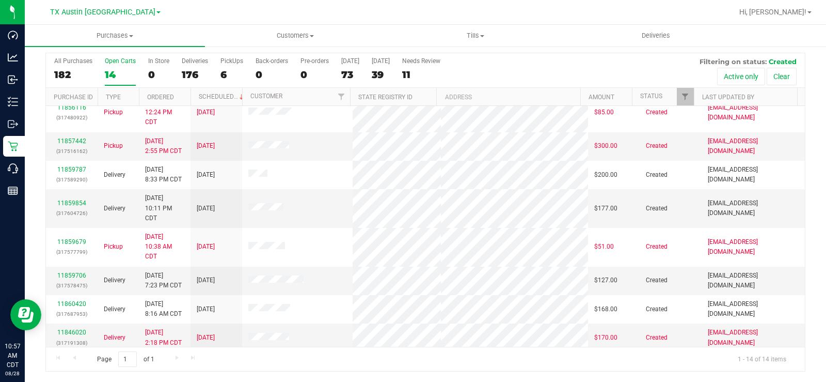
scroll to position [0, 0]
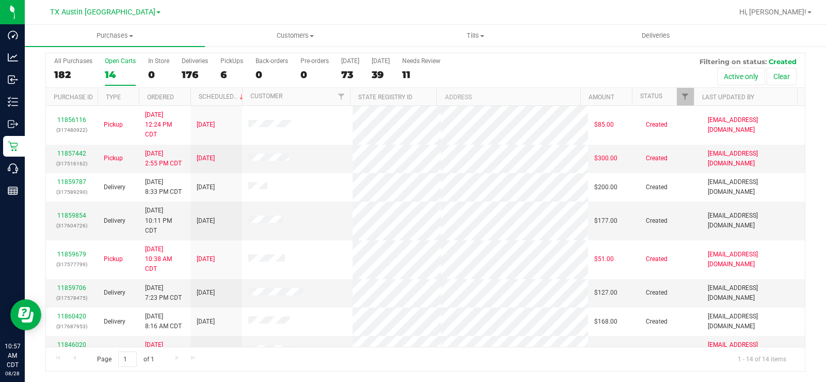
click at [108, 71] on div "14" at bounding box center [120, 75] width 31 height 12
click at [0, 0] on input "Open Carts 14" at bounding box center [0, 0] width 0 height 0
click at [223, 7] on div at bounding box center [459, 12] width 548 height 20
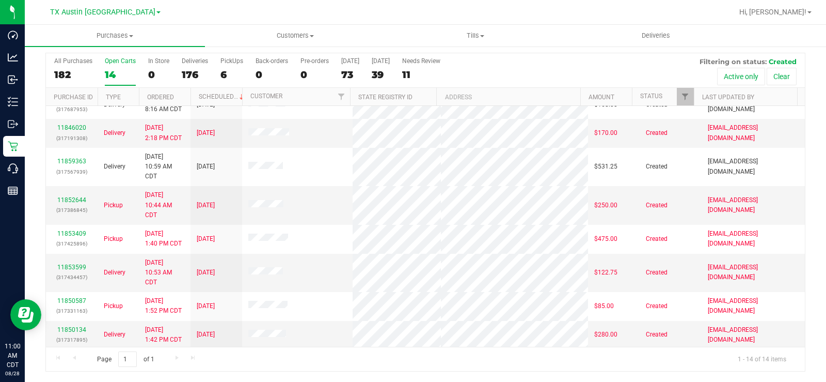
scroll to position [219, 0]
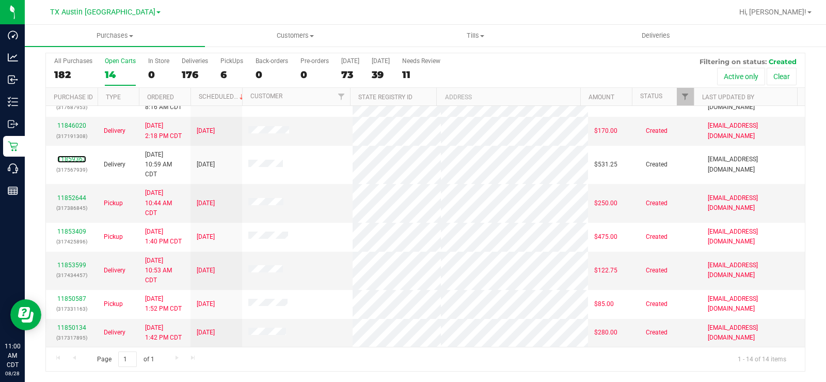
click at [78, 158] on link "11859363" at bounding box center [71, 158] width 29 height 7
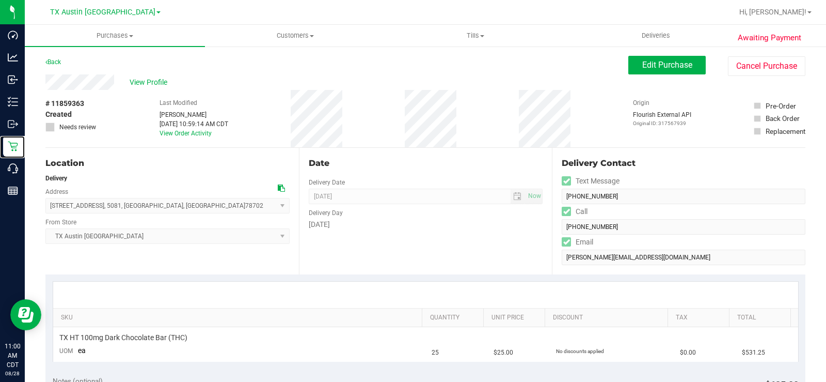
click at [18, 149] on icon at bounding box center [13, 146] width 10 height 10
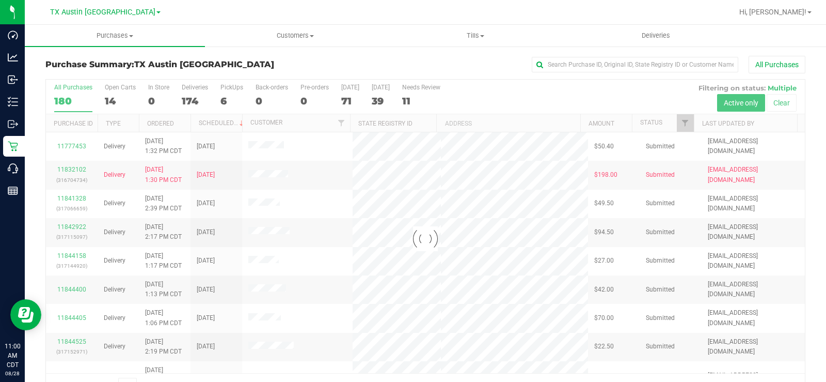
click at [108, 100] on div at bounding box center [425, 239] width 759 height 318
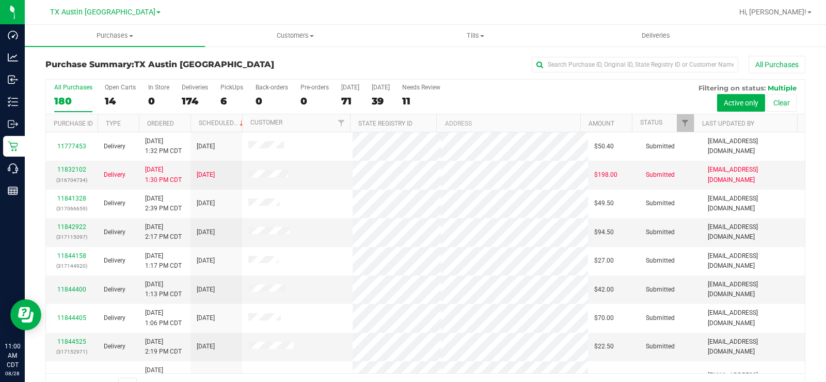
click at [108, 100] on div "14" at bounding box center [120, 101] width 31 height 12
click at [0, 0] on input "Open Carts 14" at bounding box center [0, 0] width 0 height 0
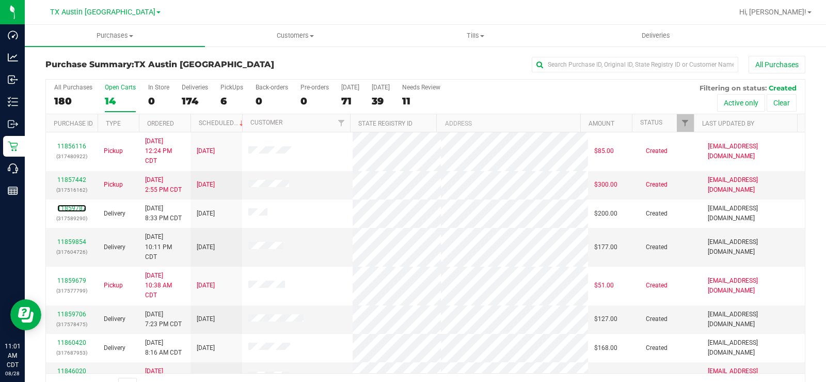
click at [74, 207] on link "11859787" at bounding box center [71, 208] width 29 height 7
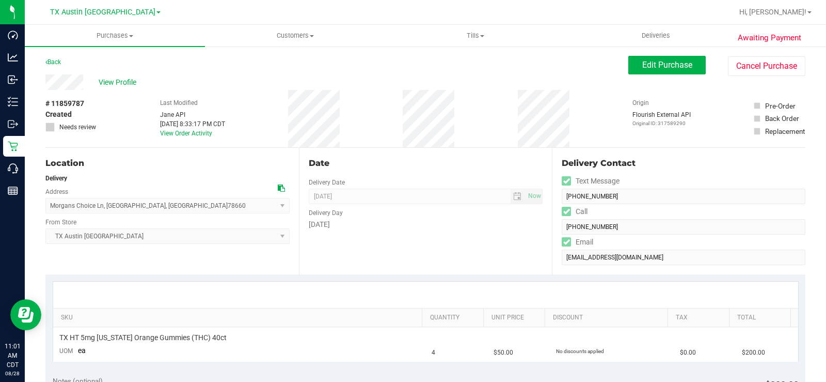
click at [280, 186] on icon at bounding box center [281, 187] width 7 height 7
click at [412, 227] on div "[DATE]" at bounding box center [426, 224] width 234 height 11
click at [117, 84] on span "View Profile" at bounding box center [119, 82] width 41 height 11
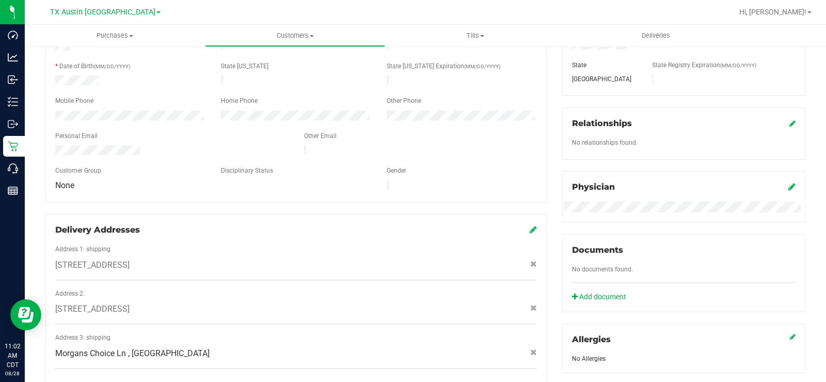
scroll to position [207, 0]
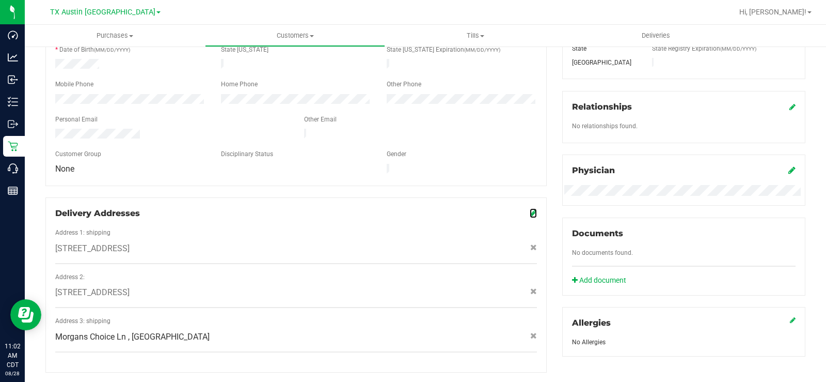
click at [530, 209] on icon at bounding box center [533, 213] width 7 height 8
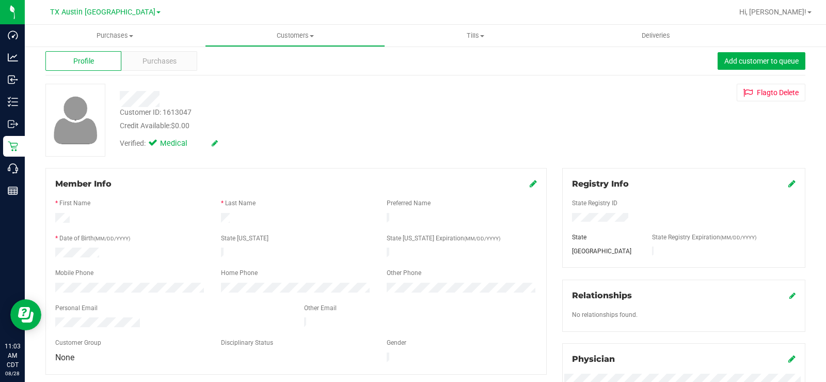
scroll to position [0, 0]
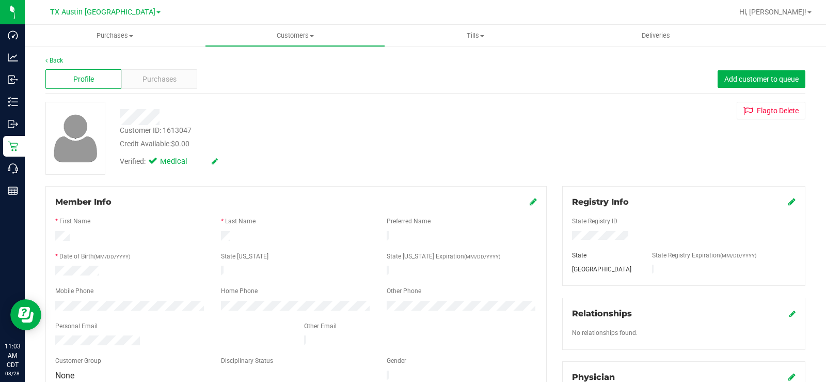
click at [168, 75] on span "Purchases" at bounding box center [160, 79] width 34 height 11
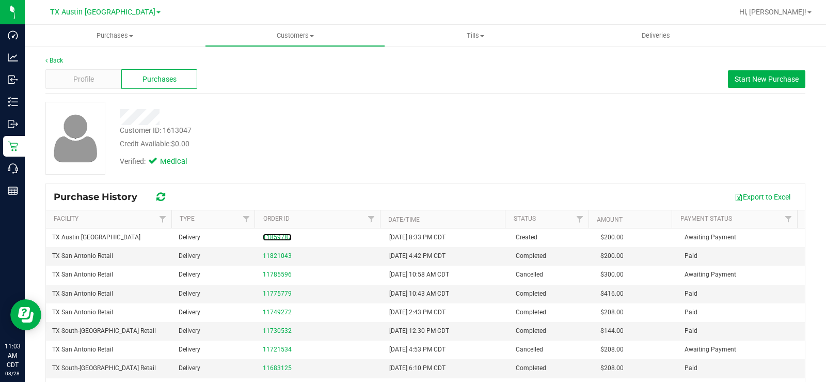
click at [271, 236] on link "11859787" at bounding box center [277, 236] width 29 height 7
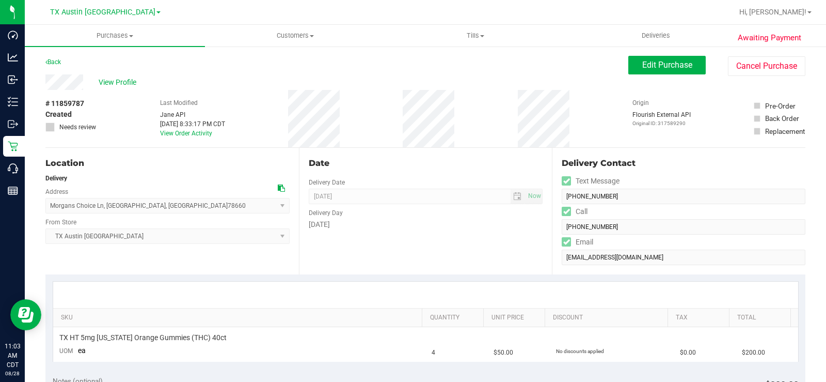
click at [85, 82] on div "View Profile" at bounding box center [336, 81] width 583 height 15
click at [83, 81] on div "View Profile" at bounding box center [336, 81] width 583 height 15
drag, startPoint x: 85, startPoint y: 83, endPoint x: 40, endPoint y: 80, distance: 45.6
click at [629, 66] on button "Edit Purchase" at bounding box center [667, 65] width 77 height 19
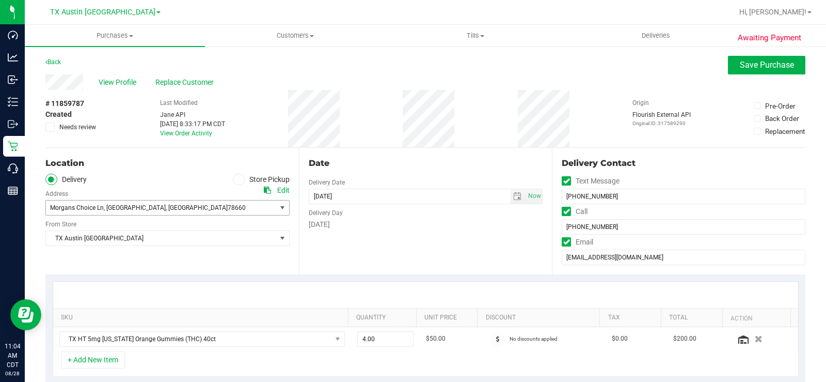
click at [211, 206] on span "Morgans Choice Ln , [GEOGRAPHIC_DATA] , [GEOGRAPHIC_DATA] 78660" at bounding box center [155, 207] width 218 height 14
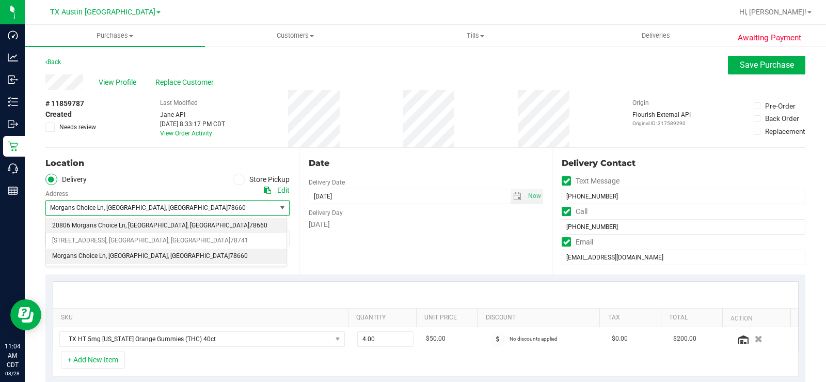
click at [133, 225] on span ", [GEOGRAPHIC_DATA]" at bounding box center [156, 225] width 62 height 13
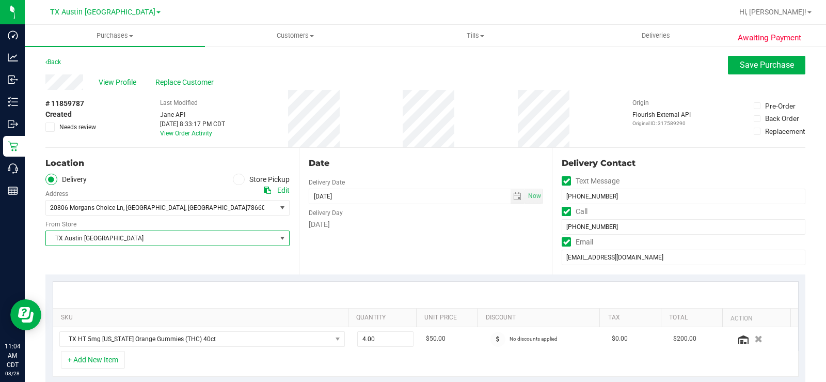
click at [142, 240] on span "TX Austin [GEOGRAPHIC_DATA]" at bounding box center [161, 238] width 230 height 14
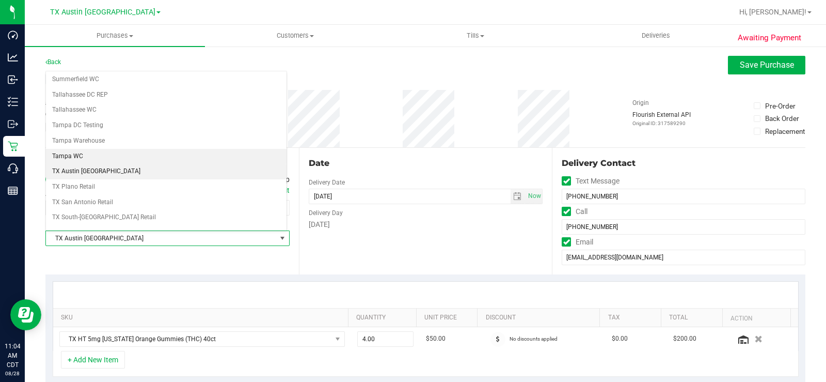
scroll to position [747, 0]
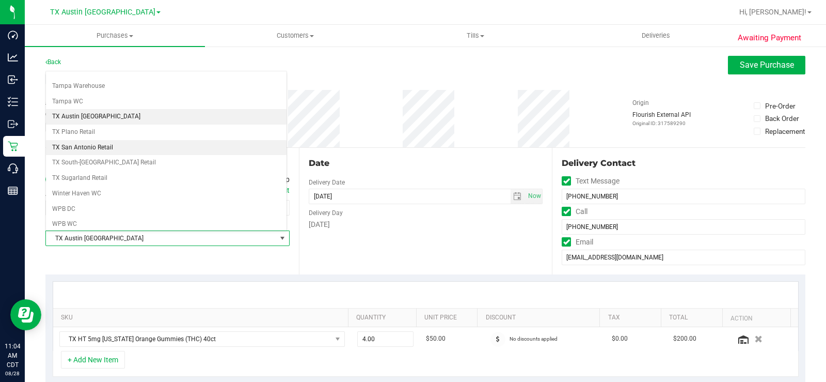
click at [100, 151] on li "TX San Antonio Retail" at bounding box center [166, 147] width 241 height 15
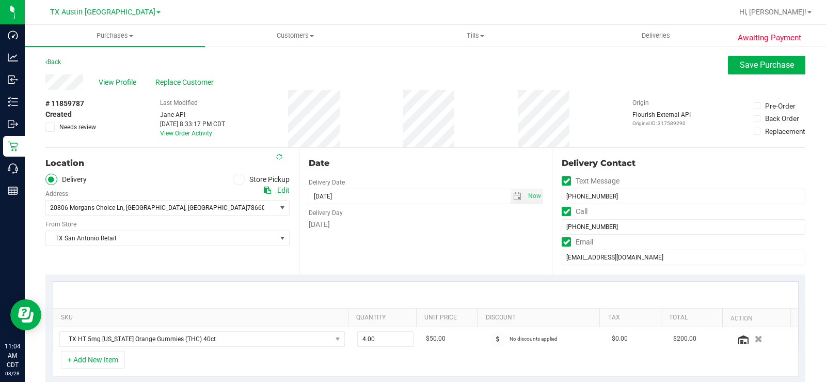
click at [382, 262] on div "Date Delivery Date [DATE] Now [DATE] 05:00 PM Now Delivery Day [DATE]" at bounding box center [426, 211] width 254 height 127
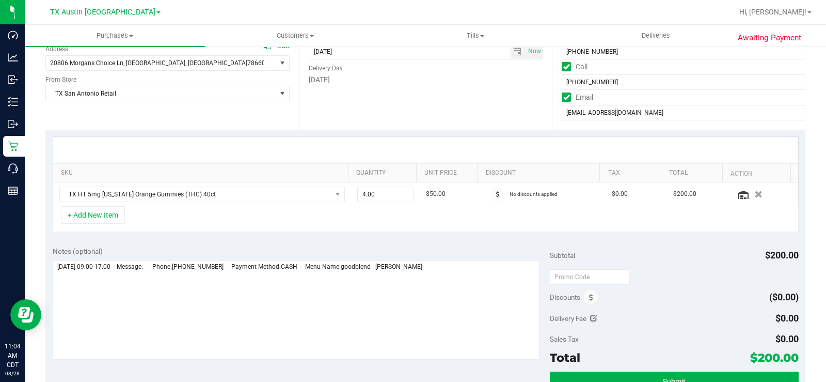
scroll to position [155, 0]
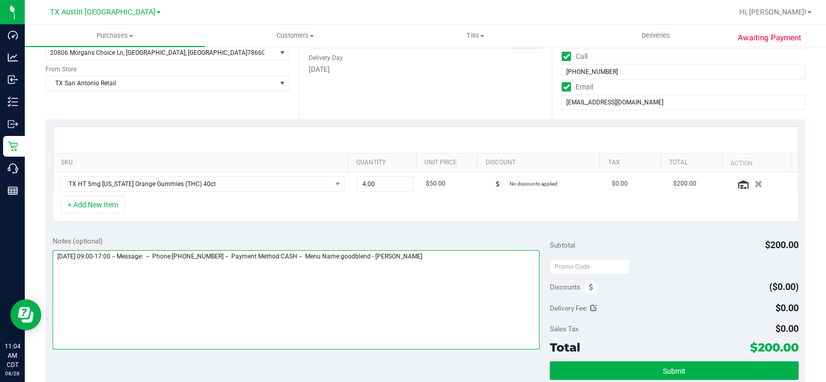
click at [457, 258] on textarea at bounding box center [296, 299] width 487 height 99
click at [343, 302] on textarea at bounding box center [296, 299] width 487 height 99
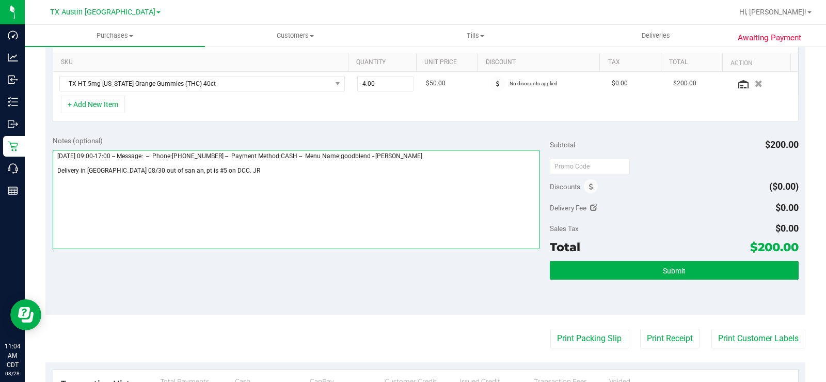
scroll to position [258, 0]
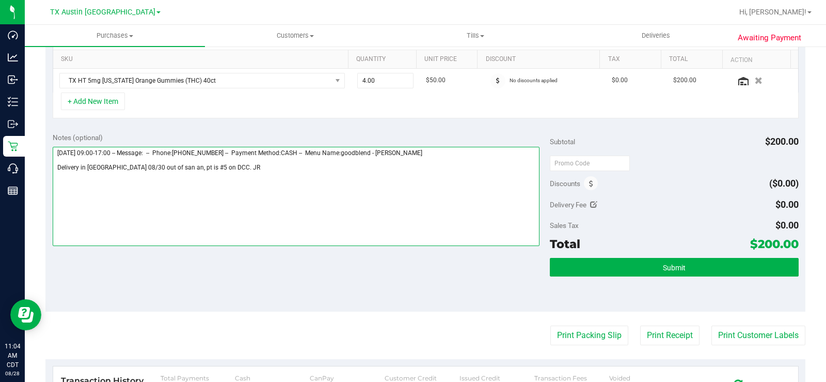
type textarea "[DATE] 09:00-17:00 -- Message: -- Phone:[PHONE_NUMBER] -- Payment Method:CASH -…"
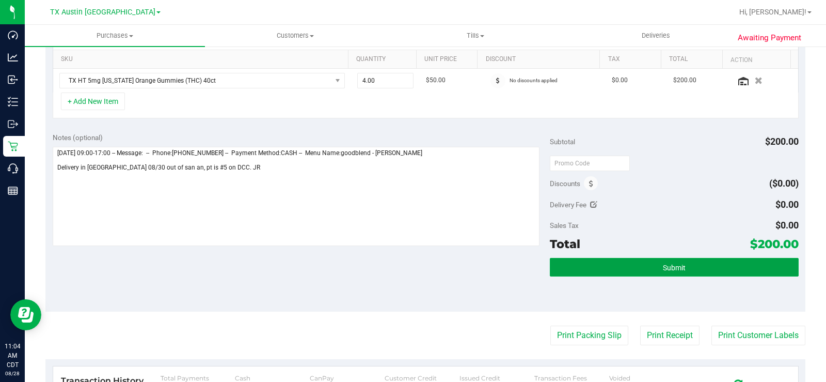
click at [567, 270] on button "Submit" at bounding box center [674, 267] width 249 height 19
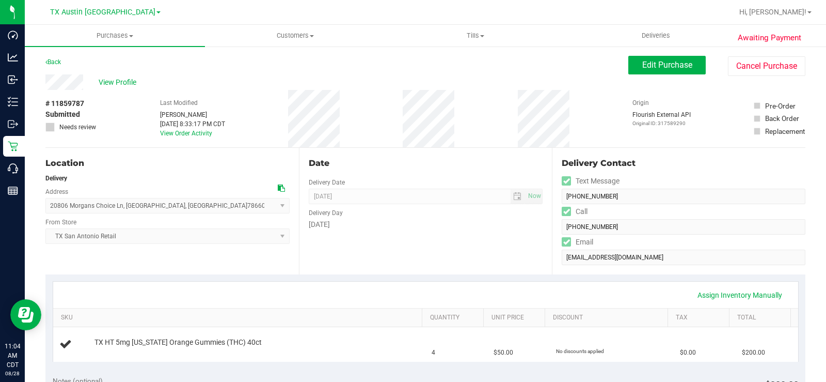
click at [124, 79] on span "View Profile" at bounding box center [119, 82] width 41 height 11
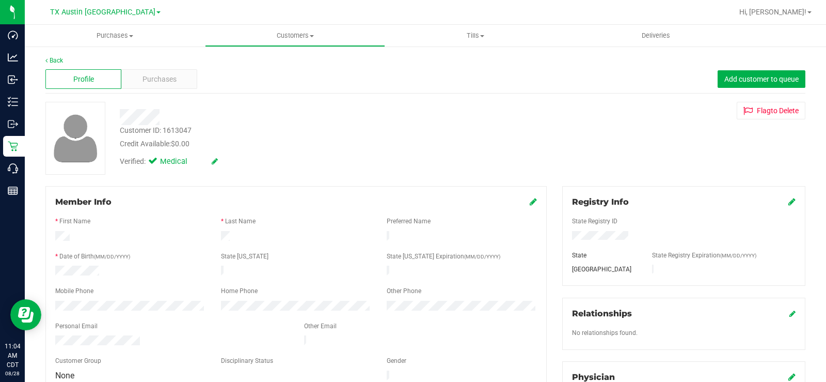
scroll to position [52, 0]
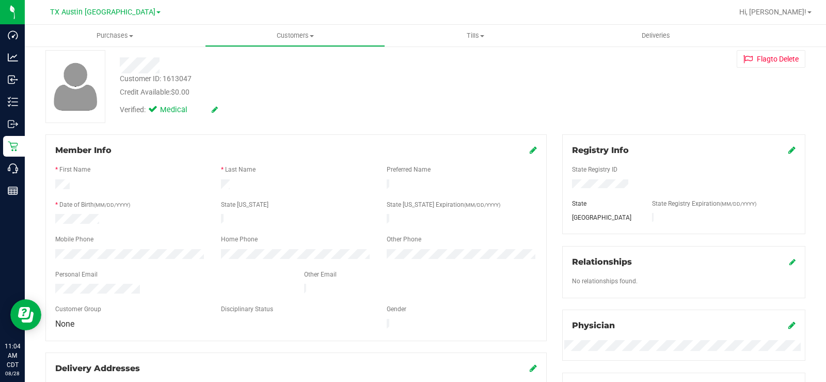
drag, startPoint x: 147, startPoint y: 286, endPoint x: 42, endPoint y: 282, distance: 104.9
click at [42, 282] on div "Member Info * First Name * Last Name Preferred Name * Date of Birth (MM/DD/YYYY…" at bounding box center [296, 330] width 517 height 393
click at [0, 0] on p "Retail" at bounding box center [0, 0] width 0 height 0
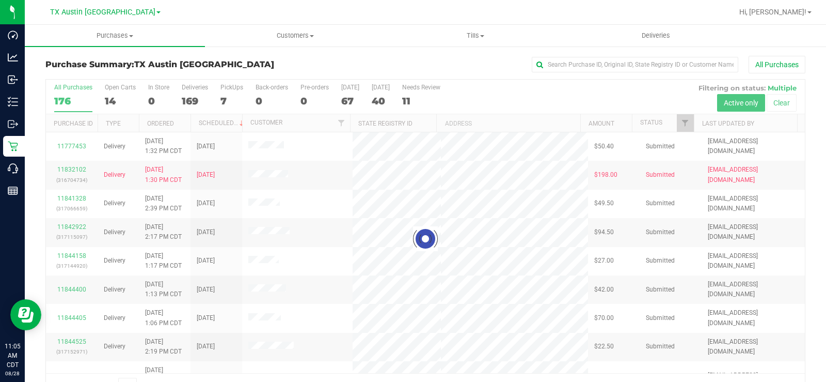
click at [113, 98] on div at bounding box center [425, 239] width 759 height 318
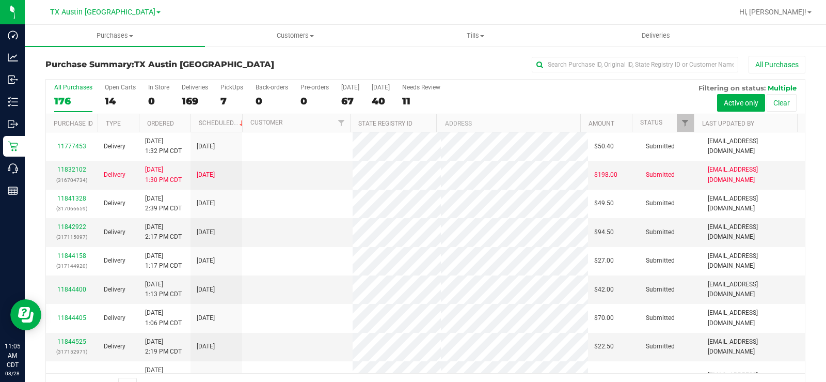
click at [114, 98] on div "14" at bounding box center [120, 101] width 31 height 12
click at [0, 0] on input "Open Carts 14" at bounding box center [0, 0] width 0 height 0
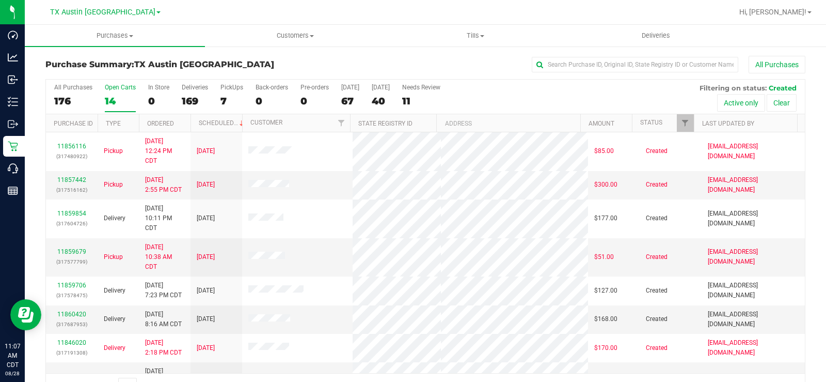
click at [113, 93] on label "Open Carts 14" at bounding box center [120, 98] width 31 height 28
click at [0, 0] on input "Open Carts 14" at bounding box center [0, 0] width 0 height 0
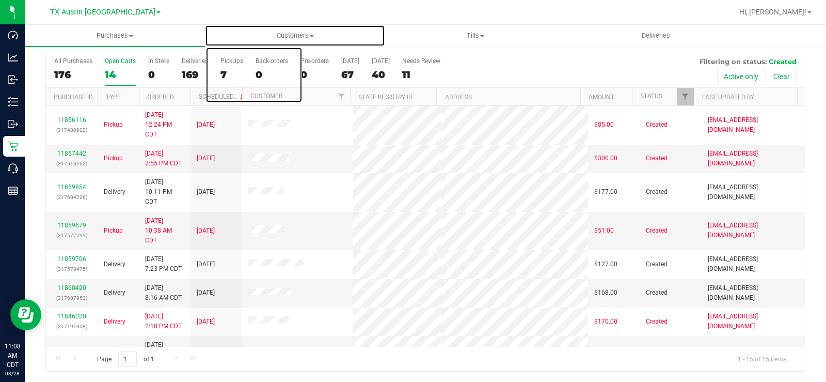
click at [291, 39] on span "Customers" at bounding box center [295, 35] width 179 height 9
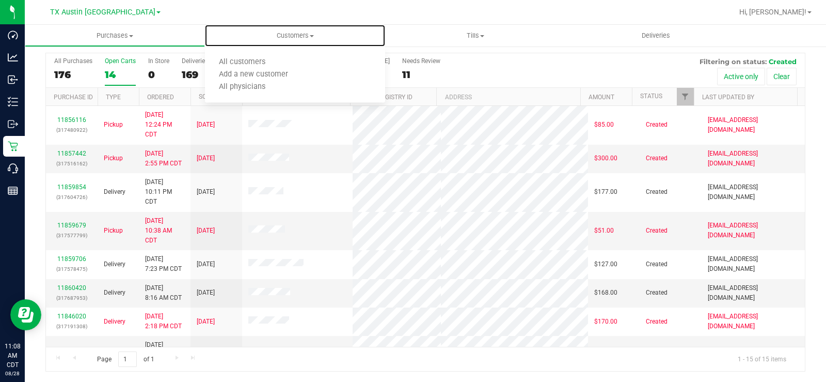
click at [275, 64] on span "All customers" at bounding box center [242, 62] width 74 height 9
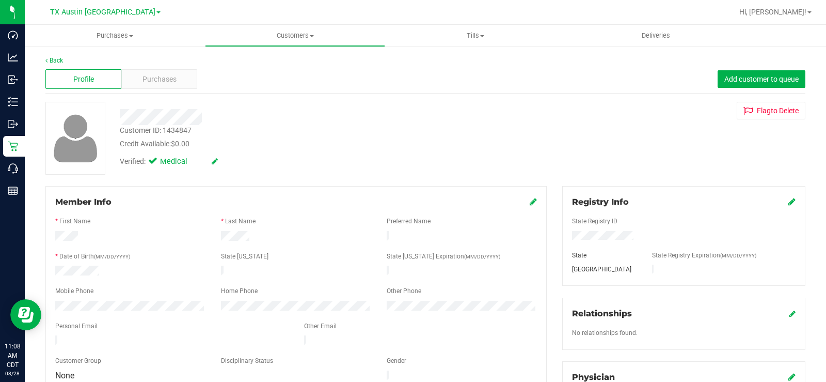
click at [147, 73] on div "Purchases" at bounding box center [159, 79] width 76 height 20
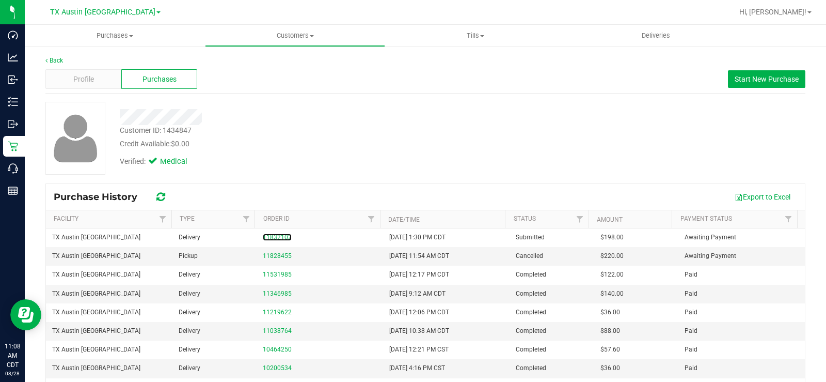
click at [269, 235] on link "11832102" at bounding box center [277, 236] width 29 height 7
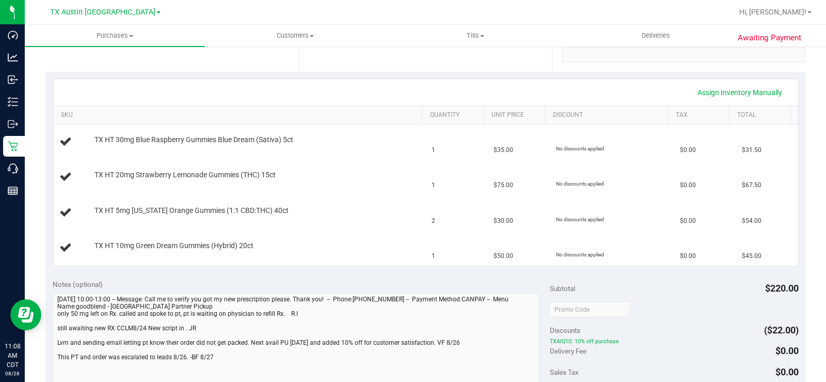
scroll to position [207, 0]
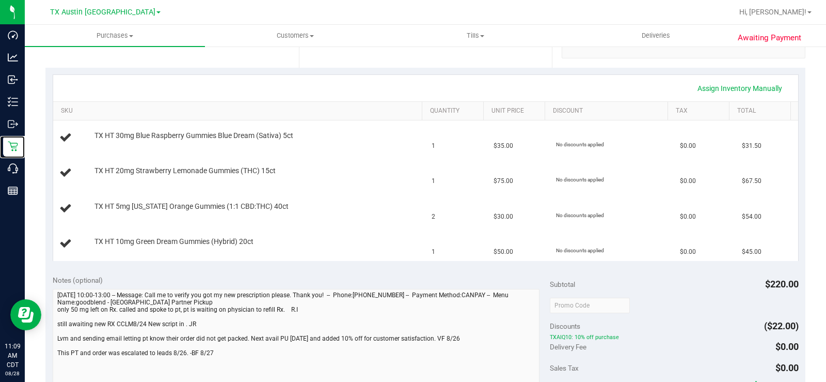
click at [17, 145] on icon at bounding box center [13, 146] width 10 height 10
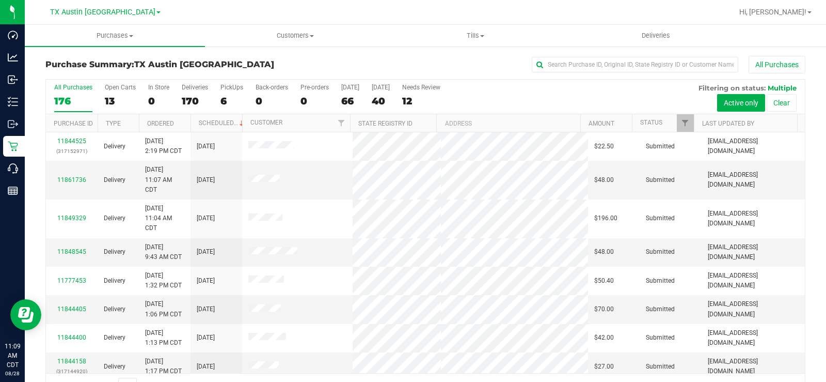
click at [107, 97] on div "13" at bounding box center [120, 101] width 31 height 12
click at [0, 0] on input "Open Carts 13" at bounding box center [0, 0] width 0 height 0
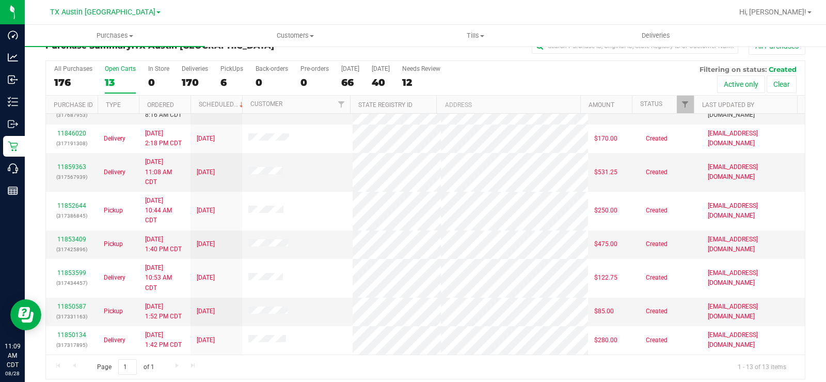
scroll to position [26, 0]
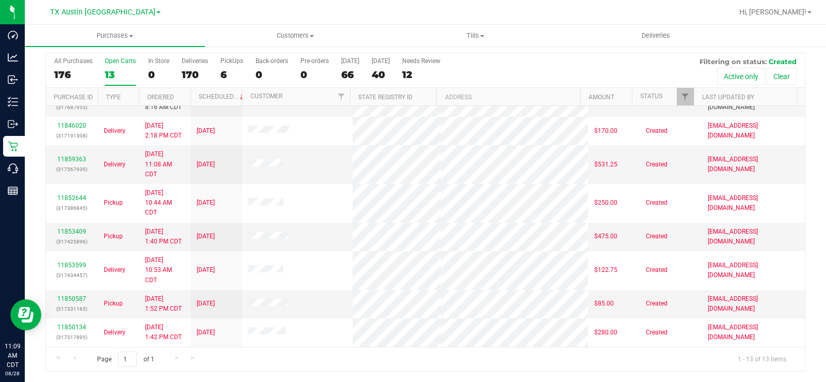
click at [111, 71] on div "13" at bounding box center [120, 75] width 31 height 12
click at [0, 0] on input "Open Carts 13" at bounding box center [0, 0] width 0 height 0
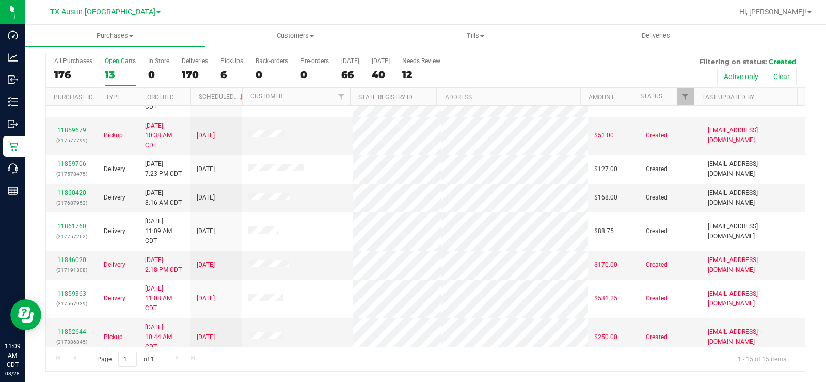
scroll to position [103, 0]
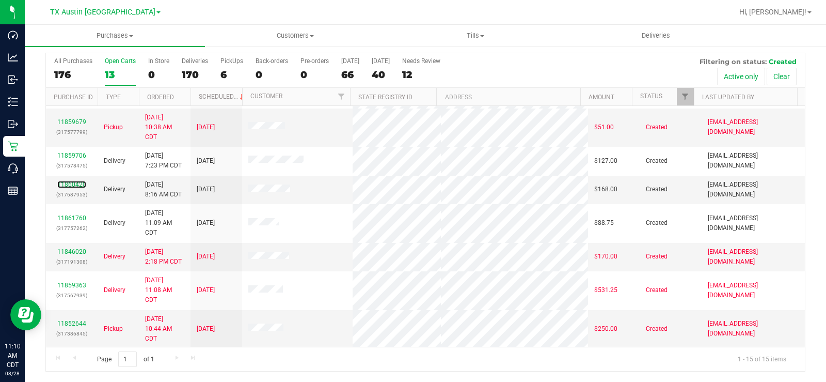
click at [70, 183] on link "11860420" at bounding box center [71, 184] width 29 height 7
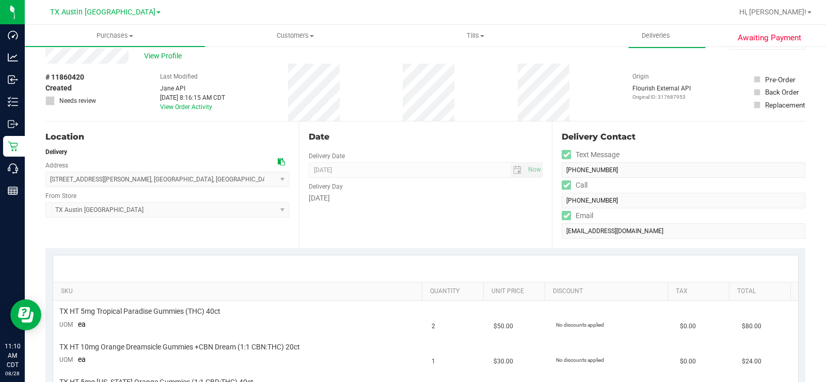
click at [278, 162] on icon at bounding box center [281, 161] width 7 height 7
click at [120, 150] on div "Delivery" at bounding box center [167, 151] width 244 height 9
click at [0, 0] on p "Retail" at bounding box center [0, 0] width 0 height 0
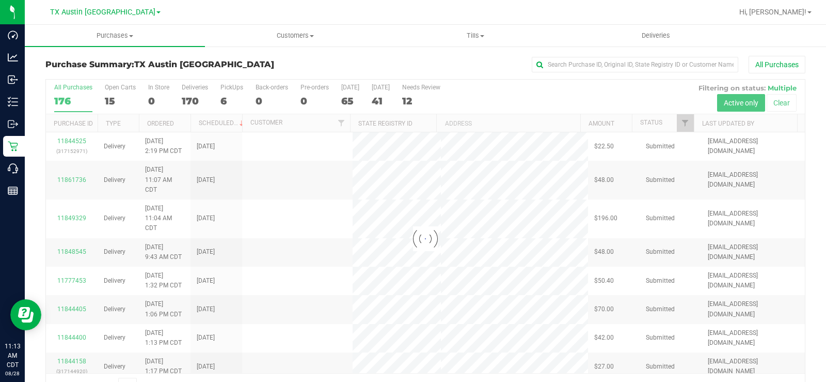
click at [111, 95] on div at bounding box center [425, 239] width 759 height 318
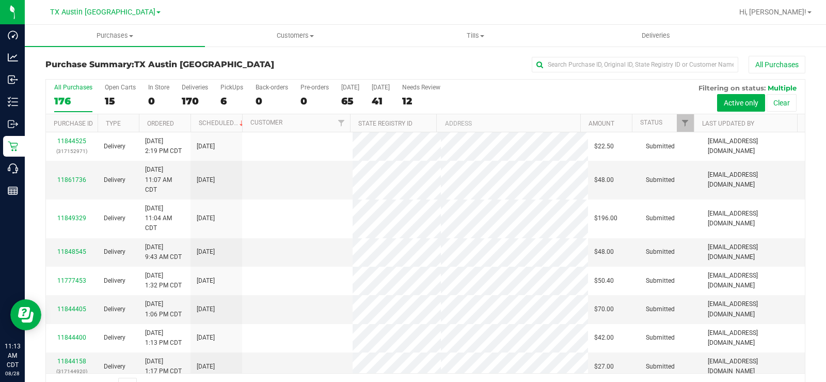
click at [109, 104] on div "15" at bounding box center [120, 101] width 31 height 12
click at [0, 0] on input "Open Carts 15" at bounding box center [0, 0] width 0 height 0
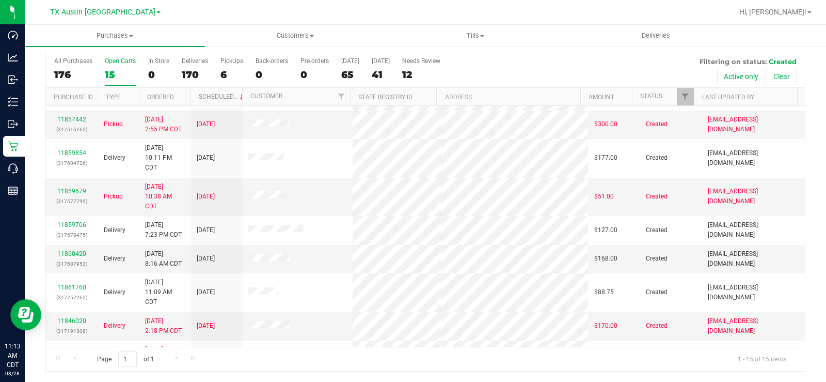
scroll to position [9, 0]
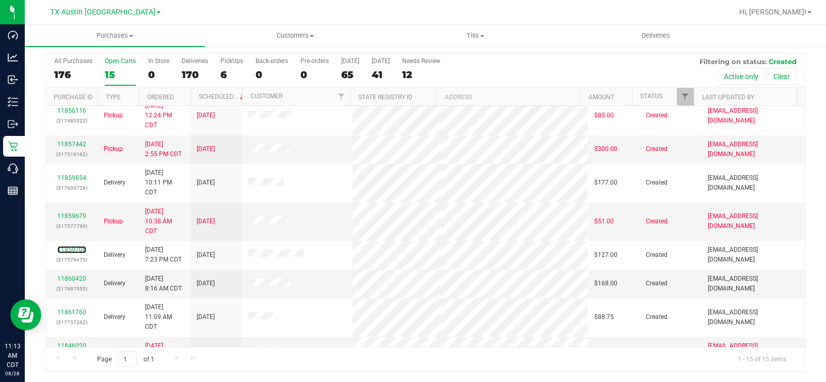
click at [64, 247] on link "11859706" at bounding box center [71, 249] width 29 height 7
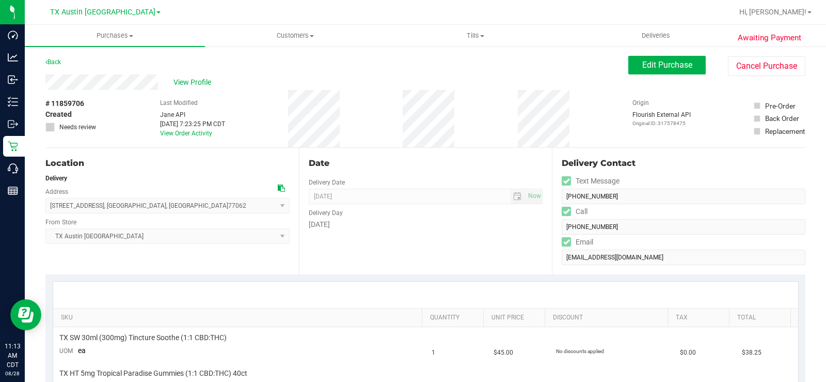
click at [278, 189] on icon at bounding box center [281, 187] width 7 height 7
click at [84, 80] on div "View Profile" at bounding box center [336, 81] width 583 height 15
click at [192, 81] on span "View Profile" at bounding box center [194, 82] width 41 height 11
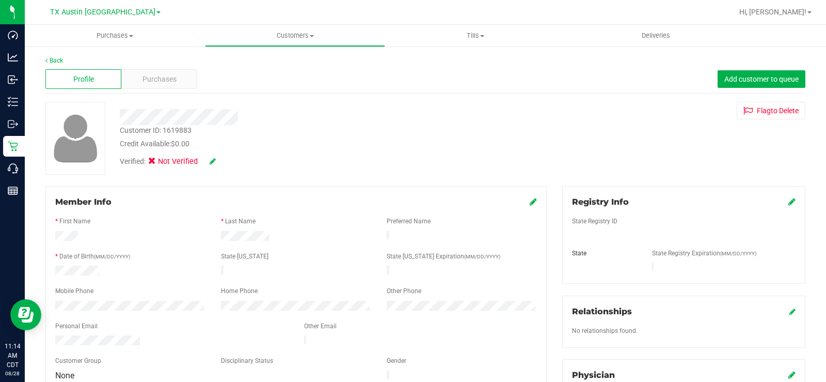
drag, startPoint x: 261, startPoint y: 119, endPoint x: 114, endPoint y: 111, distance: 147.4
click at [114, 111] on div at bounding box center [306, 117] width 388 height 16
click at [0, 0] on p "Retail" at bounding box center [0, 0] width 0 height 0
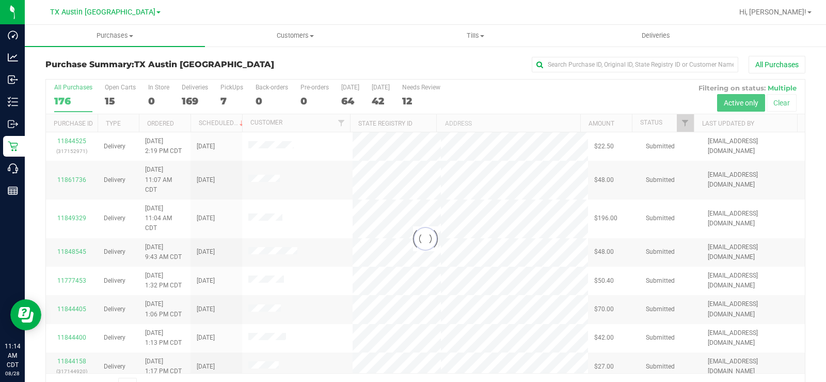
click at [115, 93] on div at bounding box center [425, 239] width 759 height 318
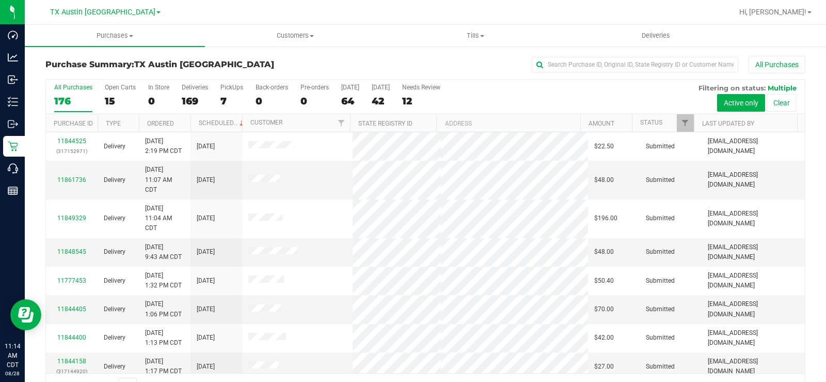
click at [112, 100] on div "15" at bounding box center [120, 101] width 31 height 12
click at [0, 0] on input "Open Carts 15" at bounding box center [0, 0] width 0 height 0
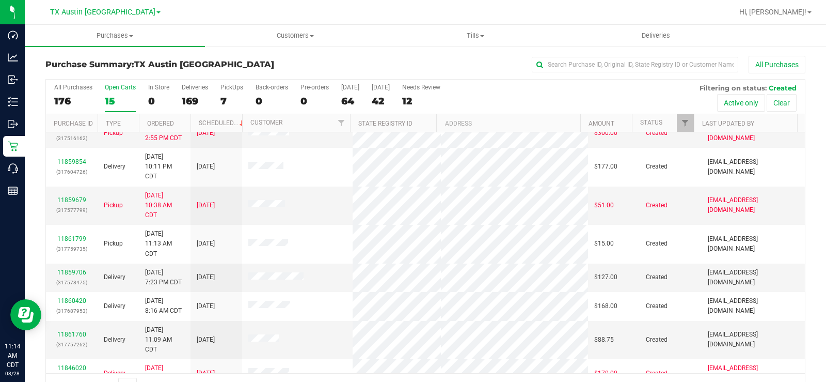
scroll to position [103, 0]
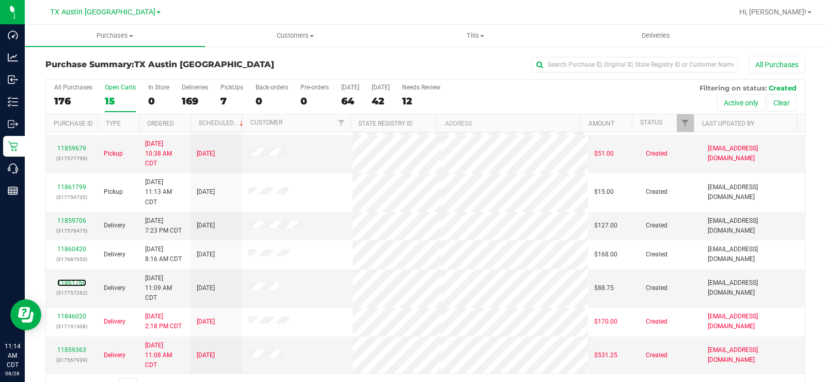
click at [72, 284] on link "11861760" at bounding box center [71, 282] width 29 height 7
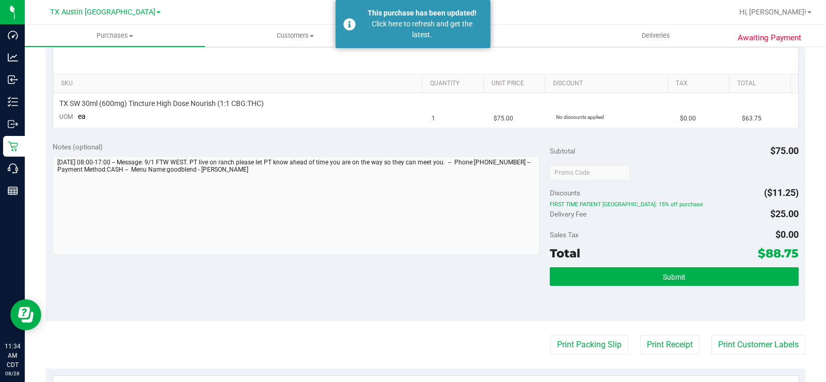
scroll to position [258, 0]
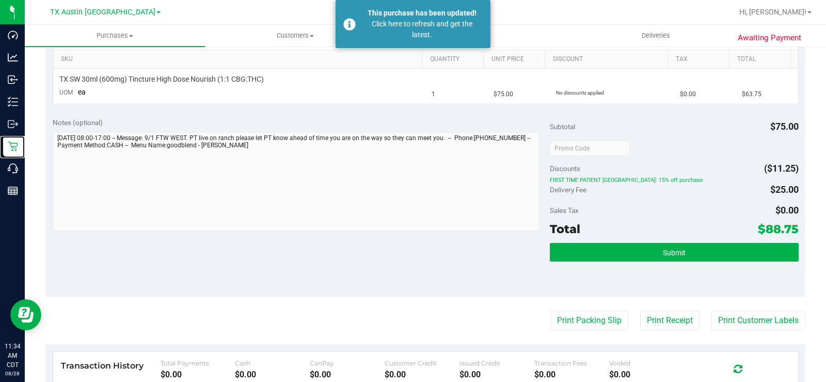
click at [0, 0] on p "Retail" at bounding box center [0, 0] width 0 height 0
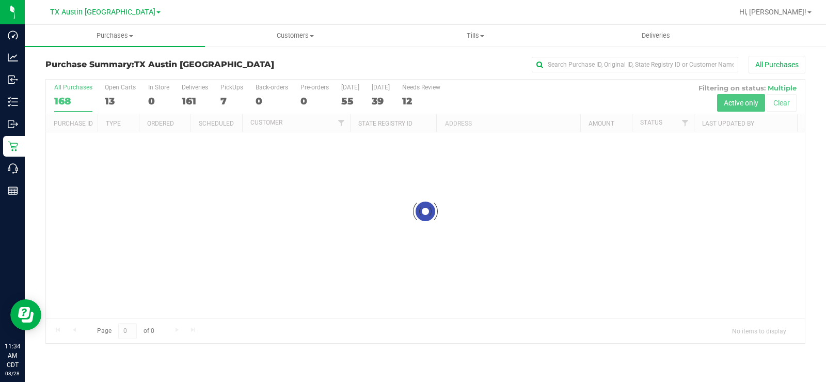
click at [109, 101] on div at bounding box center [425, 211] width 759 height 263
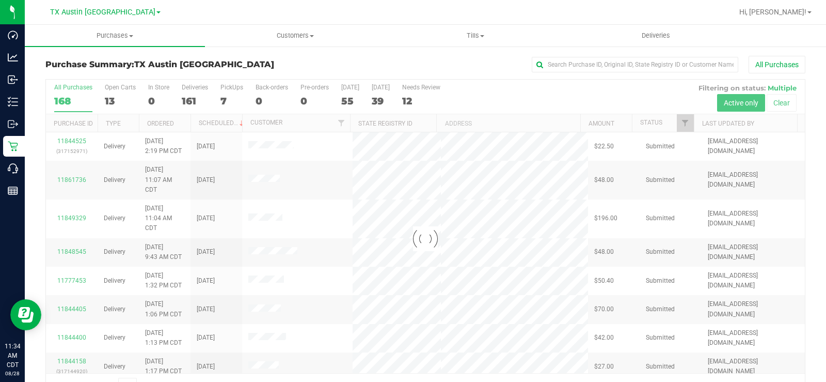
click at [109, 95] on div at bounding box center [425, 239] width 759 height 318
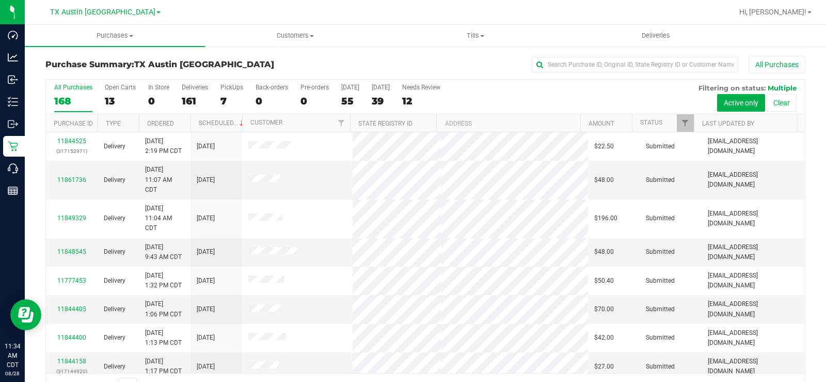
drag, startPoint x: 109, startPoint y: 99, endPoint x: 111, endPoint y: 92, distance: 6.5
click at [111, 92] on label "Open Carts 13" at bounding box center [120, 98] width 31 height 28
click at [0, 0] on input "Open Carts 13" at bounding box center [0, 0] width 0 height 0
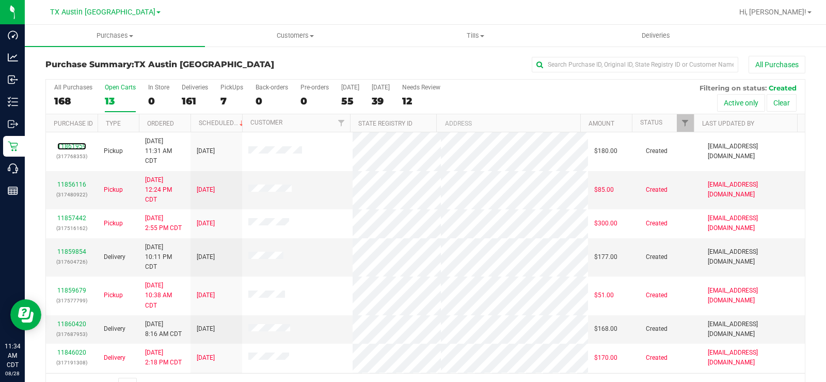
click at [70, 148] on link "11861959" at bounding box center [71, 146] width 29 height 7
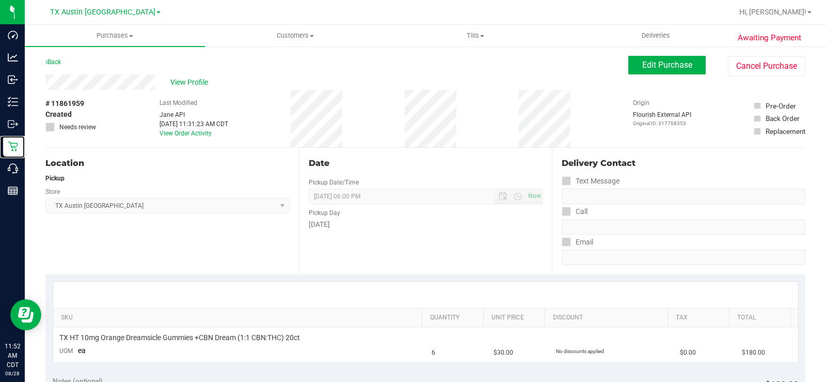
click at [0, 0] on p "Retail" at bounding box center [0, 0] width 0 height 0
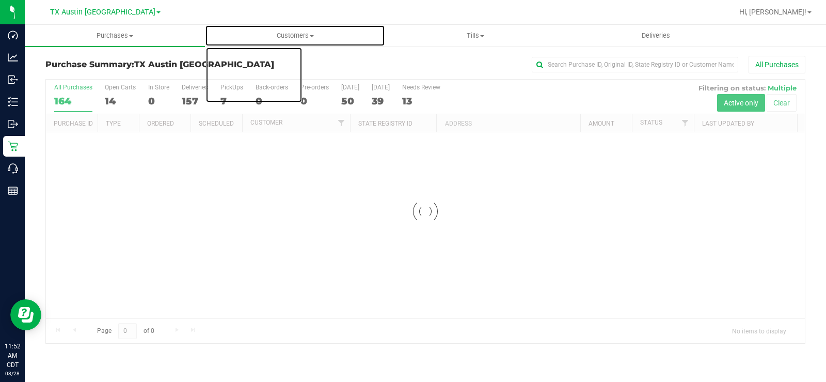
click at [286, 27] on uib-tab-heading "Customers All customers Add a new customer All physicians" at bounding box center [295, 35] width 179 height 21
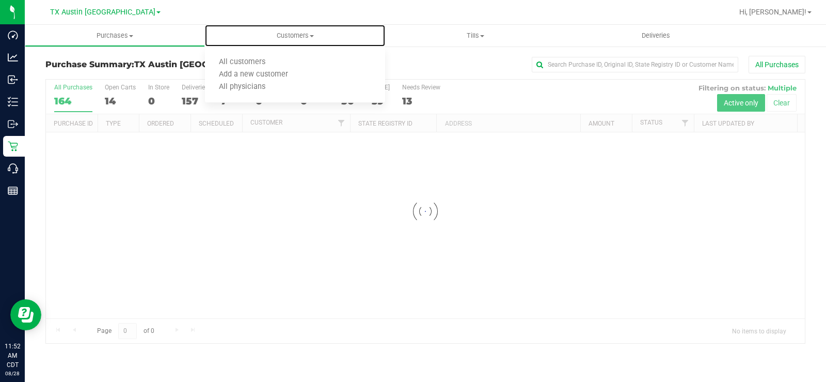
click at [286, 34] on span "Customers" at bounding box center [295, 35] width 180 height 9
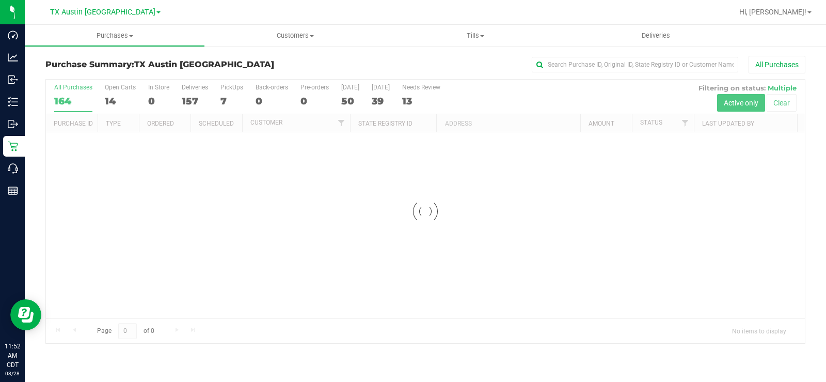
click at [256, 62] on h3 "Purchase Summary: TX Austin DC" at bounding box center [172, 64] width 254 height 9
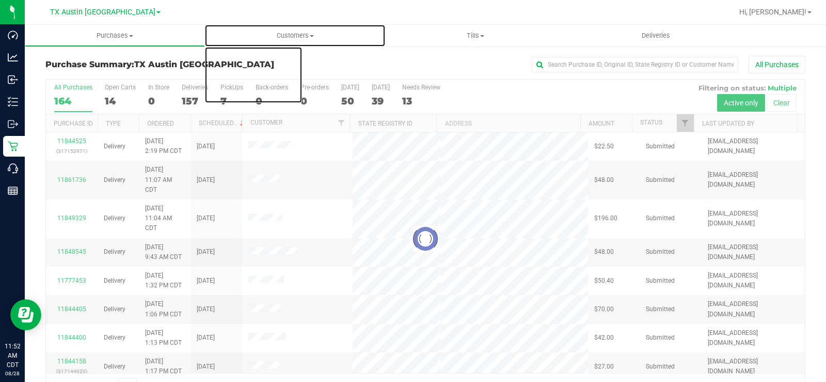
click at [288, 37] on span "Customers" at bounding box center [295, 35] width 180 height 9
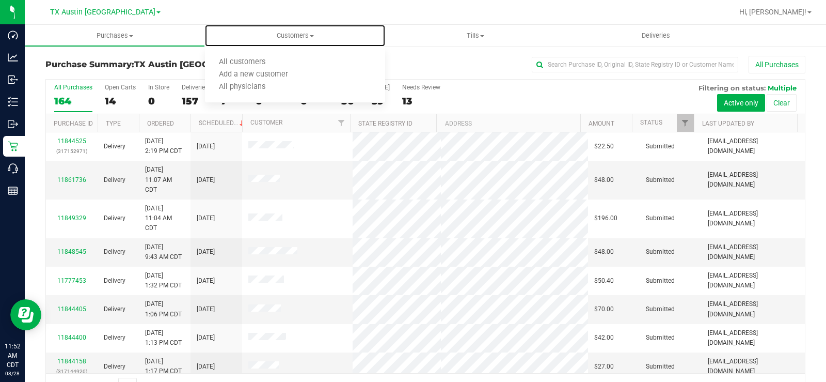
click at [244, 61] on span "All customers" at bounding box center [242, 62] width 74 height 9
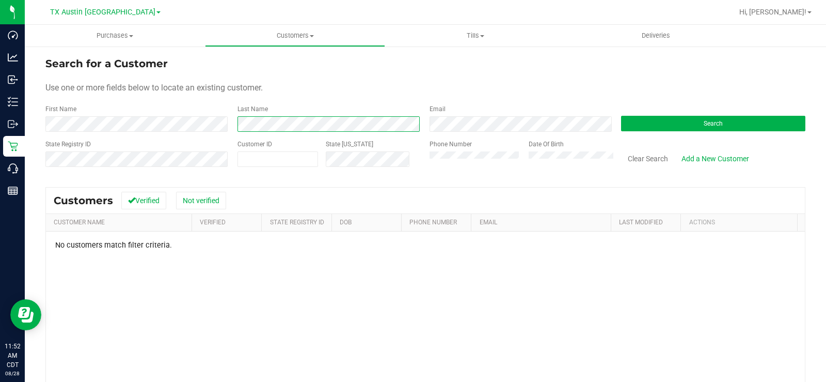
click at [168, 122] on div "First Name Last Name Email Search" at bounding box center [425, 117] width 760 height 27
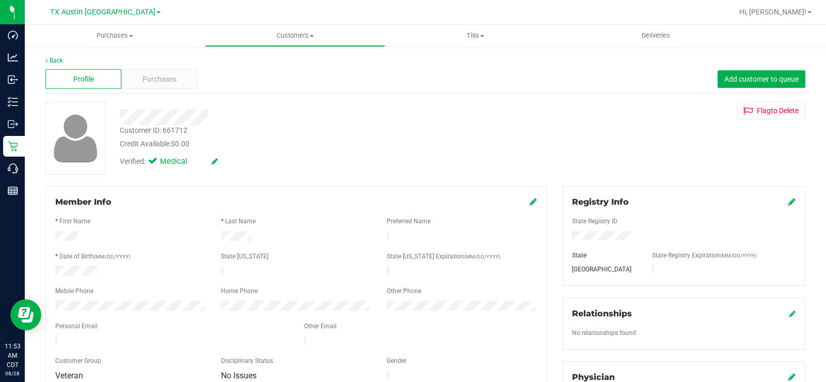
click at [149, 72] on div "Purchases" at bounding box center [159, 79] width 76 height 20
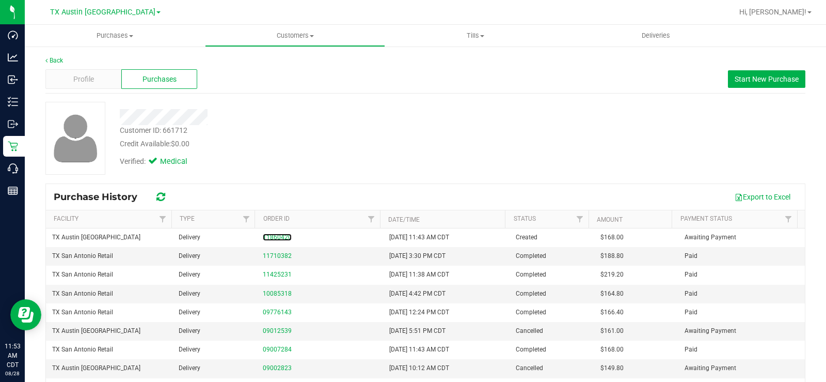
click at [274, 239] on link "11860420" at bounding box center [277, 236] width 29 height 7
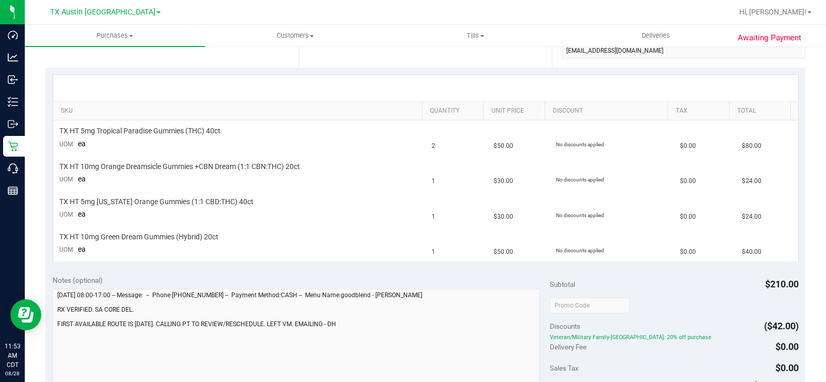
scroll to position [155, 0]
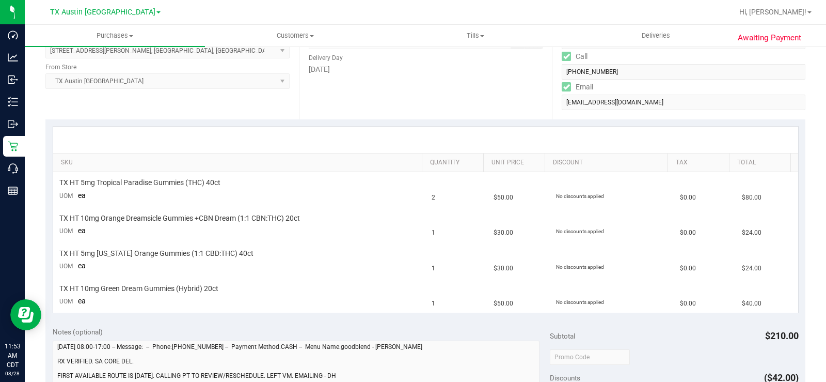
drag, startPoint x: 353, startPoint y: 134, endPoint x: 356, endPoint y: 139, distance: 5.9
click at [353, 134] on div at bounding box center [425, 140] width 745 height 26
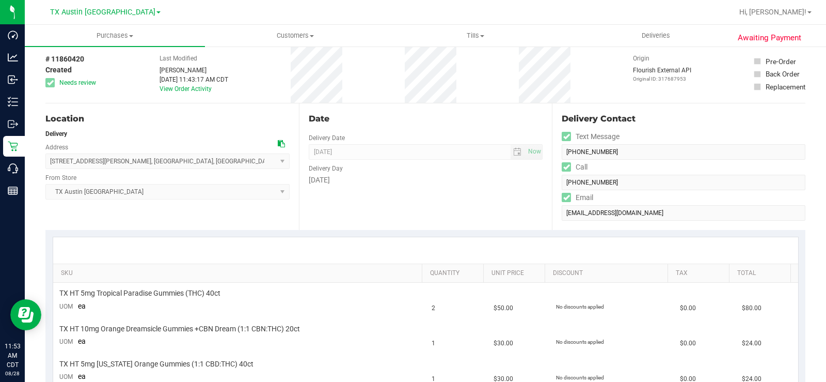
scroll to position [0, 0]
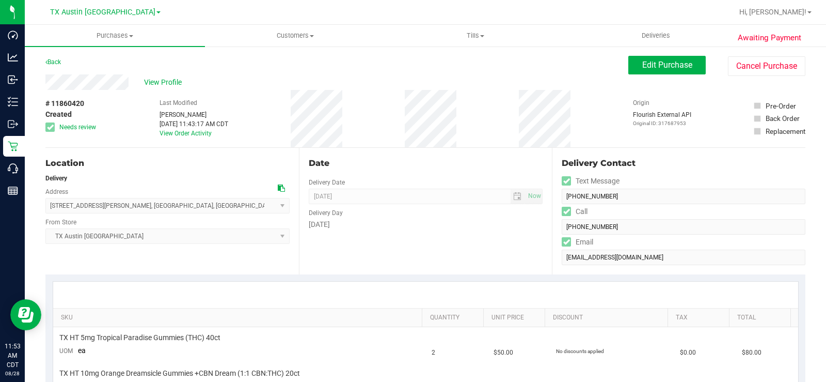
click at [210, 149] on div "Location Delivery Address [STREET_ADDRESS][PERSON_NAME] , [GEOGRAPHIC_DATA] , […" at bounding box center [172, 211] width 254 height 127
click at [414, 262] on div "Date Delivery Date [DATE] Now [DATE] 07:00 AM Now Delivery Day [DATE]" at bounding box center [426, 211] width 254 height 127
click at [402, 250] on div "Date Delivery Date [DATE] Now [DATE] 07:00 AM Now Delivery Day [DATE]" at bounding box center [426, 211] width 254 height 127
click at [406, 255] on div "Date Delivery Date [DATE] Now [DATE] 07:00 AM Now Delivery Day [DATE]" at bounding box center [426, 211] width 254 height 127
click at [644, 66] on span "Edit Purchase" at bounding box center [667, 65] width 50 height 10
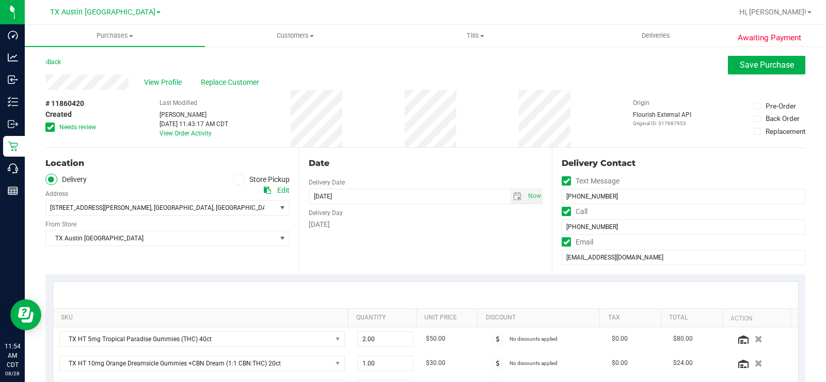
click at [49, 127] on icon at bounding box center [50, 127] width 7 height 0
click at [0, 0] on input "Needs review" at bounding box center [0, 0] width 0 height 0
click at [103, 153] on div "Location Delivery Store Pickup Address Edit [STREET_ADDRESS][PERSON_NAME] , [GE…" at bounding box center [172, 211] width 254 height 127
click at [513, 195] on span "select" at bounding box center [517, 196] width 8 height 8
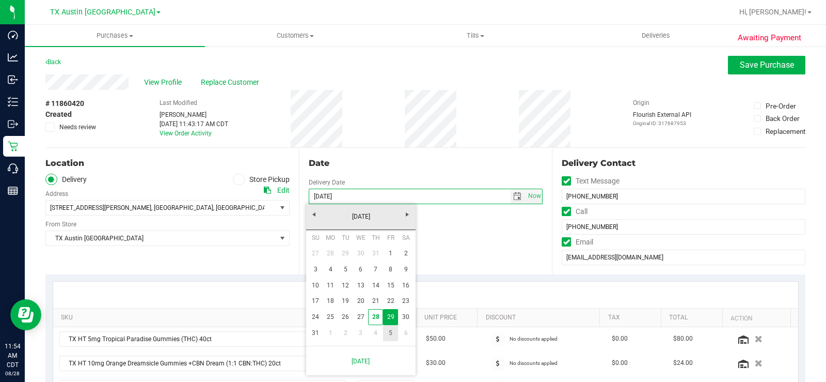
click at [391, 333] on link "5" at bounding box center [390, 333] width 15 height 16
type input "[DATE]"
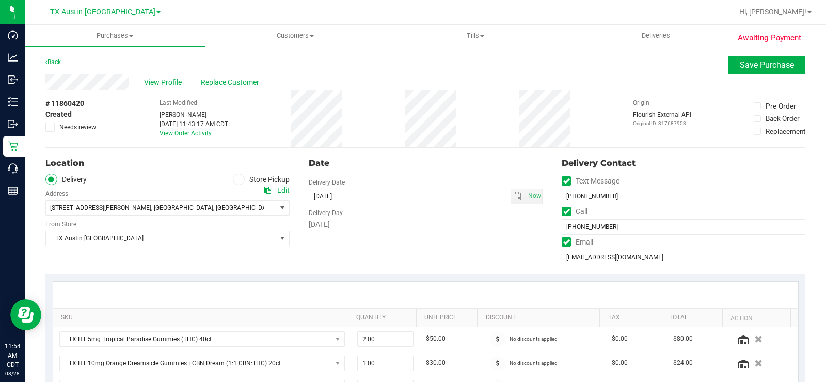
click at [400, 248] on div "Date Delivery Date [DATE] Now [DATE] 07:00 AM Now Delivery Day [DATE]" at bounding box center [426, 211] width 254 height 127
click at [177, 239] on span "TX Austin [GEOGRAPHIC_DATA]" at bounding box center [161, 238] width 230 height 14
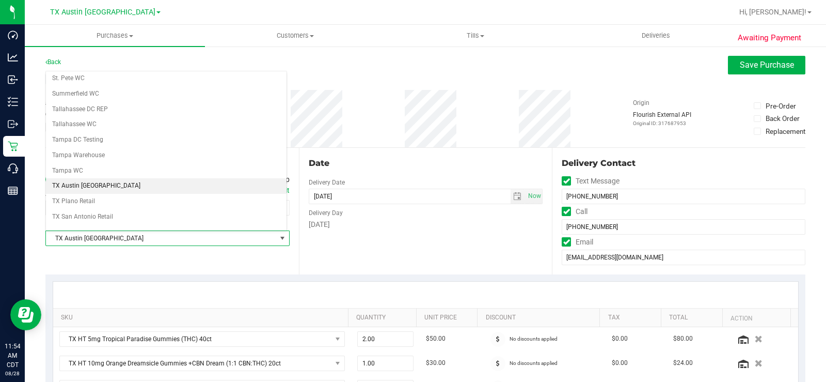
scroll to position [695, 0]
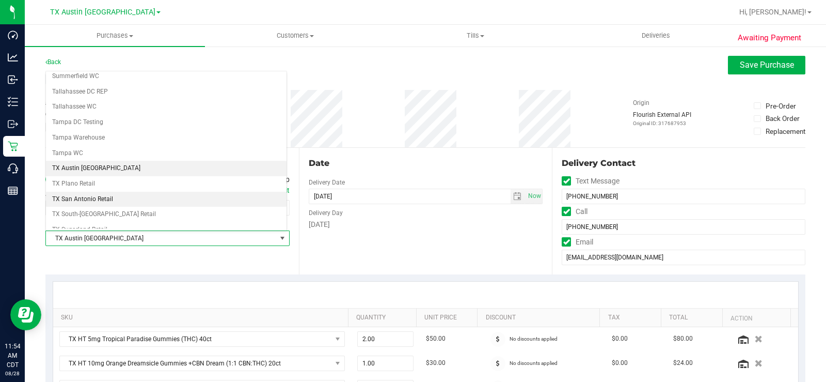
click at [113, 195] on li "TX San Antonio Retail" at bounding box center [166, 199] width 241 height 15
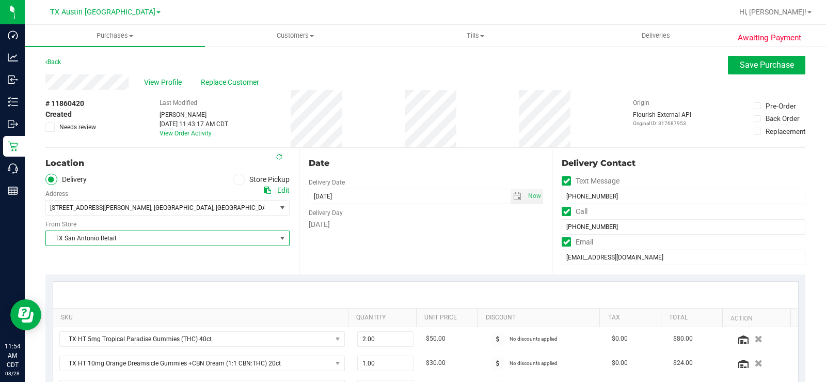
click at [308, 240] on div "Date Delivery Date [DATE] Now [DATE] 07:00 AM Now Delivery Day [DATE]" at bounding box center [426, 211] width 254 height 127
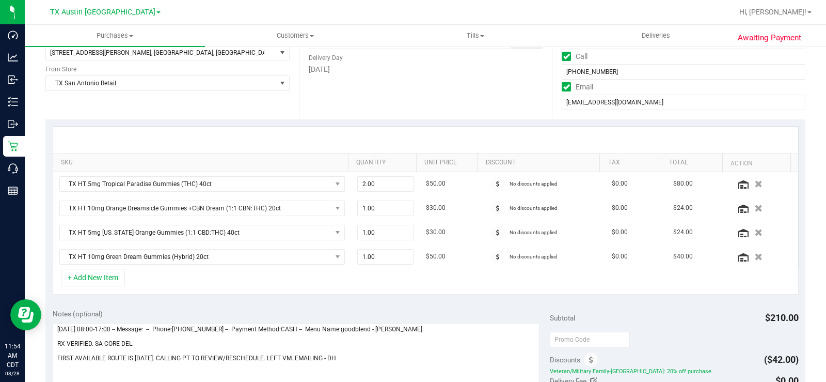
scroll to position [207, 0]
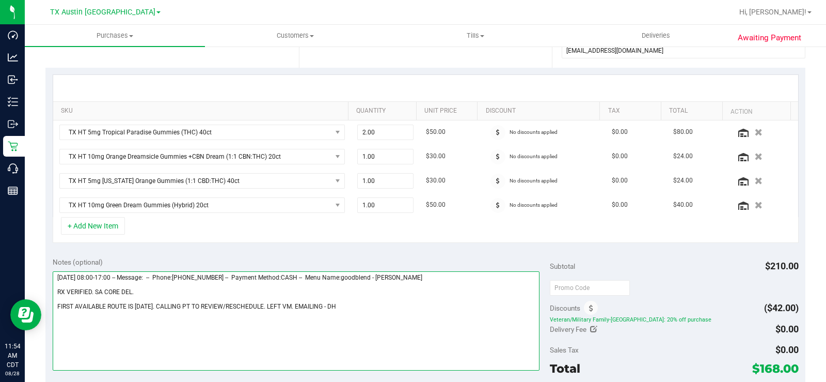
click at [343, 306] on textarea at bounding box center [296, 320] width 487 height 99
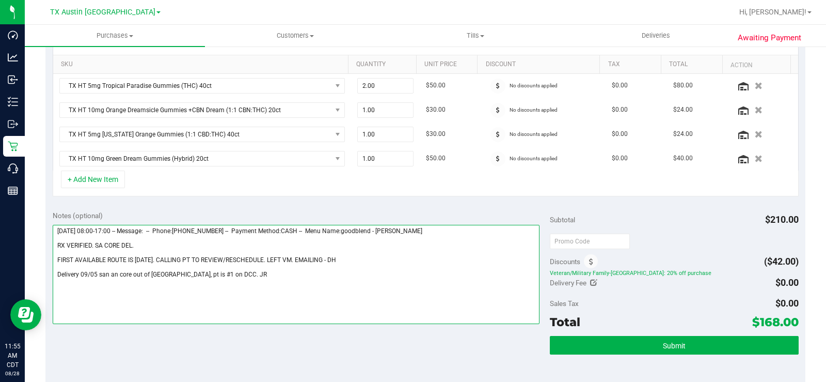
scroll to position [310, 0]
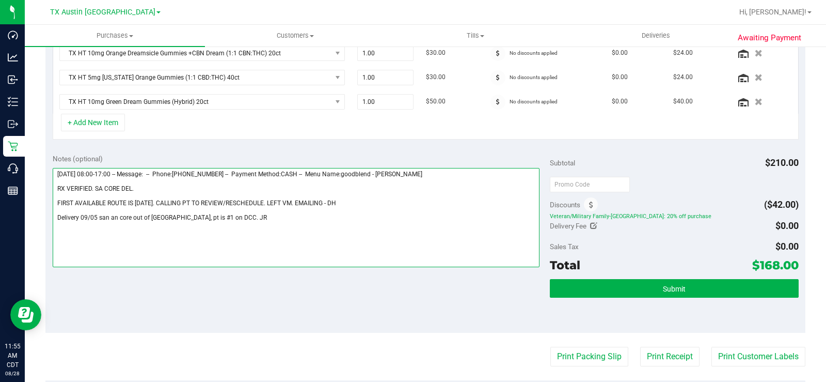
type textarea "[DATE] 08:00-17:00 -- Message: -- Phone:[PHONE_NUMBER] -- Payment Method:CASH -…"
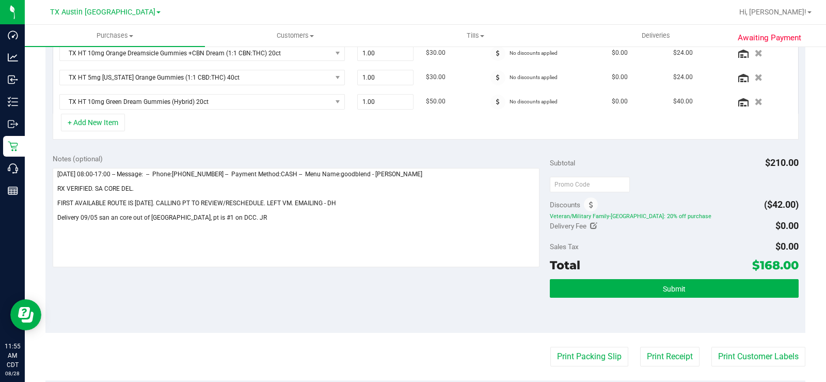
click at [589, 208] on icon at bounding box center [591, 204] width 4 height 7
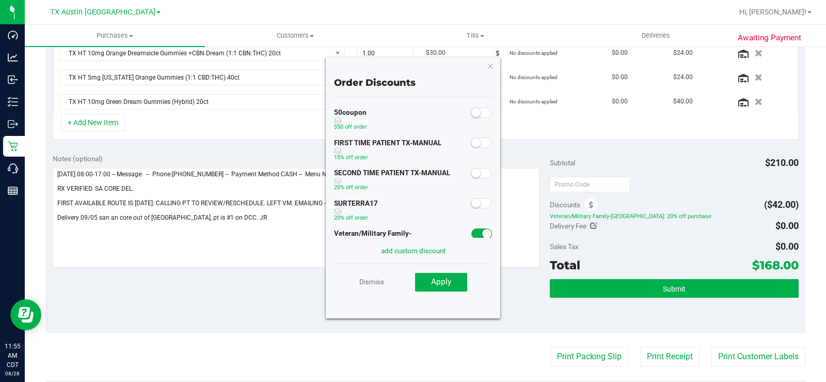
click at [490, 61] on icon "button" at bounding box center [490, 65] width 7 height 12
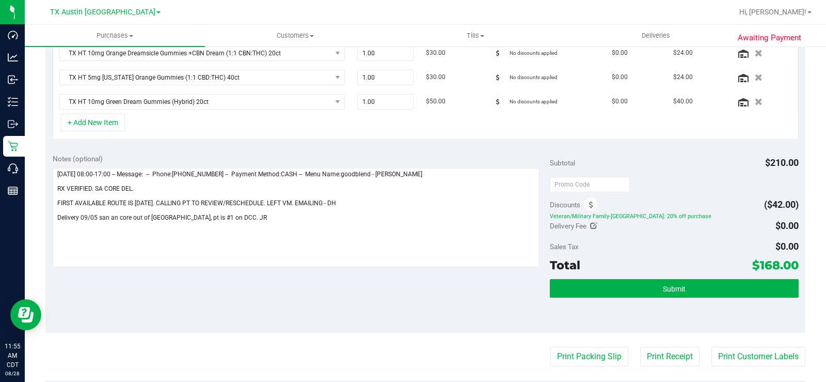
click at [590, 228] on icon at bounding box center [593, 225] width 7 height 7
type input "$0.00"
type input "0"
drag, startPoint x: 741, startPoint y: 228, endPoint x: 715, endPoint y: 225, distance: 26.0
click at [715, 226] on div at bounding box center [745, 226] width 108 height 20
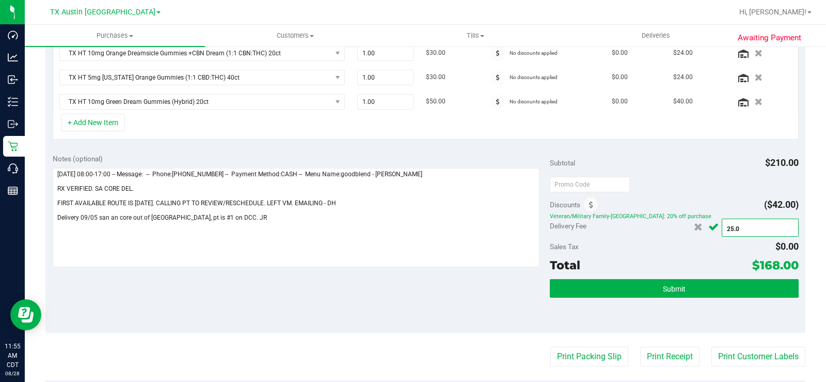
type input "25.00"
type input "$25.00"
click at [709, 229] on icon "Cancel button" at bounding box center [714, 227] width 10 height 8
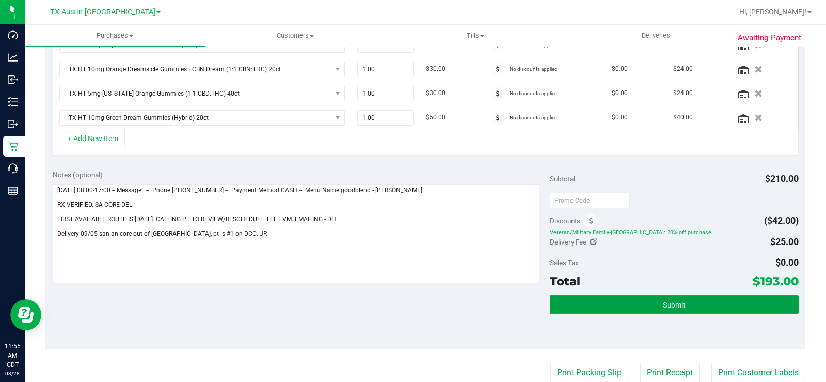
click at [678, 306] on span "Submit" at bounding box center [674, 305] width 23 height 8
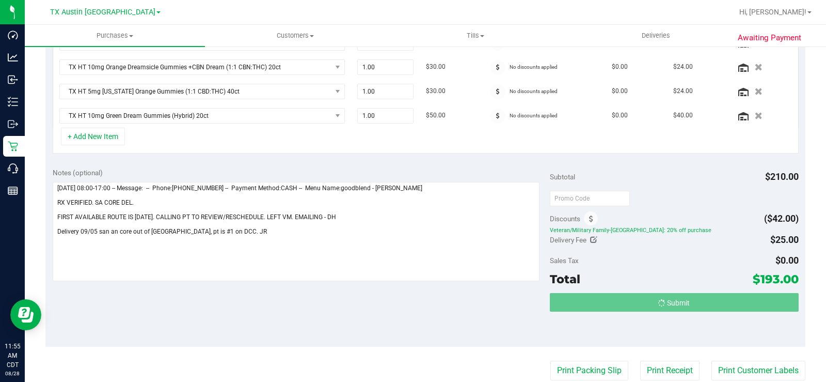
scroll to position [0, 0]
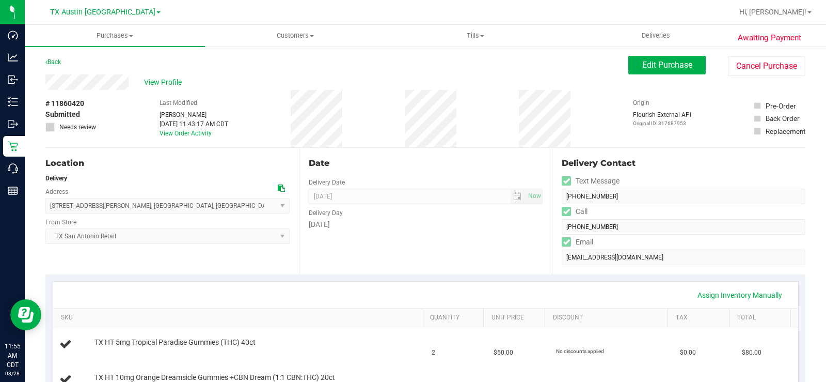
click at [176, 83] on span "View Profile" at bounding box center [164, 82] width 41 height 11
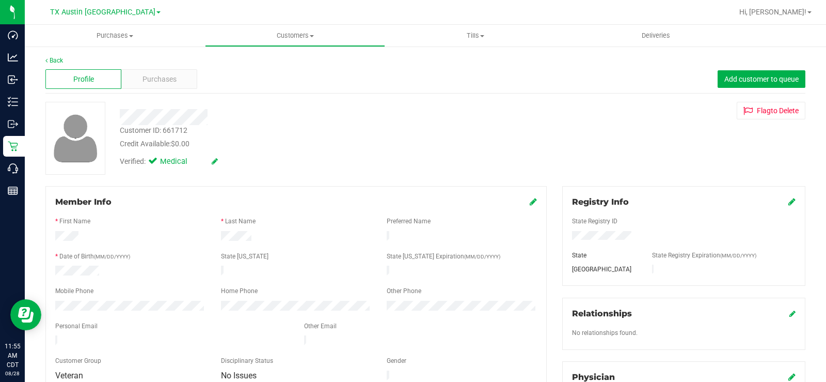
scroll to position [52, 0]
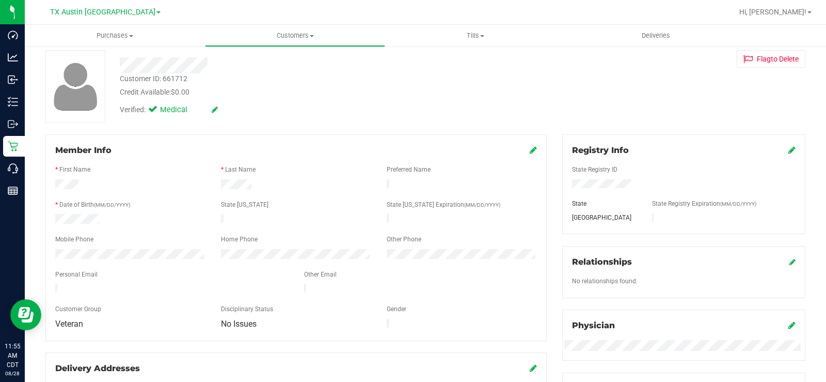
drag, startPoint x: 136, startPoint y: 279, endPoint x: 44, endPoint y: 286, distance: 92.7
click at [44, 286] on div "Member Info * First Name * Last Name Preferred Name * Date of Birth (MM/DD/YYYY…" at bounding box center [296, 352] width 517 height 437
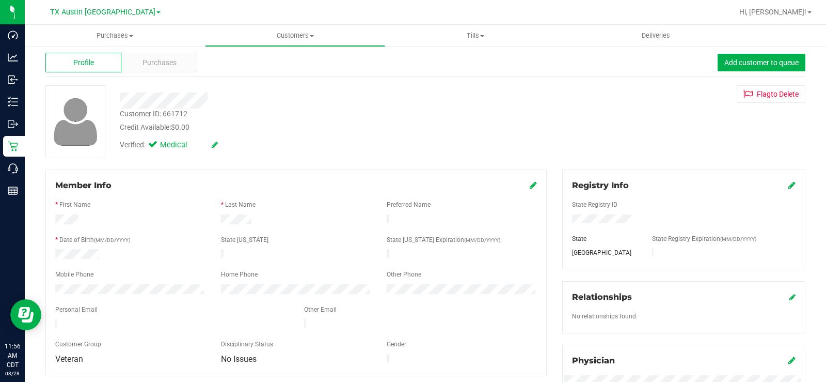
scroll to position [0, 0]
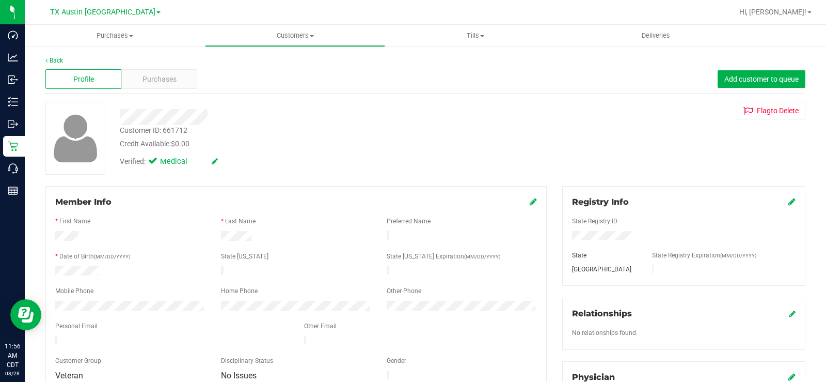
click at [137, 74] on div "Purchases" at bounding box center [159, 79] width 76 height 20
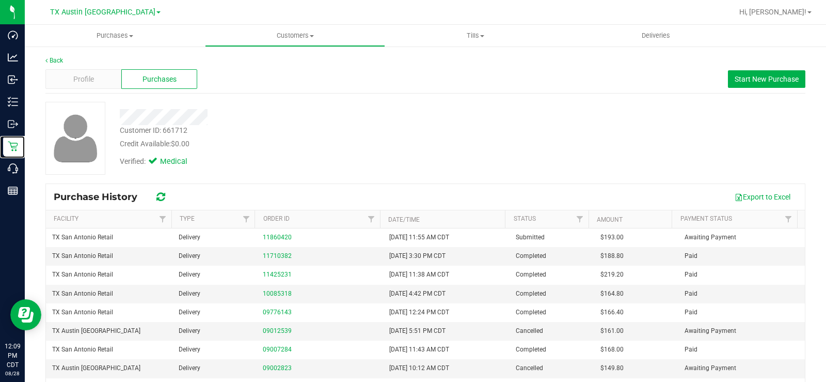
click at [13, 146] on icon at bounding box center [13, 146] width 10 height 10
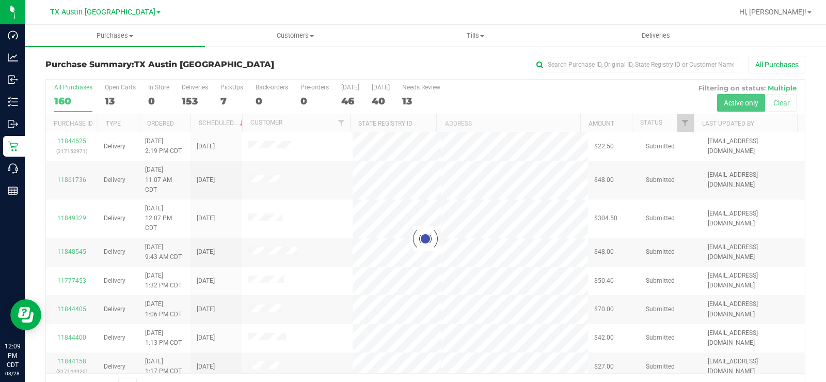
click at [111, 101] on div at bounding box center [425, 239] width 759 height 318
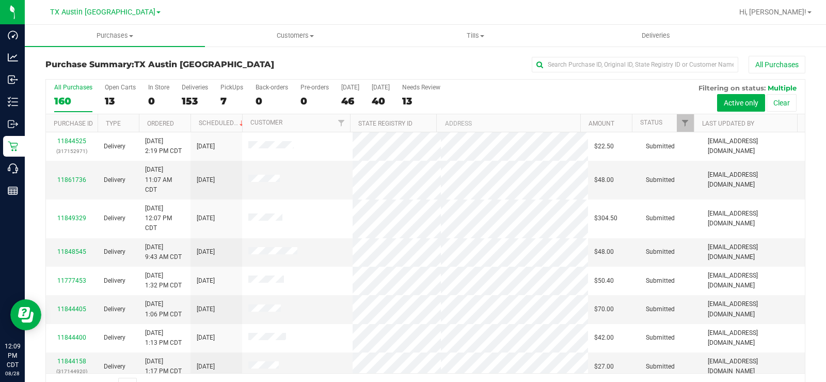
click at [111, 99] on div "13" at bounding box center [120, 101] width 31 height 12
click at [0, 0] on input "Open Carts 13" at bounding box center [0, 0] width 0 height 0
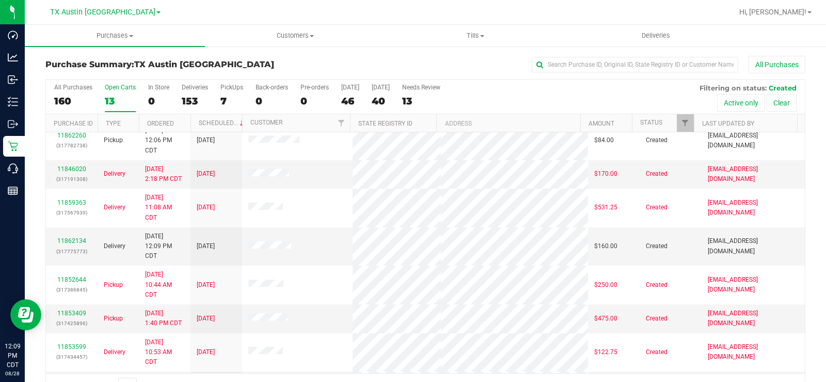
scroll to position [103, 0]
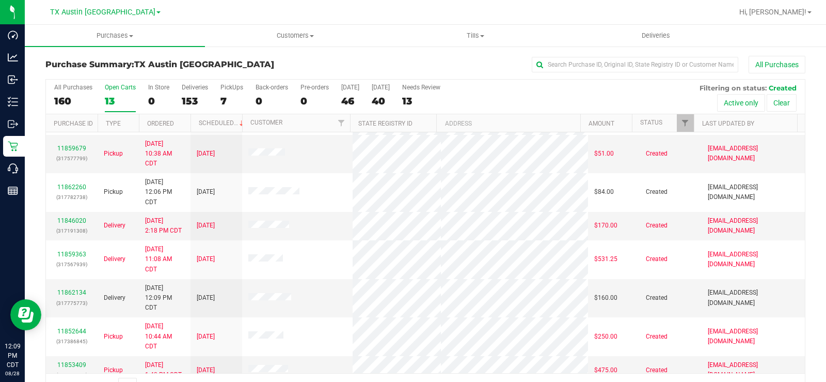
click at [72, 183] on div "11862260 (317782738)" at bounding box center [71, 192] width 39 height 20
click at [74, 186] on link "11862260" at bounding box center [71, 186] width 29 height 7
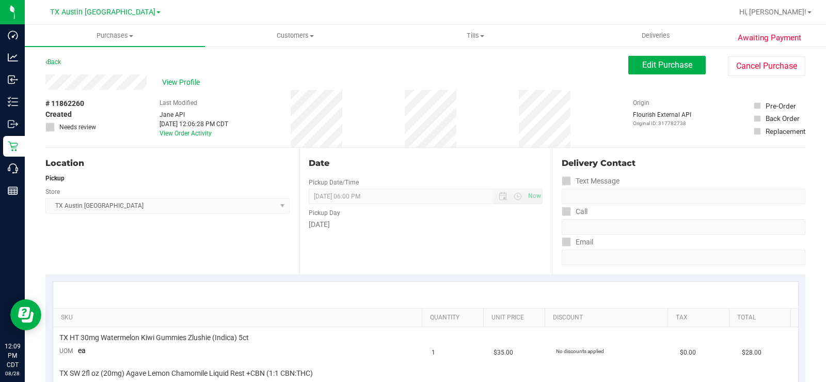
click at [95, 81] on div "View Profile" at bounding box center [336, 81] width 583 height 15
click at [666, 61] on span "Edit Purchase" at bounding box center [667, 65] width 50 height 10
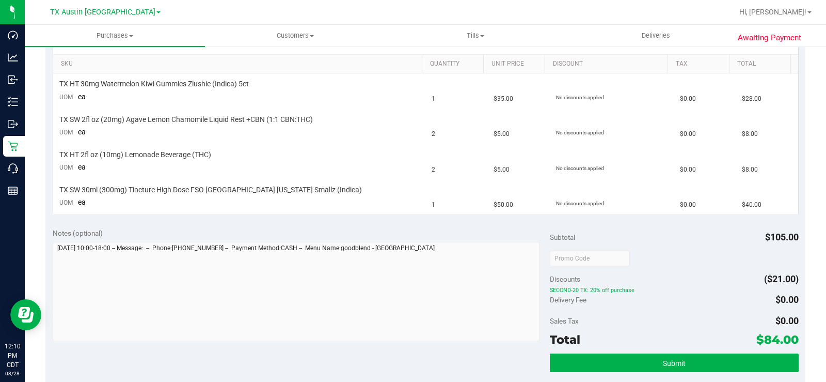
scroll to position [258, 0]
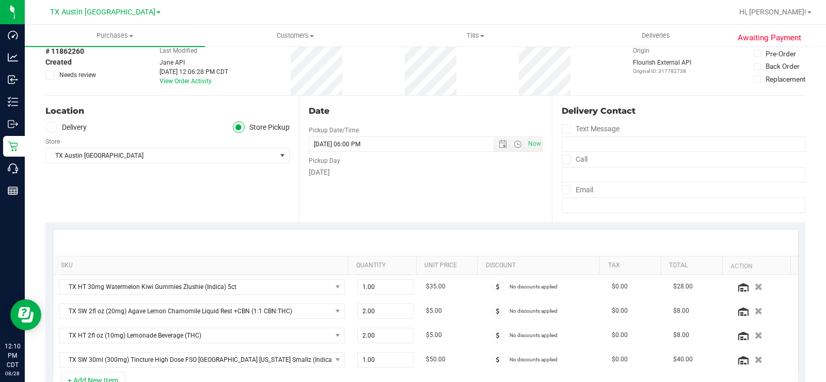
scroll to position [52, 0]
click at [53, 128] on icon at bounding box center [51, 128] width 6 height 0
click at [0, 0] on input "Delivery" at bounding box center [0, 0] width 0 height 0
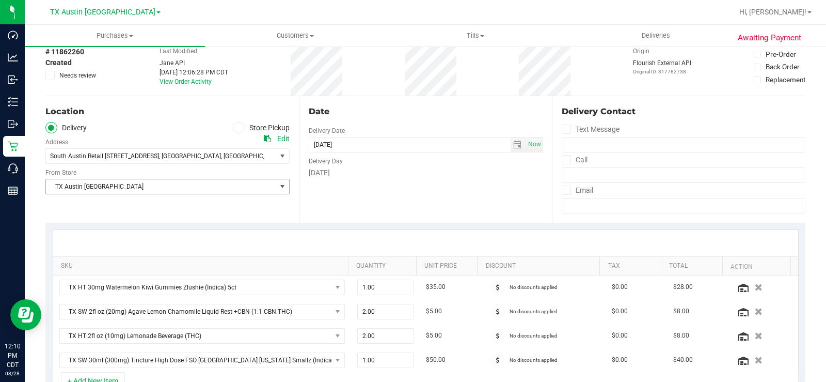
click at [102, 189] on span "TX Austin [GEOGRAPHIC_DATA]" at bounding box center [161, 186] width 230 height 14
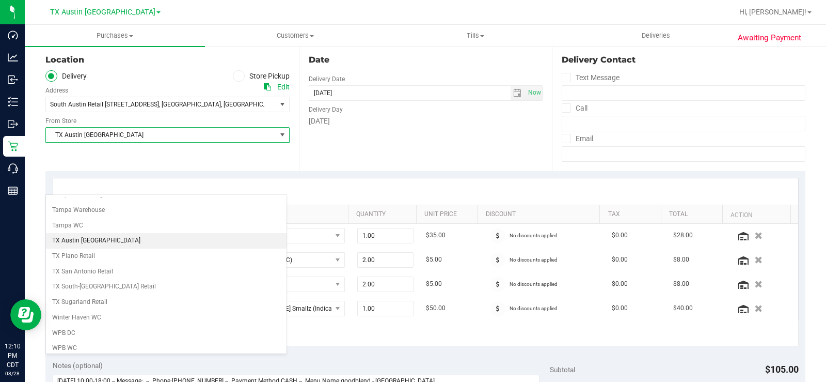
scroll to position [747, 0]
click at [107, 285] on li "TX South-[GEOGRAPHIC_DATA] Retail" at bounding box center [166, 285] width 241 height 15
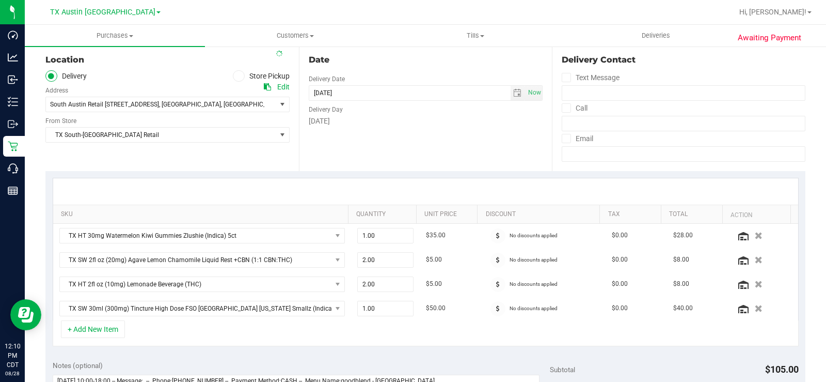
click at [161, 162] on div "Location Delivery Store Pickup Address Edit [GEOGRAPHIC_DATA] Retail [STREET_AD…" at bounding box center [172, 107] width 254 height 127
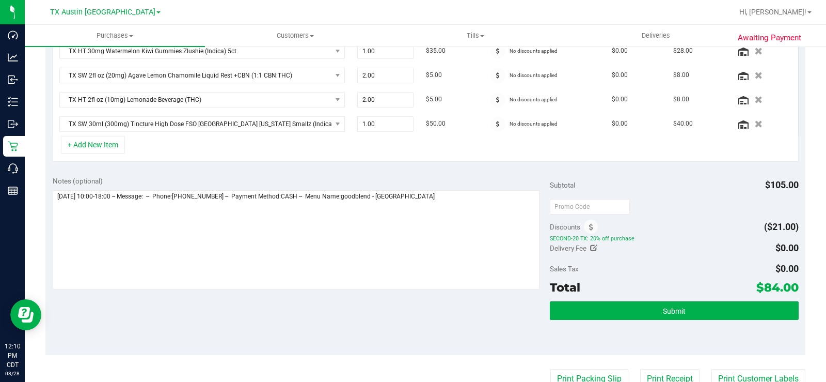
scroll to position [310, 0]
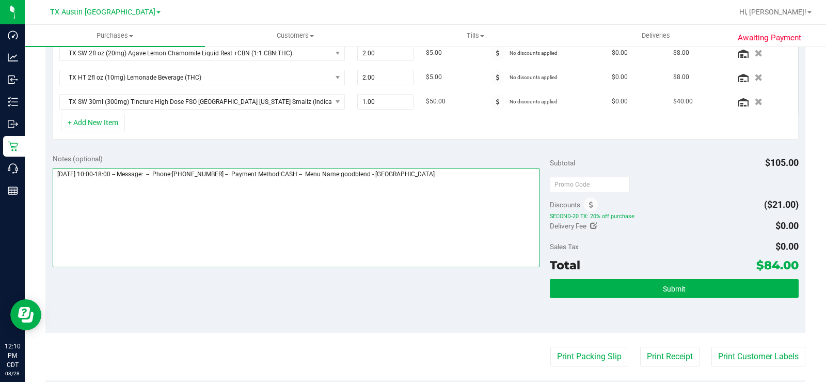
click at [431, 176] on textarea at bounding box center [296, 217] width 487 height 99
type textarea "[DATE] 10:00-18:00 -- Message: -- Phone:[PHONE_NUMBER] -- Payment Method:CASH -…"
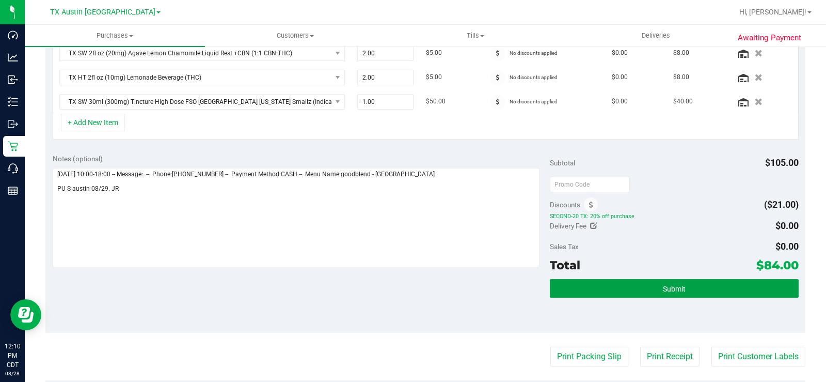
click at [636, 283] on button "Submit" at bounding box center [674, 288] width 249 height 19
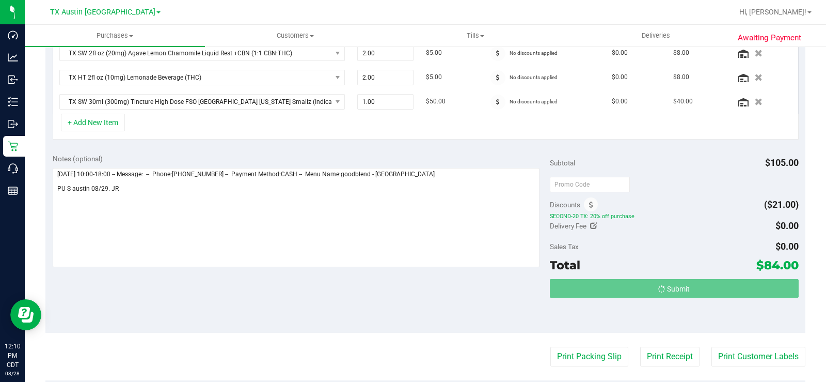
scroll to position [294, 0]
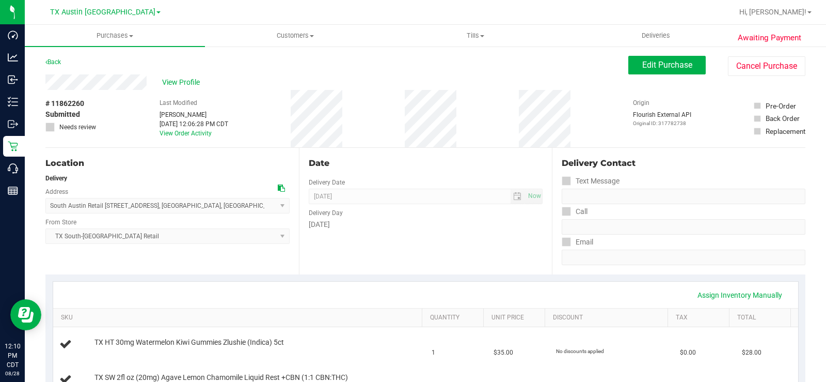
drag, startPoint x: 152, startPoint y: 86, endPoint x: 45, endPoint y: 83, distance: 107.0
click at [200, 169] on div "Location" at bounding box center [167, 163] width 244 height 12
click at [182, 82] on span "View Profile" at bounding box center [182, 82] width 41 height 11
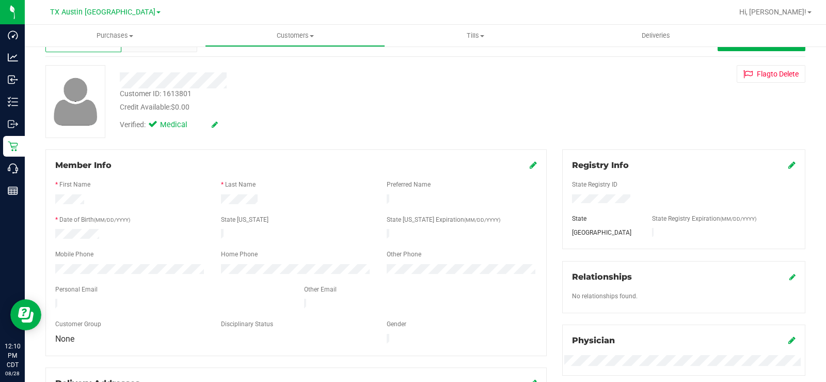
scroll to position [52, 0]
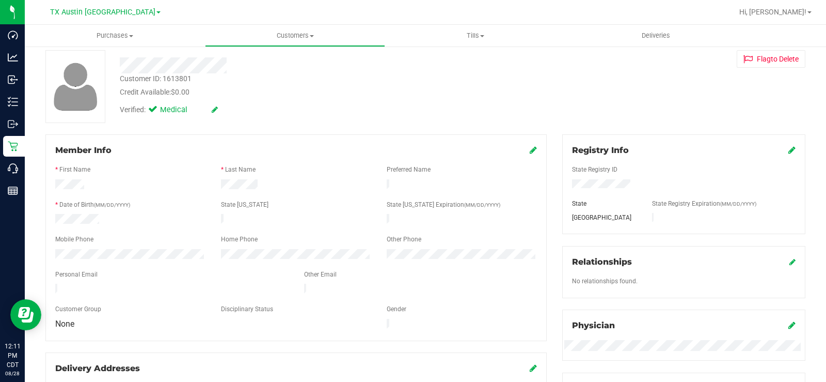
drag, startPoint x: 154, startPoint y: 283, endPoint x: 52, endPoint y: 286, distance: 101.8
click at [52, 286] on div at bounding box center [172, 290] width 249 height 12
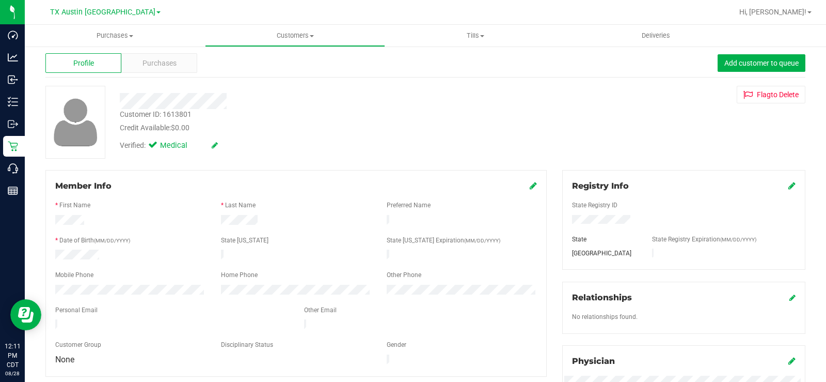
scroll to position [0, 0]
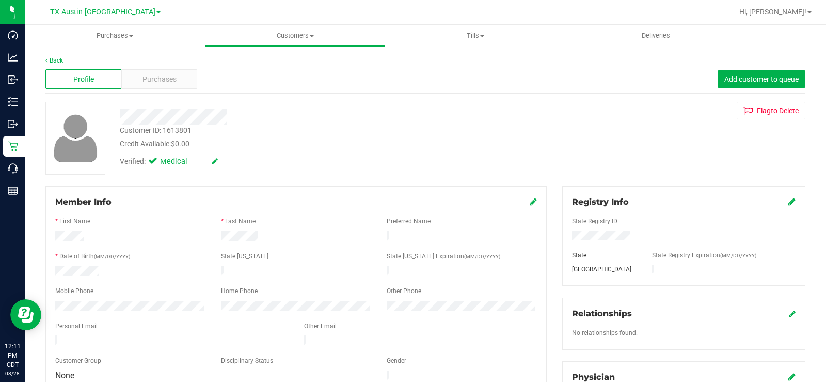
click at [170, 79] on span "Purchases" at bounding box center [160, 79] width 34 height 11
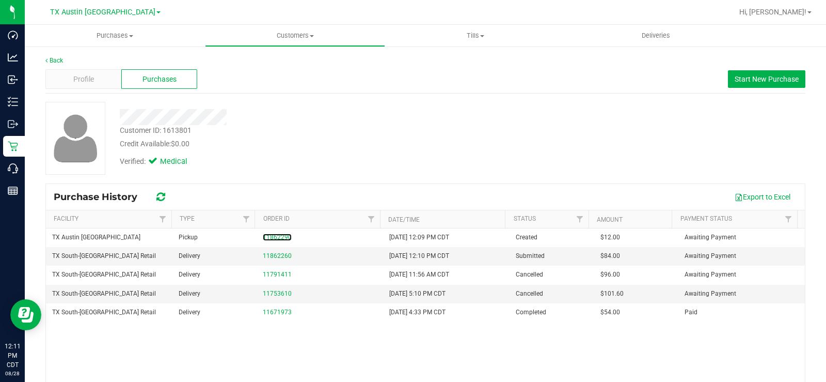
click at [277, 238] on link "11862290" at bounding box center [277, 236] width 29 height 7
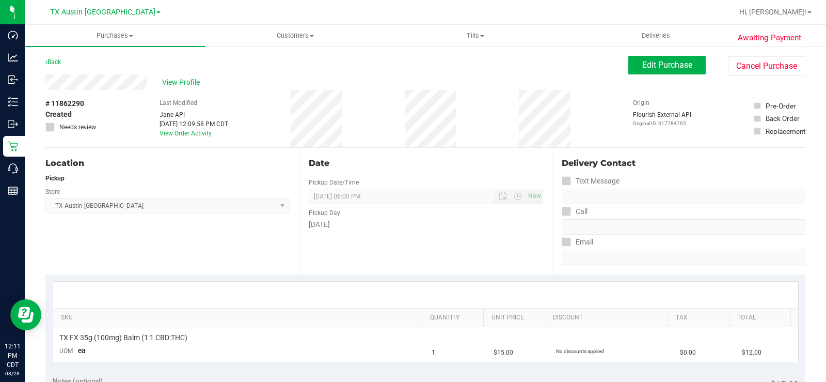
click at [182, 80] on span "View Profile" at bounding box center [182, 82] width 41 height 11
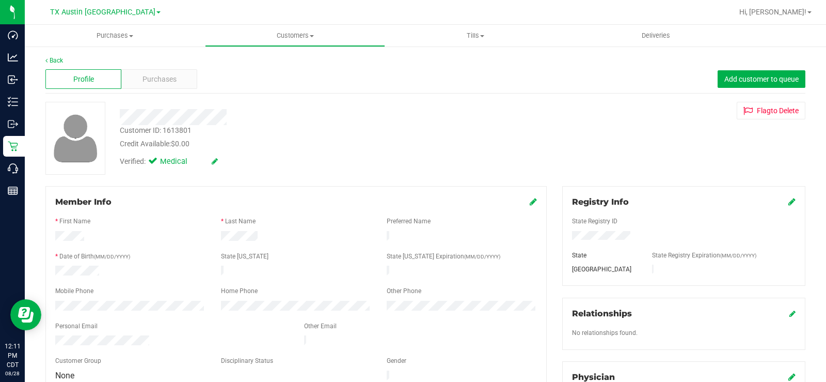
click at [180, 87] on div "Purchases" at bounding box center [159, 79] width 76 height 20
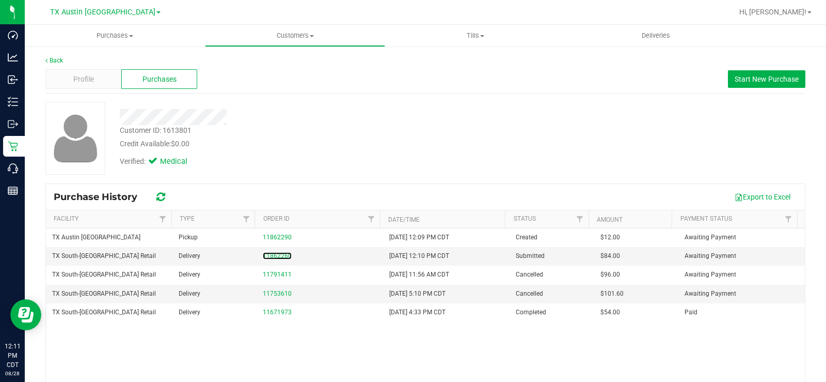
click at [283, 254] on link "11862260" at bounding box center [277, 255] width 29 height 7
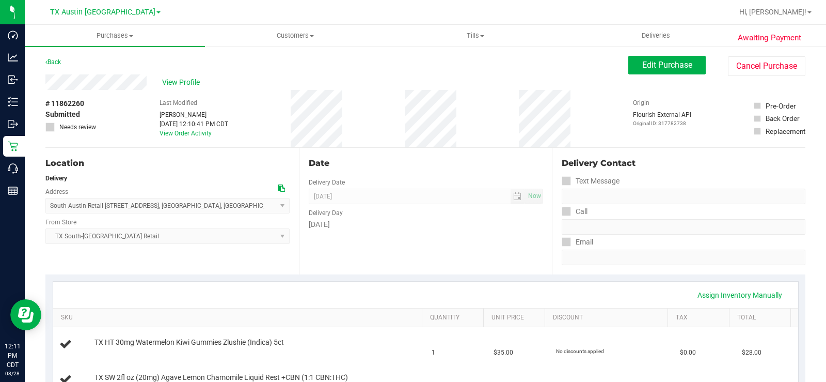
click at [172, 77] on span "View Profile" at bounding box center [182, 82] width 41 height 11
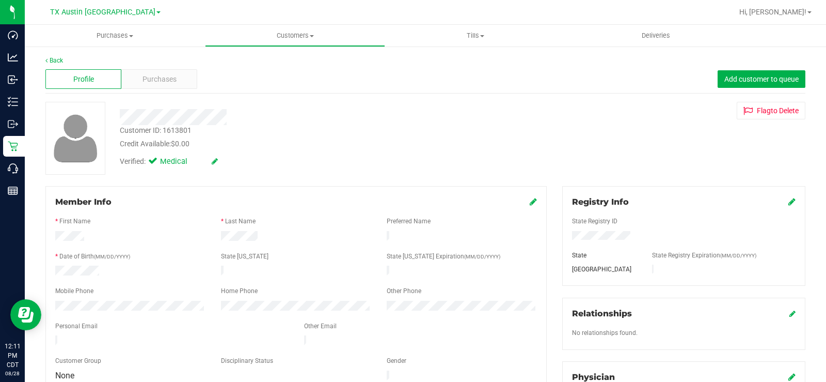
click at [158, 83] on span "Purchases" at bounding box center [160, 79] width 34 height 11
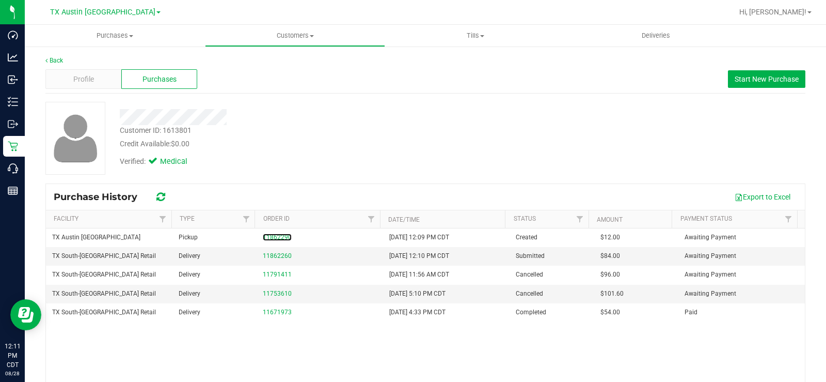
click at [275, 234] on link "11862290" at bounding box center [277, 236] width 29 height 7
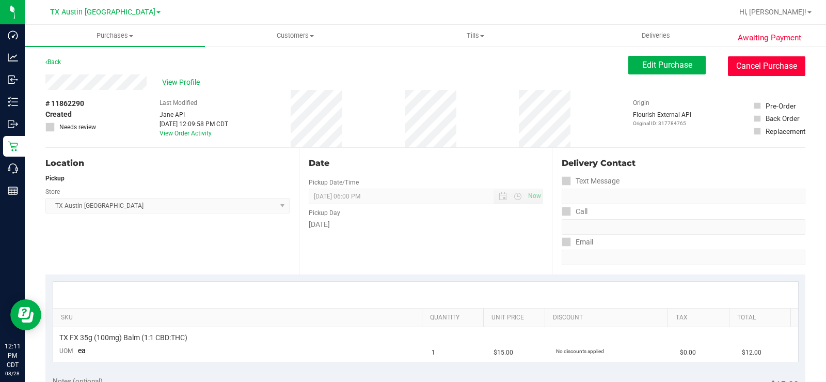
click at [759, 63] on button "Cancel Purchase" at bounding box center [766, 66] width 77 height 20
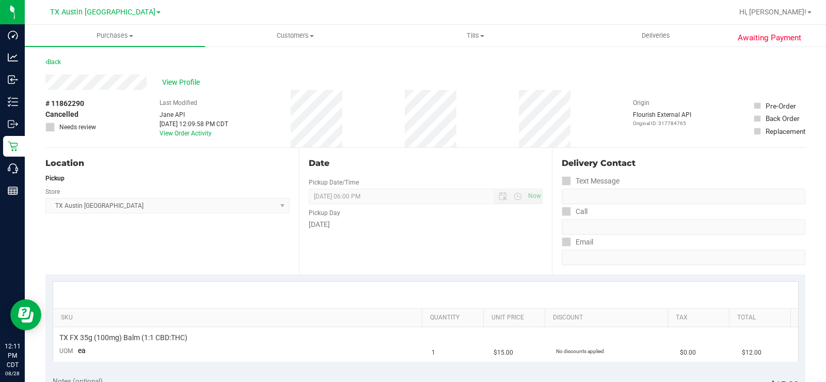
click at [186, 83] on span "View Profile" at bounding box center [182, 82] width 41 height 11
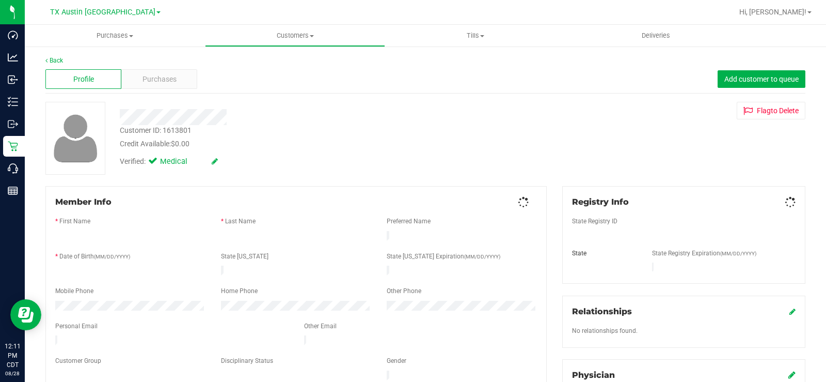
click at [168, 76] on span "Purchases" at bounding box center [160, 79] width 34 height 11
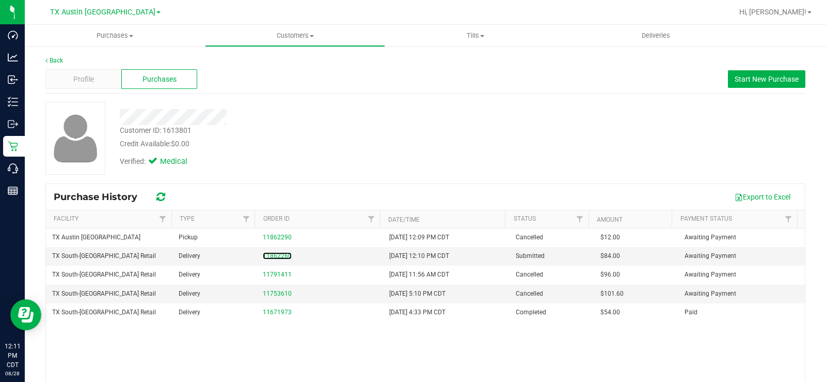
click at [276, 255] on link "11862260" at bounding box center [277, 255] width 29 height 7
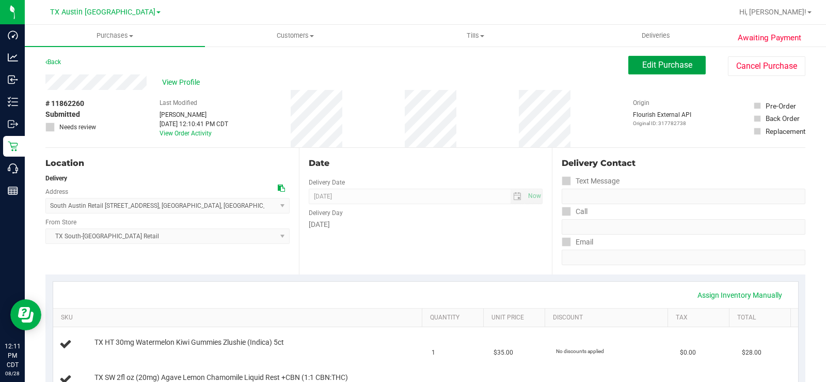
click at [658, 64] on span "Edit Purchase" at bounding box center [667, 65] width 50 height 10
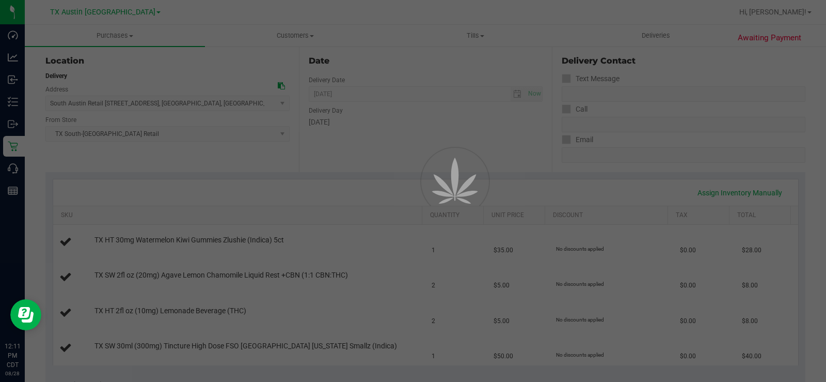
scroll to position [103, 0]
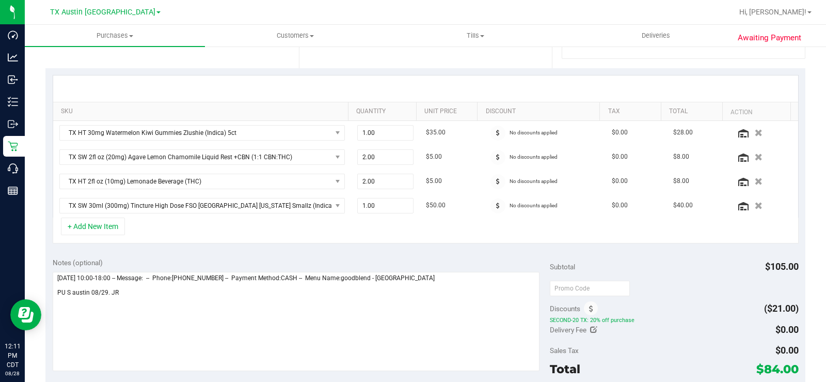
scroll to position [207, 0]
click at [100, 229] on button "+ Add New Item" at bounding box center [93, 226] width 64 height 18
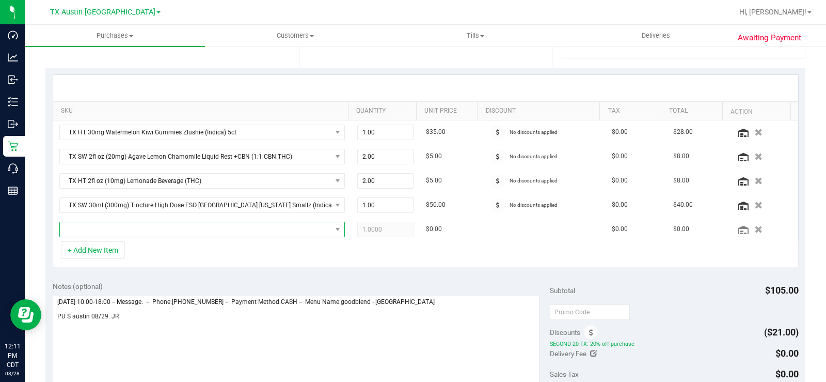
click at [102, 230] on span "NO DATA FOUND" at bounding box center [196, 229] width 272 height 14
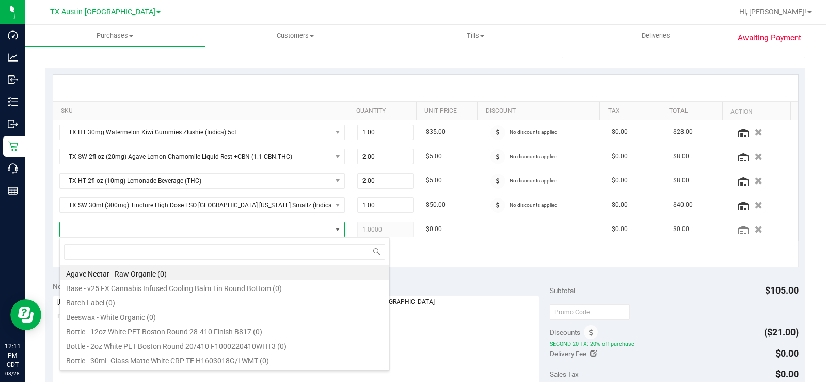
scroll to position [15, 276]
type input "balm"
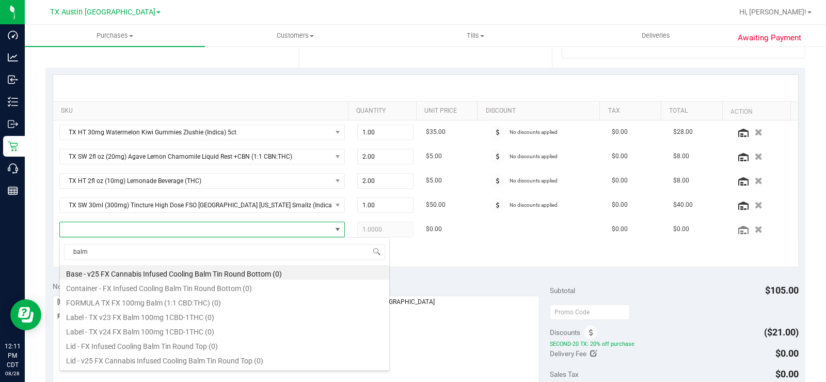
scroll to position [12, 0]
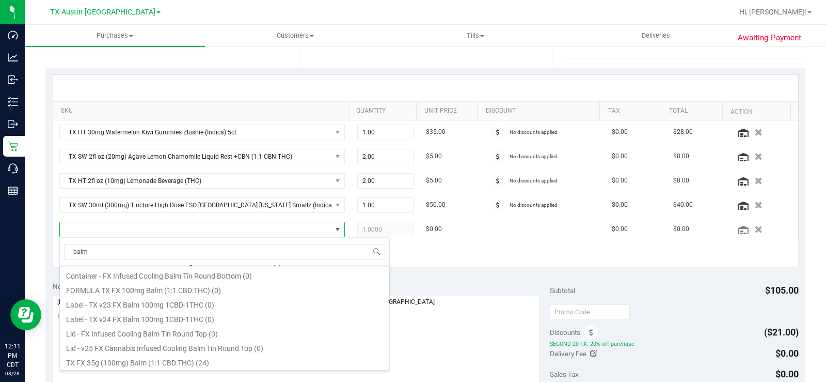
click at [162, 364] on li "TX FX 35g (100mg) Balm (1:1 CBD:THC) (24)" at bounding box center [225, 361] width 330 height 14
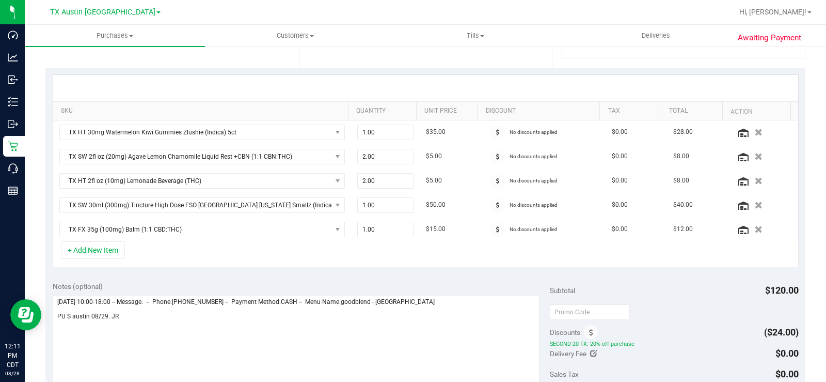
click at [376, 252] on div "+ Add New Item" at bounding box center [426, 254] width 746 height 26
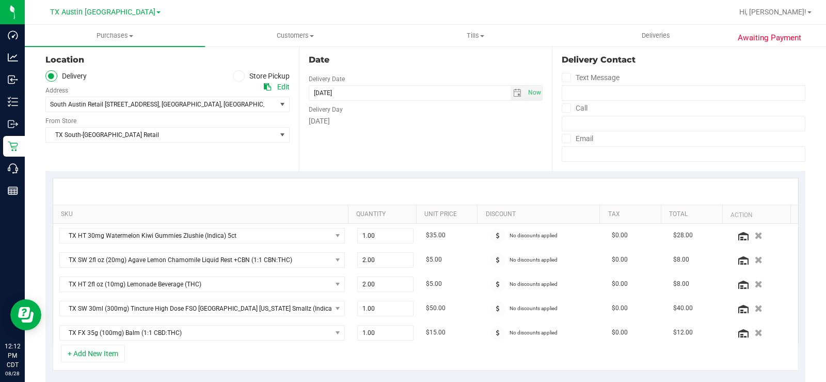
scroll to position [0, 0]
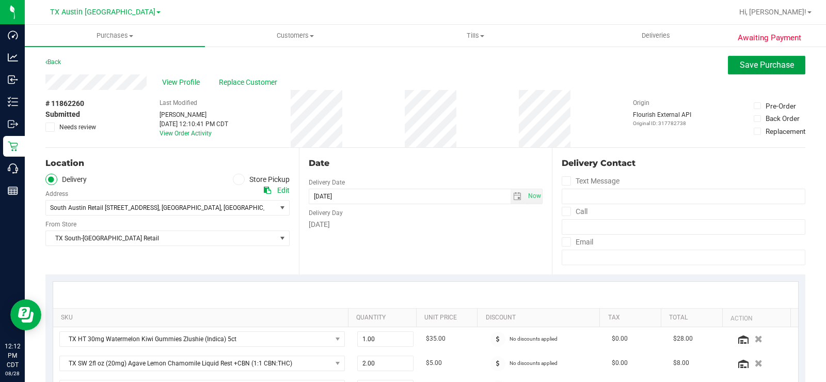
click at [740, 66] on span "Save Purchase" at bounding box center [767, 65] width 54 height 10
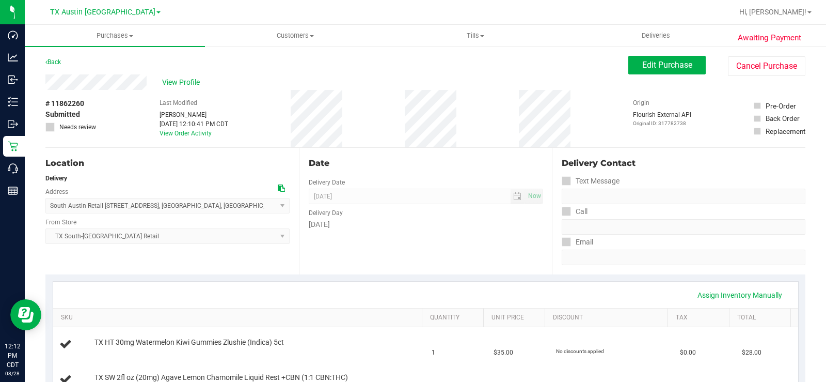
click at [176, 84] on span "View Profile" at bounding box center [182, 82] width 41 height 11
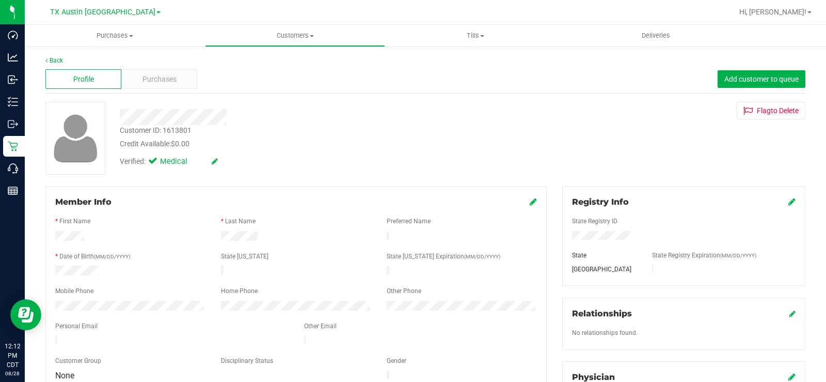
click at [161, 87] on div "Purchases" at bounding box center [159, 79] width 76 height 20
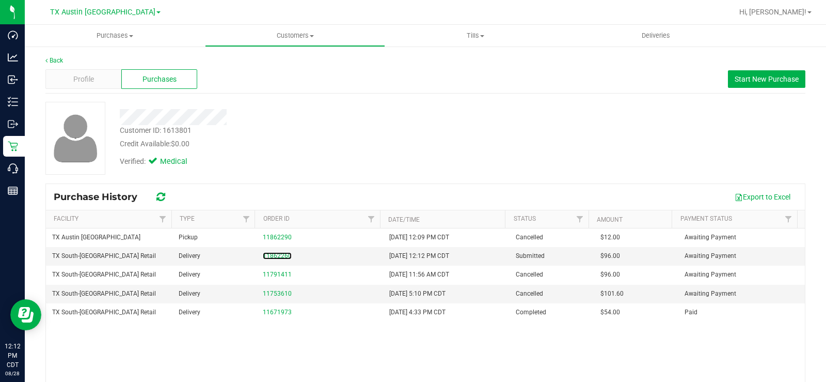
click at [264, 255] on link "11862260" at bounding box center [277, 255] width 29 height 7
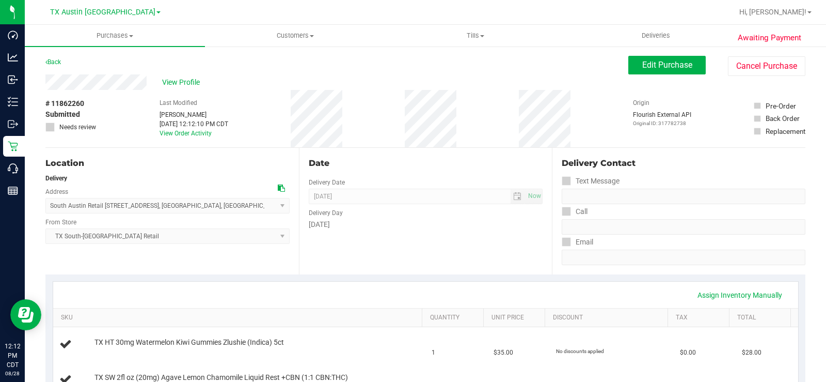
click at [192, 85] on span "View Profile" at bounding box center [182, 82] width 41 height 11
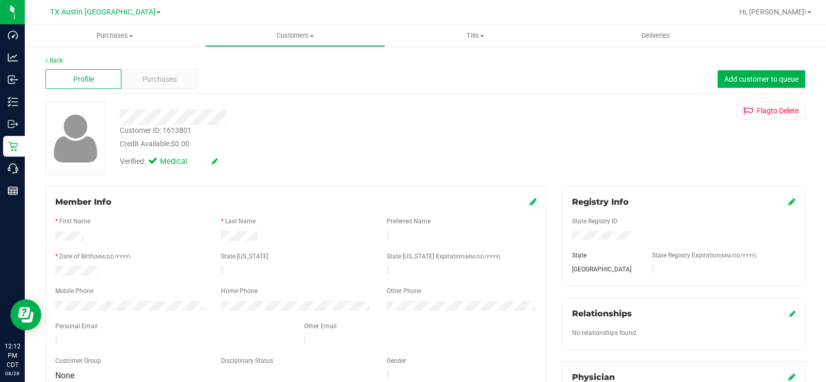
scroll to position [52, 0]
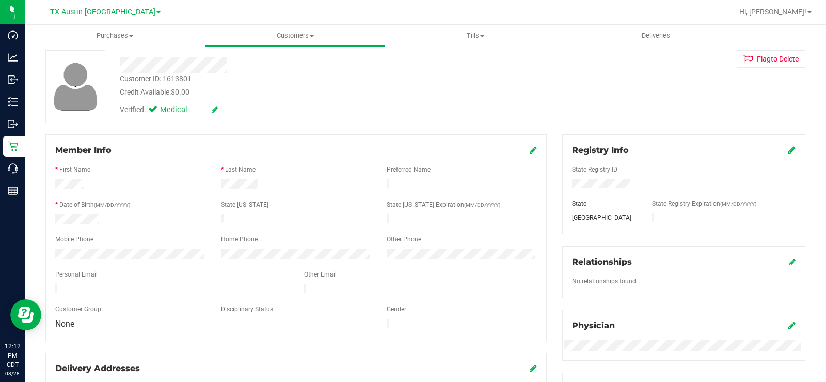
drag, startPoint x: 149, startPoint y: 281, endPoint x: 47, endPoint y: 280, distance: 102.3
click at [47, 280] on div "Member Info * First Name * Last Name Preferred Name * Date of Birth (MM/DD/YYYY…" at bounding box center [295, 237] width 501 height 207
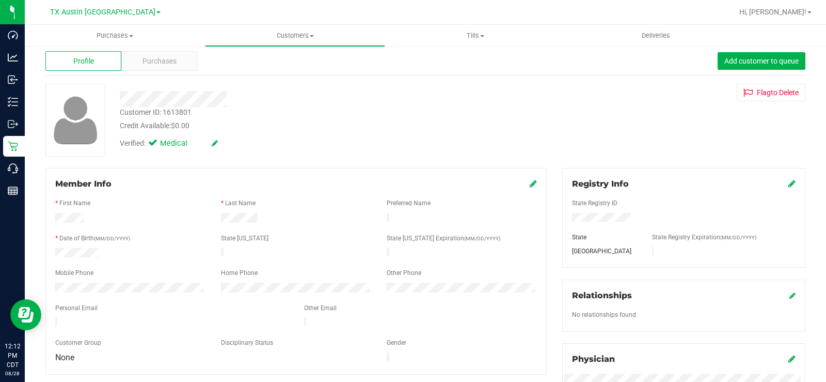
scroll to position [0, 0]
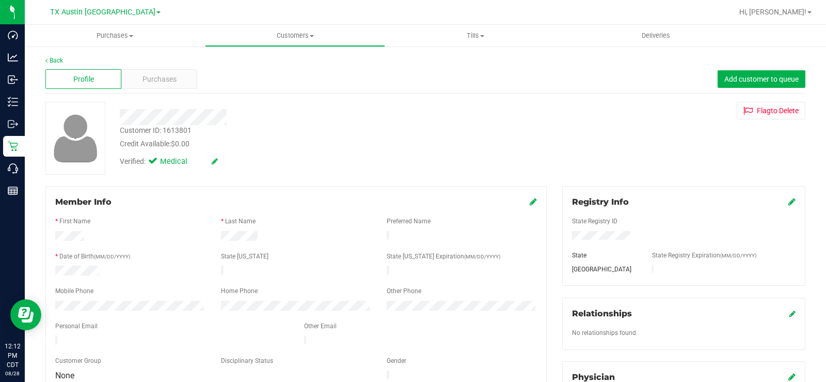
click at [153, 80] on span "Purchases" at bounding box center [160, 79] width 34 height 11
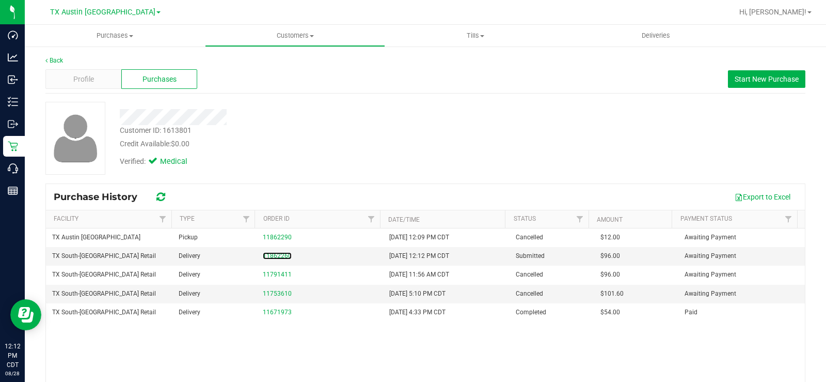
click at [273, 254] on link "11862260" at bounding box center [277, 255] width 29 height 7
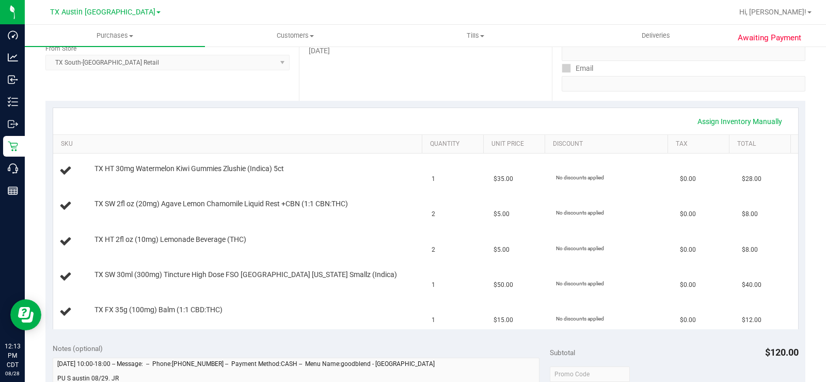
scroll to position [362, 0]
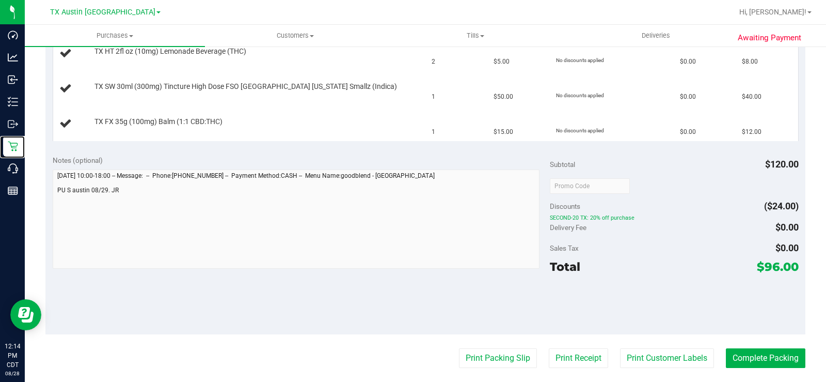
click at [16, 147] on icon at bounding box center [13, 146] width 10 height 10
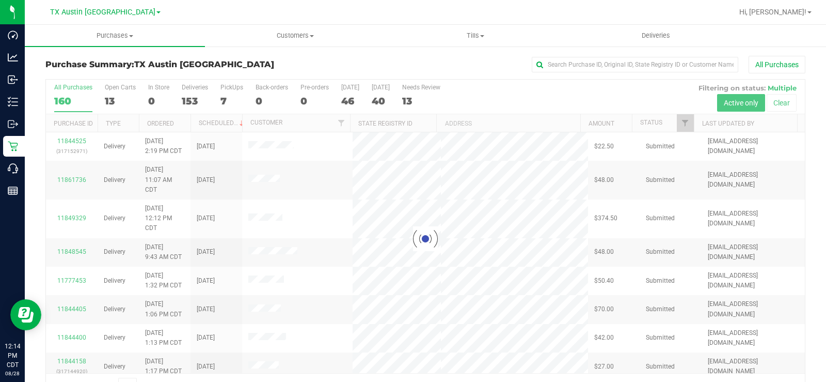
click at [111, 97] on div at bounding box center [425, 239] width 759 height 318
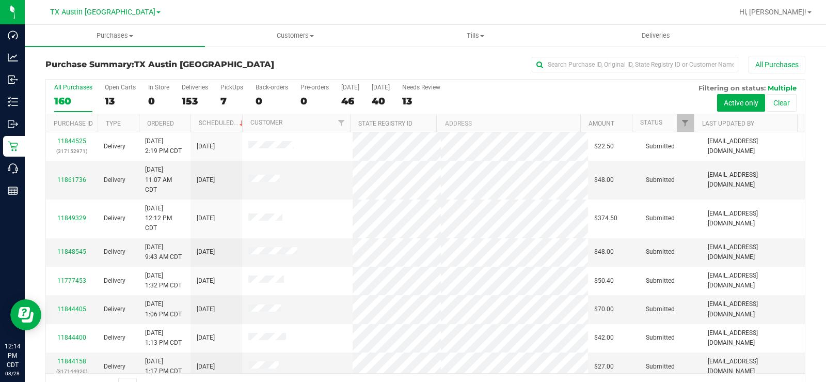
click at [111, 97] on div "13" at bounding box center [120, 101] width 31 height 12
click at [0, 0] on input "Open Carts 13" at bounding box center [0, 0] width 0 height 0
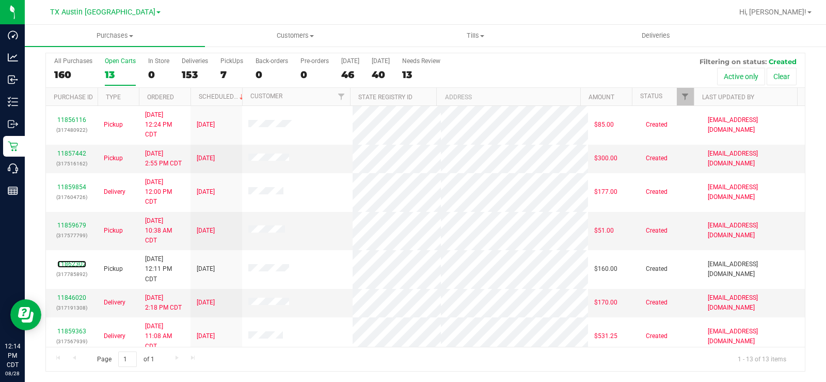
click at [73, 260] on link "11862302" at bounding box center [71, 263] width 29 height 7
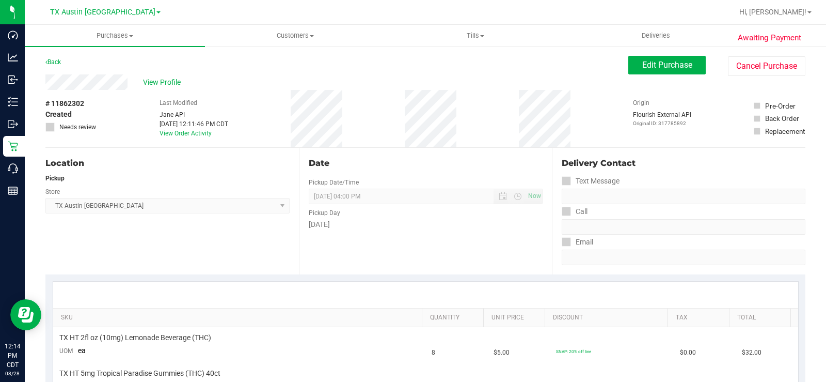
click at [91, 81] on div "View Profile" at bounding box center [336, 81] width 583 height 15
click at [167, 89] on div "View Profile" at bounding box center [336, 81] width 583 height 15
click at [157, 81] on span "View Profile" at bounding box center [163, 82] width 41 height 11
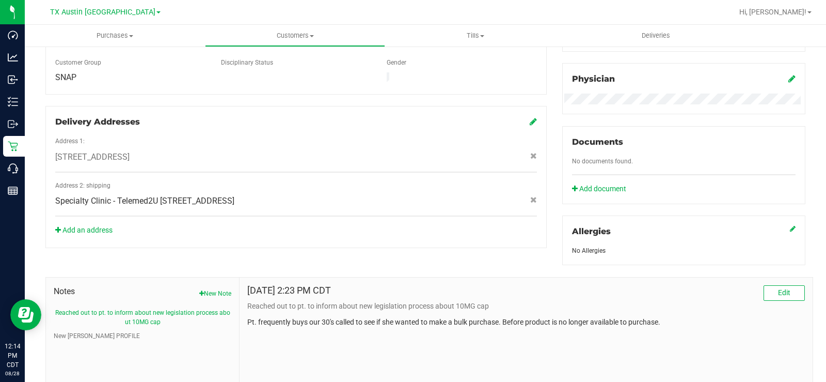
scroll to position [310, 0]
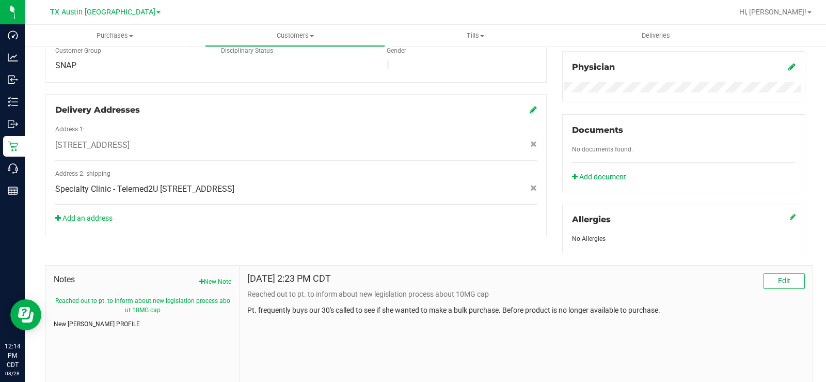
click at [93, 323] on button "New [PERSON_NAME] PROFILE" at bounding box center [97, 323] width 86 height 9
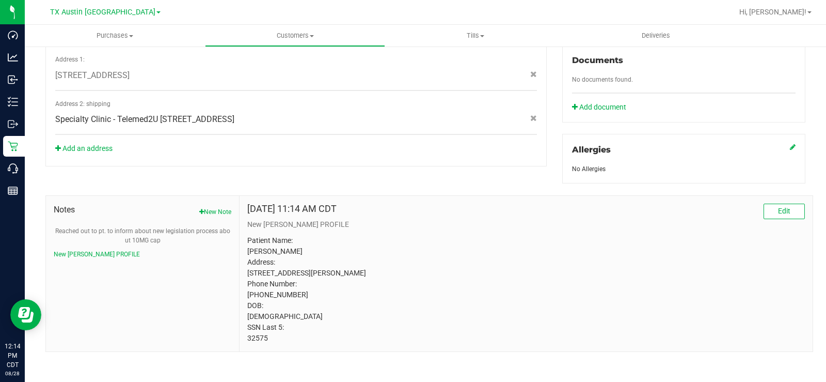
scroll to position [393, 0]
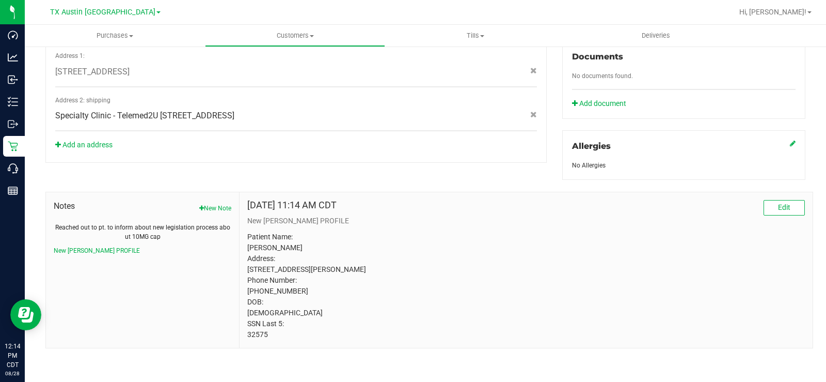
click at [120, 223] on button "Reached out to pt. to inform about new legislation process about 10MG cap" at bounding box center [143, 232] width 178 height 19
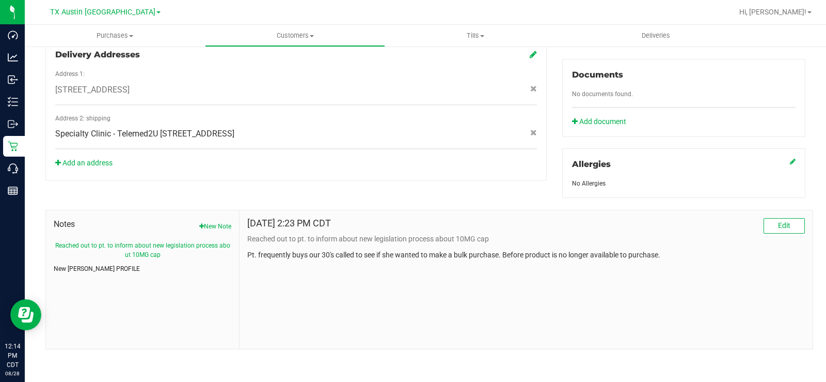
click at [67, 268] on button "New [PERSON_NAME] PROFILE" at bounding box center [97, 268] width 86 height 9
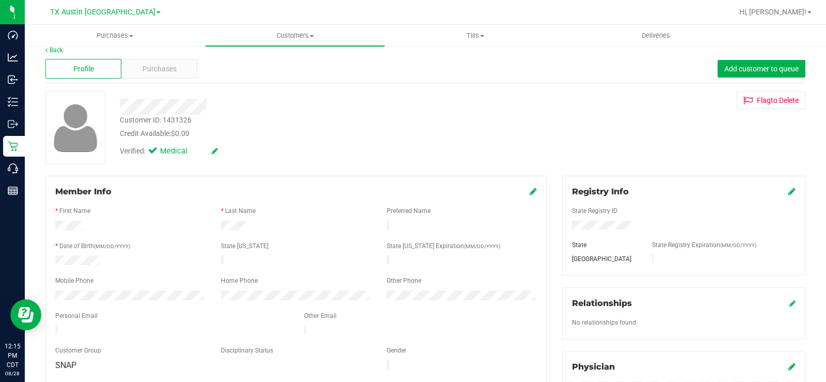
scroll to position [0, 0]
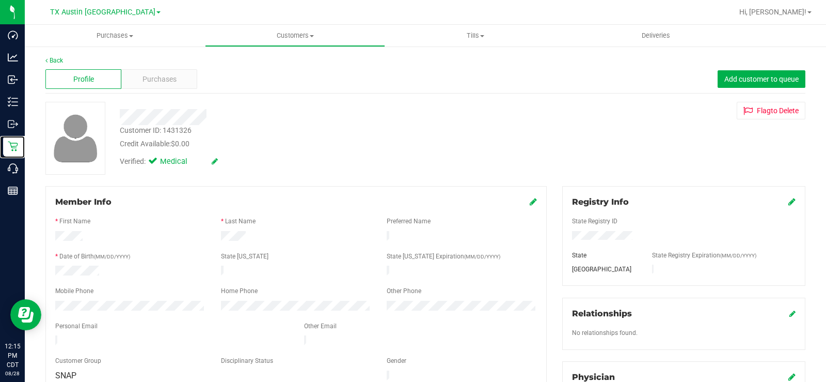
click at [0, 0] on p "Retail" at bounding box center [0, 0] width 0 height 0
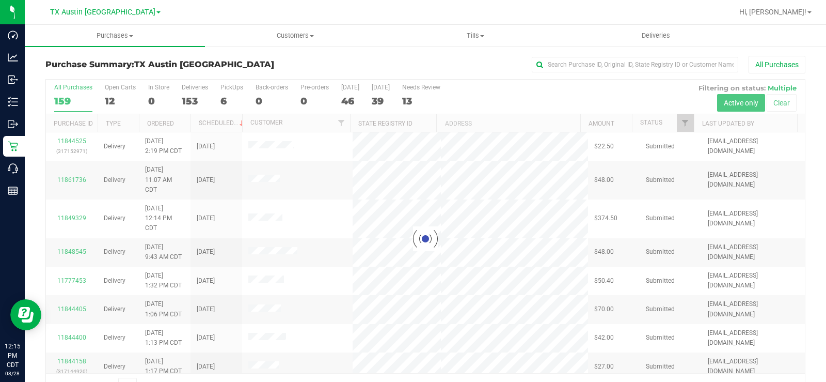
click at [108, 90] on div at bounding box center [425, 239] width 759 height 318
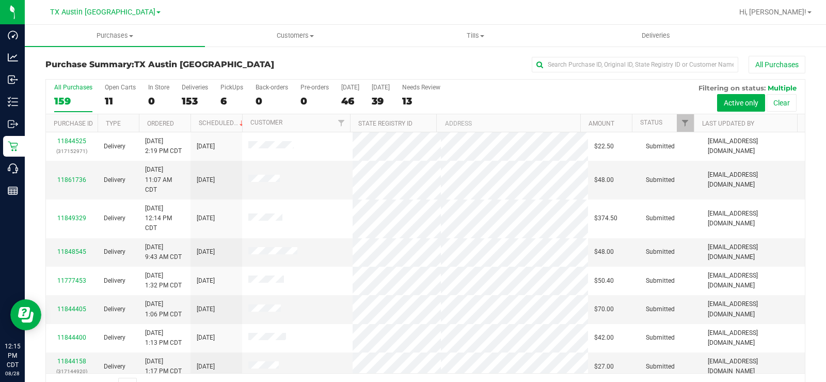
click at [111, 95] on div "11" at bounding box center [120, 101] width 31 height 12
click at [0, 0] on input "Open Carts 11" at bounding box center [0, 0] width 0 height 0
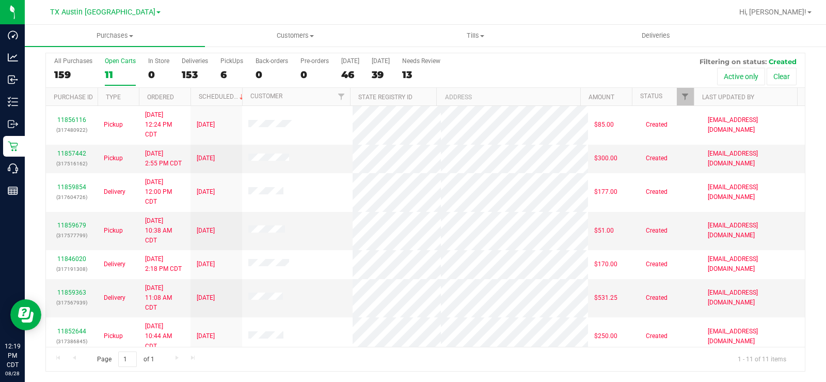
click at [112, 65] on label "Open Carts 11" at bounding box center [120, 71] width 31 height 28
click at [0, 0] on input "Open Carts 11" at bounding box center [0, 0] width 0 height 0
click at [99, 73] on div "All Purchases 159 Open Carts 11 In Store 0 Deliveries 153 PickUps 6 Back-orders…" at bounding box center [425, 70] width 759 height 35
click at [105, 74] on div "11" at bounding box center [120, 75] width 31 height 12
click at [0, 0] on input "Open Carts 11" at bounding box center [0, 0] width 0 height 0
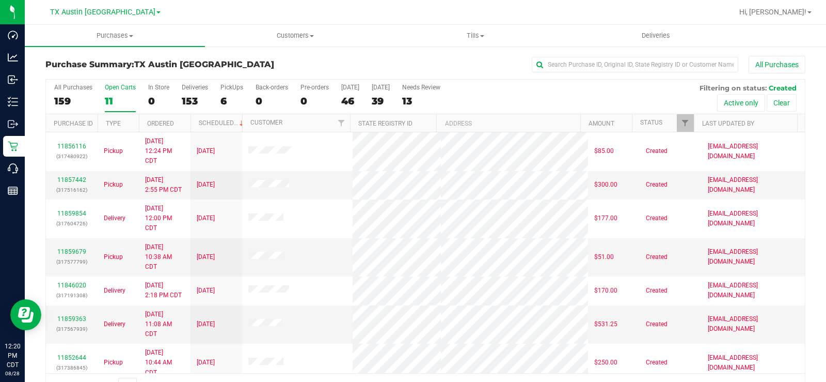
click at [108, 96] on div "11" at bounding box center [120, 101] width 31 height 12
click at [0, 0] on input "Open Carts 11" at bounding box center [0, 0] width 0 height 0
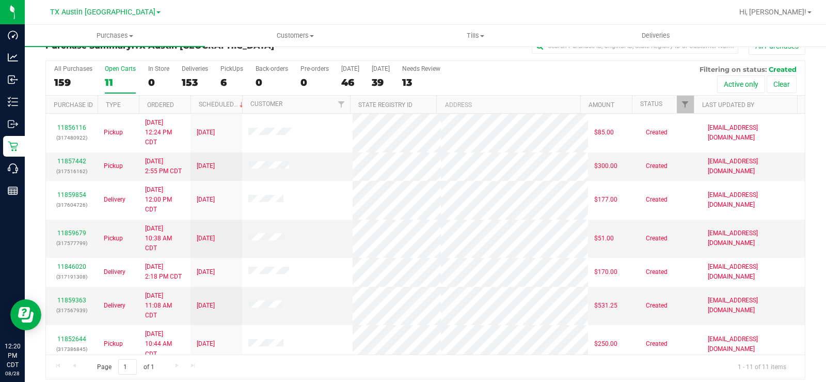
scroll to position [26, 0]
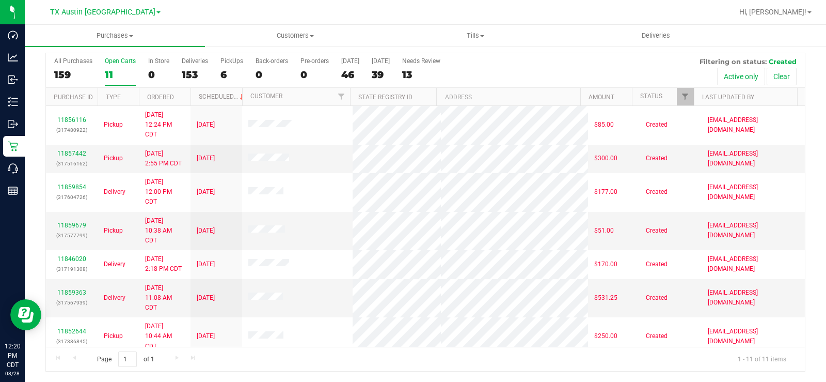
click at [110, 71] on div "11" at bounding box center [120, 75] width 31 height 12
click at [0, 0] on input "Open Carts 11" at bounding box center [0, 0] width 0 height 0
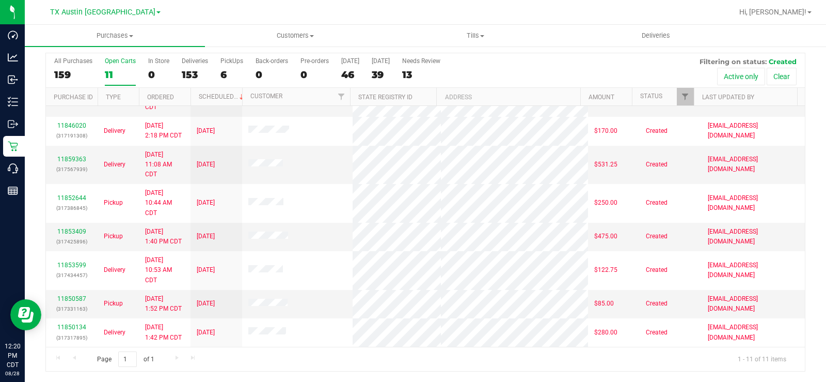
scroll to position [0, 0]
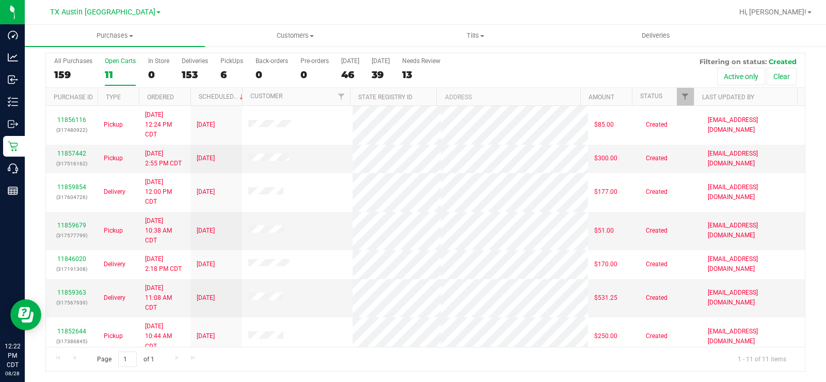
click at [111, 63] on div "Open Carts" at bounding box center [120, 60] width 31 height 7
click at [0, 0] on input "Open Carts 11" at bounding box center [0, 0] width 0 height 0
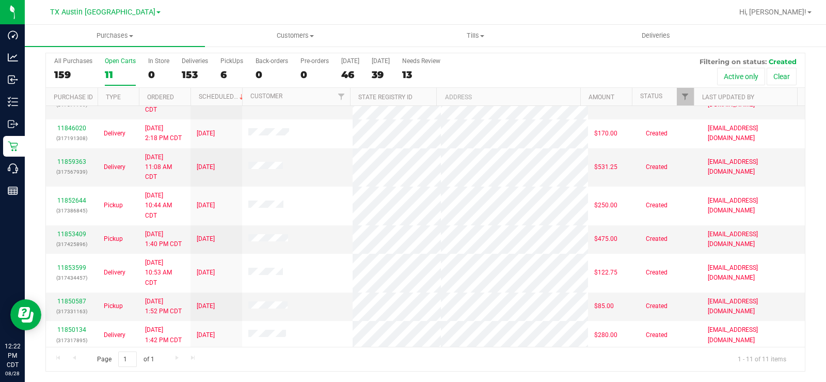
scroll to position [133, 0]
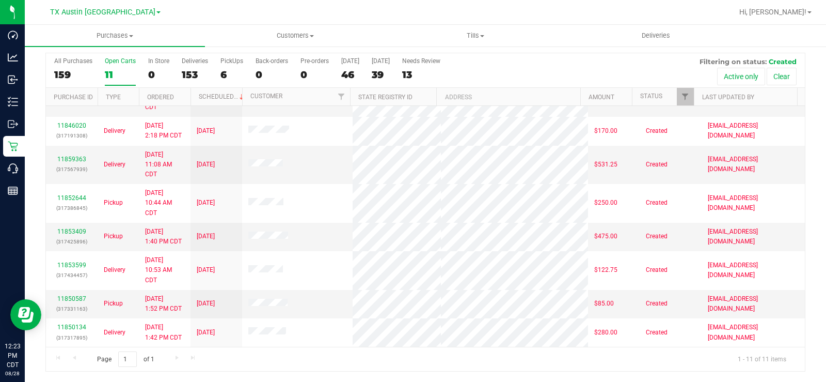
click at [107, 72] on div "11" at bounding box center [120, 75] width 31 height 12
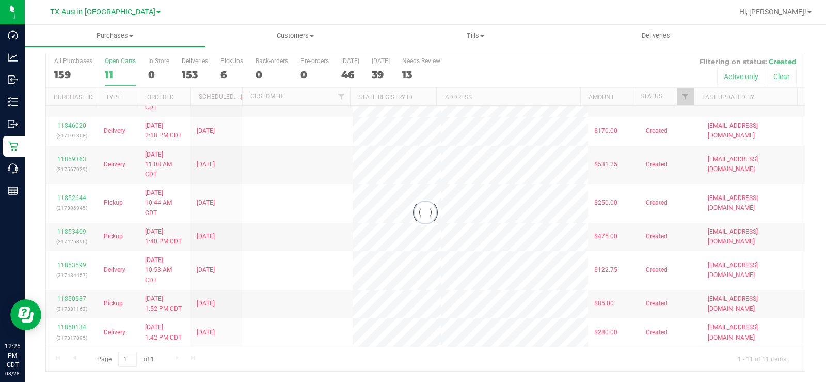
scroll to position [0, 0]
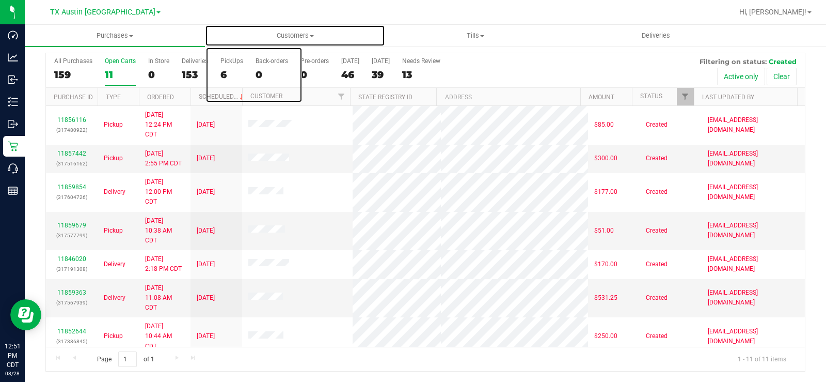
click at [288, 38] on span "Customers" at bounding box center [295, 35] width 179 height 9
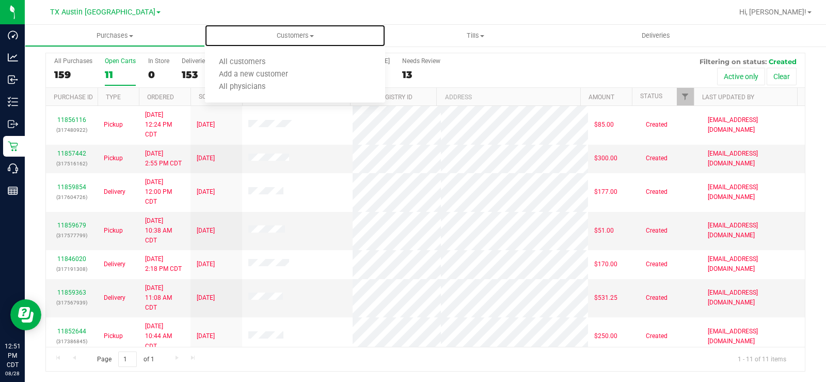
click at [282, 34] on span "Customers" at bounding box center [295, 35] width 180 height 9
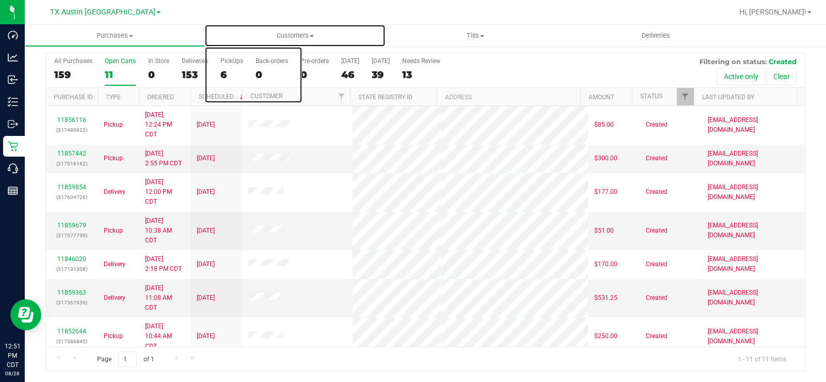
click at [295, 32] on span "Customers" at bounding box center [295, 35] width 180 height 9
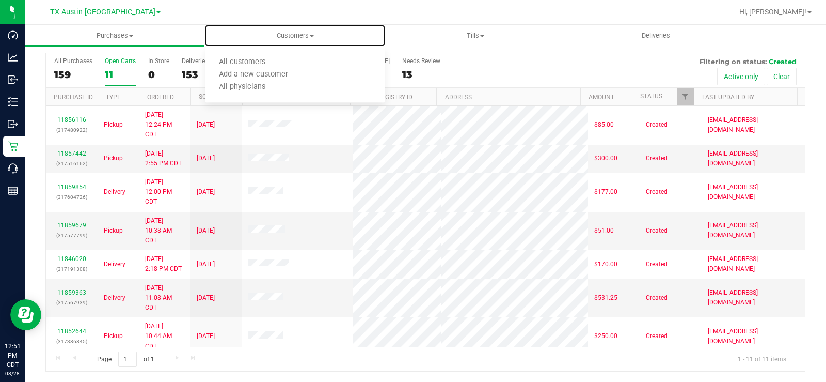
click at [250, 61] on span "All customers" at bounding box center [242, 62] width 74 height 9
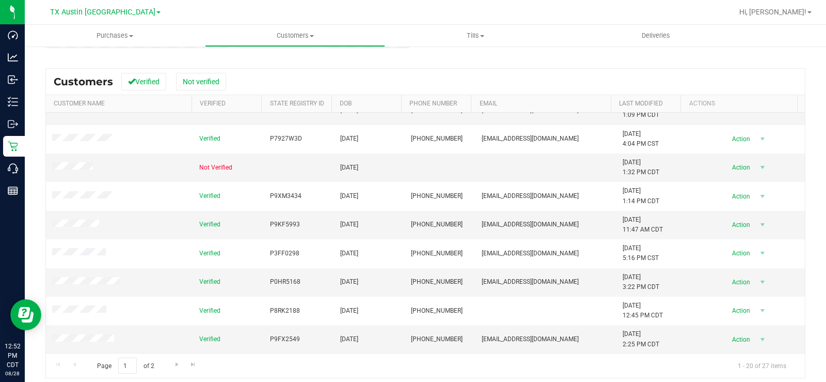
scroll to position [125, 0]
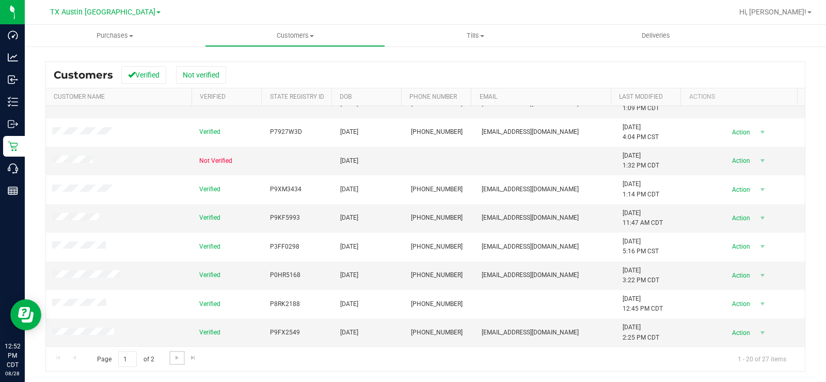
click at [176, 358] on span "Go to the next page" at bounding box center [177, 357] width 8 height 8
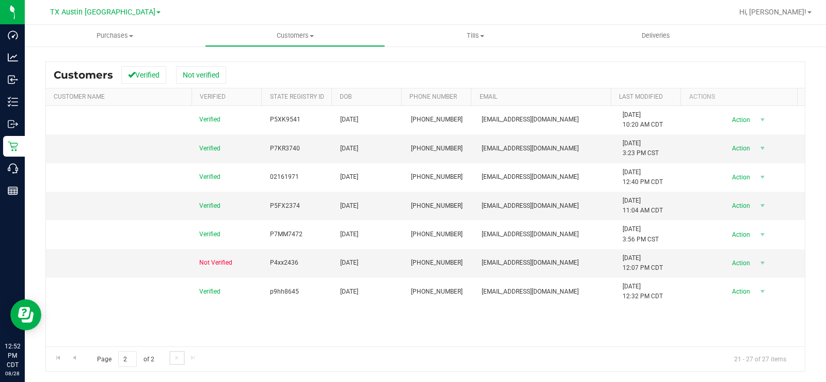
scroll to position [0, 0]
click at [77, 355] on span "Go to the previous page" at bounding box center [74, 357] width 8 height 8
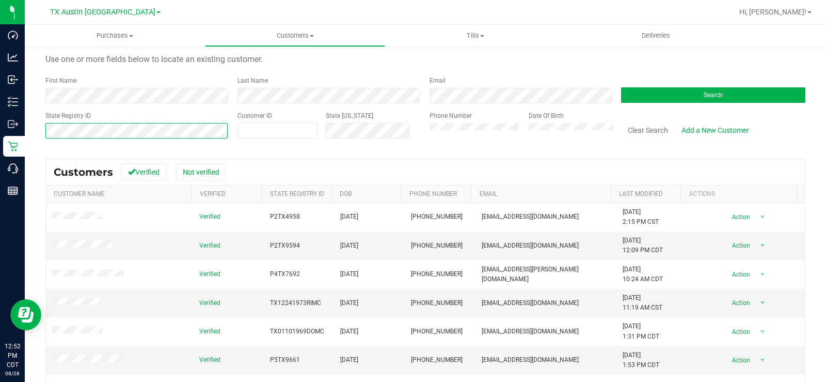
scroll to position [52, 0]
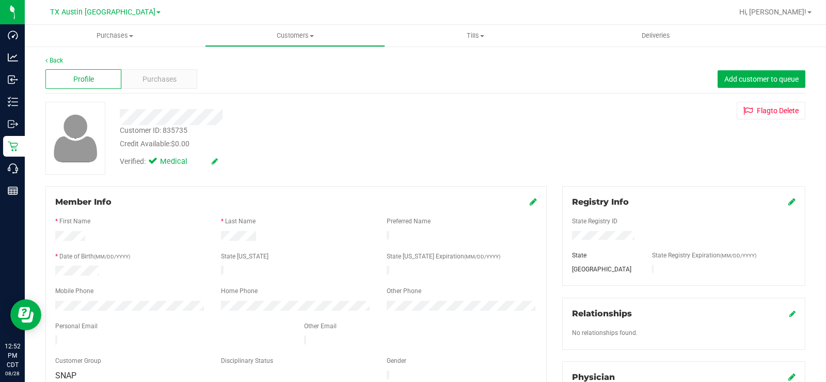
click at [167, 79] on span "Purchases" at bounding box center [160, 79] width 34 height 11
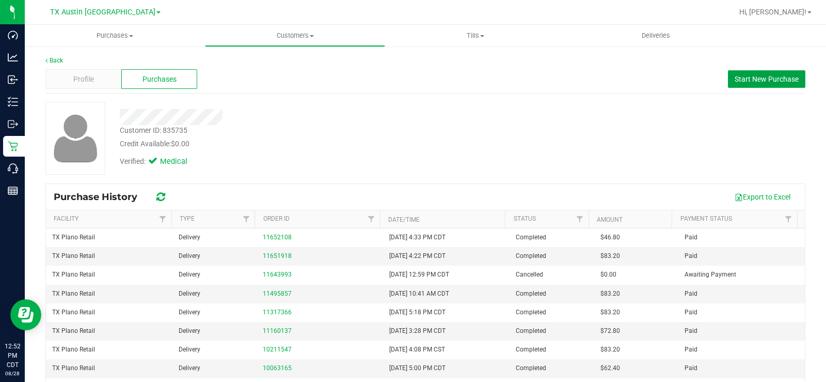
click at [766, 82] on span "Start New Purchase" at bounding box center [767, 79] width 64 height 8
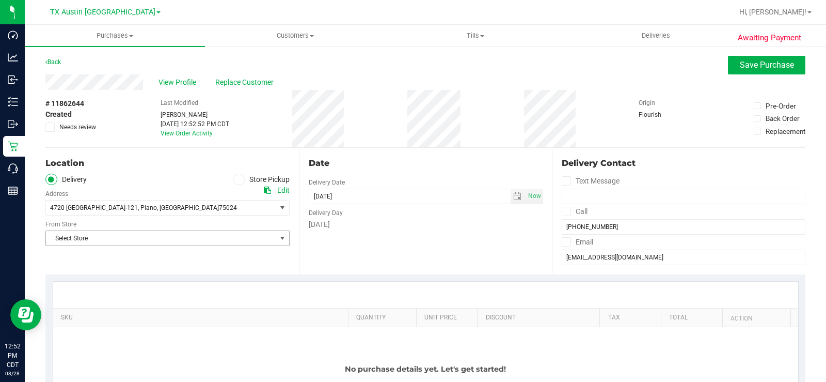
click at [166, 240] on span "Select Store" at bounding box center [161, 238] width 230 height 14
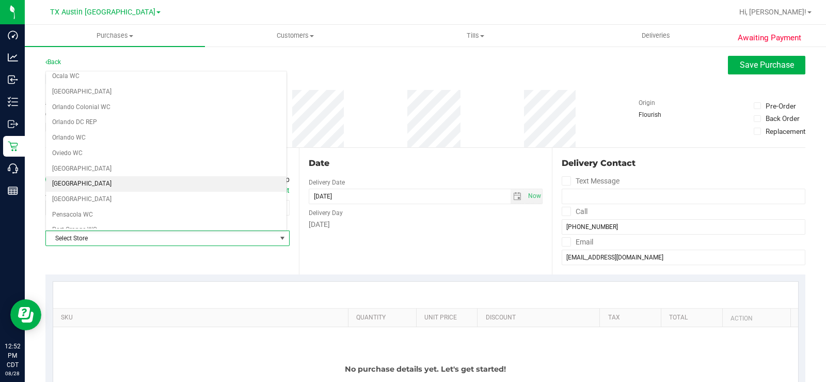
scroll to position [750, 0]
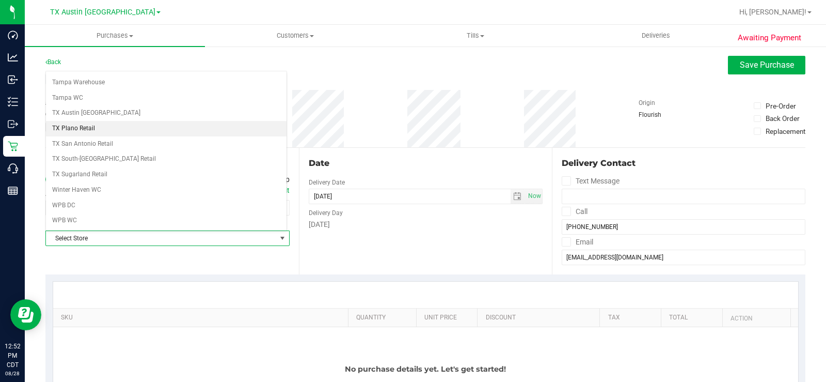
drag, startPoint x: 100, startPoint y: 127, endPoint x: 218, endPoint y: 179, distance: 129.3
click at [101, 127] on li "TX Plano Retail" at bounding box center [166, 128] width 241 height 15
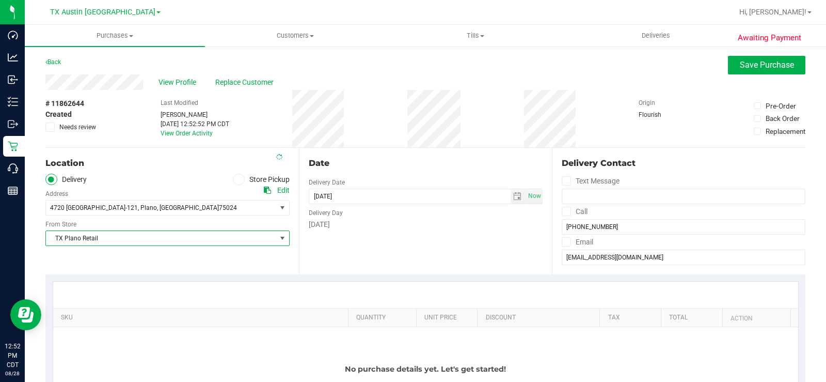
click at [365, 249] on div "Date Delivery Date [DATE] Now [DATE] 12:52 PM Now Delivery Day [DATE]" at bounding box center [426, 211] width 254 height 127
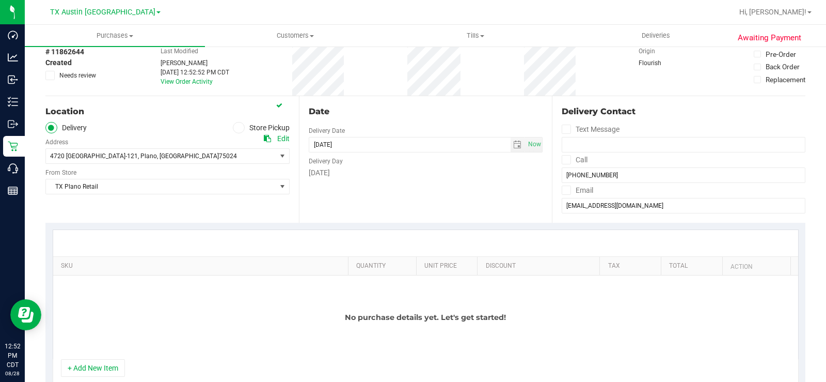
click at [103, 370] on button "+ Add New Item" at bounding box center [93, 368] width 64 height 18
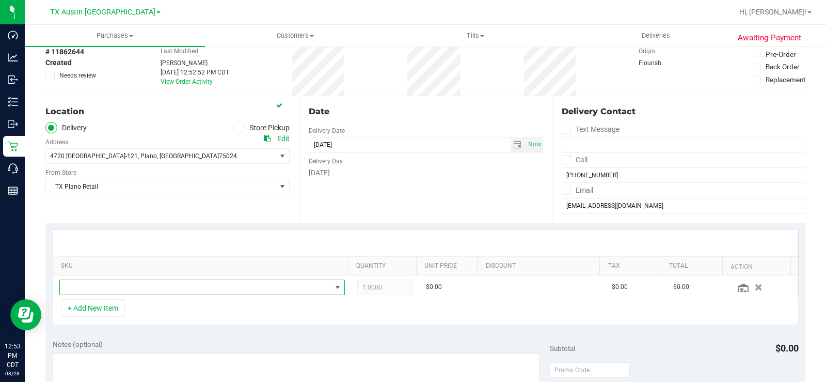
click at [147, 285] on span "NO DATA FOUND" at bounding box center [196, 287] width 272 height 14
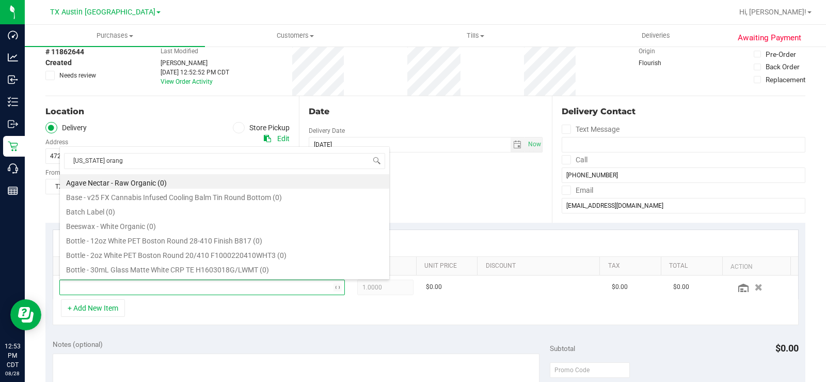
type input "[US_STATE] orange"
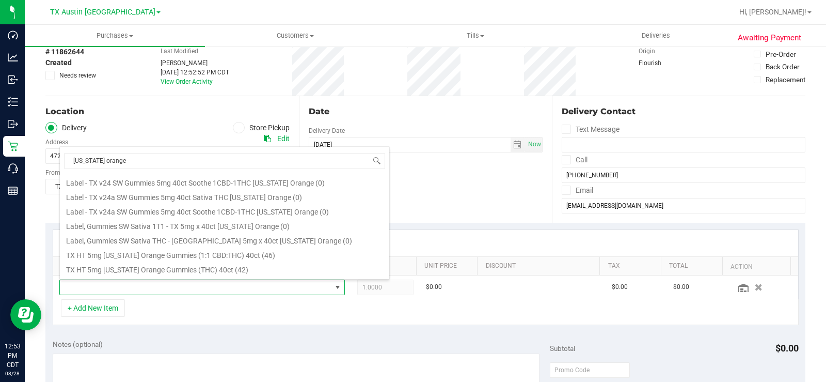
scroll to position [103, 0]
click at [159, 251] on li "TX HT 5mg [US_STATE] Orange Gummies (THC) 40ct (42)" at bounding box center [225, 251] width 330 height 14
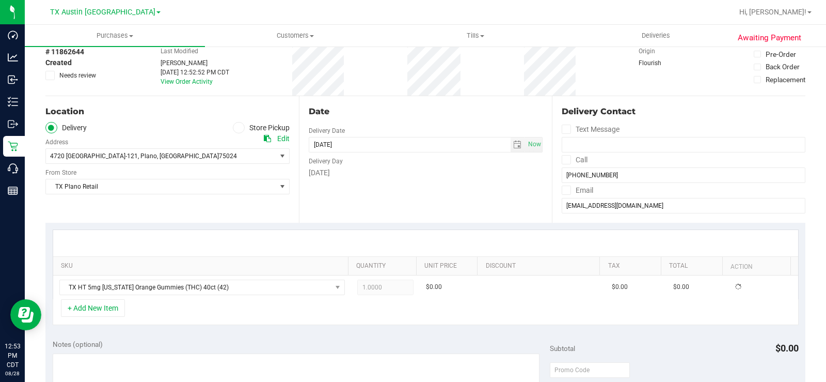
click at [107, 307] on button "+ Add New Item" at bounding box center [93, 308] width 64 height 18
click at [122, 304] on button "+ Add New Item" at bounding box center [93, 308] width 64 height 18
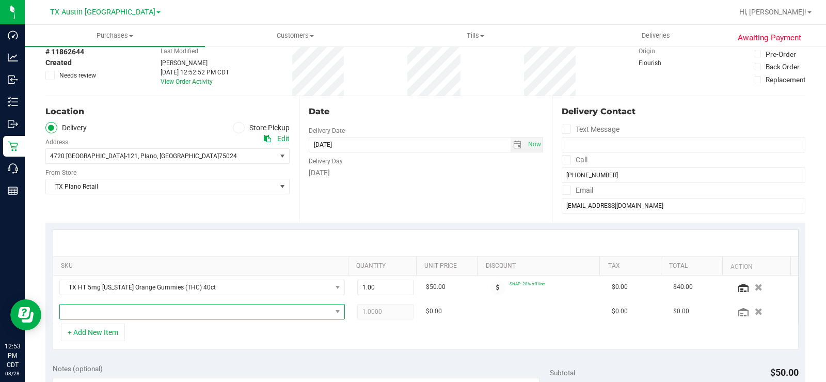
click at [122, 305] on span "NO DATA FOUND" at bounding box center [196, 311] width 272 height 14
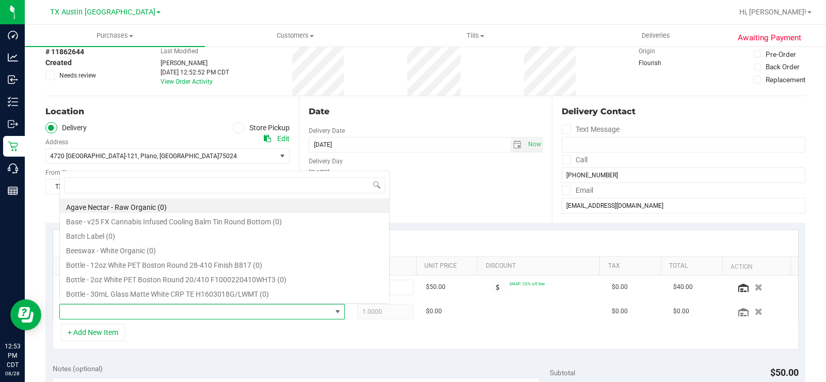
scroll to position [15, 276]
type input "tropical"
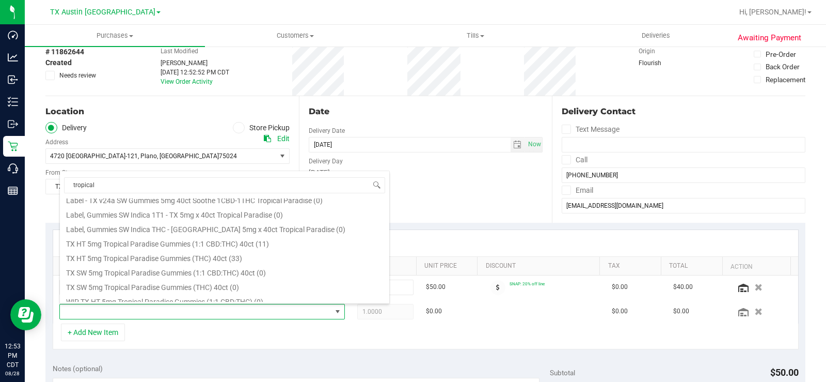
scroll to position [155, 0]
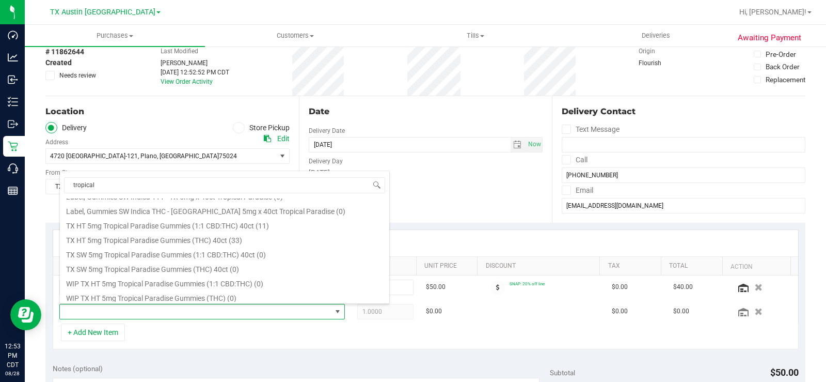
click at [155, 242] on li "TX HT 5mg Tropical Paradise Gummies (THC) 40ct (33)" at bounding box center [225, 238] width 330 height 14
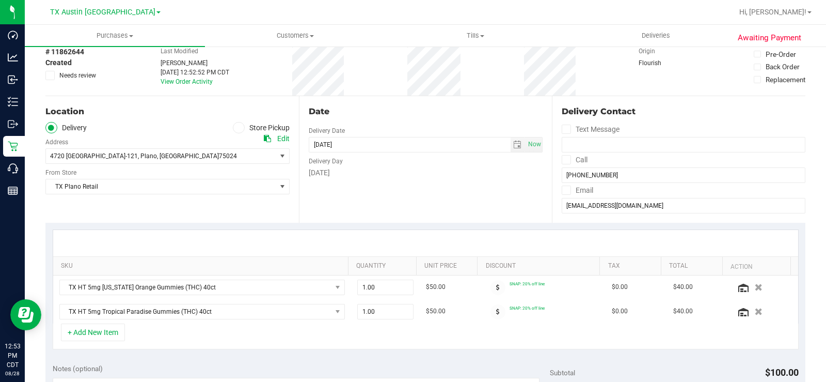
click at [347, 340] on div "+ Add New Item" at bounding box center [426, 336] width 746 height 26
click at [274, 239] on div at bounding box center [425, 243] width 745 height 26
click at [350, 337] on div "+ Add New Item" at bounding box center [426, 336] width 746 height 26
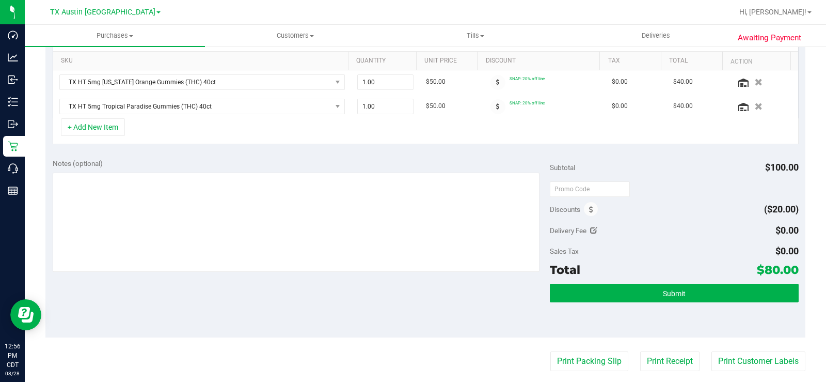
scroll to position [258, 0]
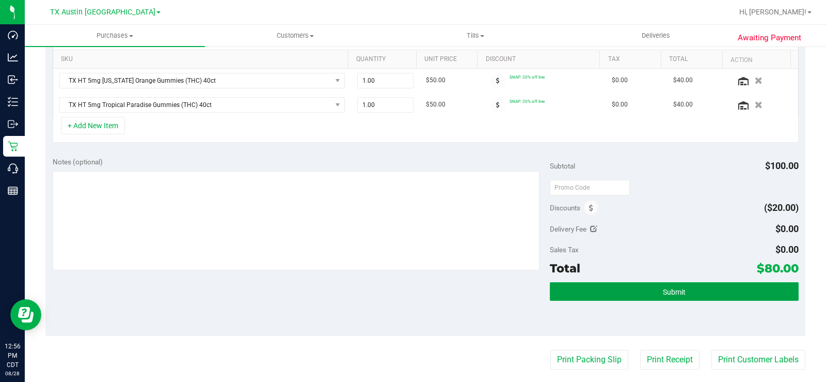
click at [607, 292] on button "Submit" at bounding box center [674, 291] width 249 height 19
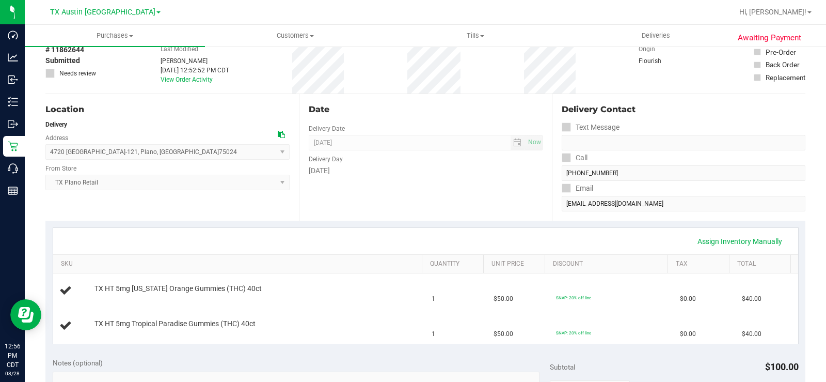
scroll to position [52, 0]
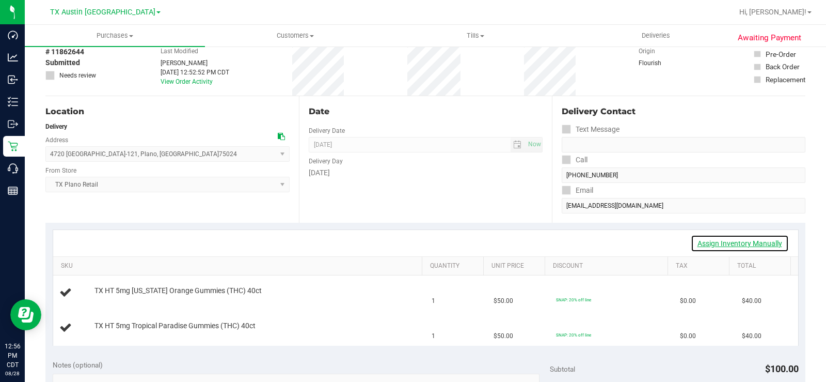
click at [705, 243] on link "Assign Inventory Manually" at bounding box center [740, 243] width 98 height 18
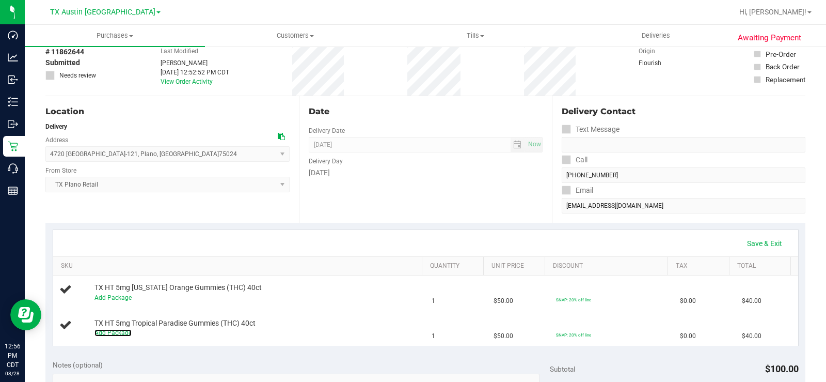
click at [120, 334] on link "Add Package" at bounding box center [113, 332] width 37 height 7
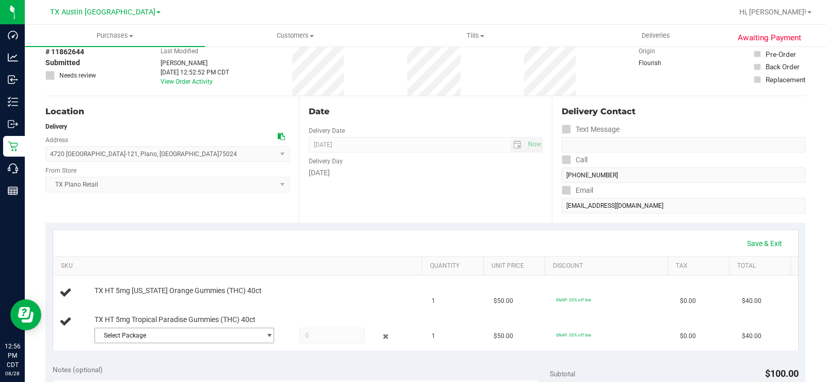
click at [137, 332] on span "Select Package" at bounding box center [178, 335] width 166 height 14
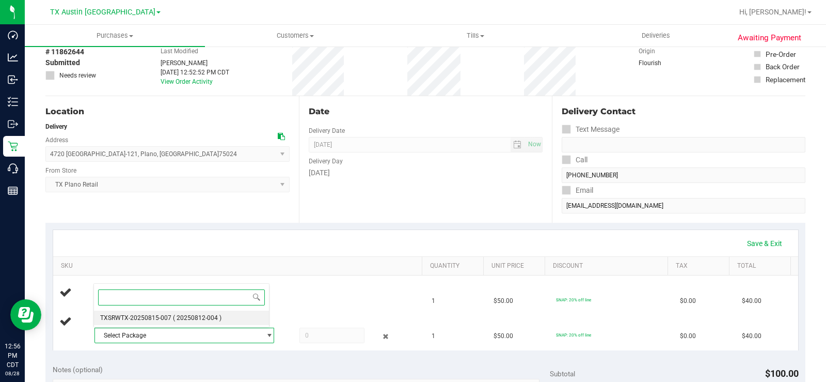
click at [167, 314] on span "TXSRWTX-20250815-007" at bounding box center [135, 317] width 71 height 7
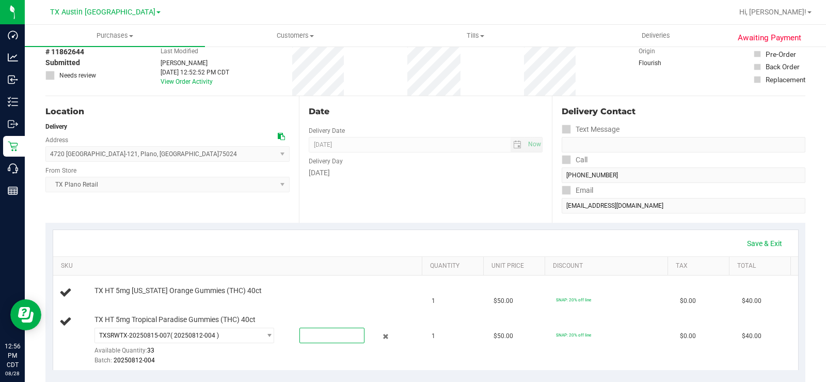
click at [311, 330] on span at bounding box center [332, 334] width 65 height 15
type input "1"
type input "1.0000"
click at [300, 299] on div "TX HT 5mg [US_STATE] Orange Gummies (THC) 40ct" at bounding box center [239, 293] width 360 height 14
click at [125, 297] on link "Add Package" at bounding box center [113, 297] width 37 height 7
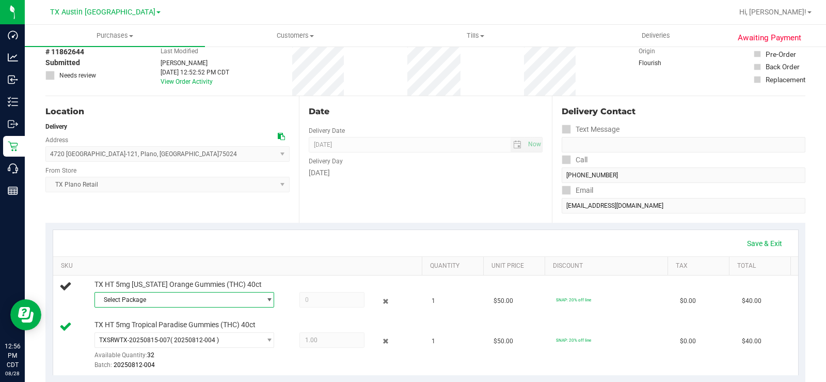
click at [125, 297] on span "Select Package" at bounding box center [178, 299] width 166 height 14
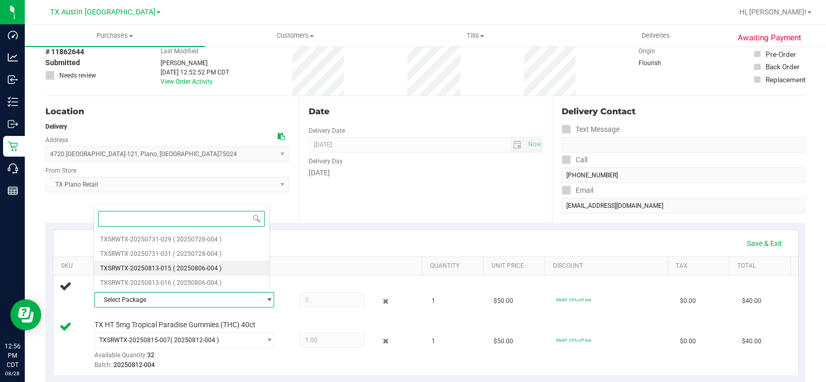
click at [155, 271] on span "TXSRWTX-20250813-015" at bounding box center [135, 267] width 71 height 7
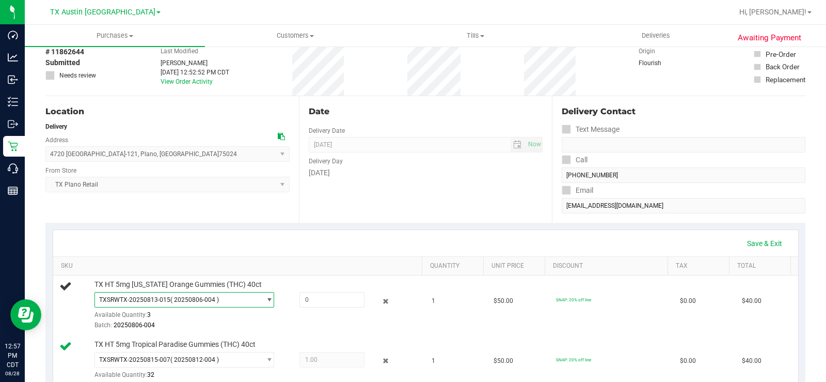
click at [325, 305] on span at bounding box center [332, 299] width 65 height 15
type input "1"
type input "1.0000"
click at [313, 322] on div "Batch: 20250806-004" at bounding box center [257, 325] width 324 height 10
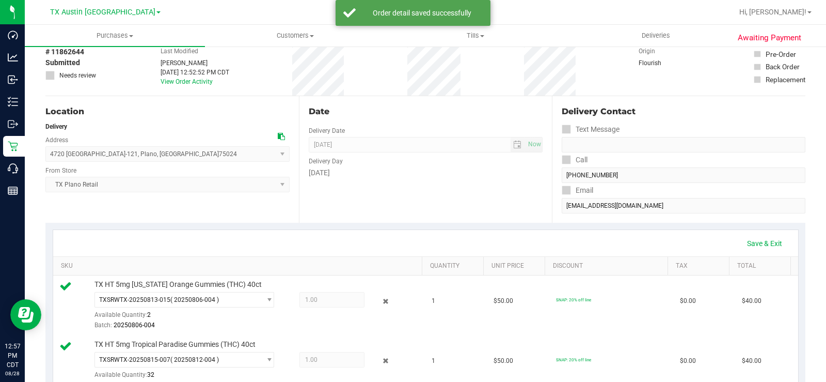
scroll to position [0, 0]
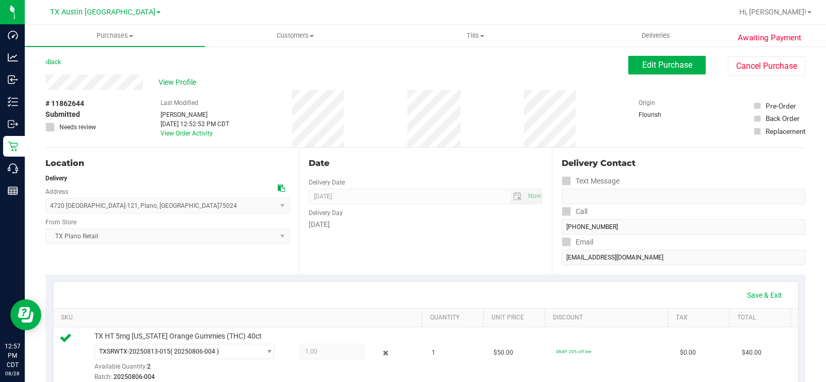
click at [151, 167] on div "Location" at bounding box center [167, 163] width 244 height 12
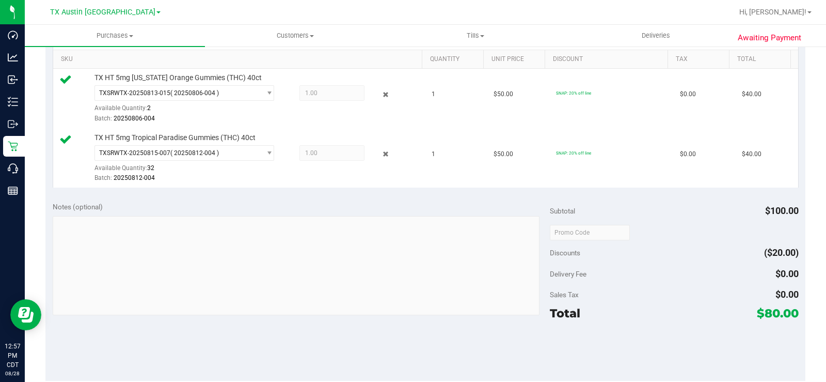
scroll to position [362, 0]
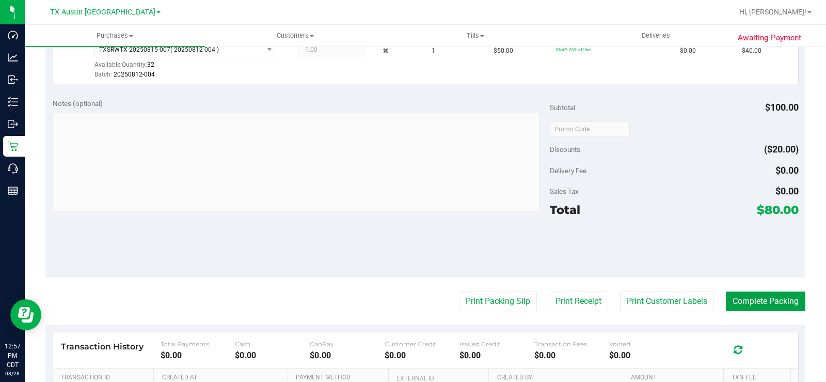
click at [747, 296] on button "Complete Packing" at bounding box center [766, 301] width 80 height 20
click at [660, 224] on div at bounding box center [674, 247] width 249 height 46
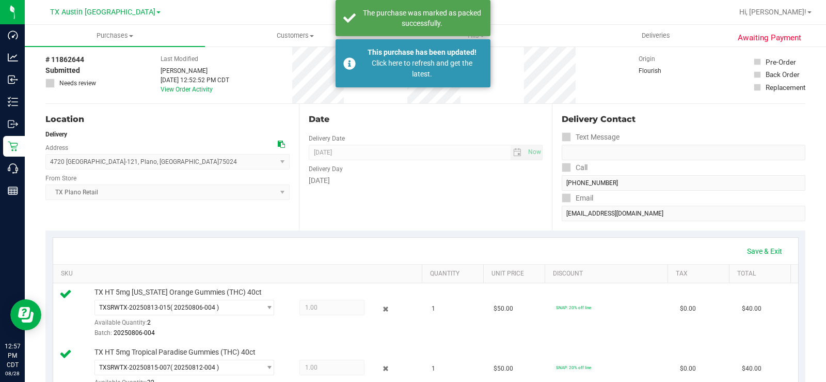
scroll to position [0, 0]
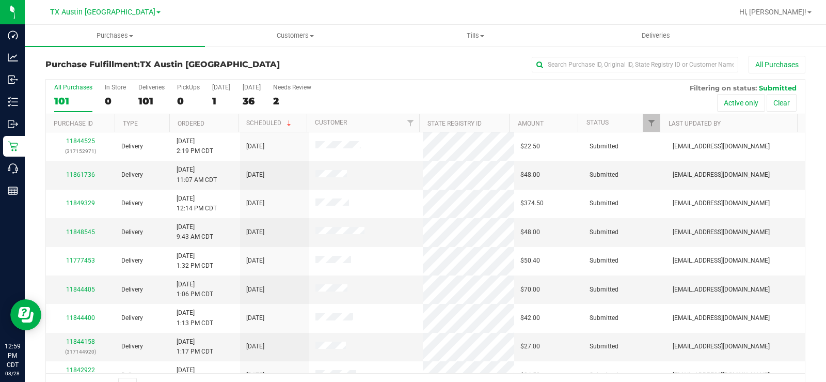
click at [96, 8] on span "TX Austin [GEOGRAPHIC_DATA]" at bounding box center [102, 12] width 105 height 9
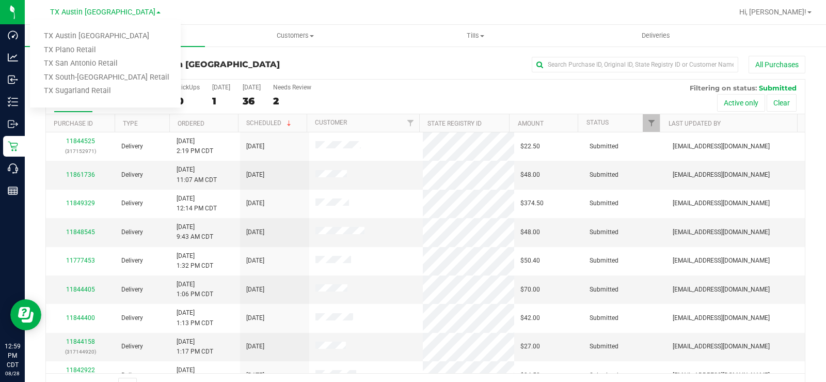
click at [91, 45] on link "TX Plano Retail" at bounding box center [105, 50] width 151 height 14
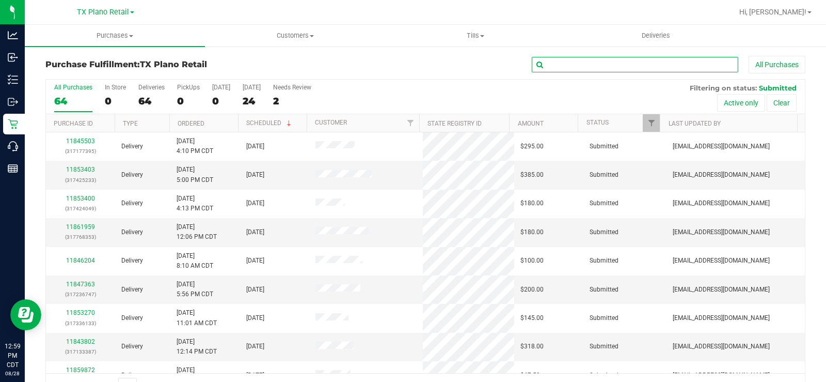
click at [561, 66] on input "text" at bounding box center [635, 64] width 207 height 15
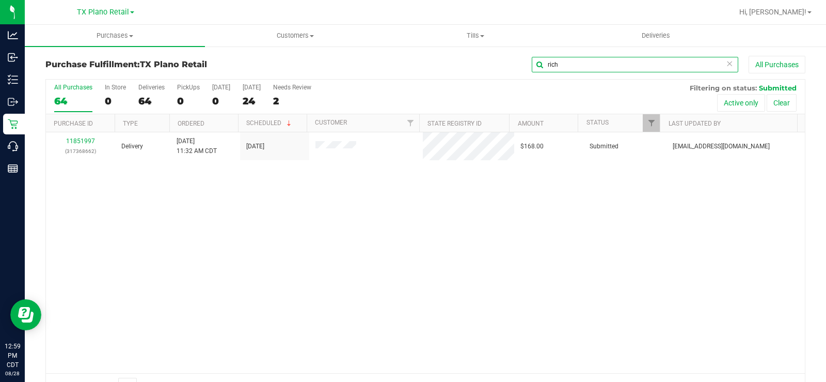
type input "rich"
click at [83, 138] on link "11851997" at bounding box center [80, 140] width 29 height 7
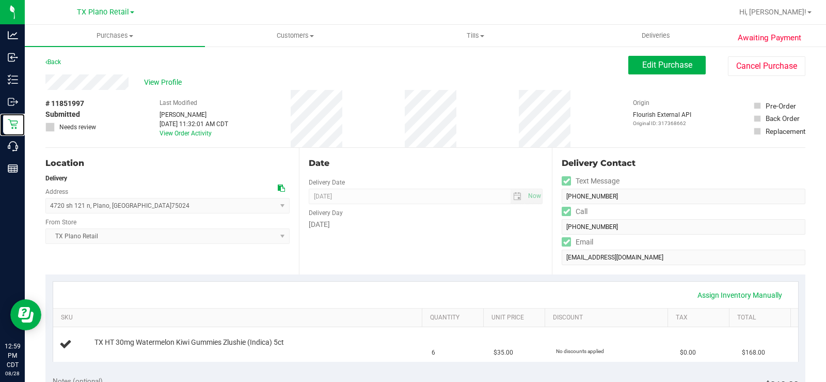
click at [0, 0] on p "Retail" at bounding box center [0, 0] width 0 height 0
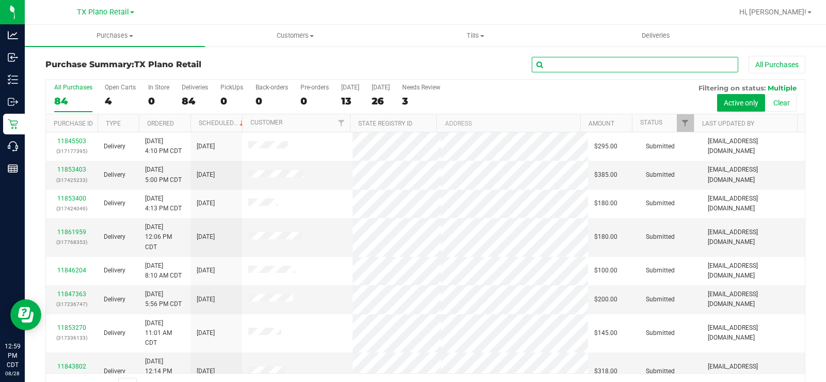
click at [563, 67] on input "text" at bounding box center [635, 64] width 207 height 15
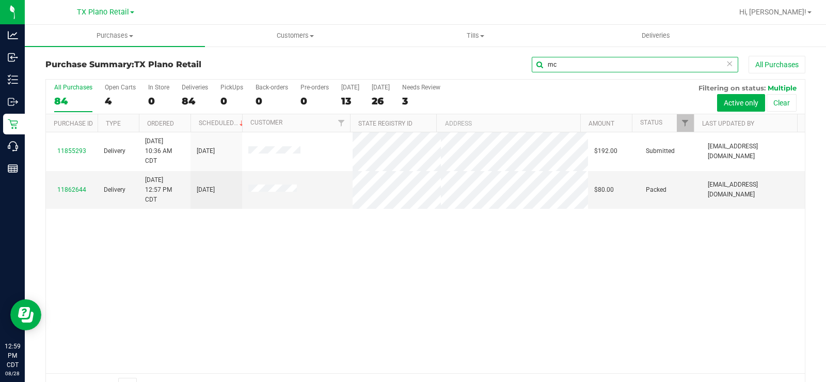
type input "mc"
click at [65, 191] on link "11862644" at bounding box center [71, 189] width 29 height 7
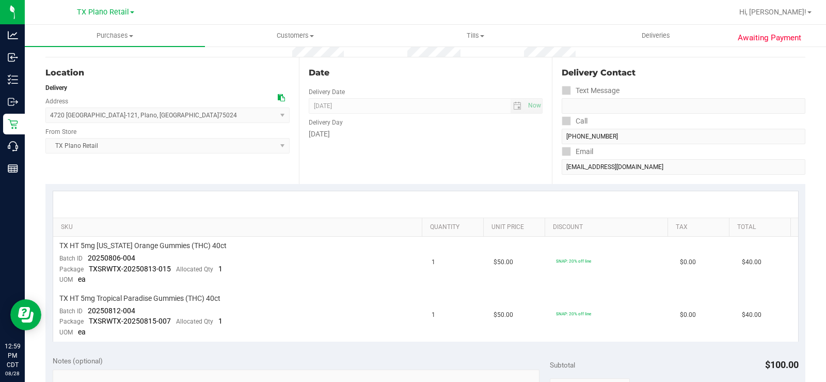
scroll to position [103, 0]
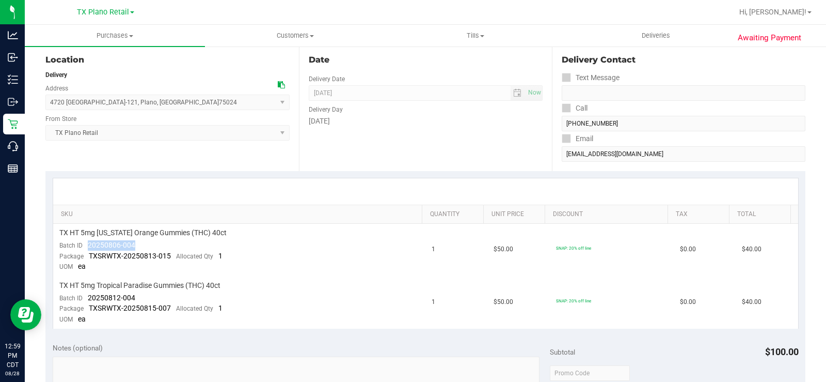
drag, startPoint x: 146, startPoint y: 246, endPoint x: 85, endPoint y: 244, distance: 61.0
click at [85, 244] on td "TX HT 5mg [US_STATE] Orange Gummies (THC) 40ct Batch ID 20250806-004 Package TX…" at bounding box center [239, 250] width 373 height 53
copy span "20250806-004"
drag, startPoint x: 137, startPoint y: 295, endPoint x: 89, endPoint y: 295, distance: 48.0
click at [89, 295] on td "TX HT 5mg Tropical Paradise Gummies (THC) 40ct Batch ID 20250812-004 Package TX…" at bounding box center [239, 302] width 373 height 52
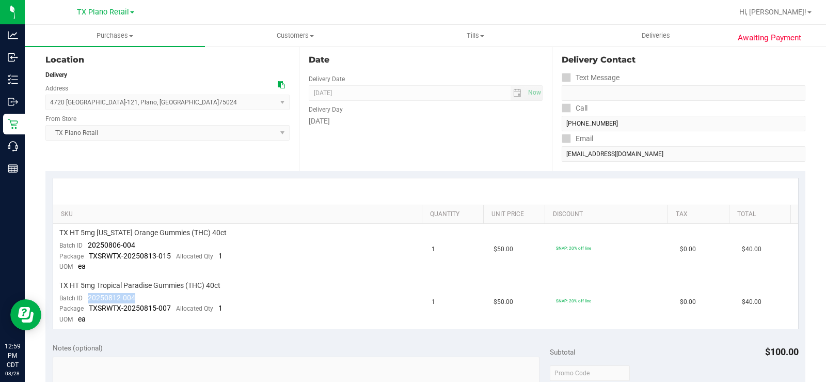
copy span "20250812-004"
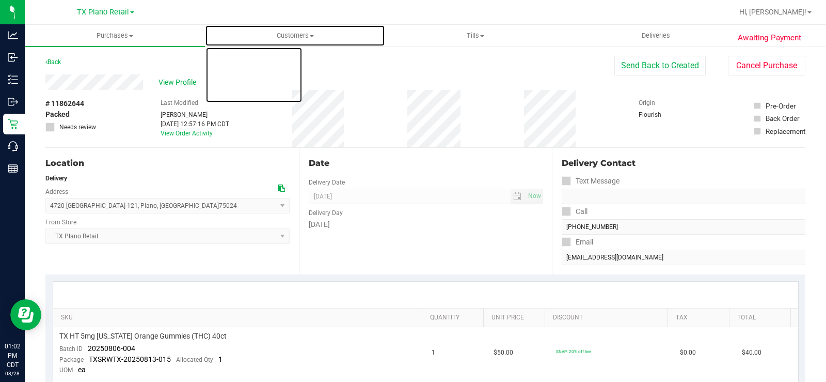
click at [283, 35] on span "Customers" at bounding box center [295, 35] width 179 height 9
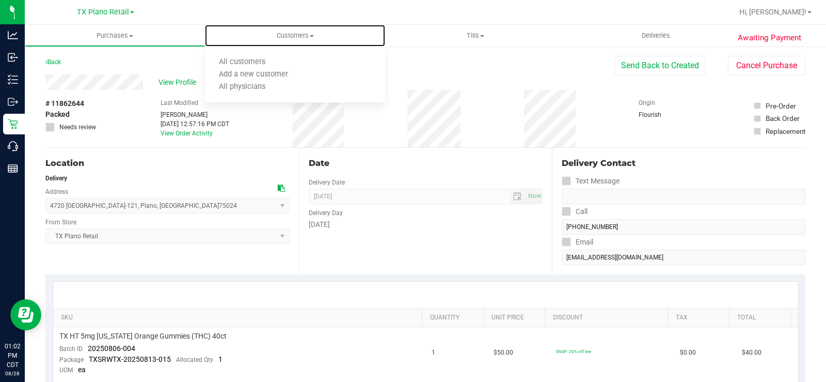
click at [238, 62] on span "All customers" at bounding box center [242, 62] width 74 height 9
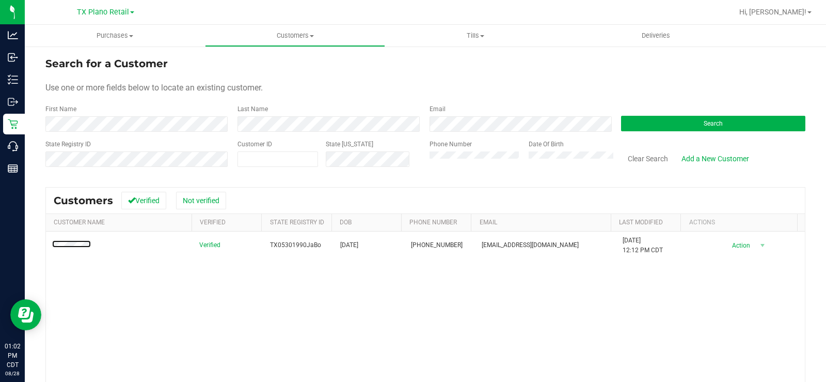
click at [65, 241] on span at bounding box center [73, 245] width 42 height 10
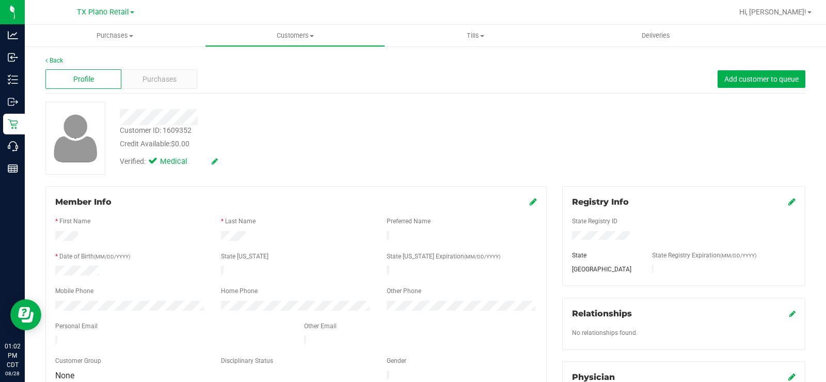
click at [221, 234] on div at bounding box center [296, 237] width 166 height 12
click at [146, 68] on div "Profile Purchases Add customer to queue" at bounding box center [425, 79] width 760 height 28
click at [151, 76] on span "Purchases" at bounding box center [160, 79] width 34 height 11
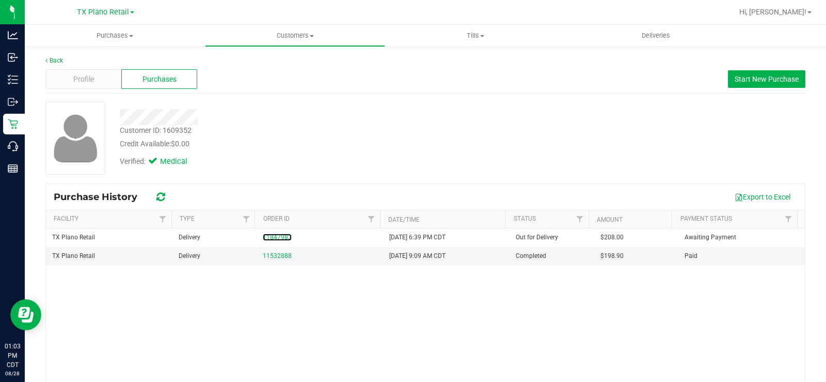
click at [276, 238] on link "11847983" at bounding box center [277, 236] width 29 height 7
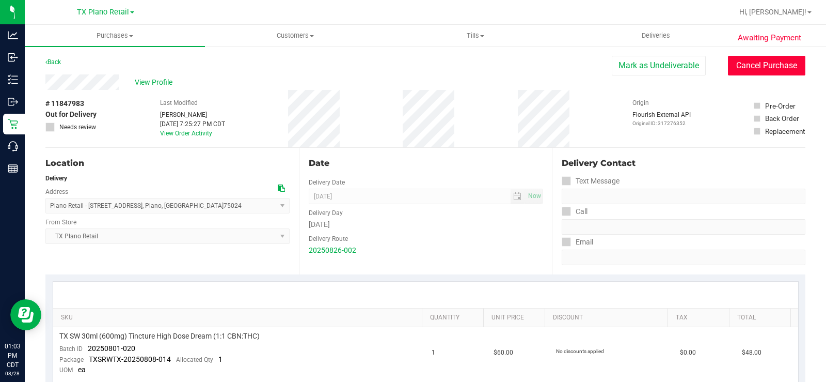
click at [769, 72] on button "Cancel Purchase" at bounding box center [766, 66] width 77 height 20
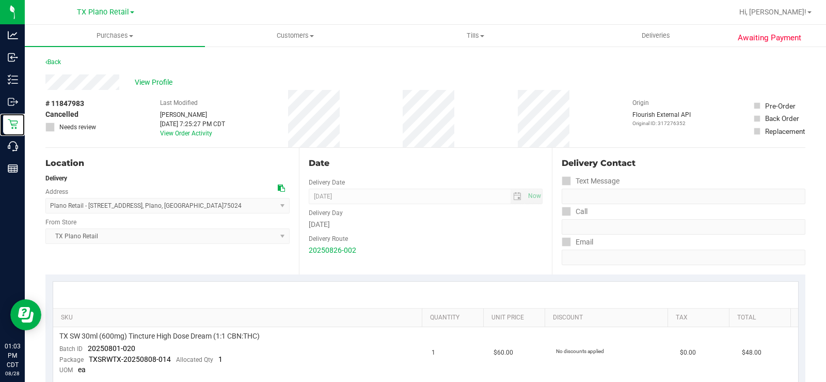
click at [18, 123] on icon at bounding box center [13, 124] width 10 height 10
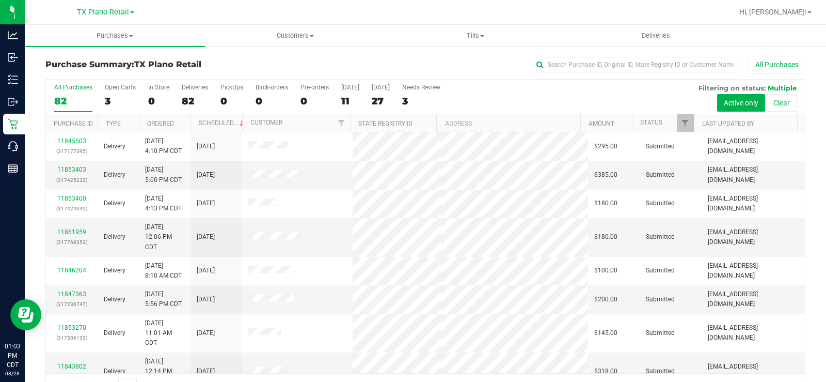
click at [347, 96] on div "11" at bounding box center [350, 101] width 18 height 12
click at [0, 0] on input "[DATE] 11" at bounding box center [0, 0] width 0 height 0
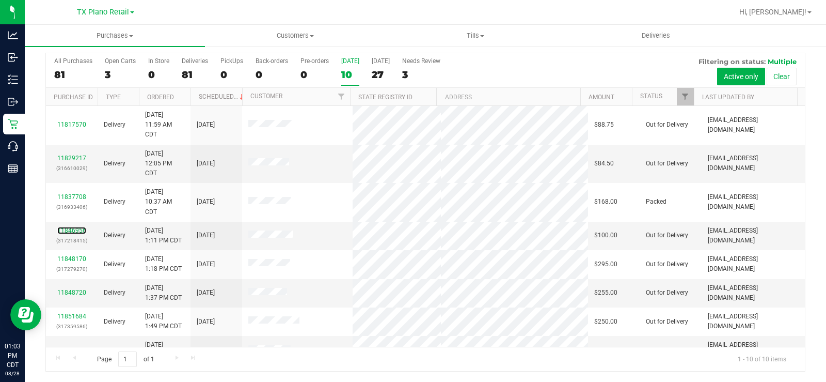
click at [74, 229] on link "11846956" at bounding box center [71, 230] width 29 height 7
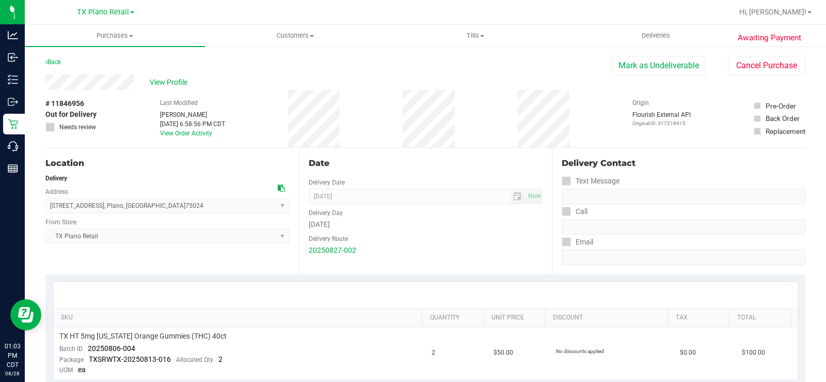
click at [660, 65] on button "Mark as Undeliverable" at bounding box center [659, 66] width 94 height 20
click at [649, 64] on button "Mark as Packed" at bounding box center [667, 66] width 77 height 20
click at [627, 67] on button "Send Back to Created" at bounding box center [660, 66] width 91 height 20
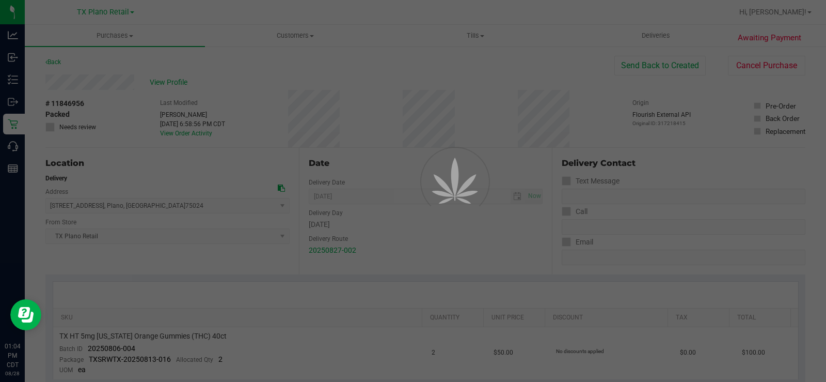
click at [627, 67] on div at bounding box center [413, 191] width 826 height 382
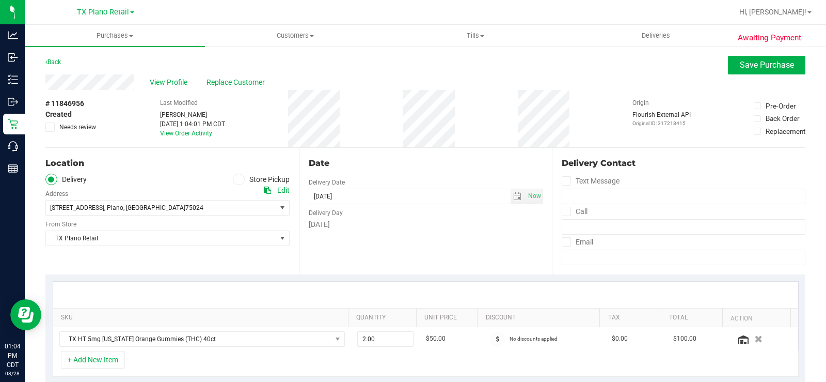
click at [392, 252] on div "Date Delivery Date [DATE] Now [DATE] 07:00 AM Now Delivery Day [DATE]" at bounding box center [426, 211] width 254 height 127
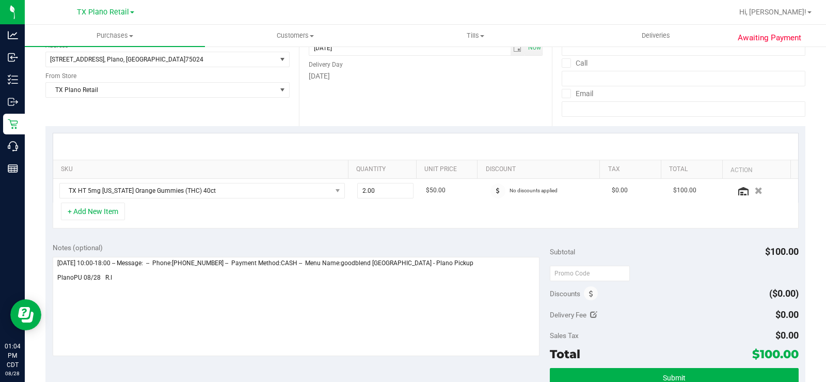
scroll to position [155, 0]
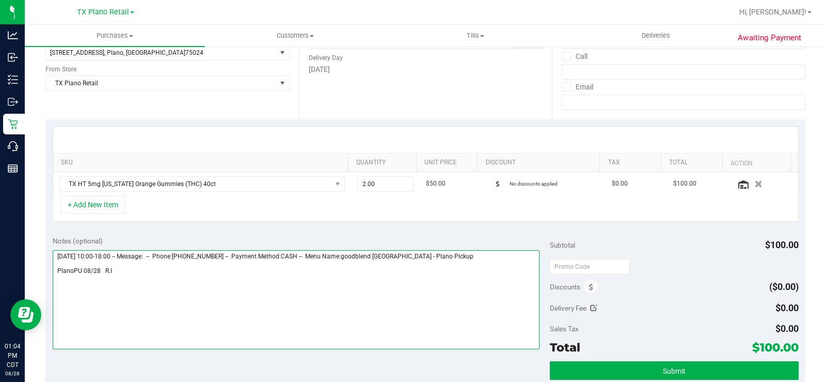
click at [128, 275] on textarea at bounding box center [296, 299] width 487 height 99
type textarea "[DATE] 10:00-18:00 -- Message: -- Phone:[PHONE_NUMBER] -- Payment Method:CASH -…"
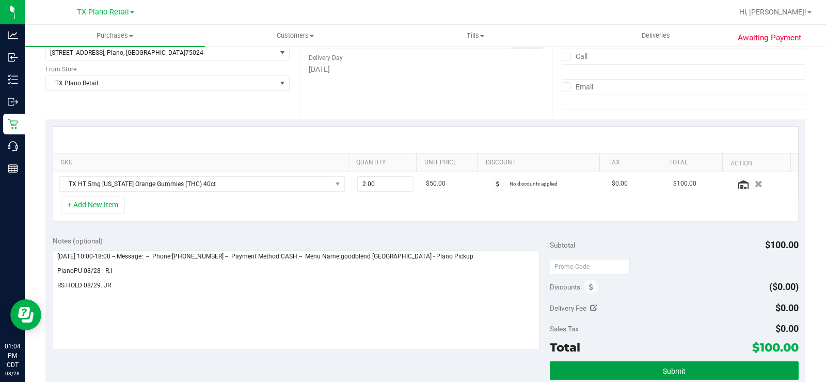
click at [592, 365] on button "Submit" at bounding box center [674, 370] width 249 height 19
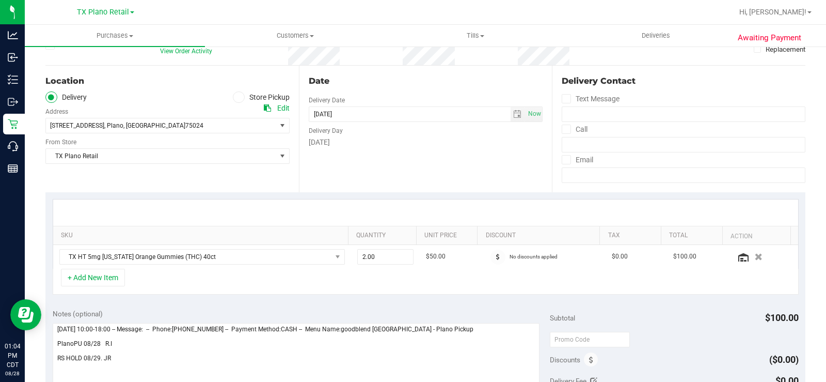
scroll to position [0, 0]
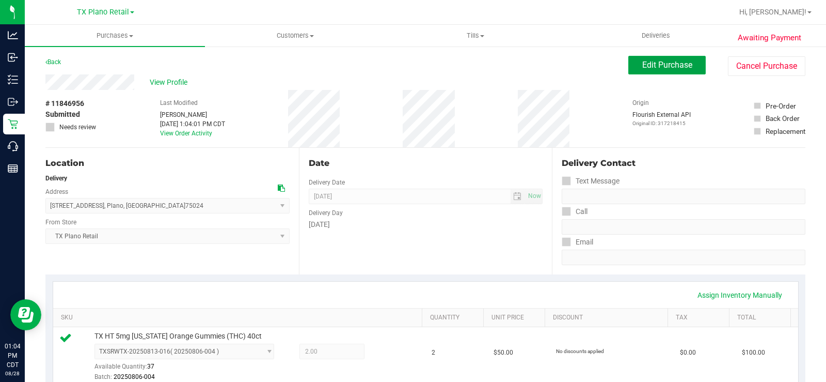
click at [680, 66] on span "Edit Purchase" at bounding box center [667, 65] width 50 height 10
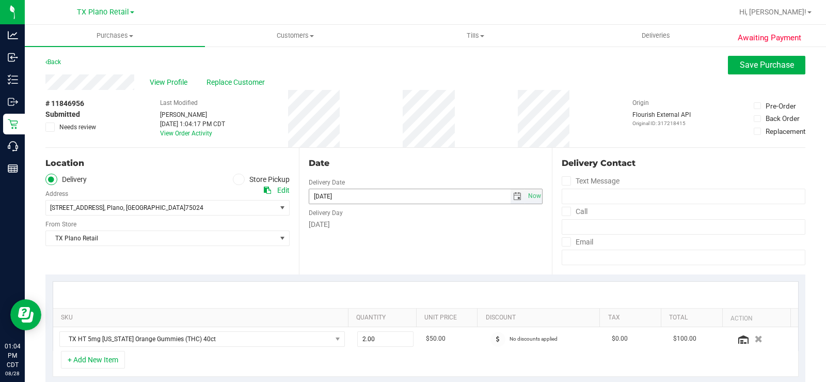
click at [514, 196] on span "select" at bounding box center [517, 196] width 8 height 8
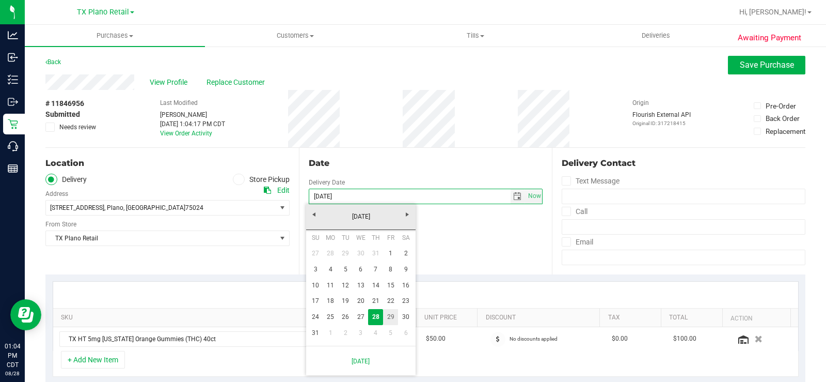
click at [391, 315] on link "29" at bounding box center [390, 317] width 15 height 16
type input "[DATE]"
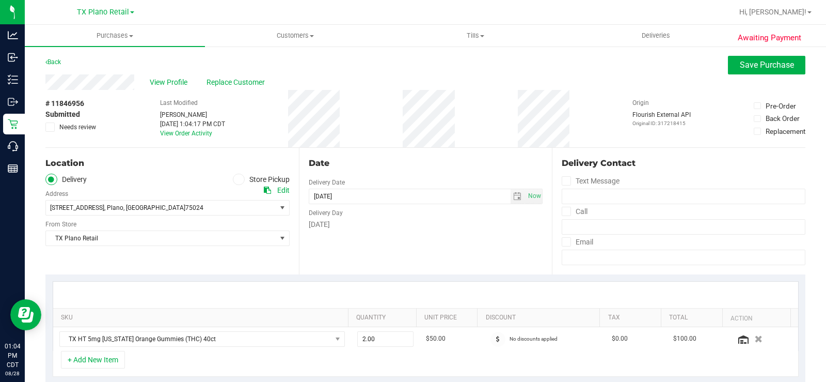
click at [410, 259] on div "Date Delivery Date [DATE] Now [DATE] 07:00 AM Now Delivery Day [DATE]" at bounding box center [426, 211] width 254 height 127
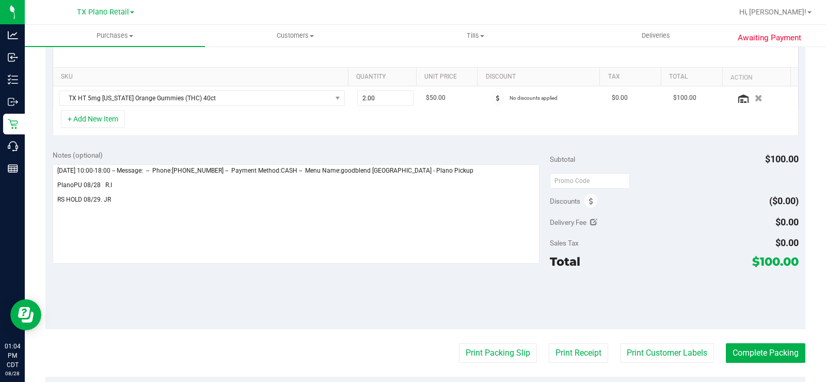
scroll to position [258, 0]
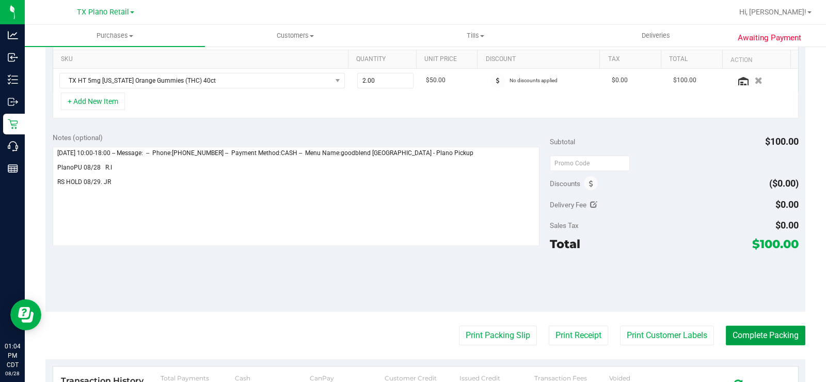
click at [747, 333] on button "Complete Packing" at bounding box center [766, 335] width 80 height 20
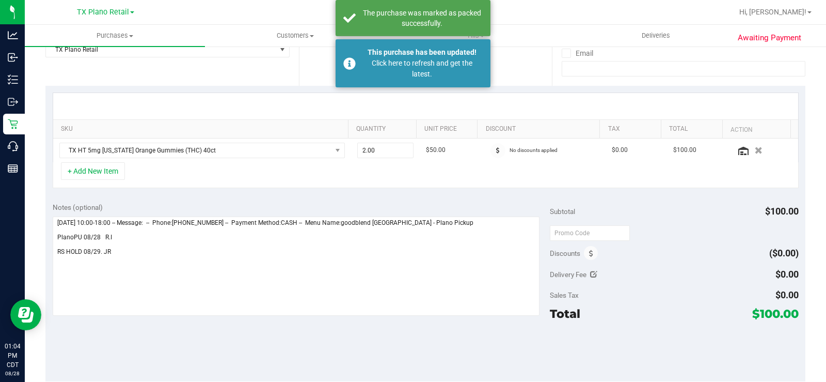
scroll to position [0, 0]
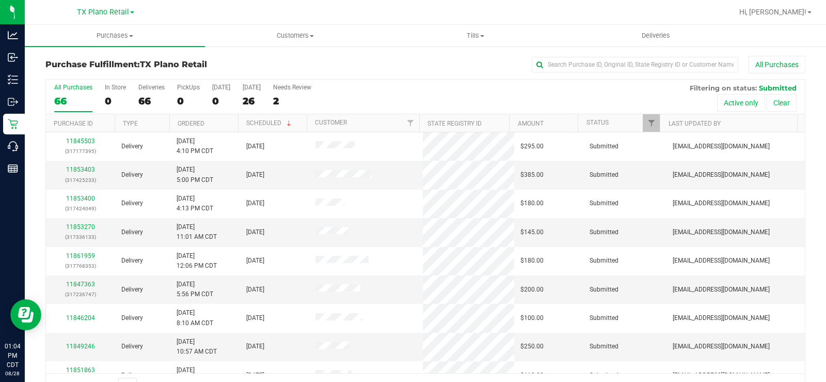
click at [248, 93] on label "[DATE] 26" at bounding box center [252, 98] width 18 height 28
click at [0, 0] on input "[DATE] 26" at bounding box center [0, 0] width 0 height 0
click at [88, 228] on link "11862613" at bounding box center [80, 231] width 29 height 7
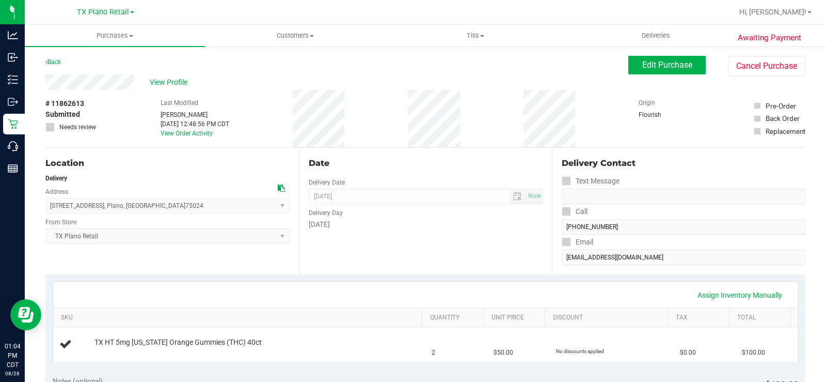
click at [172, 86] on span "View Profile" at bounding box center [170, 82] width 41 height 11
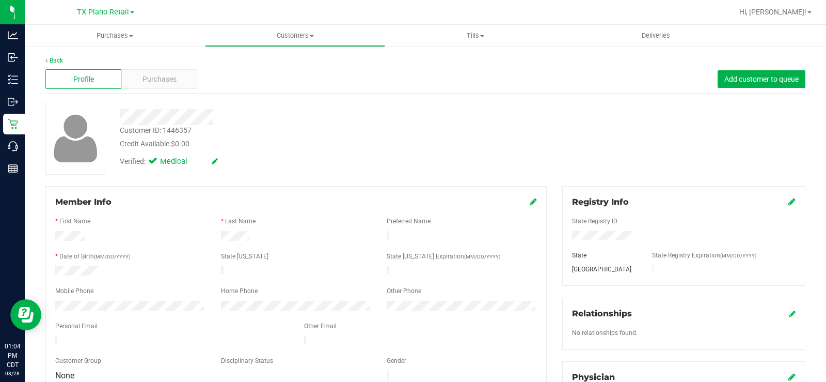
click at [166, 83] on span "Purchases" at bounding box center [160, 79] width 34 height 11
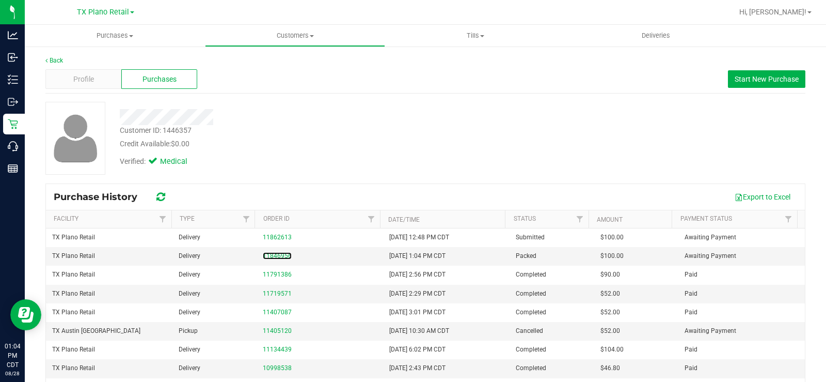
click at [281, 257] on link "11846956" at bounding box center [277, 255] width 29 height 7
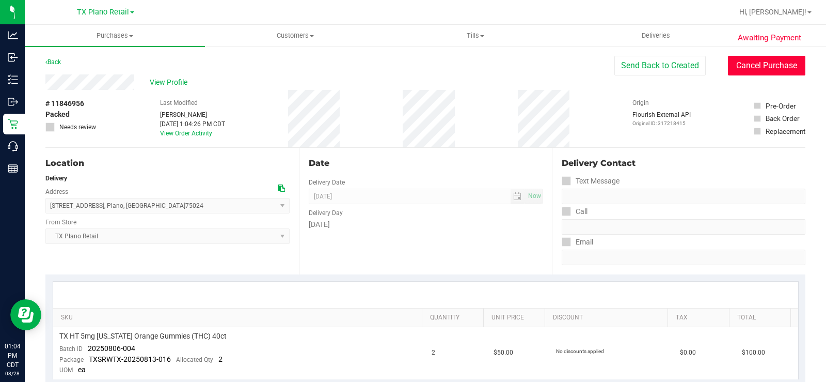
click at [758, 68] on button "Cancel Purchase" at bounding box center [766, 66] width 77 height 20
click at [91, 83] on div "View Profile" at bounding box center [425, 81] width 760 height 15
click at [0, 0] on p "Retail" at bounding box center [0, 0] width 0 height 0
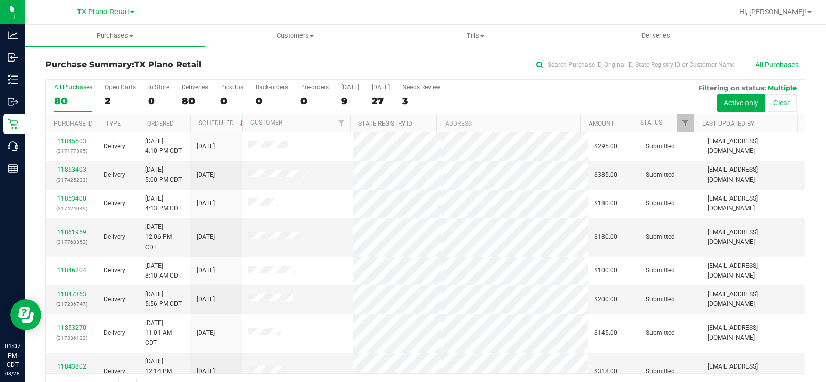
click at [114, 98] on div "2" at bounding box center [120, 101] width 31 height 12
click at [0, 0] on input "Open Carts 2" at bounding box center [0, 0] width 0 height 0
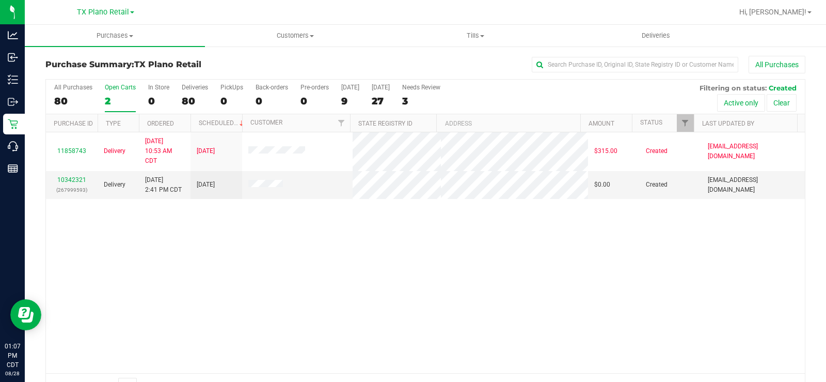
click at [351, 93] on label "[DATE] 9" at bounding box center [350, 98] width 18 height 28
click at [0, 0] on input "[DATE] 9" at bounding box center [0, 0] width 0 height 0
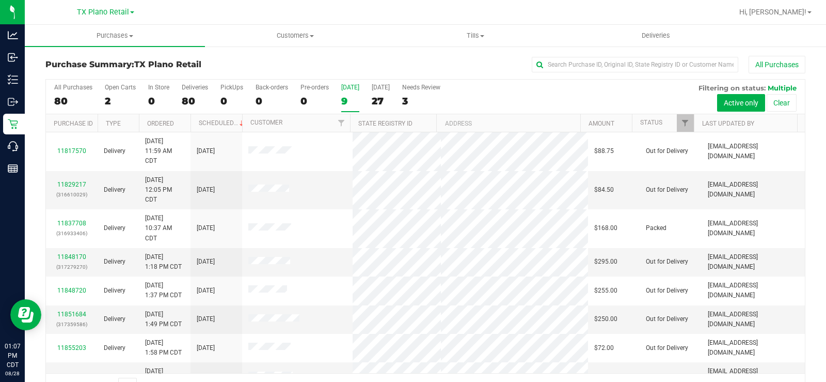
drag, startPoint x: 99, startPoint y: 6, endPoint x: 99, endPoint y: 14, distance: 8.3
click at [99, 6] on div "[GEOGRAPHIC_DATA] Plano Retail [GEOGRAPHIC_DATA] [GEOGRAPHIC_DATA] [GEOGRAPHIC_…" at bounding box center [105, 12] width 57 height 12
click at [99, 15] on span "TX Plano Retail" at bounding box center [103, 12] width 52 height 9
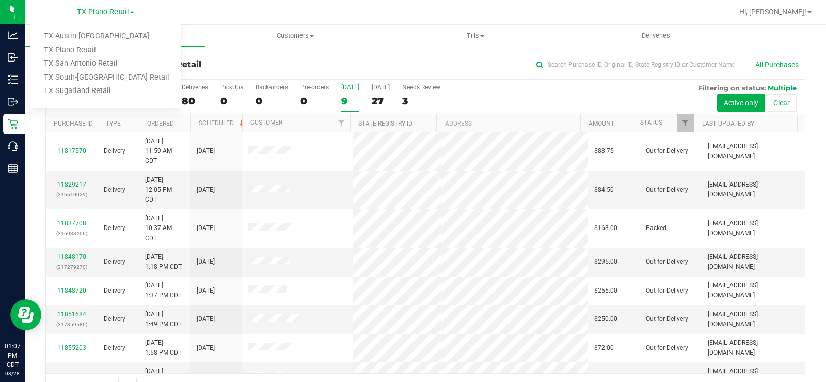
click at [83, 37] on link "TX Austin [GEOGRAPHIC_DATA]" at bounding box center [105, 36] width 151 height 14
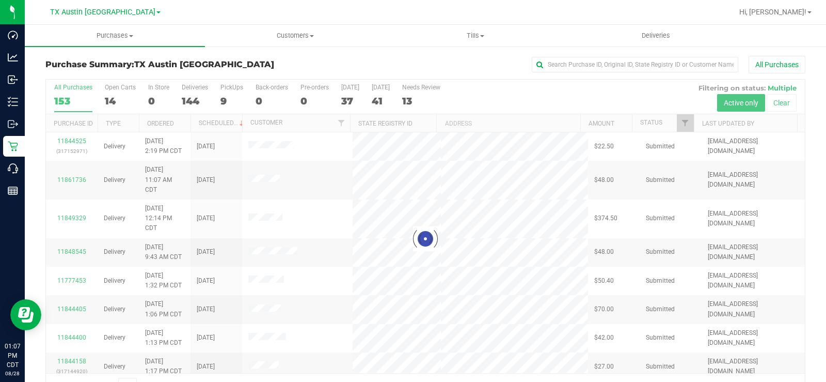
click at [113, 91] on div at bounding box center [425, 239] width 759 height 318
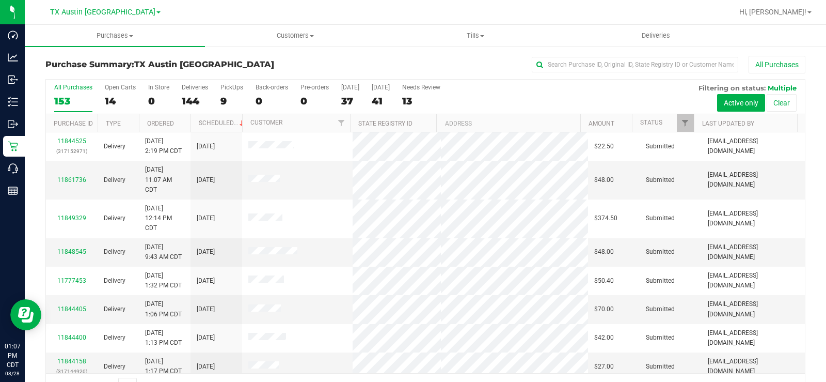
click at [113, 97] on div "14" at bounding box center [120, 101] width 31 height 12
click at [0, 0] on input "Open Carts 14" at bounding box center [0, 0] width 0 height 0
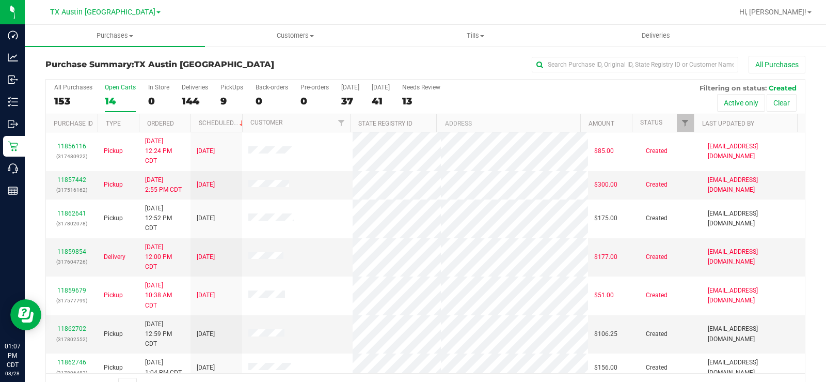
click at [351, 93] on label "[DATE] 37" at bounding box center [350, 98] width 18 height 28
click at [0, 0] on input "[DATE] 37" at bounding box center [0, 0] width 0 height 0
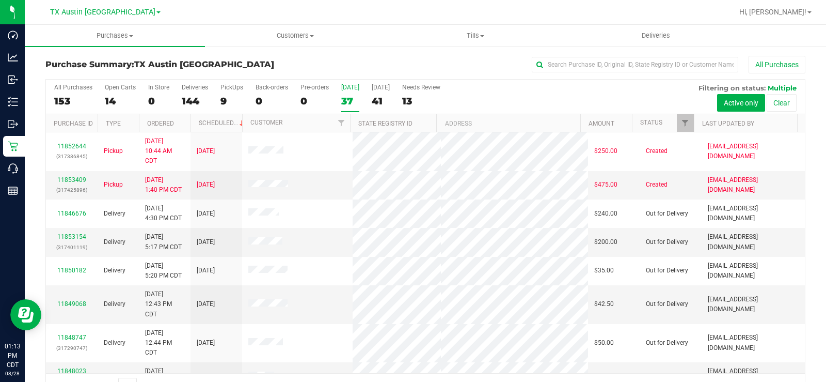
click at [113, 99] on div "14" at bounding box center [120, 101] width 31 height 12
click at [0, 0] on input "Open Carts 14" at bounding box center [0, 0] width 0 height 0
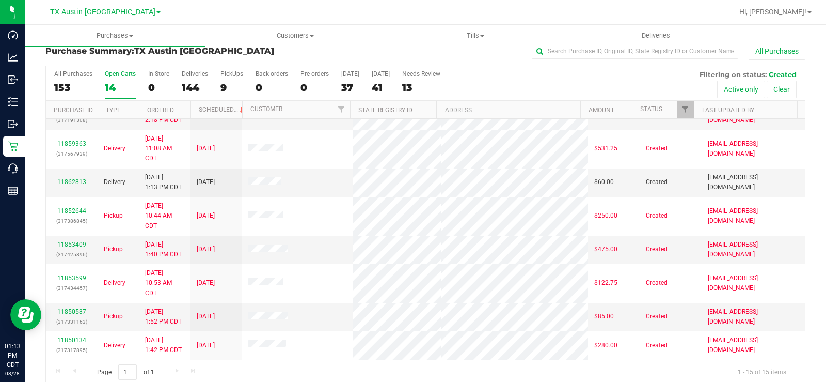
scroll to position [26, 0]
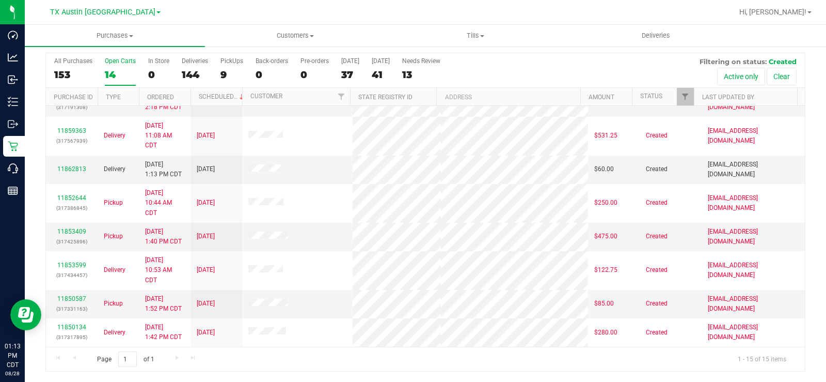
click at [105, 59] on div "Open Carts" at bounding box center [120, 60] width 31 height 7
click at [0, 0] on input "Open Carts 14" at bounding box center [0, 0] width 0 height 0
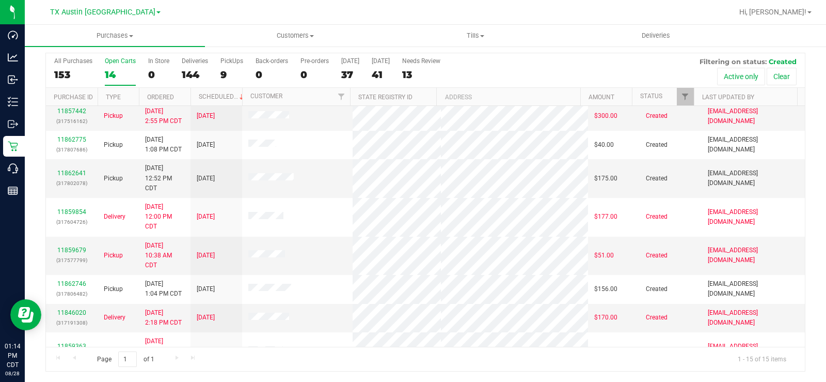
scroll to position [61, 0]
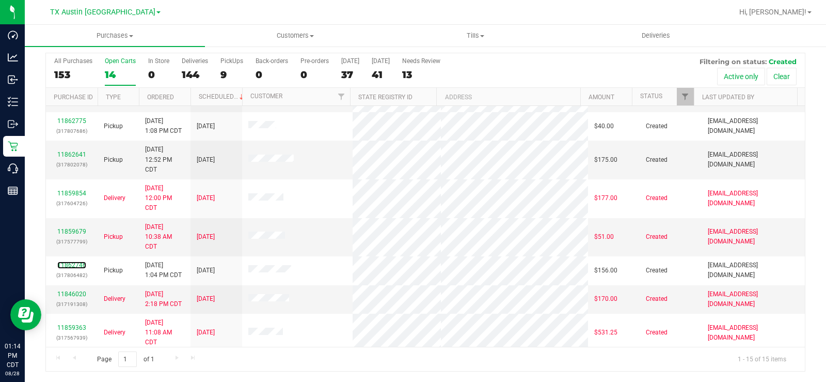
click at [79, 265] on link "11862746" at bounding box center [71, 264] width 29 height 7
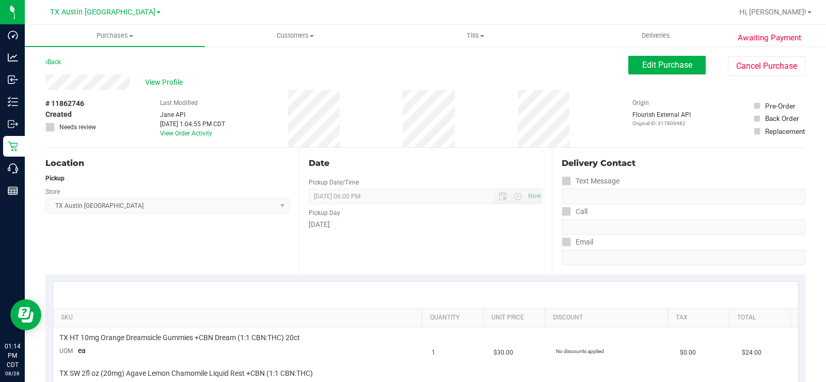
click at [96, 81] on div "View Profile" at bounding box center [336, 81] width 583 height 15
click at [649, 68] on span "Edit Purchase" at bounding box center [667, 65] width 50 height 10
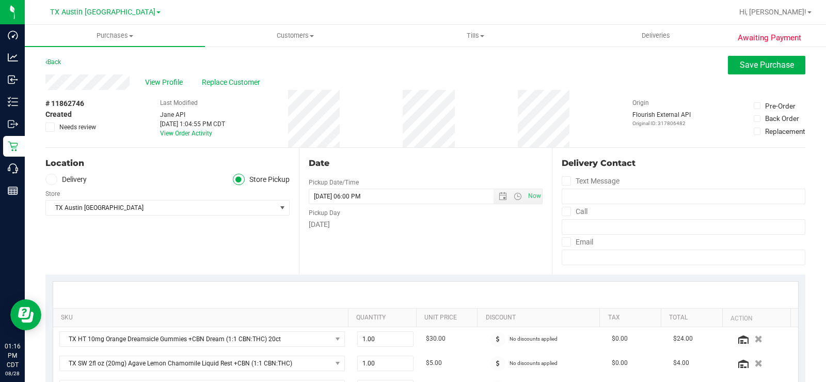
click at [53, 179] on icon at bounding box center [51, 179] width 6 height 0
click at [0, 0] on input "Delivery" at bounding box center [0, 0] width 0 height 0
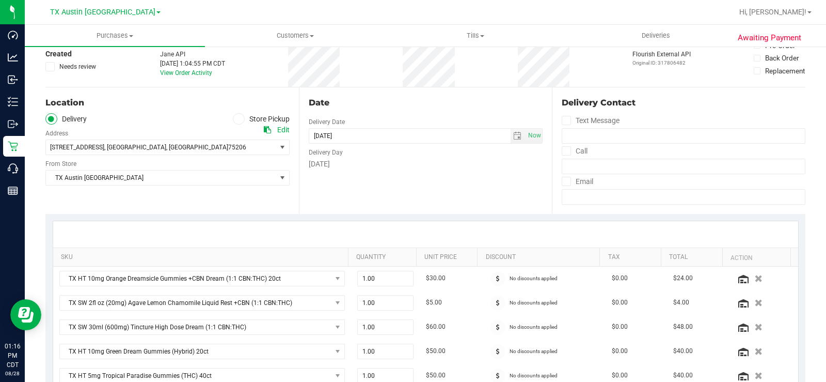
scroll to position [52, 0]
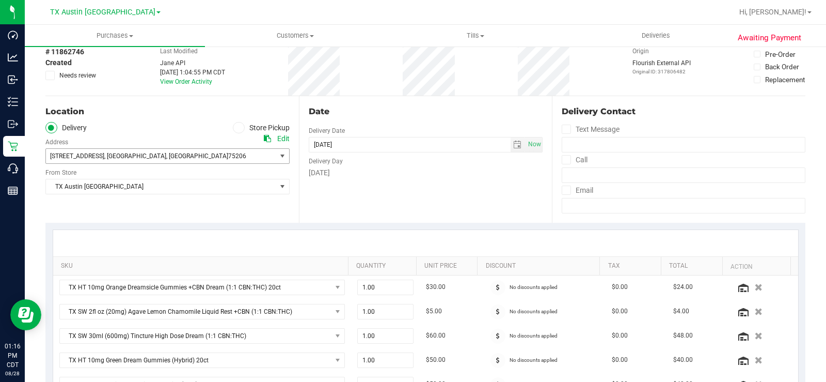
click at [107, 155] on span ", [GEOGRAPHIC_DATA]" at bounding box center [135, 155] width 62 height 7
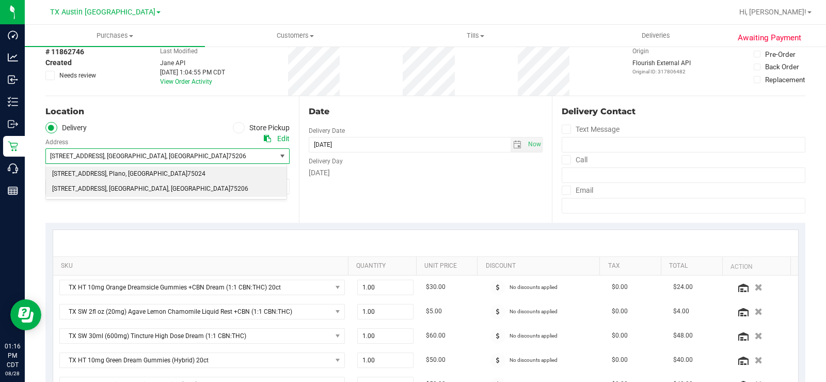
click at [98, 176] on span "[STREET_ADDRESS]" at bounding box center [79, 173] width 54 height 13
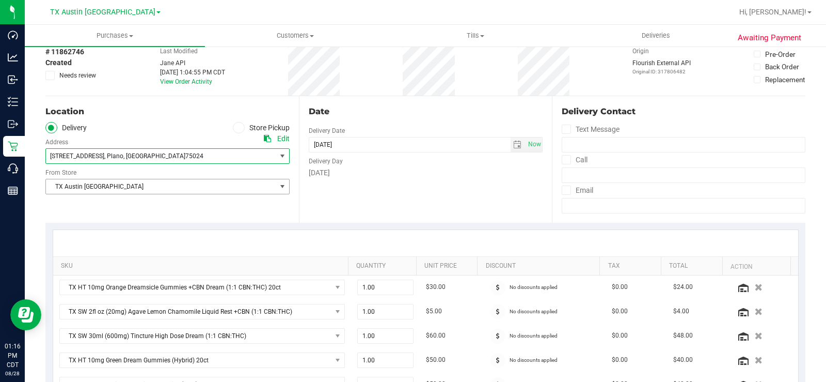
click at [100, 182] on span "TX Austin [GEOGRAPHIC_DATA]" at bounding box center [161, 186] width 230 height 14
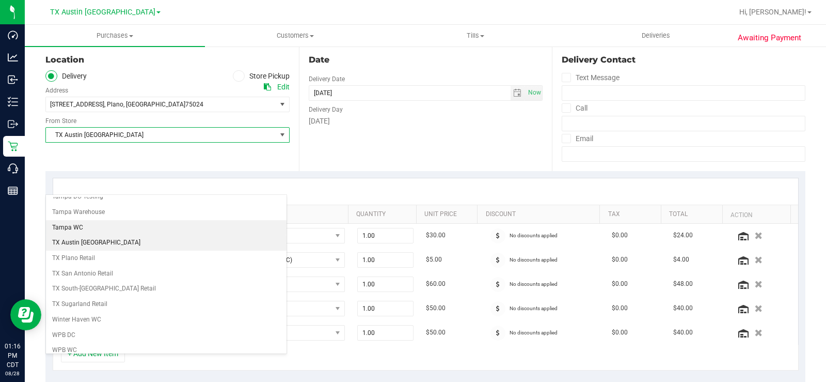
scroll to position [747, 0]
click at [104, 252] on li "TX Plano Retail" at bounding box center [166, 255] width 241 height 15
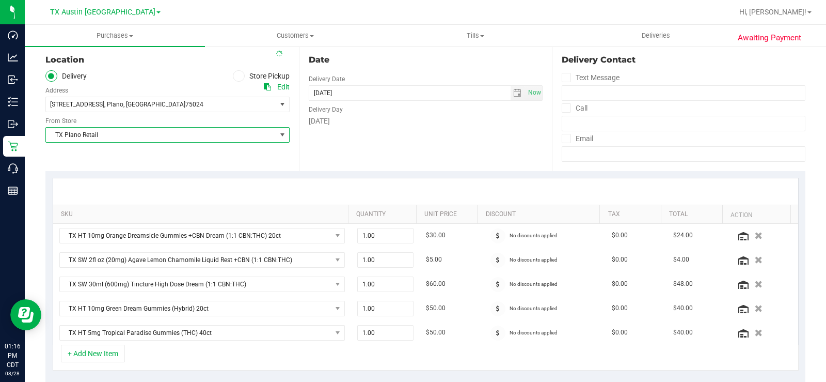
click at [124, 167] on div "Location Delivery Store Pickup Address Edit [STREET_ADDRESS] , [GEOGRAPHIC_DATA…" at bounding box center [172, 107] width 254 height 127
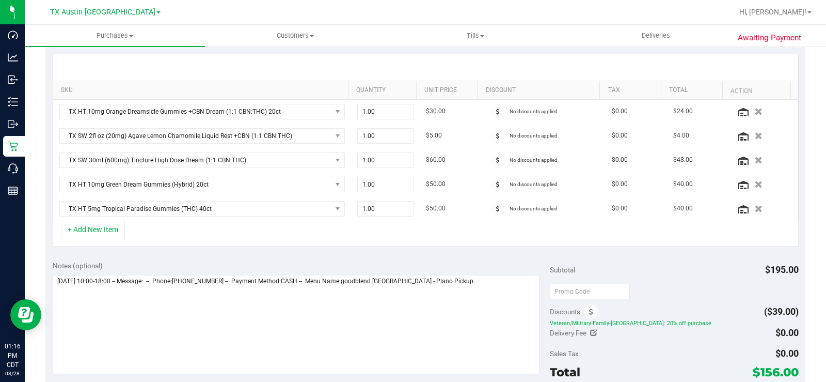
scroll to position [258, 0]
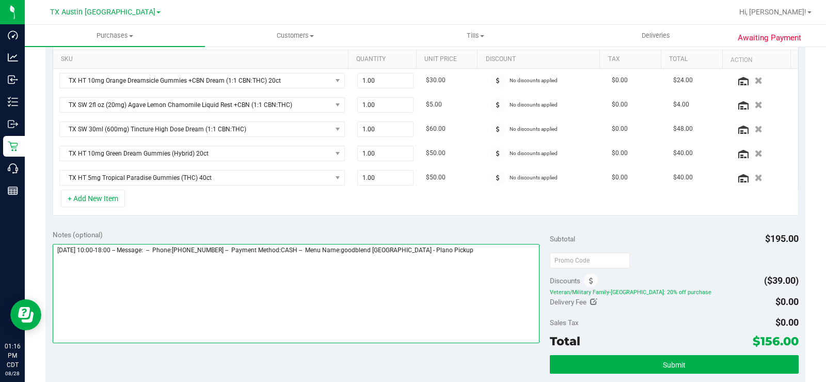
click at [445, 249] on textarea at bounding box center [296, 293] width 487 height 99
type textarea "[DATE] 10:00-18:00 -- Message: -- Phone:[PHONE_NUMBER] -- Payment Method:CASH -…"
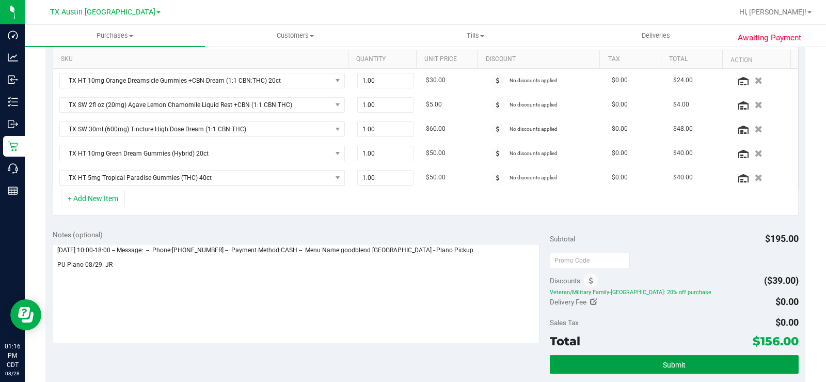
click at [607, 355] on button "Submit" at bounding box center [674, 364] width 249 height 19
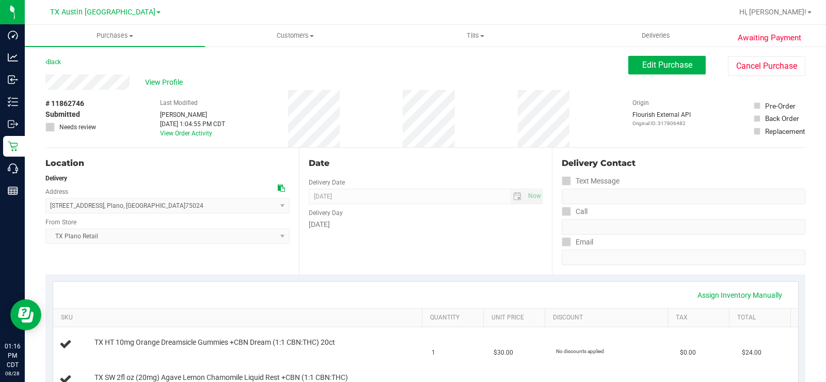
drag, startPoint x: 132, startPoint y: 79, endPoint x: 41, endPoint y: 81, distance: 90.9
click at [170, 80] on span "View Profile" at bounding box center [165, 82] width 41 height 11
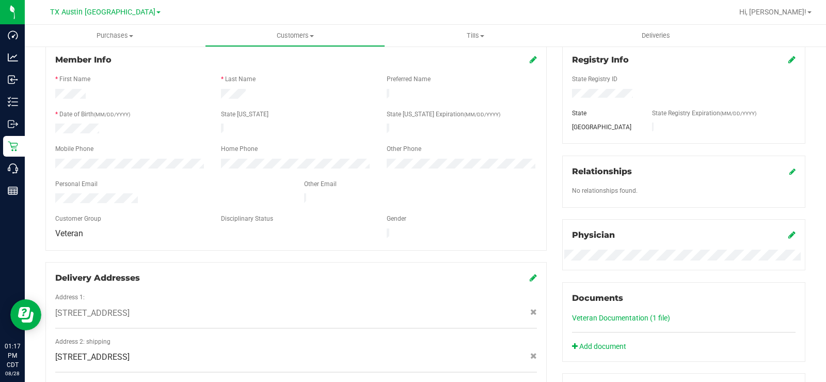
scroll to position [155, 0]
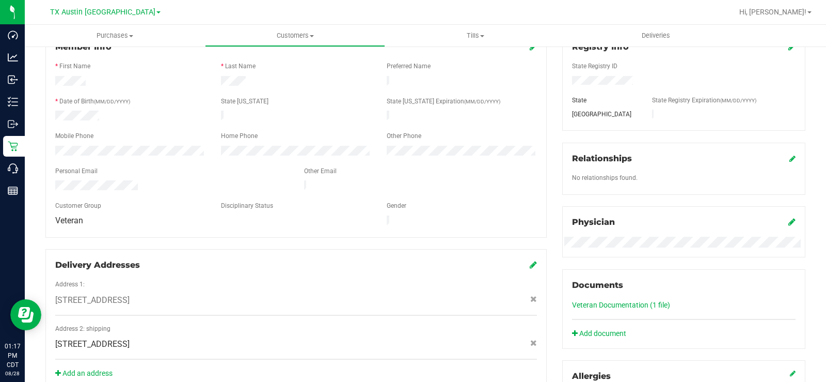
drag, startPoint x: 142, startPoint y: 178, endPoint x: 45, endPoint y: 179, distance: 96.6
click at [45, 179] on div "Member Info * First Name * Last Name Preferred Name * Date of Birth (MM/DD/YYYY…" at bounding box center [295, 134] width 501 height 207
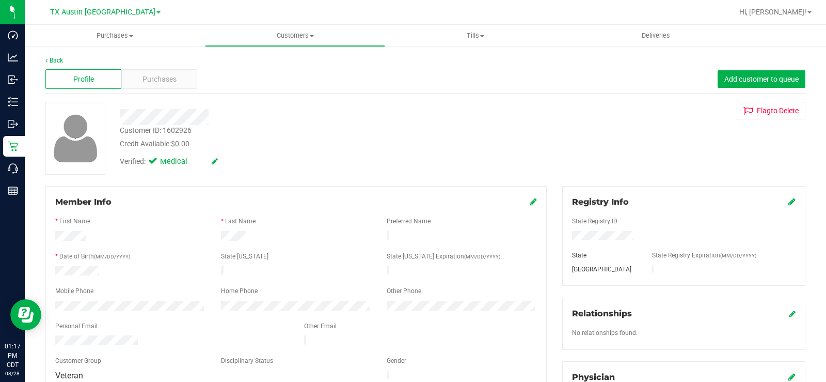
click at [164, 83] on span "Purchases" at bounding box center [160, 79] width 34 height 11
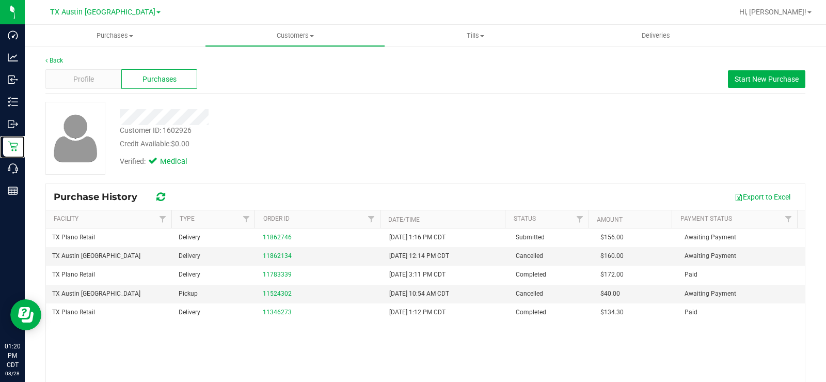
click at [0, 0] on p "Retail" at bounding box center [0, 0] width 0 height 0
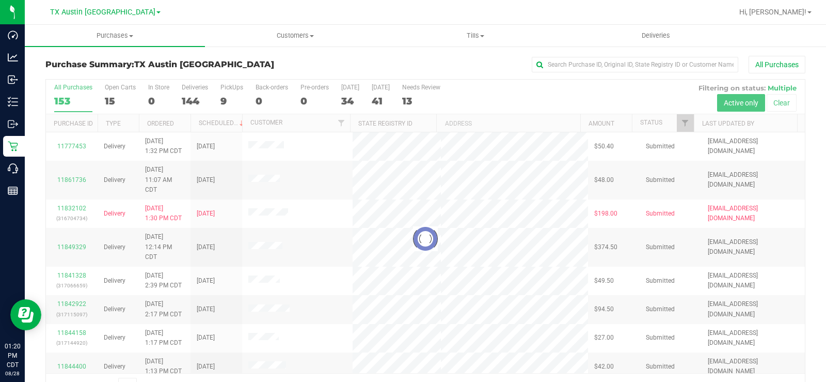
click at [111, 96] on div at bounding box center [425, 239] width 759 height 318
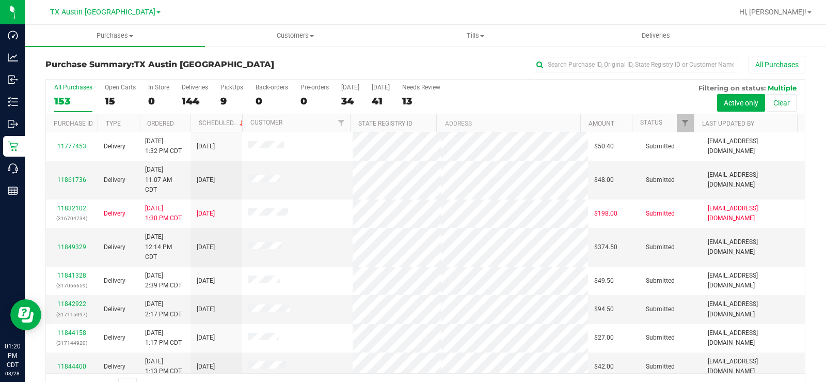
click at [111, 99] on div "15" at bounding box center [120, 101] width 31 height 12
click at [0, 0] on input "Open Carts 15" at bounding box center [0, 0] width 0 height 0
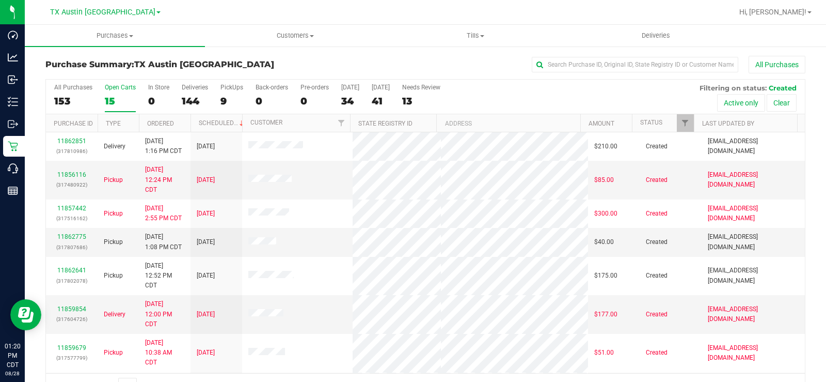
click at [113, 94] on label "Open Carts 15" at bounding box center [120, 98] width 31 height 28
click at [0, 0] on input "Open Carts 15" at bounding box center [0, 0] width 0 height 0
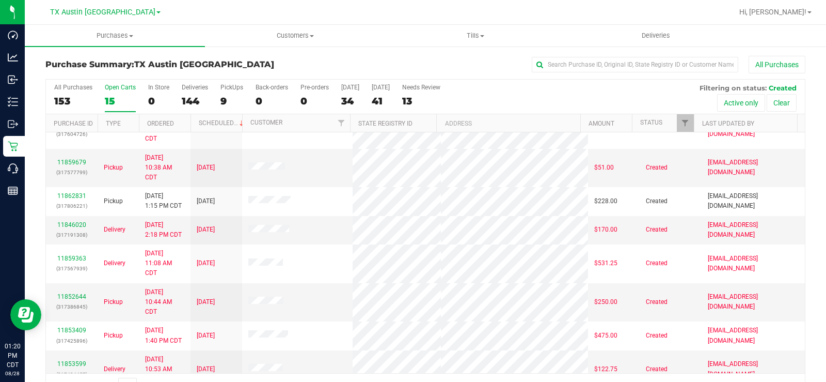
scroll to position [125, 0]
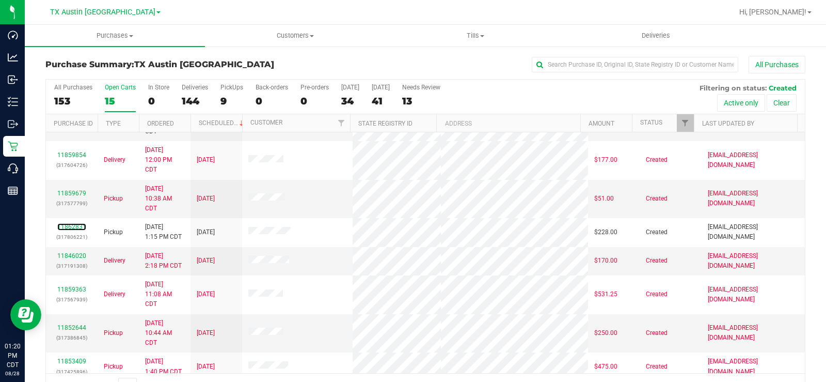
click at [77, 223] on link "11862831" at bounding box center [71, 226] width 29 height 7
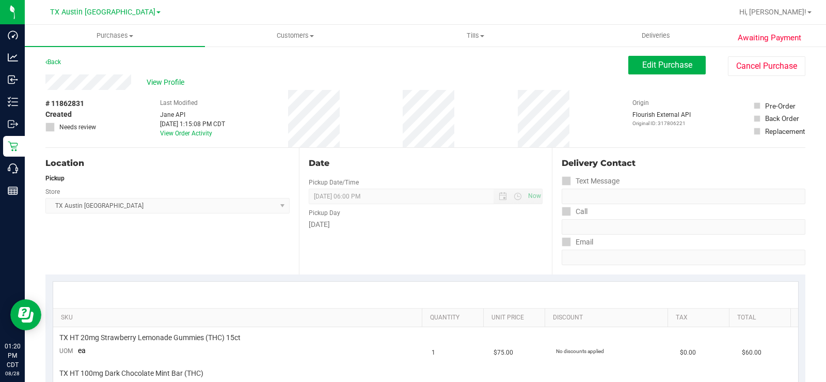
click at [84, 89] on div "View Profile" at bounding box center [336, 81] width 583 height 15
click at [86, 83] on div "View Profile" at bounding box center [336, 81] width 583 height 15
click at [631, 65] on button "Edit Purchase" at bounding box center [667, 65] width 77 height 19
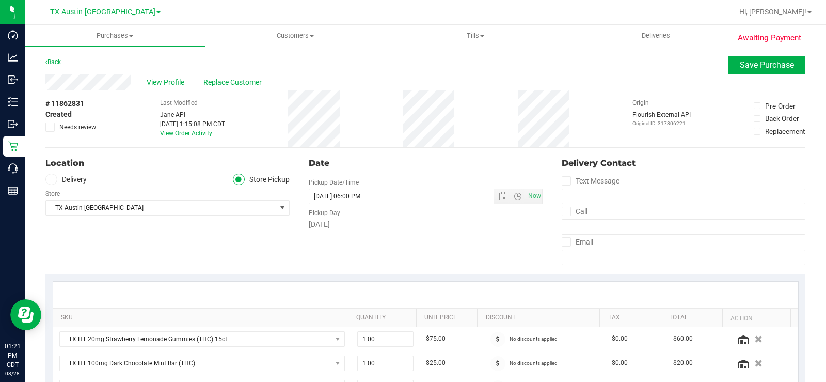
click at [53, 179] on icon at bounding box center [51, 179] width 6 height 0
click at [0, 0] on input "Delivery" at bounding box center [0, 0] width 0 height 0
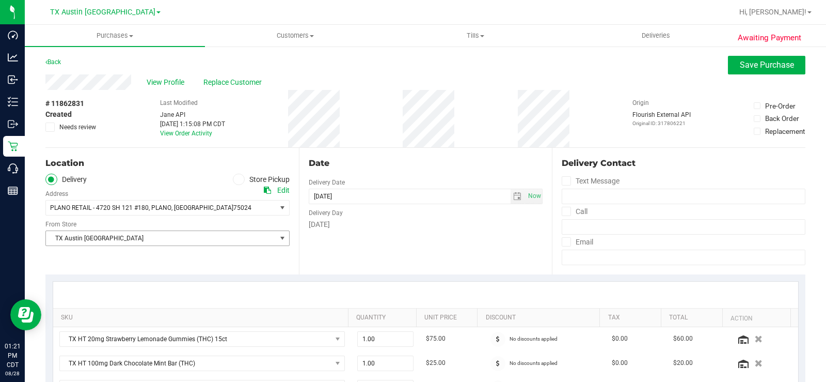
click at [80, 236] on span "TX Austin [GEOGRAPHIC_DATA]" at bounding box center [161, 238] width 230 height 14
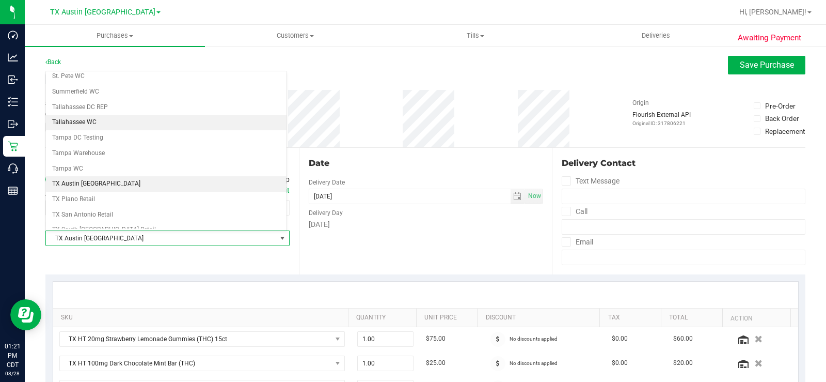
scroll to position [695, 0]
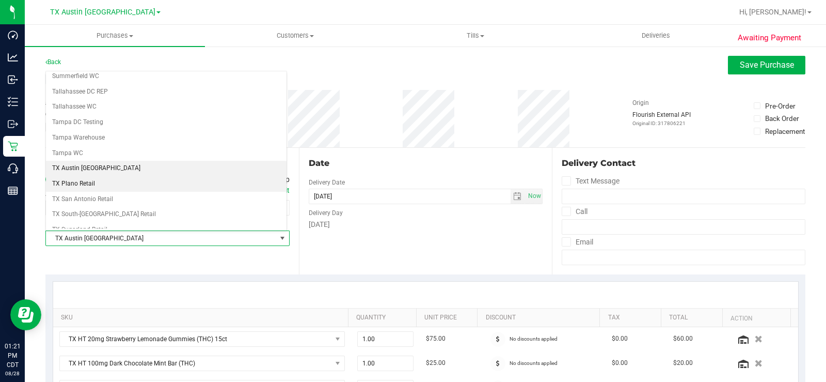
click at [91, 182] on li "TX Plano Retail" at bounding box center [166, 183] width 241 height 15
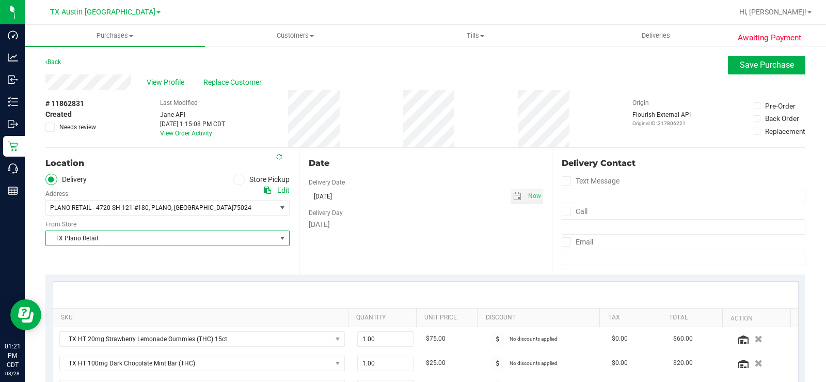
click at [319, 237] on div "Date Delivery Date [DATE] Now [DATE] 06:00 PM Now Delivery Day [DATE]" at bounding box center [426, 211] width 254 height 127
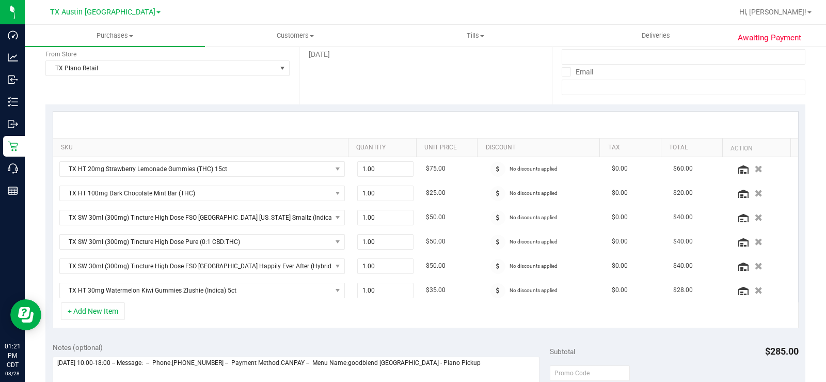
scroll to position [207, 0]
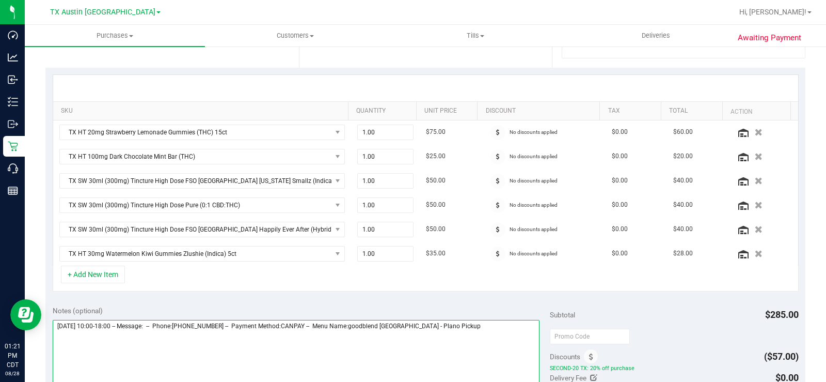
click at [461, 326] on textarea at bounding box center [296, 369] width 487 height 99
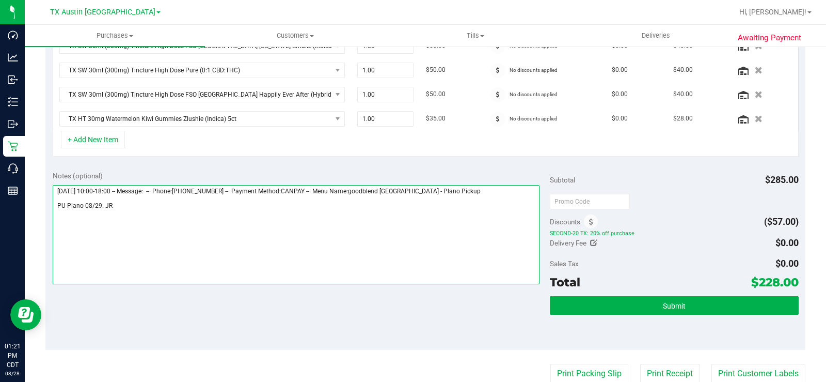
scroll to position [362, 0]
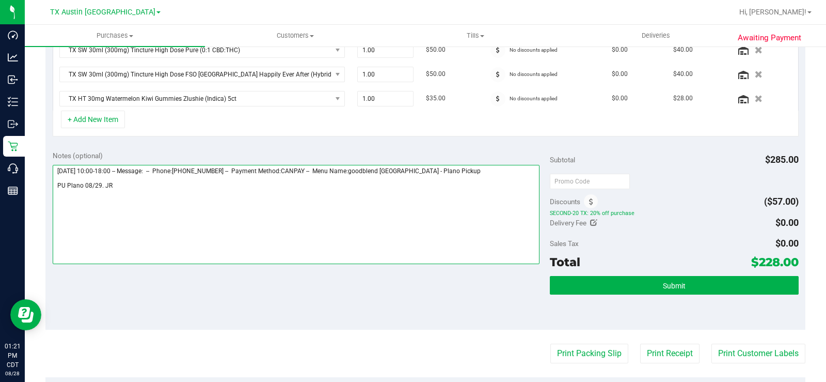
type textarea "[DATE] 10:00-18:00 -- Message: -- Phone:[PHONE_NUMBER] -- Payment Method:CANPAY…"
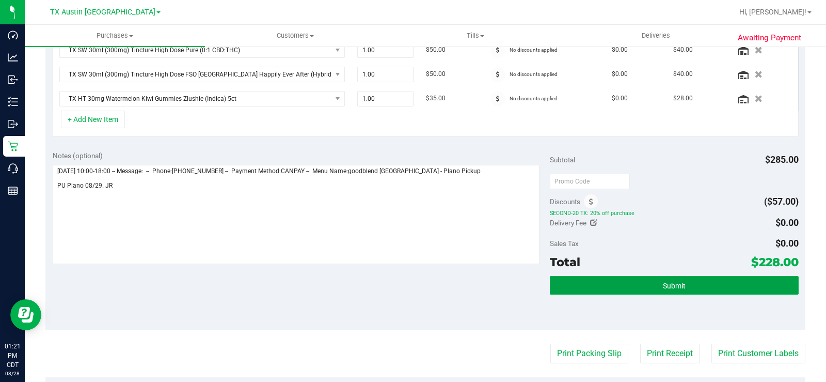
click at [594, 289] on button "Submit" at bounding box center [674, 285] width 249 height 19
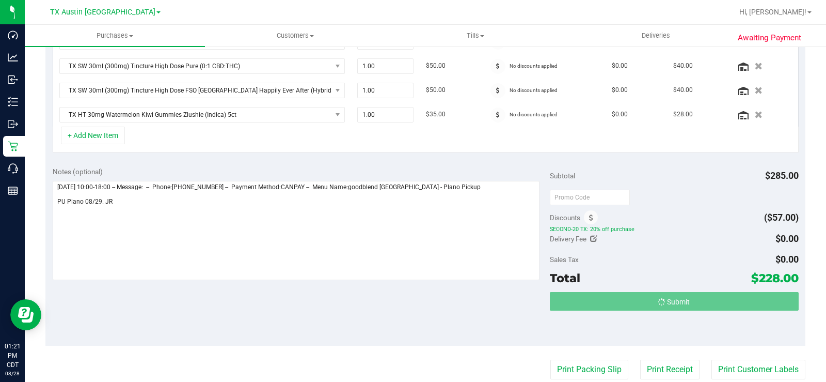
scroll to position [330, 0]
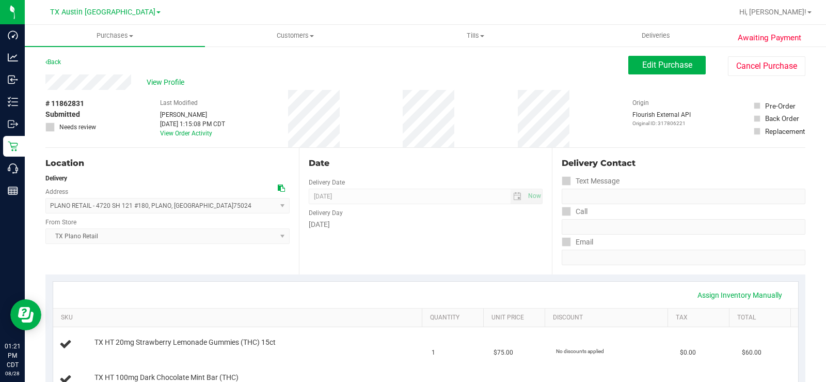
click at [46, 83] on div "View Profile" at bounding box center [336, 81] width 583 height 15
click at [167, 82] on span "View Profile" at bounding box center [167, 82] width 41 height 11
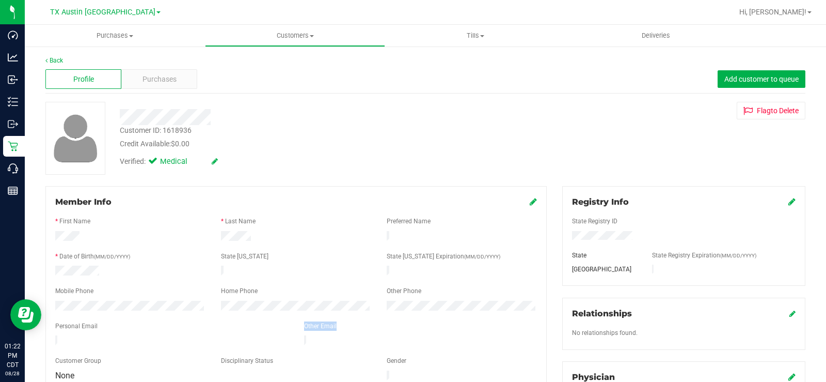
drag, startPoint x: 160, startPoint y: 333, endPoint x: 65, endPoint y: 327, distance: 95.2
click at [65, 327] on form "Member Info * First Name * Last Name Preferred Name * Date of Birth (MM/DD/YYYY…" at bounding box center [296, 289] width 482 height 187
click at [153, 76] on span "Purchases" at bounding box center [160, 79] width 34 height 11
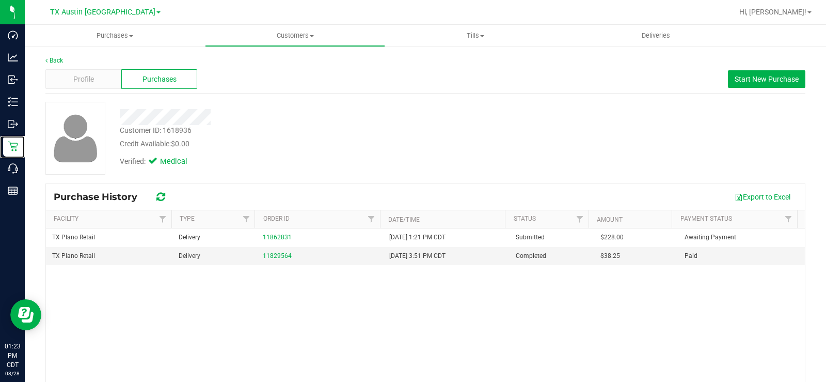
click at [12, 154] on div "Retail" at bounding box center [14, 146] width 22 height 21
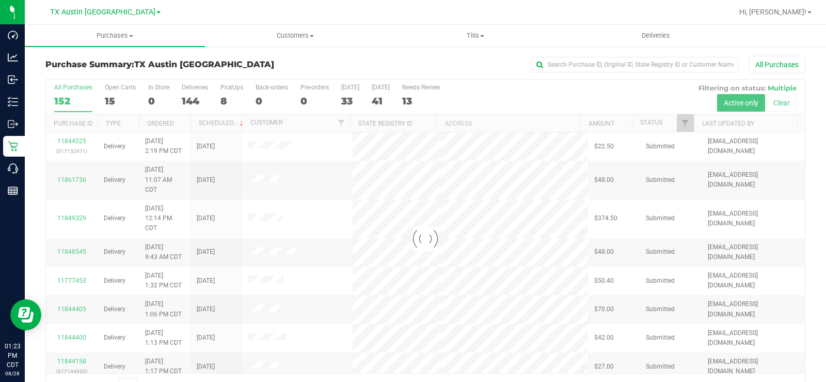
click at [108, 97] on div at bounding box center [425, 239] width 759 height 318
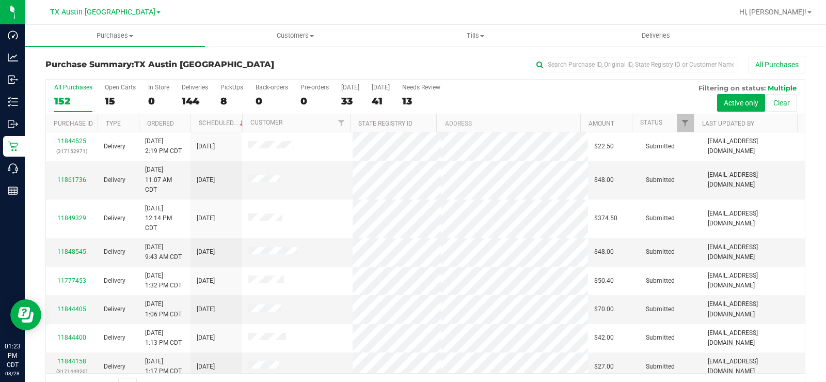
click at [108, 99] on div "15" at bounding box center [120, 101] width 31 height 12
click at [0, 0] on input "Open Carts 15" at bounding box center [0, 0] width 0 height 0
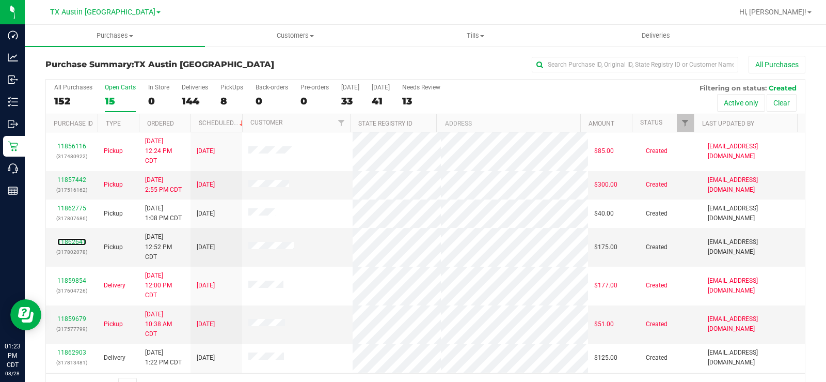
click at [74, 239] on link "11862641" at bounding box center [71, 241] width 29 height 7
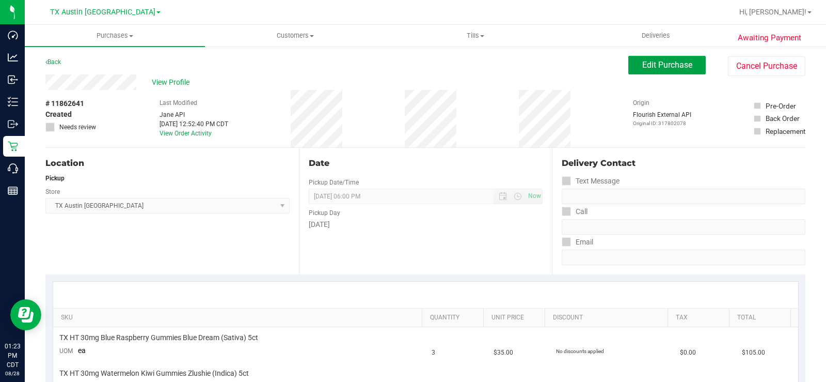
click at [672, 67] on span "Edit Purchase" at bounding box center [667, 65] width 50 height 10
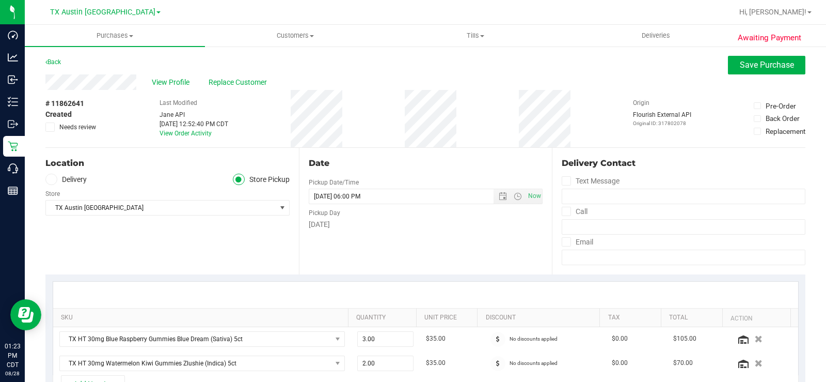
drag, startPoint x: 48, startPoint y: 179, endPoint x: 68, endPoint y: 193, distance: 25.2
click at [50, 179] on span at bounding box center [51, 180] width 12 height 12
click at [50, 179] on icon at bounding box center [51, 179] width 6 height 0
click at [0, 0] on input "Delivery" at bounding box center [0, 0] width 0 height 0
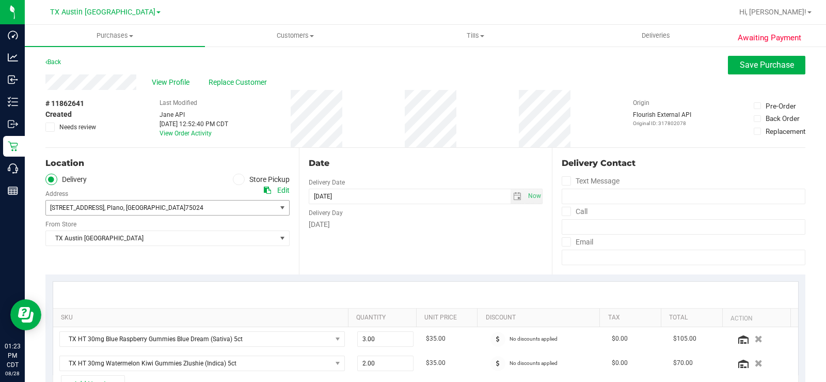
click at [99, 209] on span "[STREET_ADDRESS]" at bounding box center [77, 207] width 54 height 7
click at [105, 230] on span "[STREET_ADDRESS]" at bounding box center [79, 225] width 54 height 13
click at [108, 239] on span "TX Austin [GEOGRAPHIC_DATA]" at bounding box center [161, 238] width 230 height 14
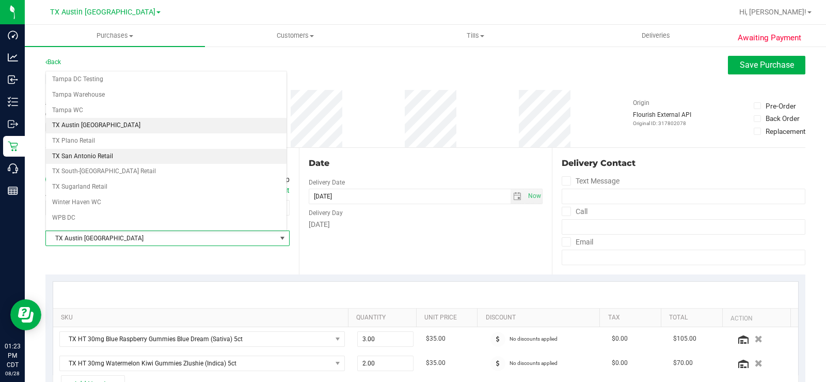
scroll to position [747, 0]
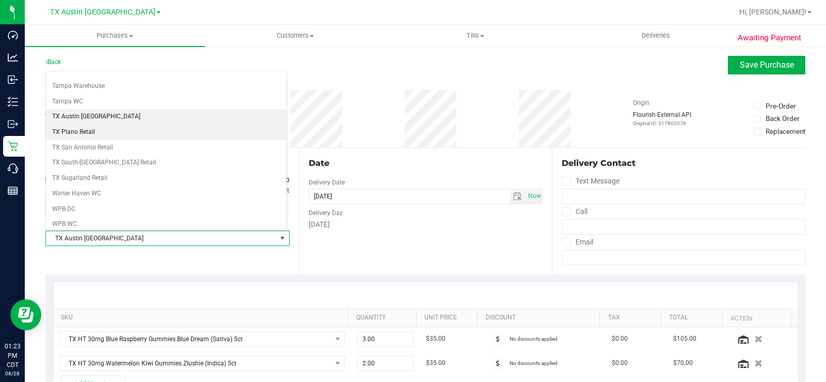
click at [86, 132] on li "TX Plano Retail" at bounding box center [166, 131] width 241 height 15
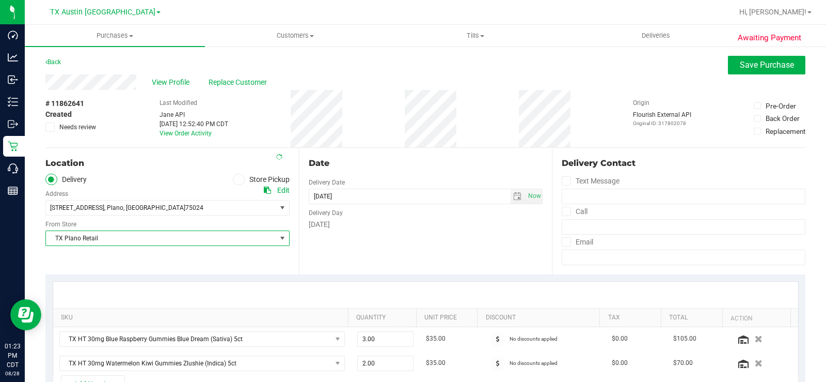
click at [410, 262] on div "Date Delivery Date [DATE] Now [DATE] 06:00 PM Now Delivery Day [DATE]" at bounding box center [426, 211] width 254 height 127
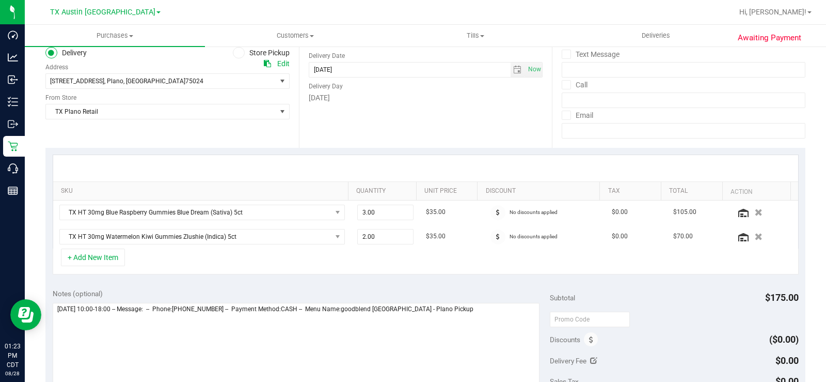
scroll to position [155, 0]
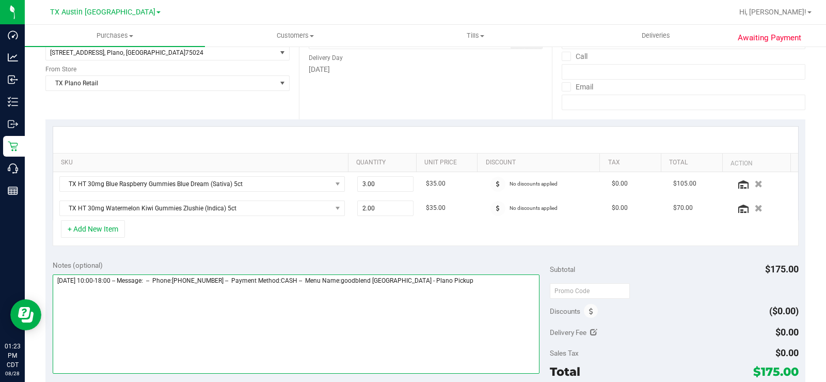
click at [454, 277] on textarea at bounding box center [296, 323] width 487 height 99
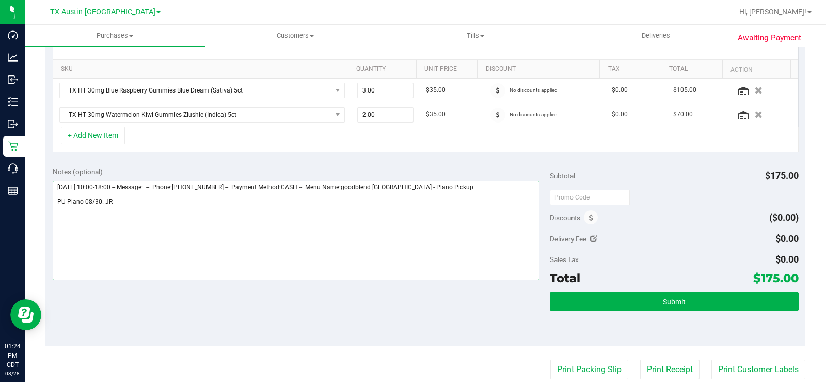
scroll to position [258, 0]
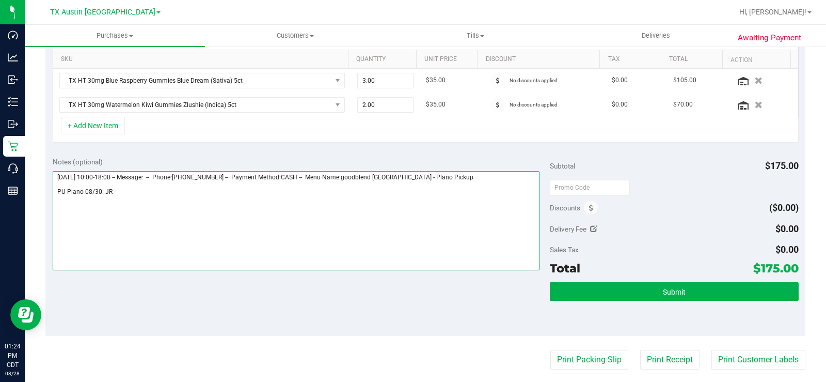
type textarea "[DATE] 10:00-18:00 -- Message: -- Phone:[PHONE_NUMBER] -- Payment Method:CASH -…"
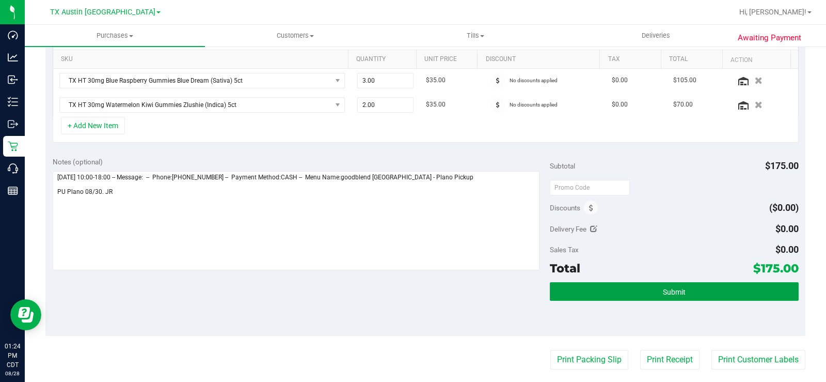
click at [593, 290] on button "Submit" at bounding box center [674, 291] width 249 height 19
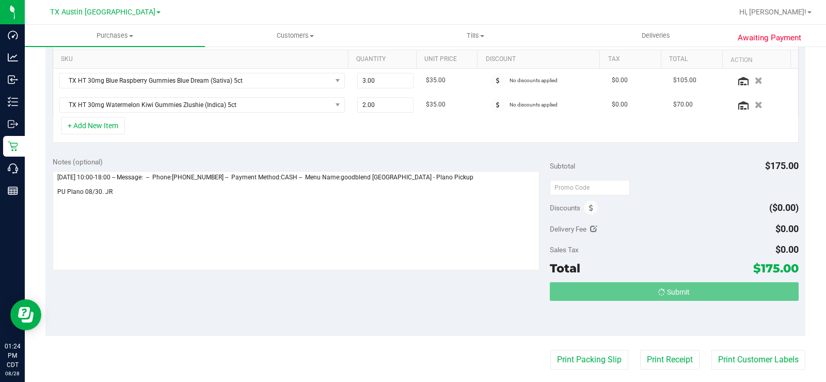
scroll to position [0, 0]
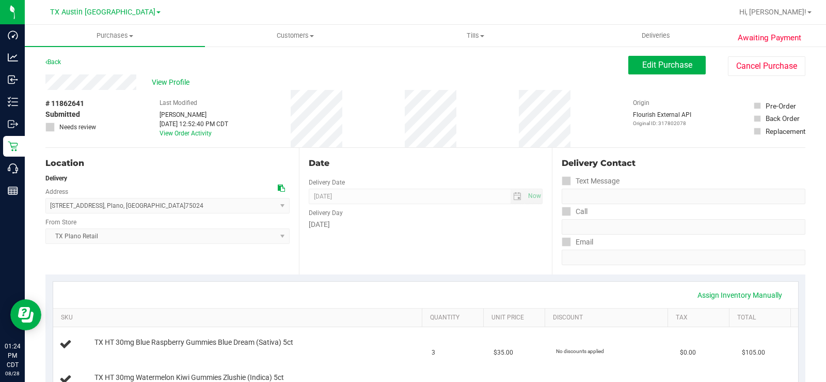
drag, startPoint x: 137, startPoint y: 83, endPoint x: 43, endPoint y: 83, distance: 93.5
click at [160, 81] on span "View Profile" at bounding box center [172, 82] width 41 height 11
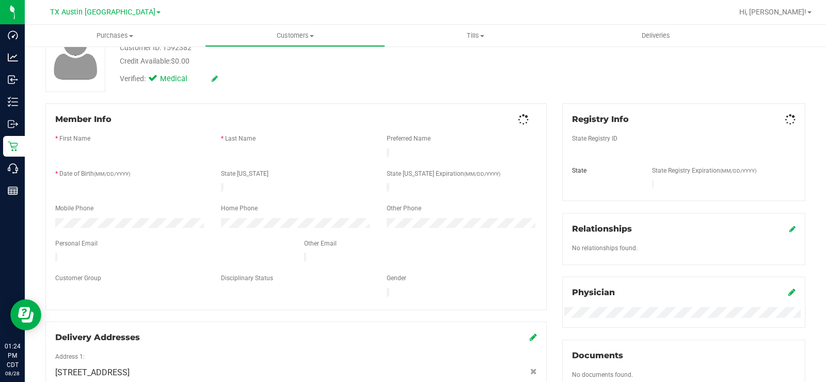
scroll to position [103, 0]
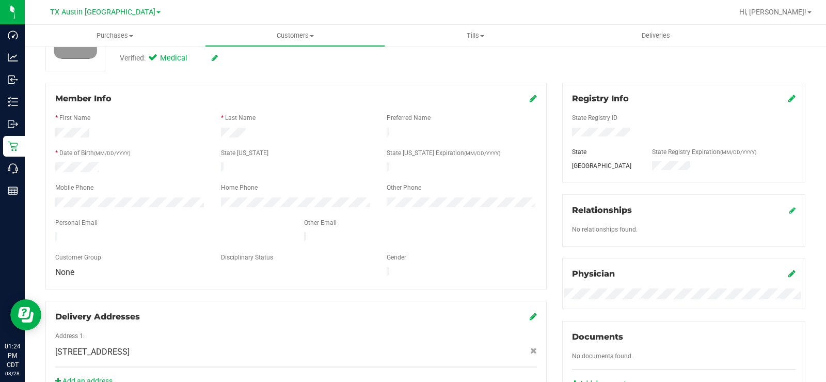
drag, startPoint x: 132, startPoint y: 229, endPoint x: 51, endPoint y: 228, distance: 80.6
click at [51, 232] on div at bounding box center [172, 238] width 249 height 12
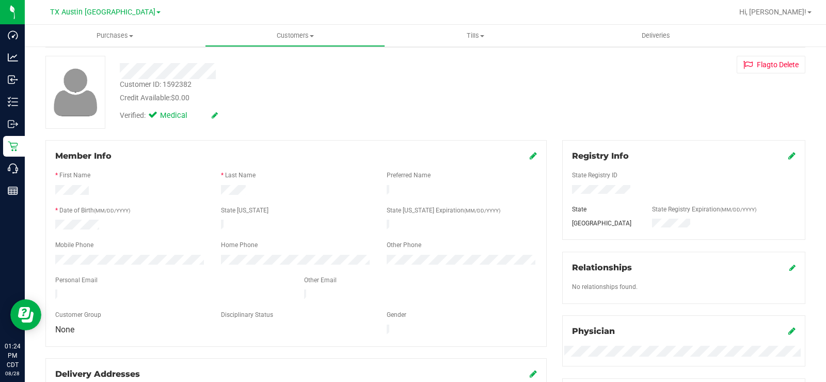
scroll to position [0, 0]
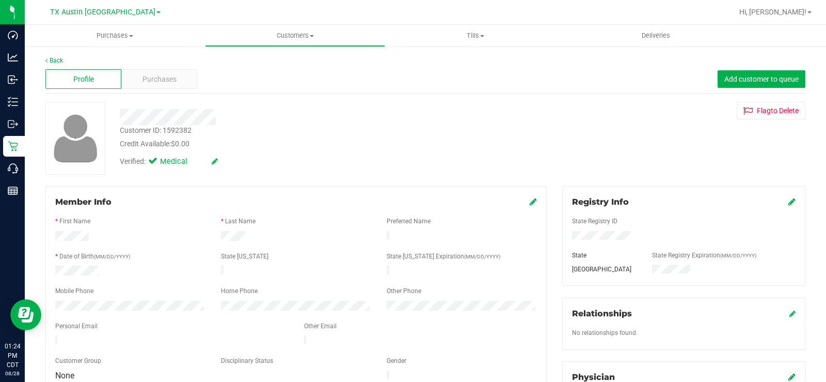
click at [167, 83] on span "Purchases" at bounding box center [160, 79] width 34 height 11
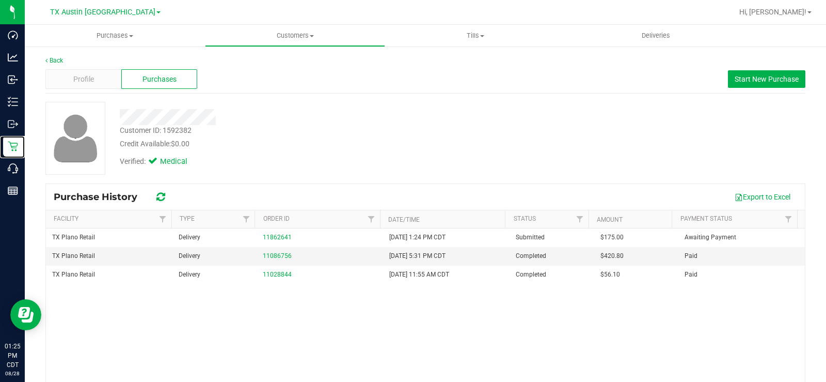
click at [17, 147] on icon at bounding box center [13, 146] width 10 height 10
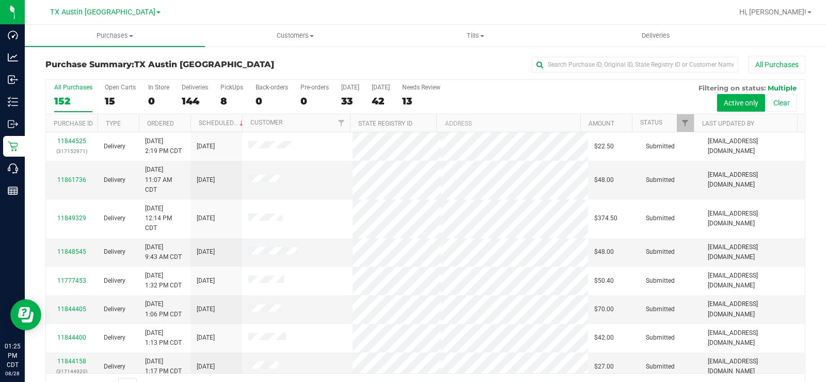
click at [110, 99] on div "15" at bounding box center [120, 101] width 31 height 12
click at [0, 0] on input "Open Carts 15" at bounding box center [0, 0] width 0 height 0
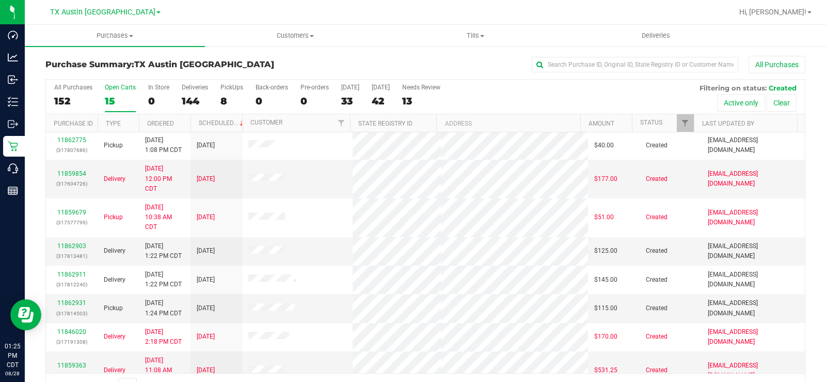
scroll to position [52, 0]
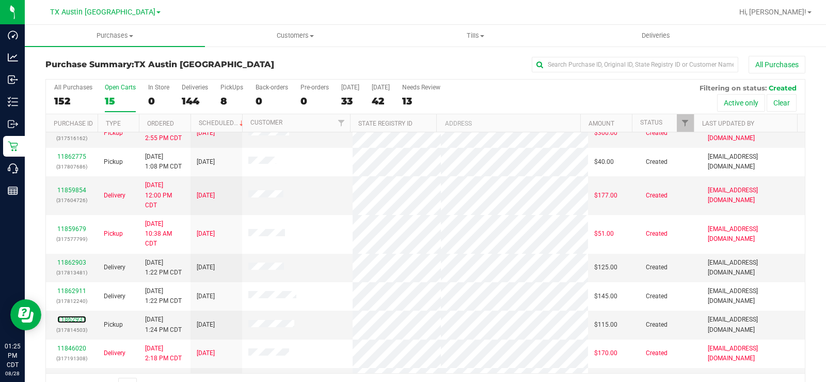
click at [73, 319] on link "11862931" at bounding box center [71, 319] width 29 height 7
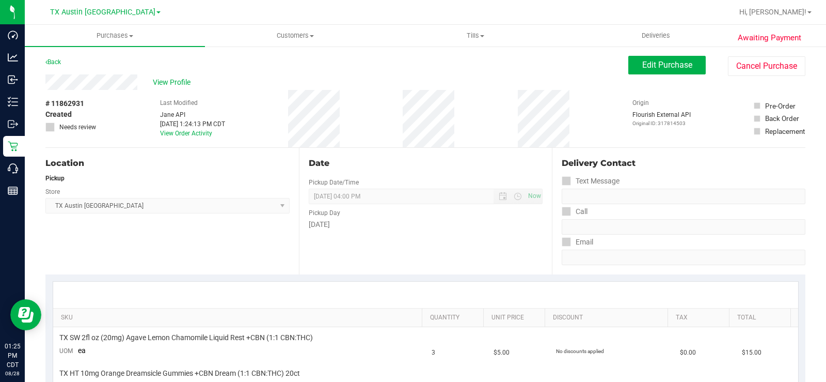
click at [79, 83] on div "View Profile" at bounding box center [336, 81] width 583 height 15
click at [653, 65] on span "Edit Purchase" at bounding box center [667, 65] width 50 height 10
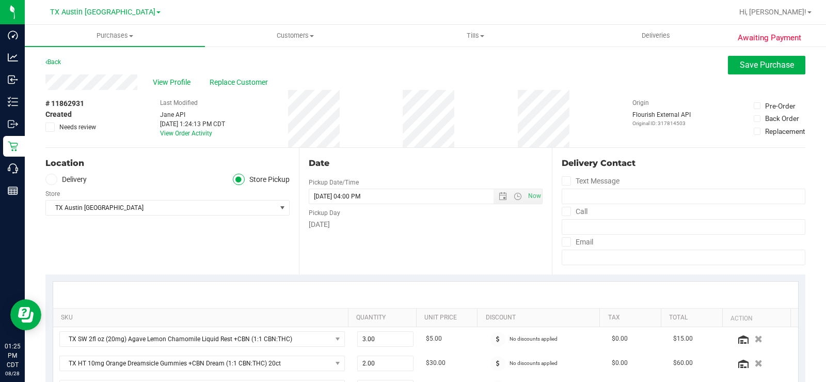
click at [52, 179] on icon at bounding box center [51, 179] width 6 height 0
click at [0, 0] on input "Delivery" at bounding box center [0, 0] width 0 height 0
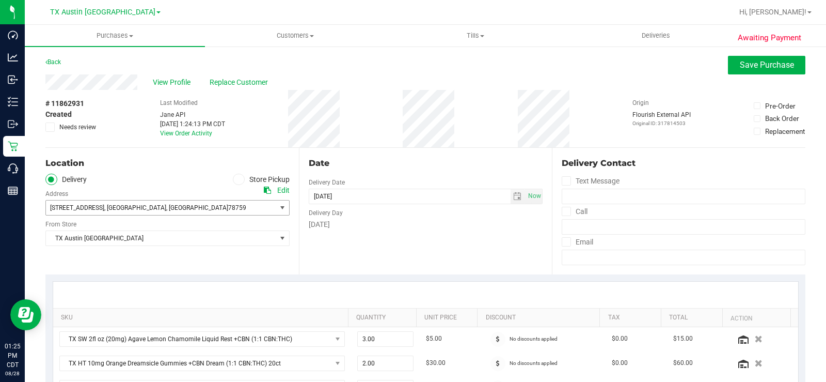
click at [65, 207] on span "[STREET_ADDRESS]" at bounding box center [77, 207] width 54 height 7
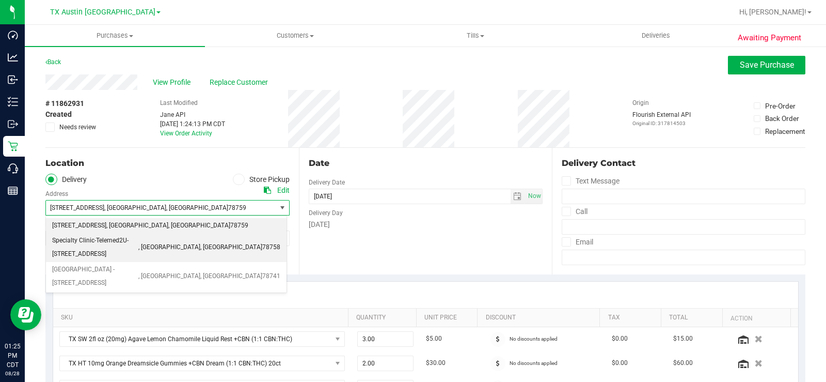
click at [77, 236] on span "Specialty Clinic-Telemed2U- [STREET_ADDRESS]" at bounding box center [95, 247] width 86 height 26
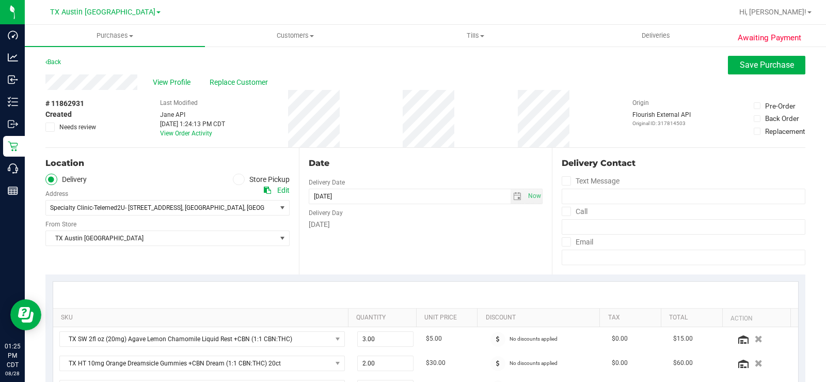
click at [86, 257] on div "Location Delivery Store Pickup Address Edit Specialty Clinic-Telemed2U- [STREET…" at bounding box center [172, 211] width 254 height 127
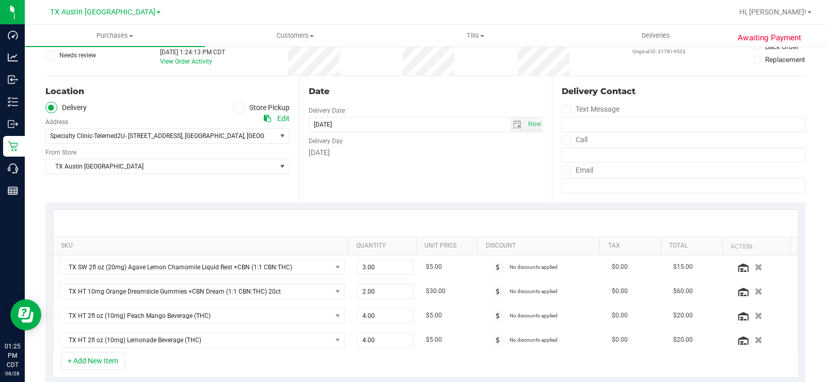
scroll to position [155, 0]
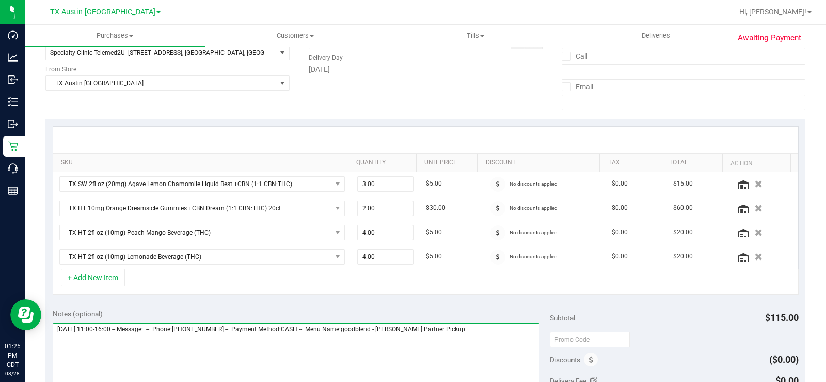
click at [447, 331] on textarea at bounding box center [296, 372] width 487 height 99
click at [469, 327] on textarea at bounding box center [296, 372] width 487 height 99
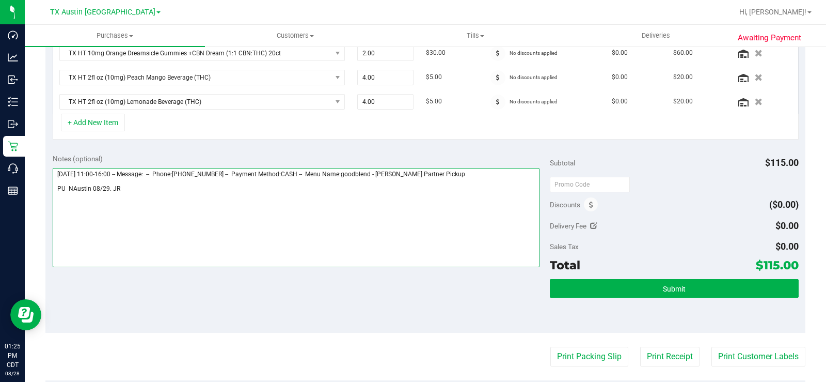
type textarea "[DATE] 11:00-16:00 -- Message: -- Phone:[PHONE_NUMBER] -- Payment Method:CASH -…"
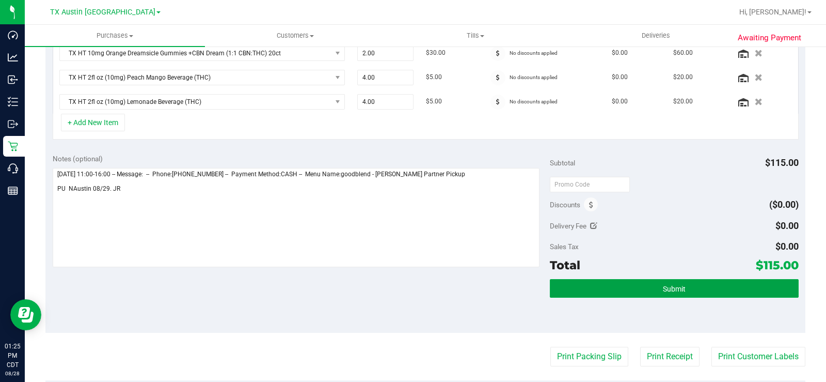
click at [588, 289] on button "Submit" at bounding box center [674, 288] width 249 height 19
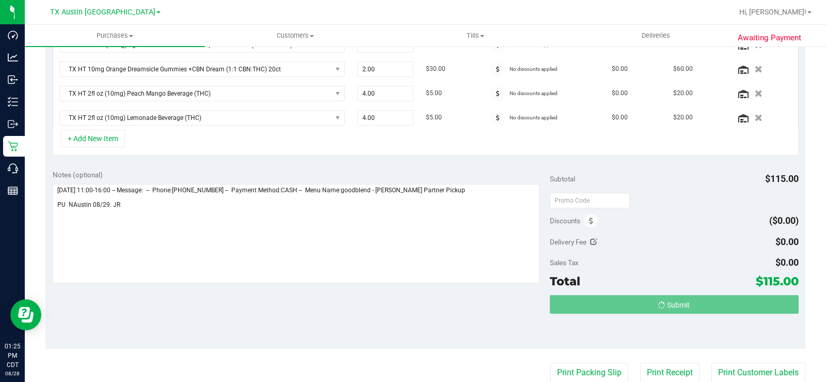
scroll to position [0, 0]
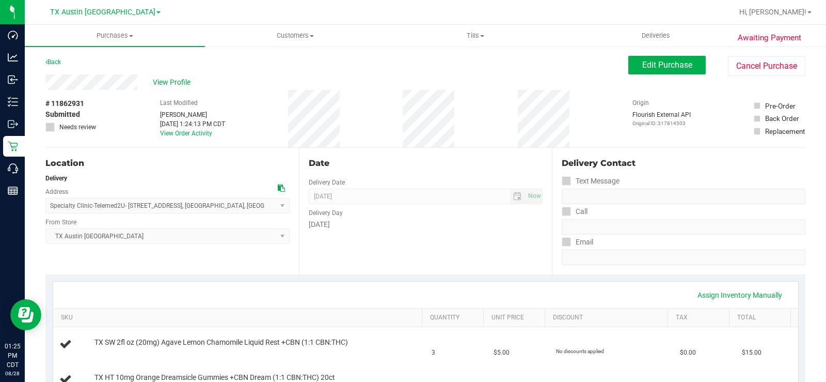
drag, startPoint x: 138, startPoint y: 80, endPoint x: 44, endPoint y: 83, distance: 93.5
click at [179, 80] on span "View Profile" at bounding box center [173, 82] width 41 height 11
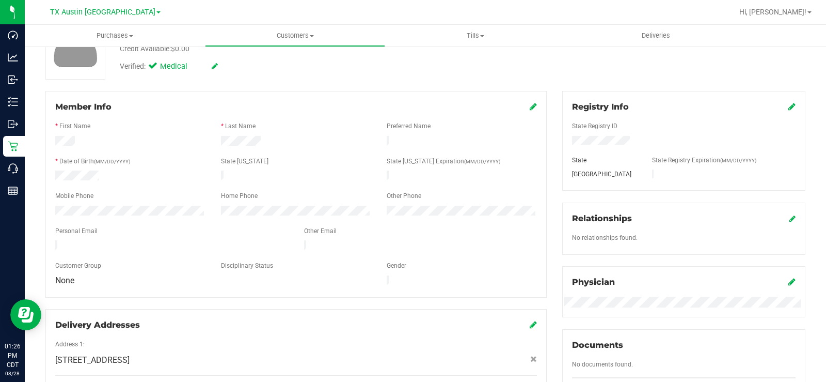
scroll to position [103, 0]
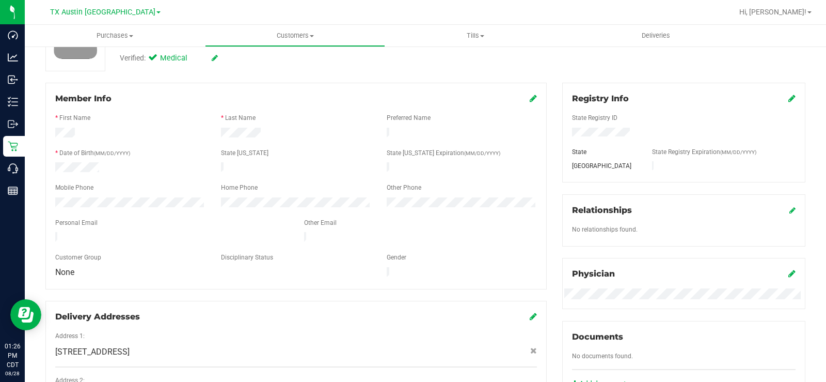
drag, startPoint x: 184, startPoint y: 233, endPoint x: 43, endPoint y: 228, distance: 140.6
click at [43, 228] on div "Member Info * First Name * Last Name Preferred Name * Date of Birth (MM/DD/YYYY…" at bounding box center [296, 279] width 517 height 393
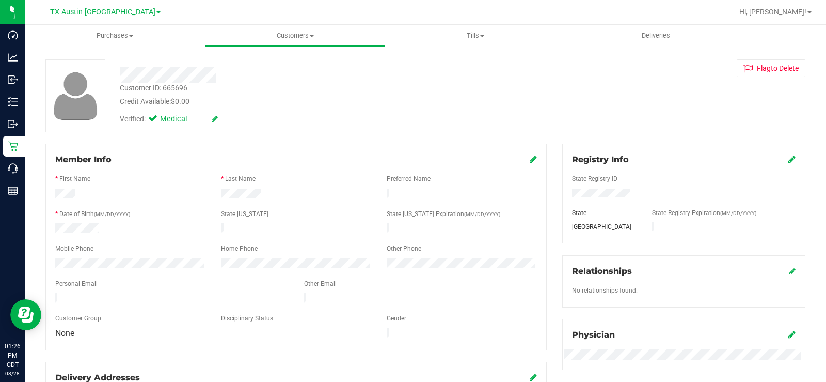
scroll to position [0, 0]
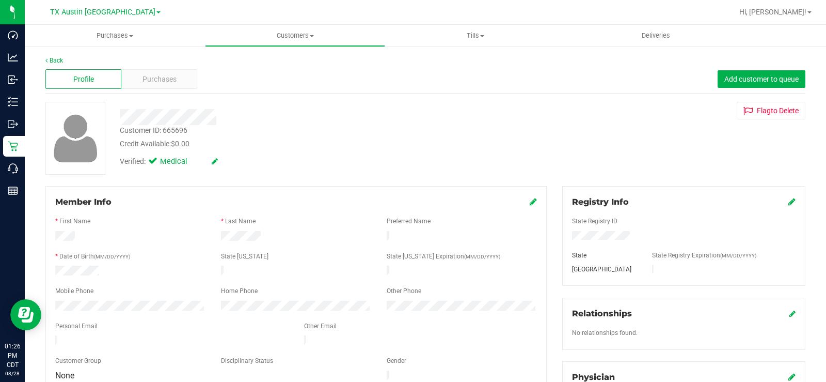
click at [161, 70] on div "Profile Purchases Add customer to queue" at bounding box center [425, 79] width 760 height 28
click at [166, 80] on span "Purchases" at bounding box center [160, 79] width 34 height 11
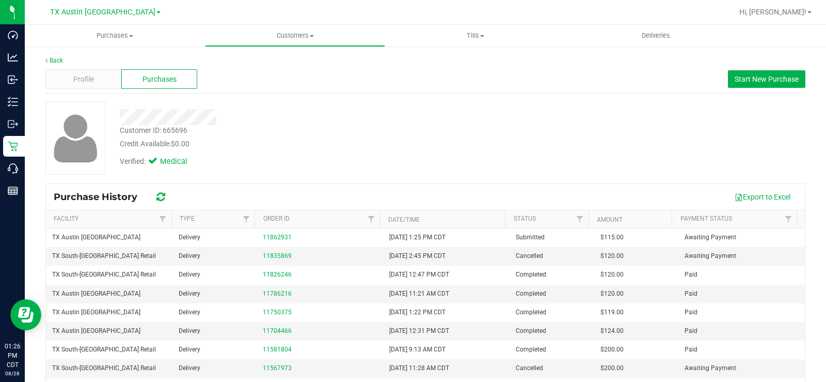
click at [84, 77] on span "Profile" at bounding box center [83, 79] width 21 height 11
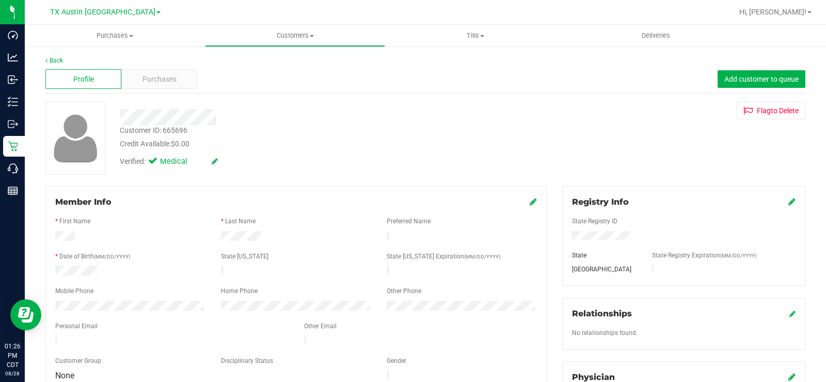
click at [789, 201] on icon at bounding box center [792, 201] width 7 height 8
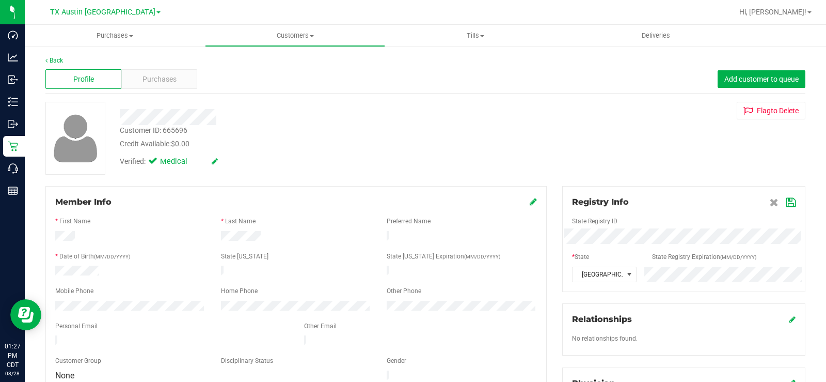
click at [787, 204] on icon at bounding box center [791, 202] width 9 height 8
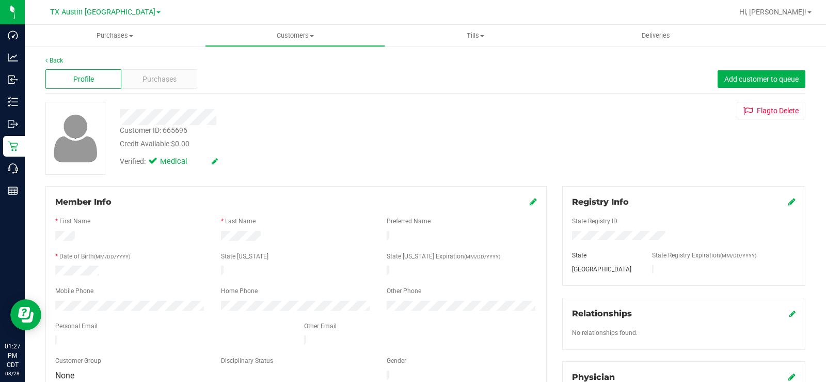
click at [149, 80] on span "Purchases" at bounding box center [160, 79] width 34 height 11
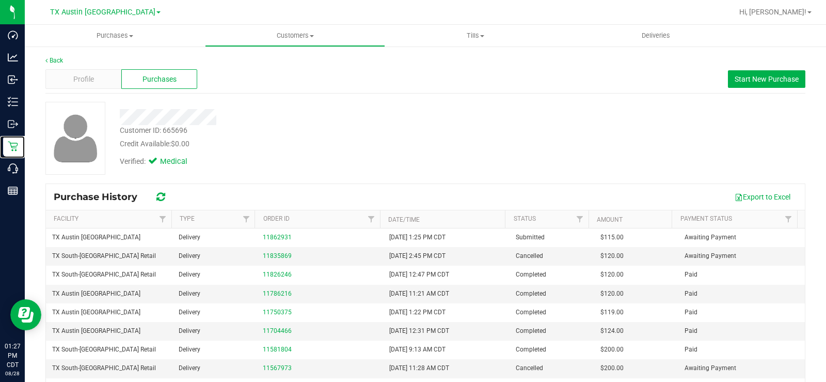
click at [0, 0] on p "Retail" at bounding box center [0, 0] width 0 height 0
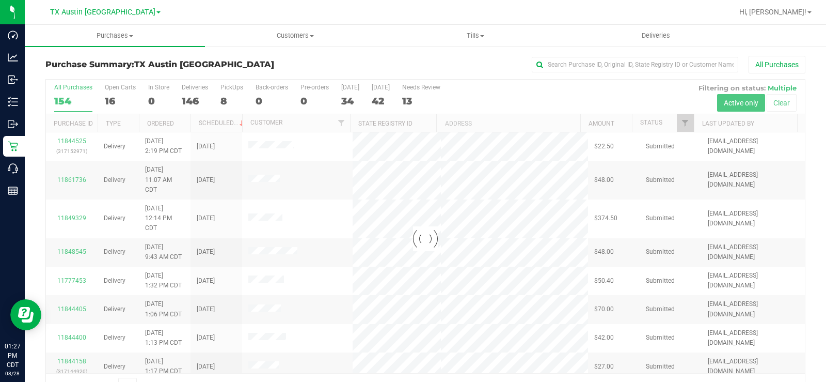
click at [109, 89] on div at bounding box center [425, 239] width 759 height 318
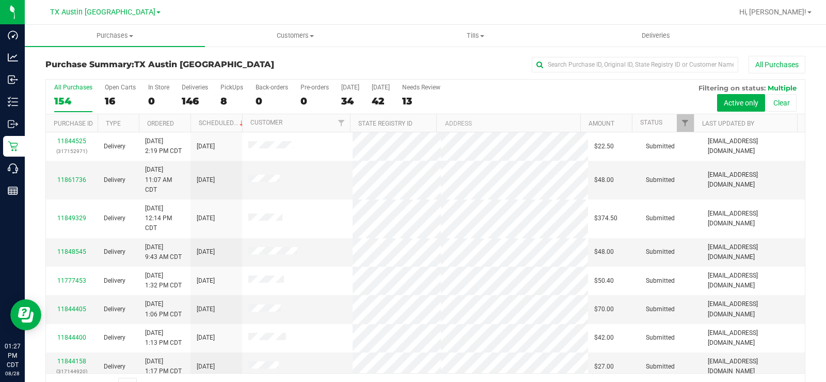
click at [113, 91] on label "Open Carts 16" at bounding box center [120, 98] width 31 height 28
click at [0, 0] on input "Open Carts 16" at bounding box center [0, 0] width 0 height 0
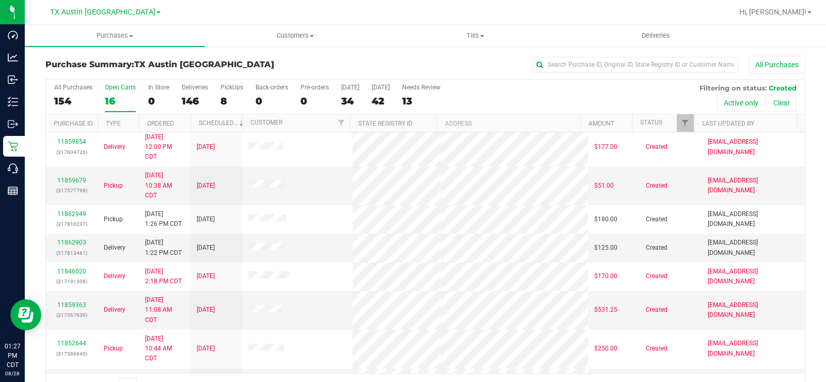
scroll to position [103, 0]
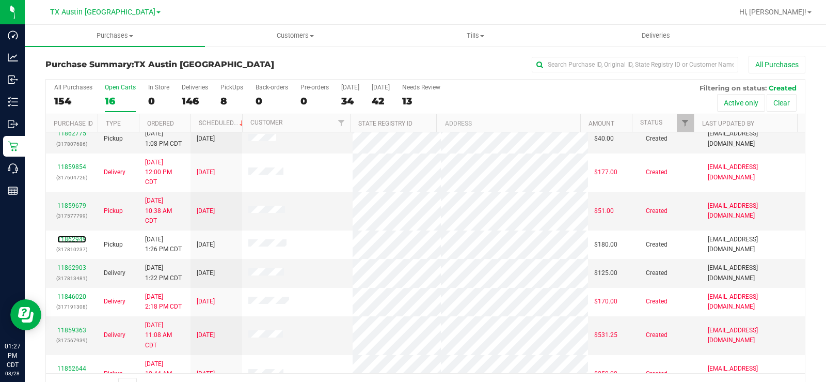
click at [71, 237] on link "11862949" at bounding box center [71, 239] width 29 height 7
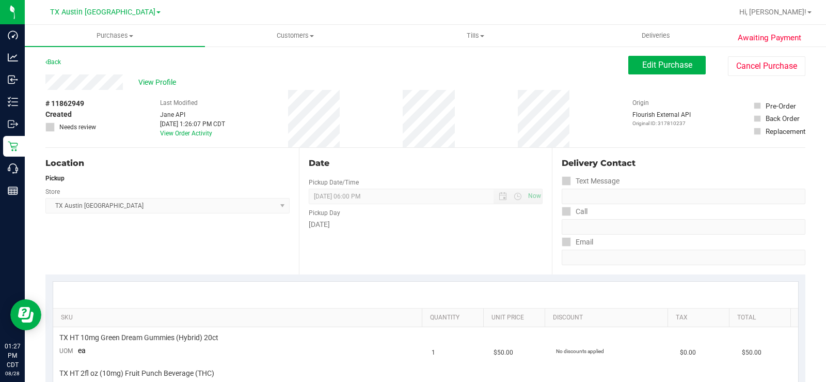
click at [74, 84] on div "View Profile" at bounding box center [336, 81] width 583 height 15
click at [658, 64] on span "Edit Purchase" at bounding box center [667, 65] width 50 height 10
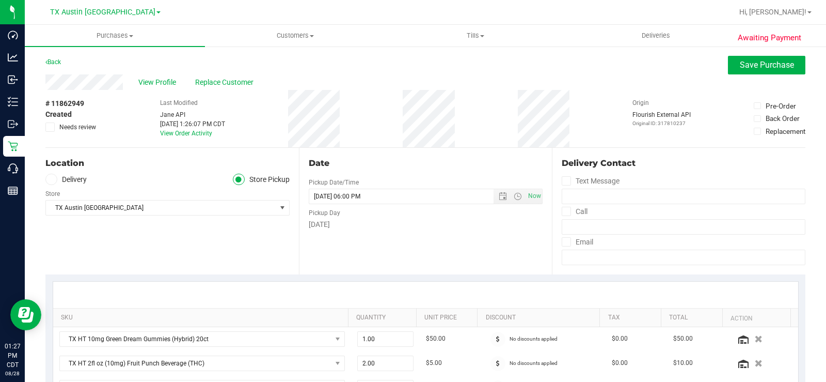
click at [53, 179] on icon at bounding box center [51, 179] width 6 height 0
click at [0, 0] on input "Delivery" at bounding box center [0, 0] width 0 height 0
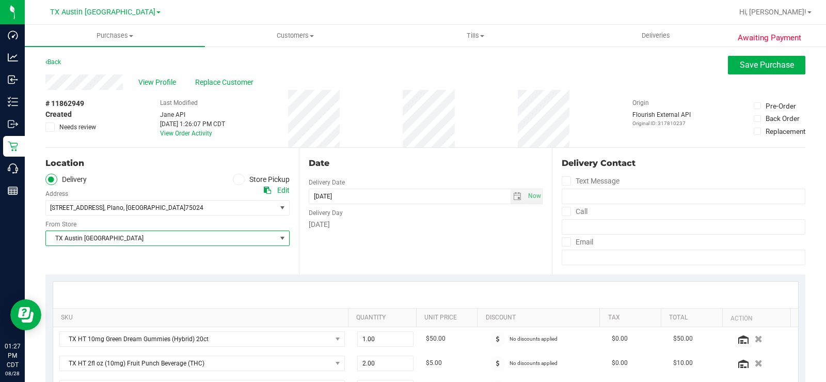
click at [75, 233] on span "TX Austin [GEOGRAPHIC_DATA]" at bounding box center [161, 238] width 230 height 14
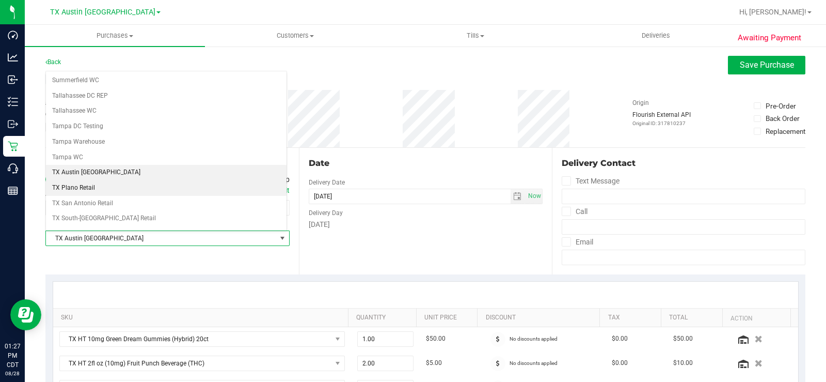
scroll to position [695, 0]
click at [91, 187] on li "TX Plano Retail" at bounding box center [166, 183] width 241 height 15
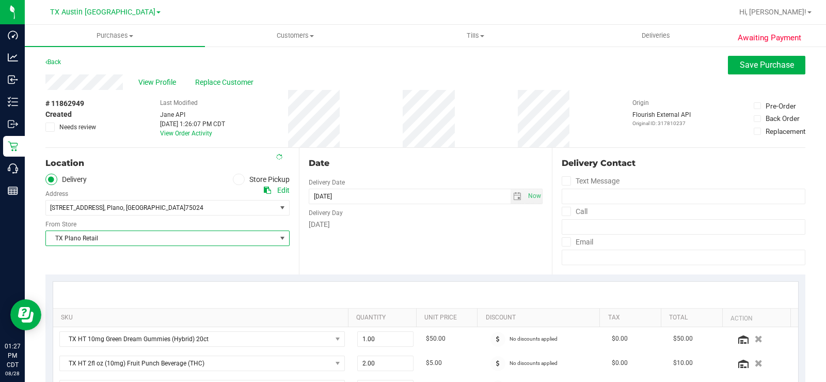
click at [357, 239] on div "Date Delivery Date [DATE] Now [DATE] 06:00 PM Now Delivery Day [DATE]" at bounding box center [426, 211] width 254 height 127
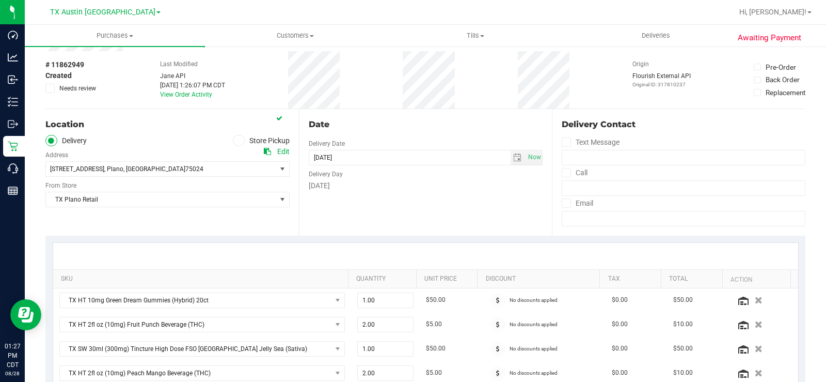
scroll to position [207, 0]
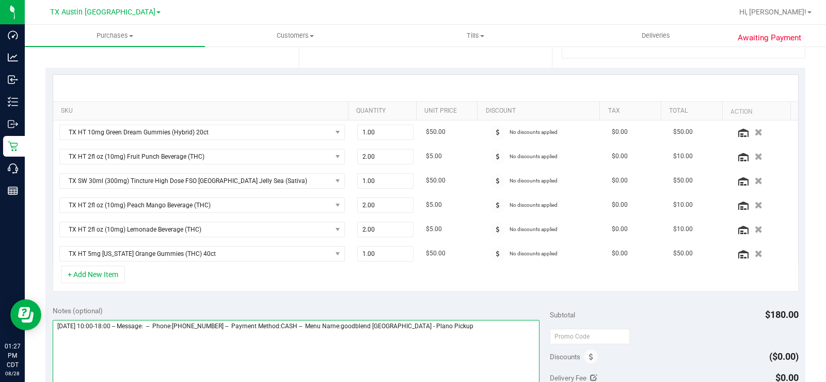
click at [444, 325] on textarea at bounding box center [296, 369] width 487 height 99
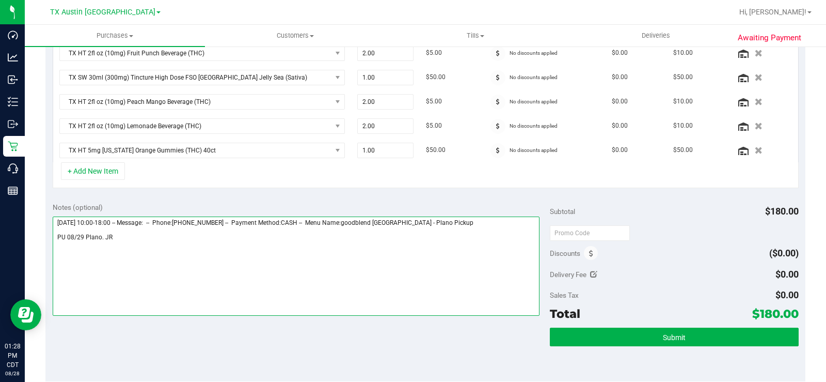
type textarea "[DATE] 10:00-18:00 -- Message: -- Phone:[PHONE_NUMBER] -- Payment Method:CASH -…"
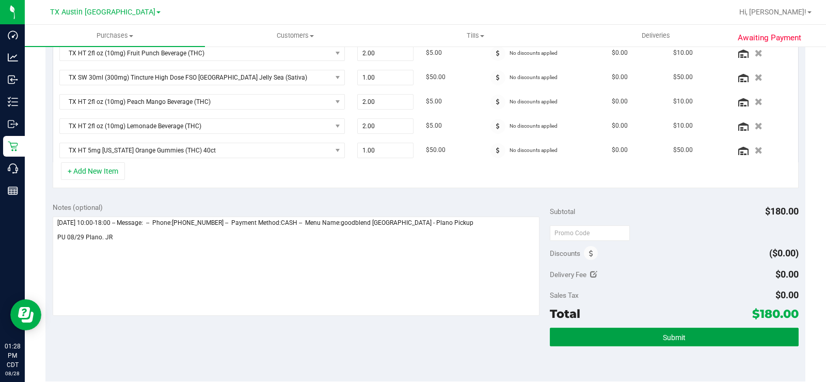
click at [604, 334] on button "Submit" at bounding box center [674, 336] width 249 height 19
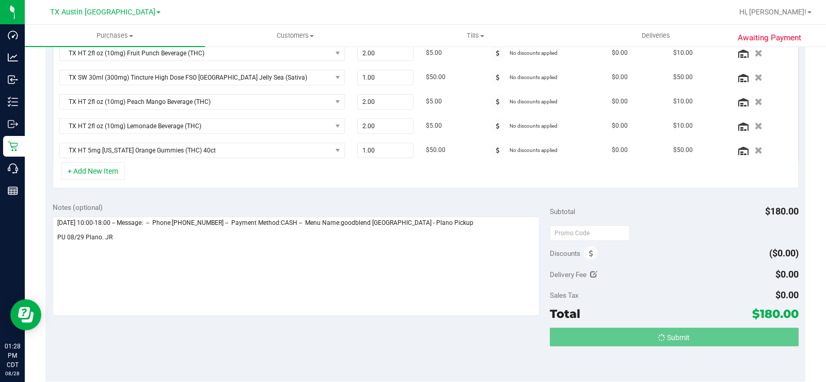
scroll to position [294, 0]
